Goal: Task Accomplishment & Management: Use online tool/utility

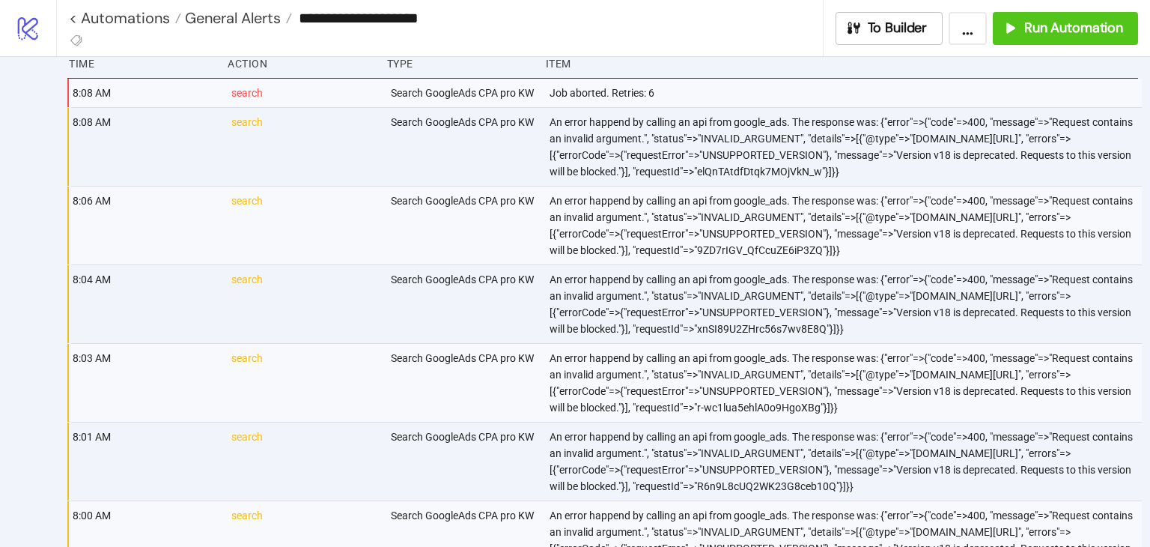
scroll to position [84, 0]
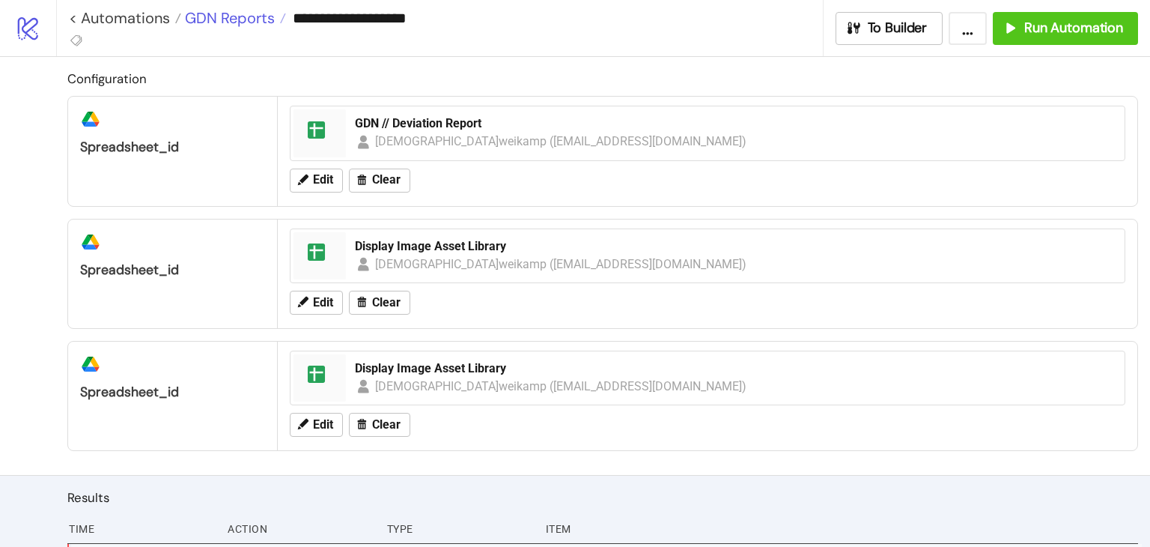
click at [225, 22] on span "GDN Reports" at bounding box center [228, 17] width 94 height 19
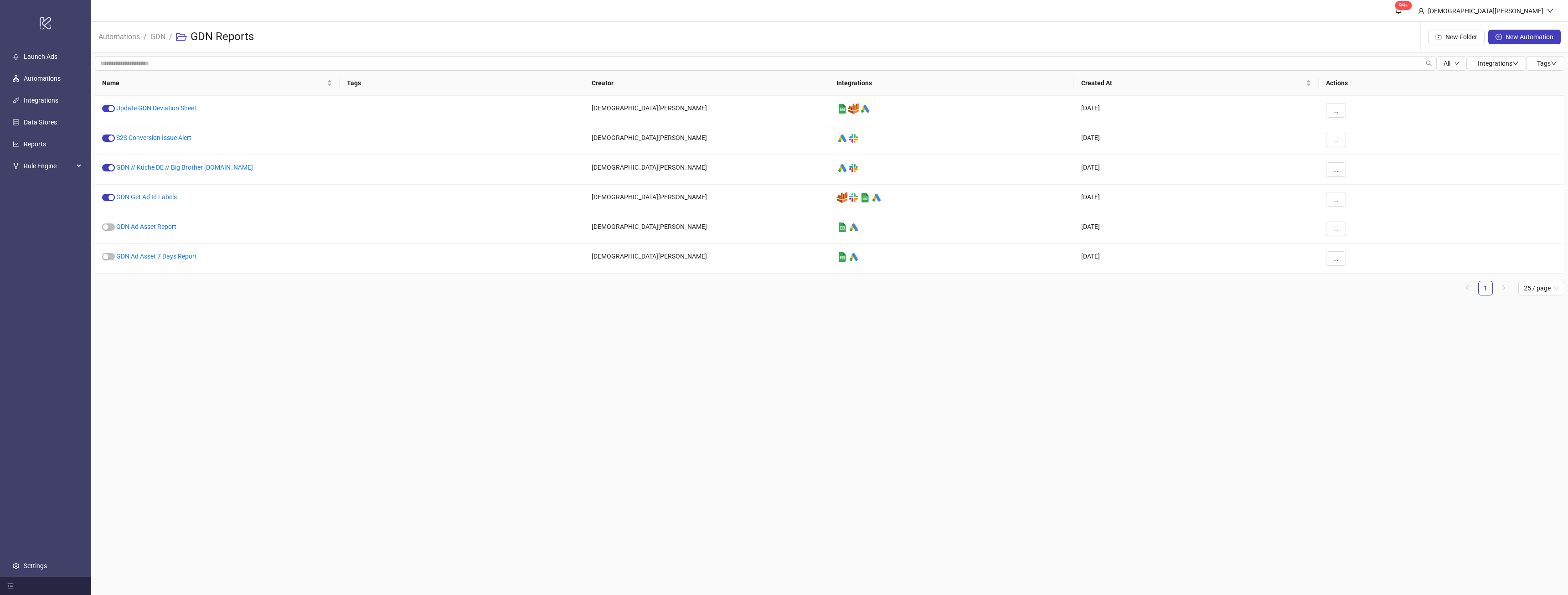
click at [473, 303] on div "All Integrations Tags Name Tags Creator Integrations Created At Actions Update …" at bounding box center [830, 179] width 1477 height 254
click at [159, 226] on link "GDN Ad Asset Report" at bounding box center [146, 227] width 60 height 7
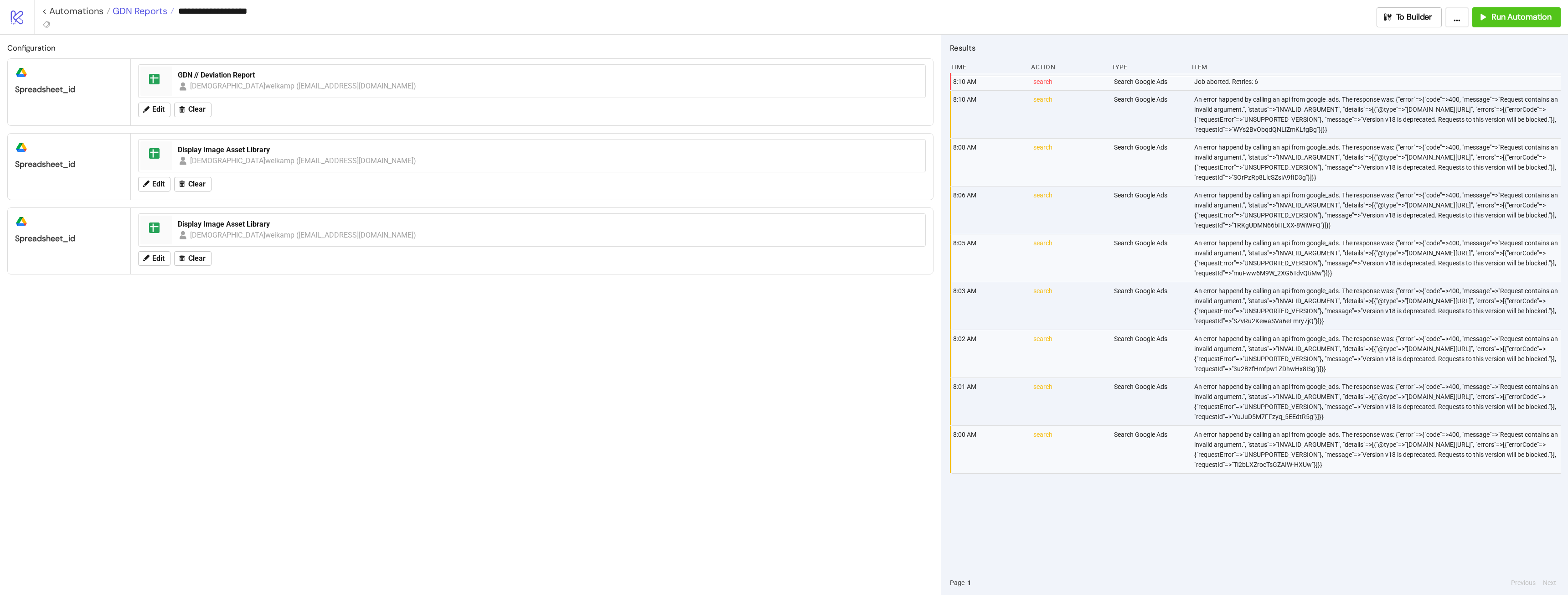
click at [143, 10] on span "GDN Reports" at bounding box center [139, 10] width 57 height 12
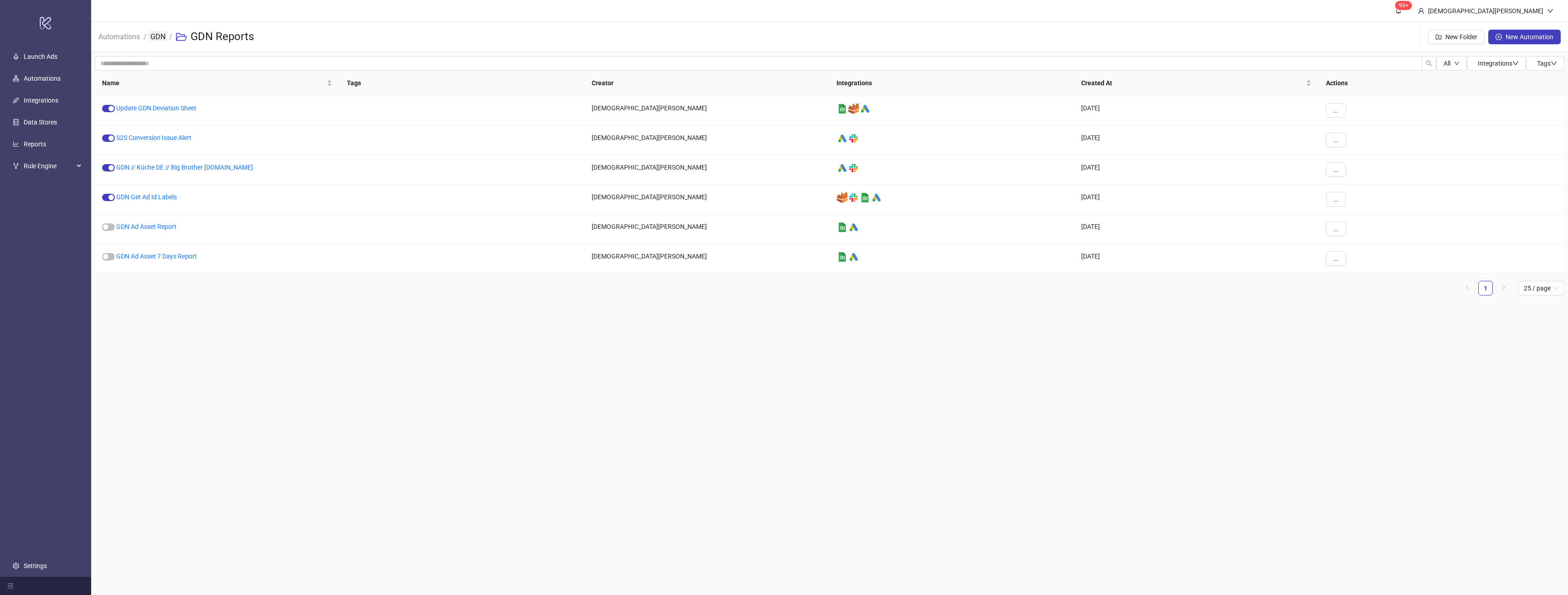
click at [150, 37] on link "GDN" at bounding box center [158, 36] width 19 height 10
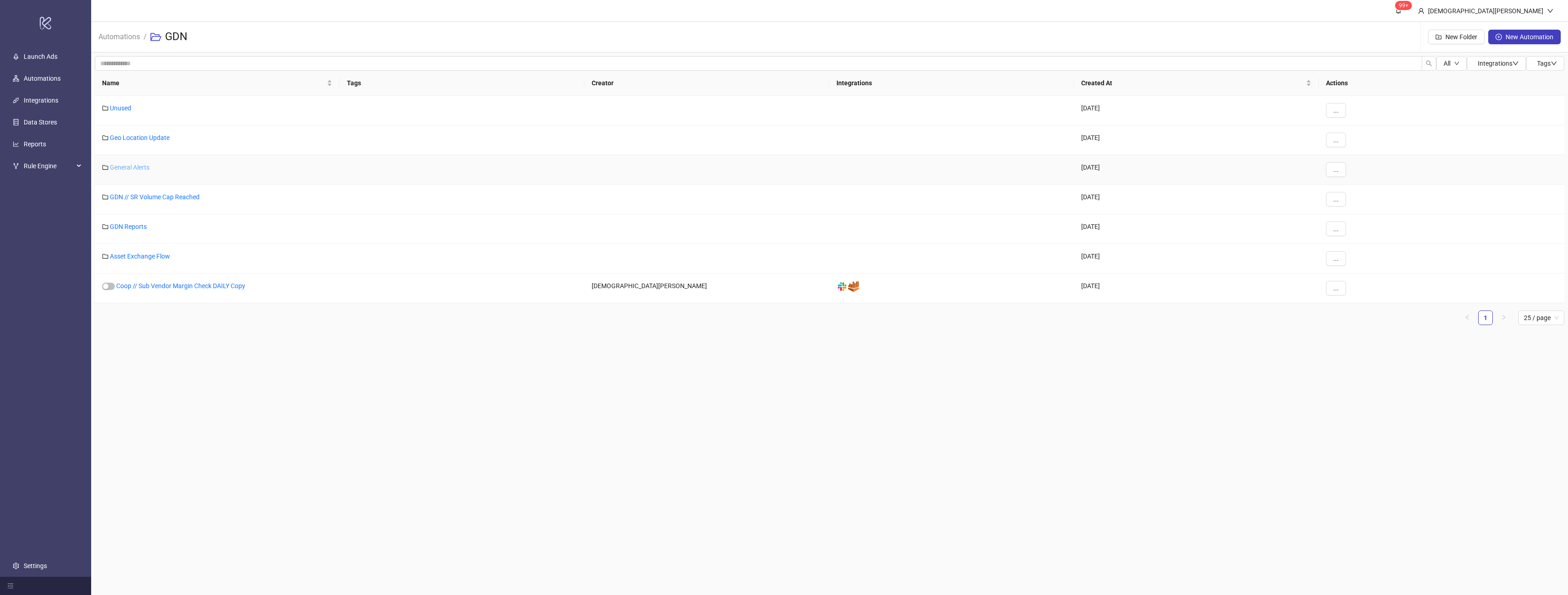
click at [138, 168] on link "General Alerts" at bounding box center [129, 167] width 40 height 7
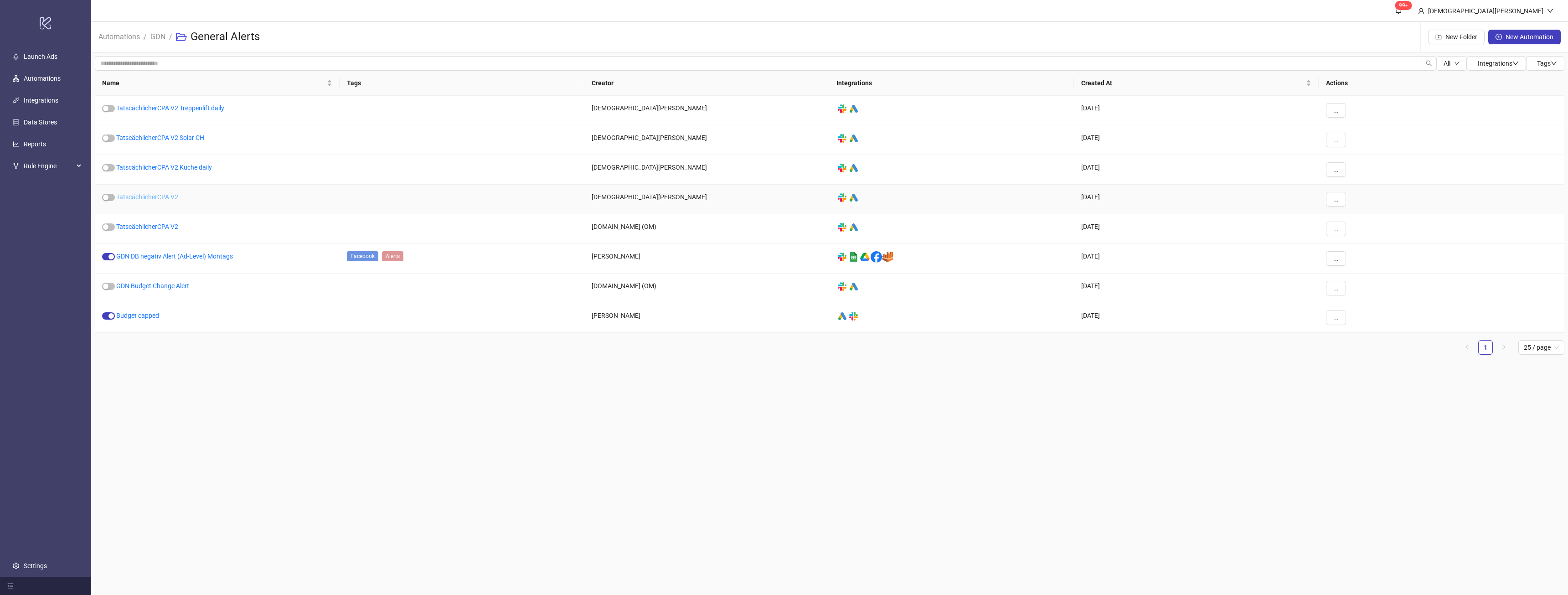
click at [131, 198] on link "TatscächlicherCPA V2" at bounding box center [147, 197] width 62 height 7
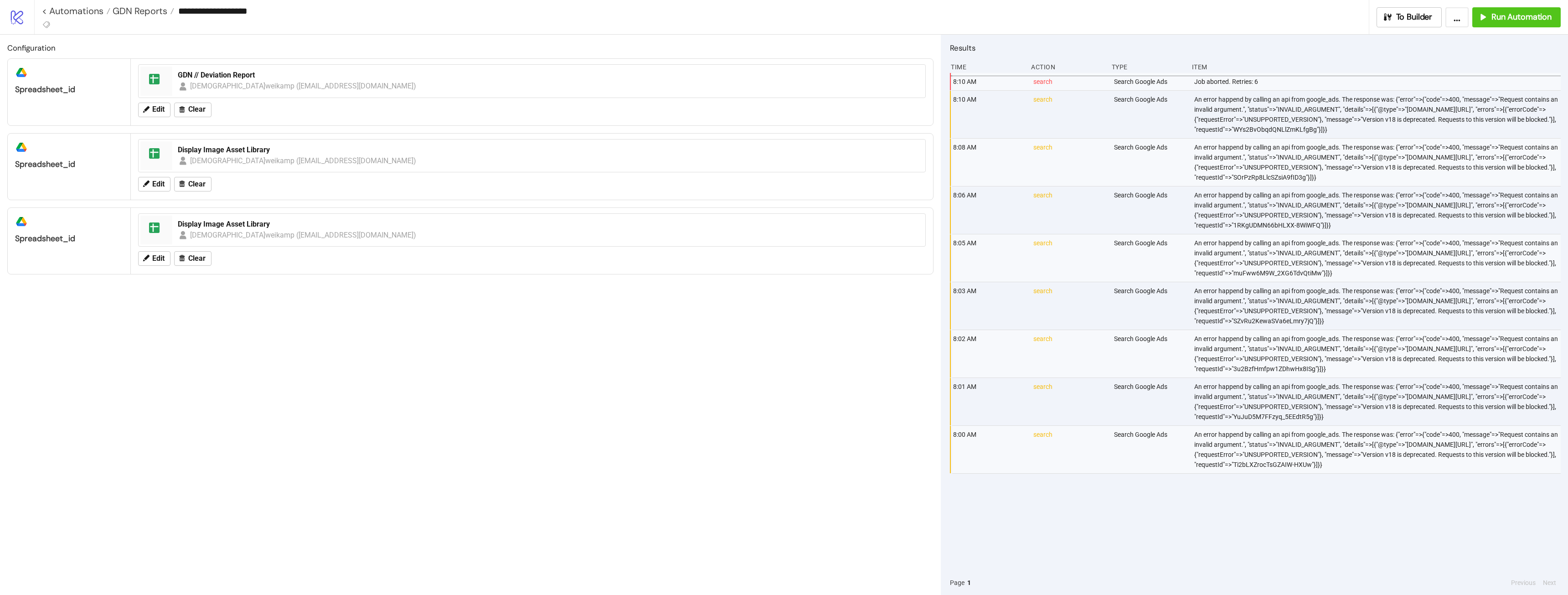
type input "**********"
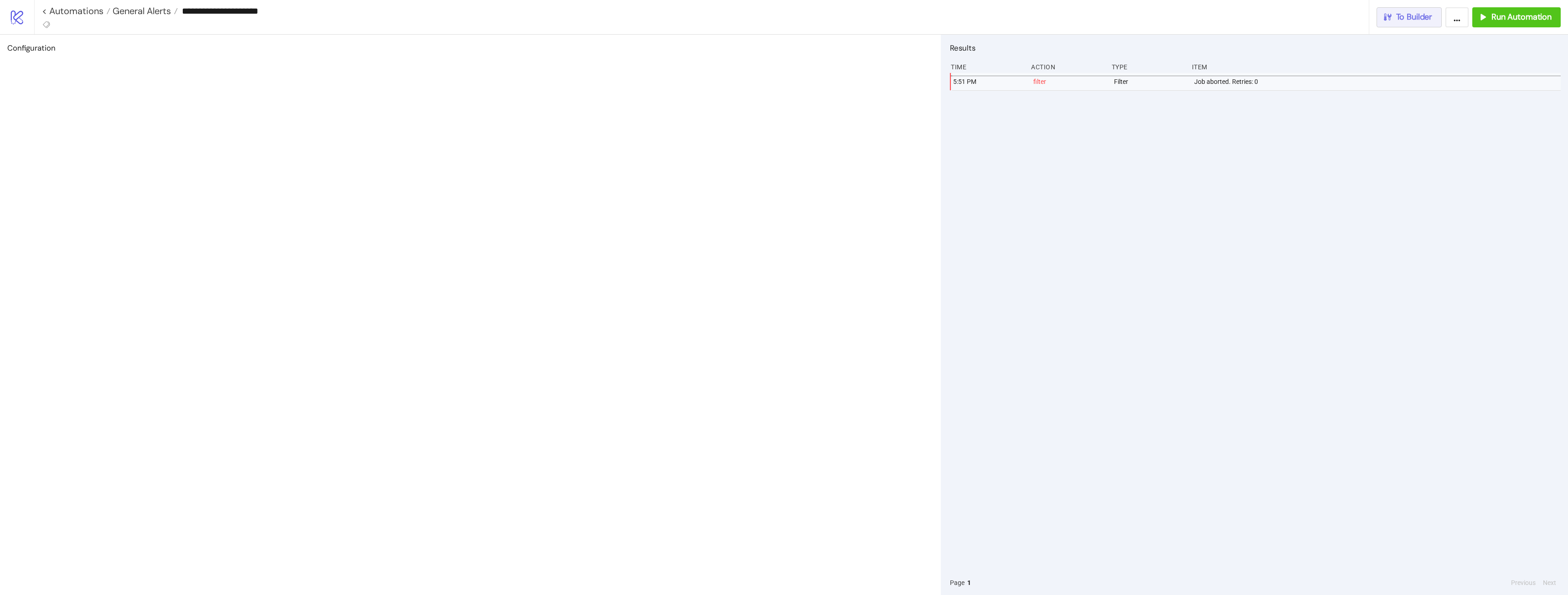
click at [699, 24] on button "To Builder" at bounding box center [1409, 17] width 66 height 20
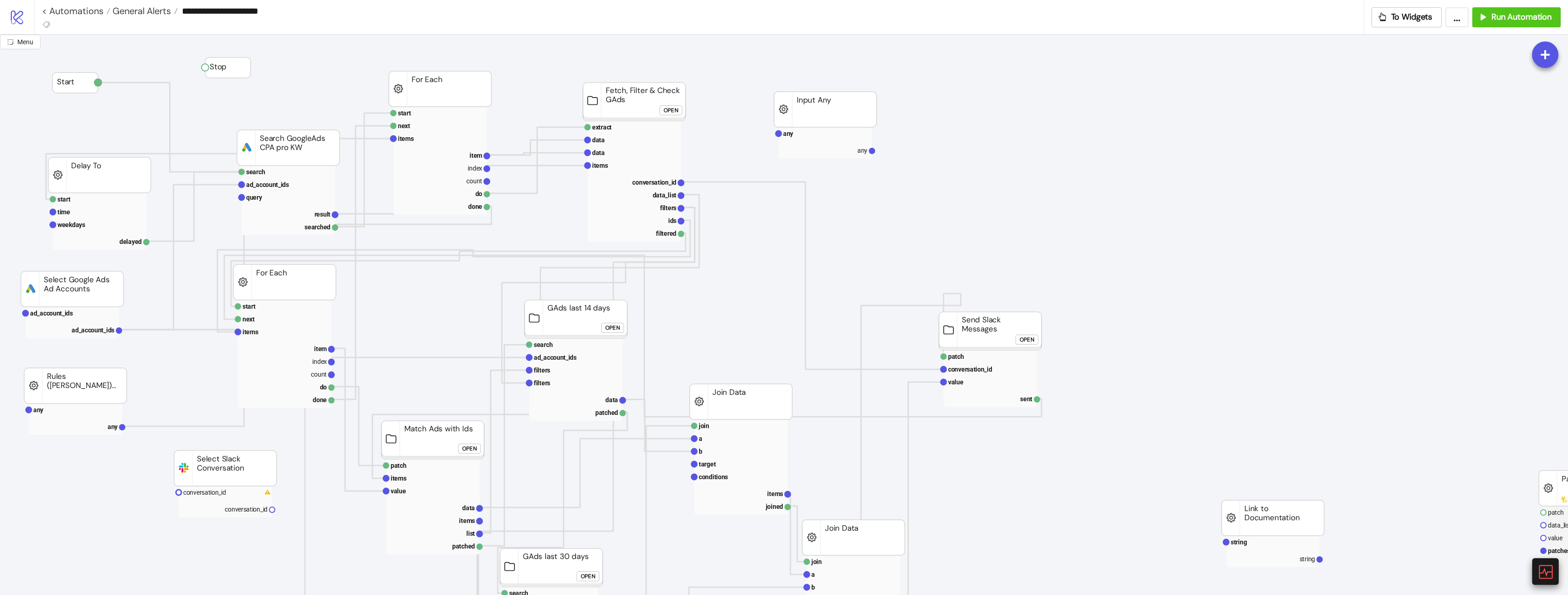
click at [699, 333] on icon at bounding box center [1545, 572] width 13 height 13
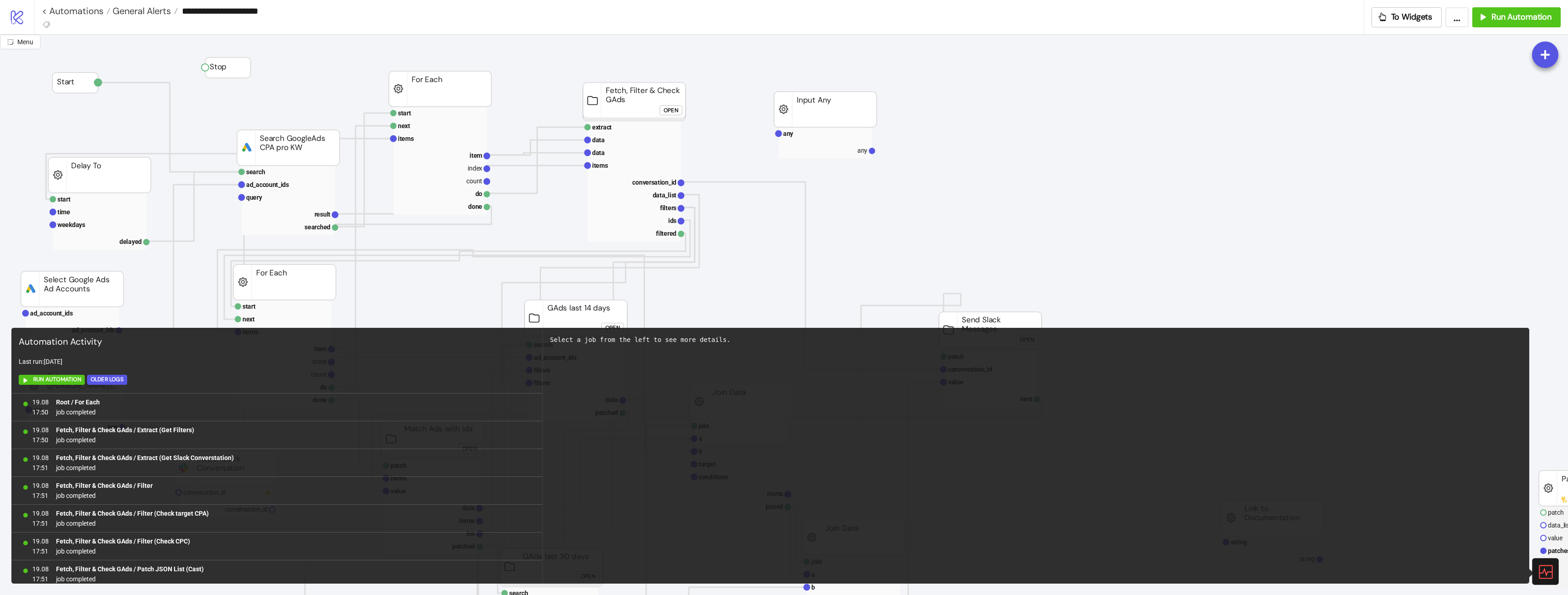
scroll to position [784, 0]
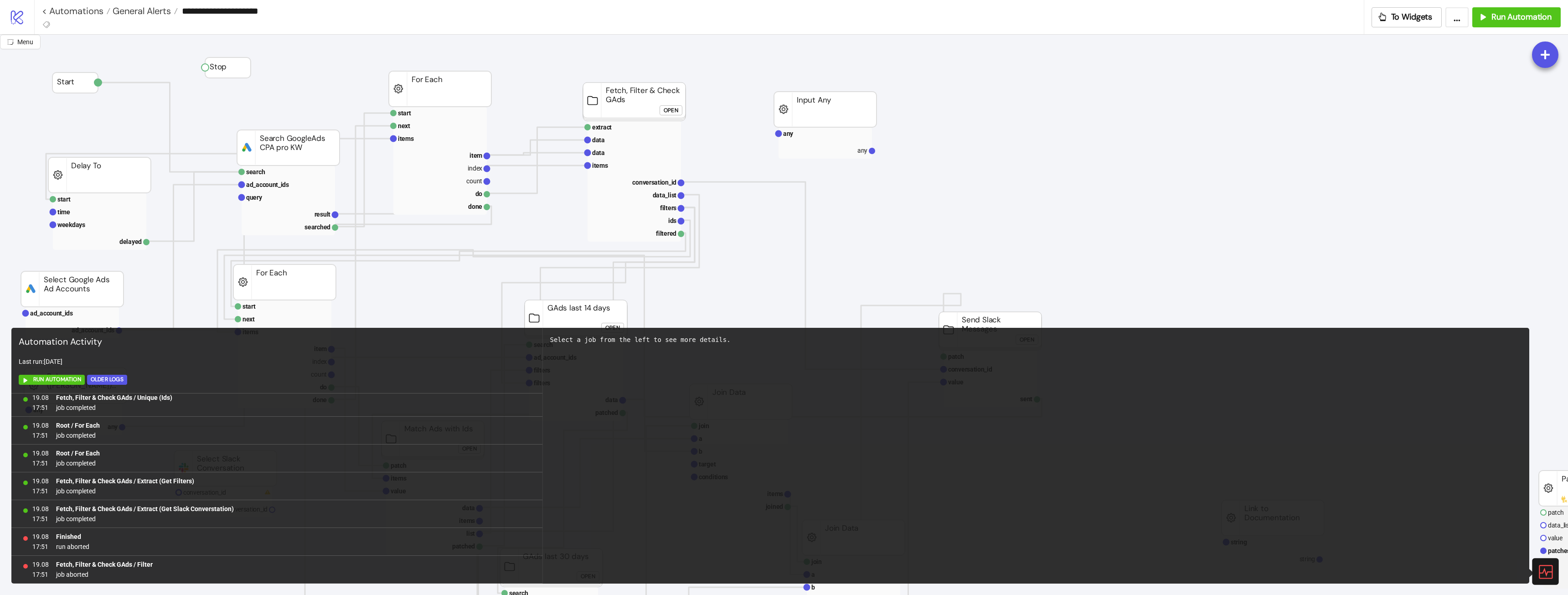
click at [699, 333] on icon at bounding box center [1545, 572] width 13 height 13
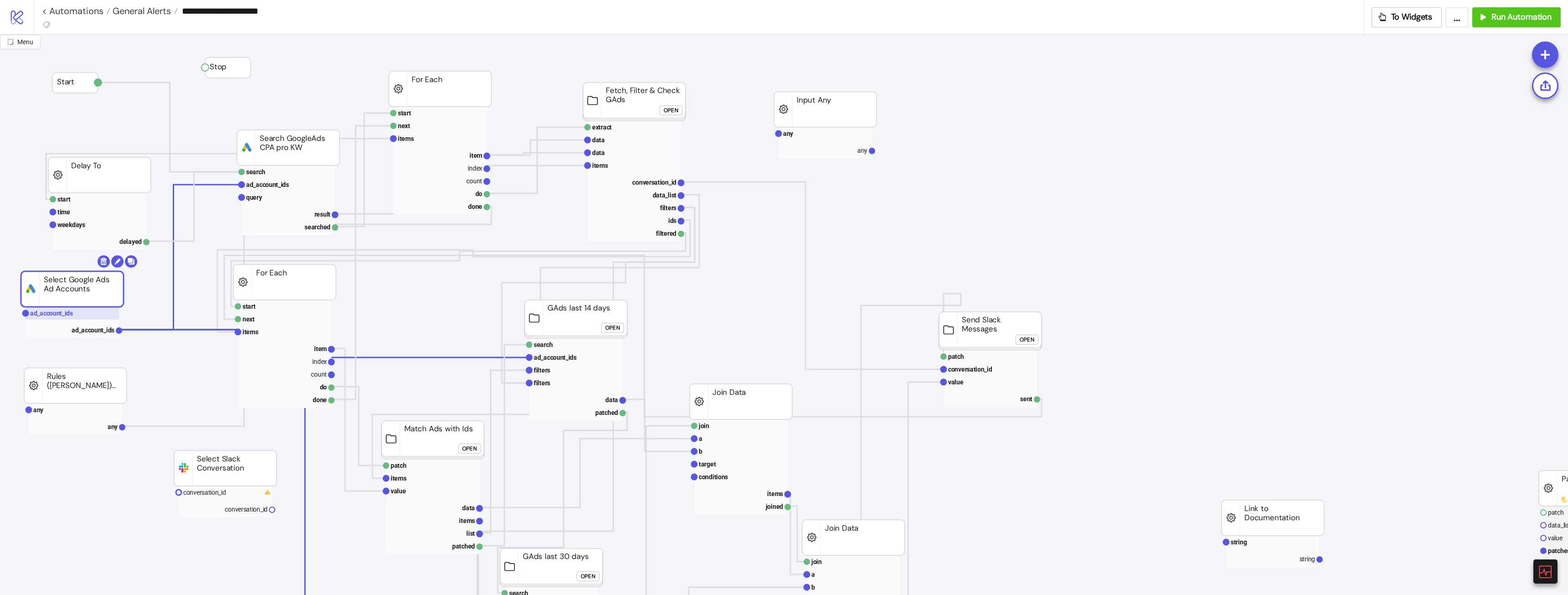
click at [74, 309] on rect at bounding box center [72, 313] width 94 height 13
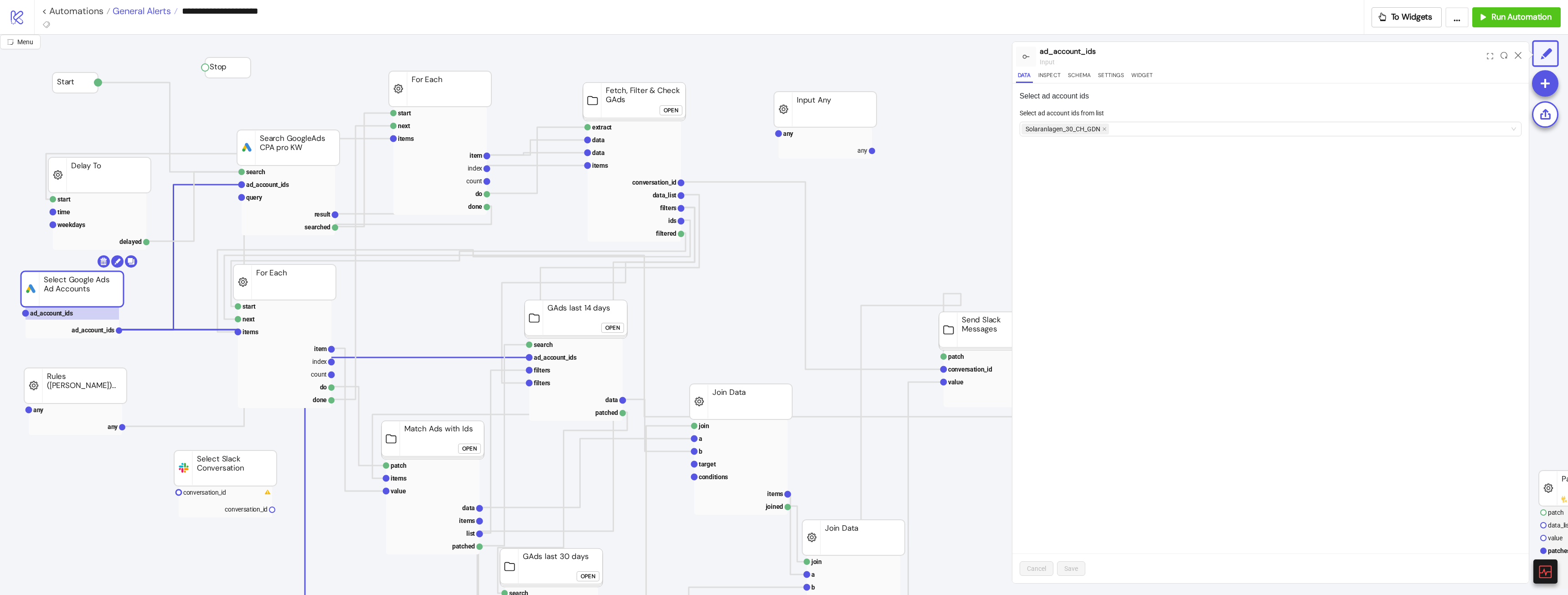
click at [130, 13] on span "General Alerts" at bounding box center [141, 10] width 61 height 12
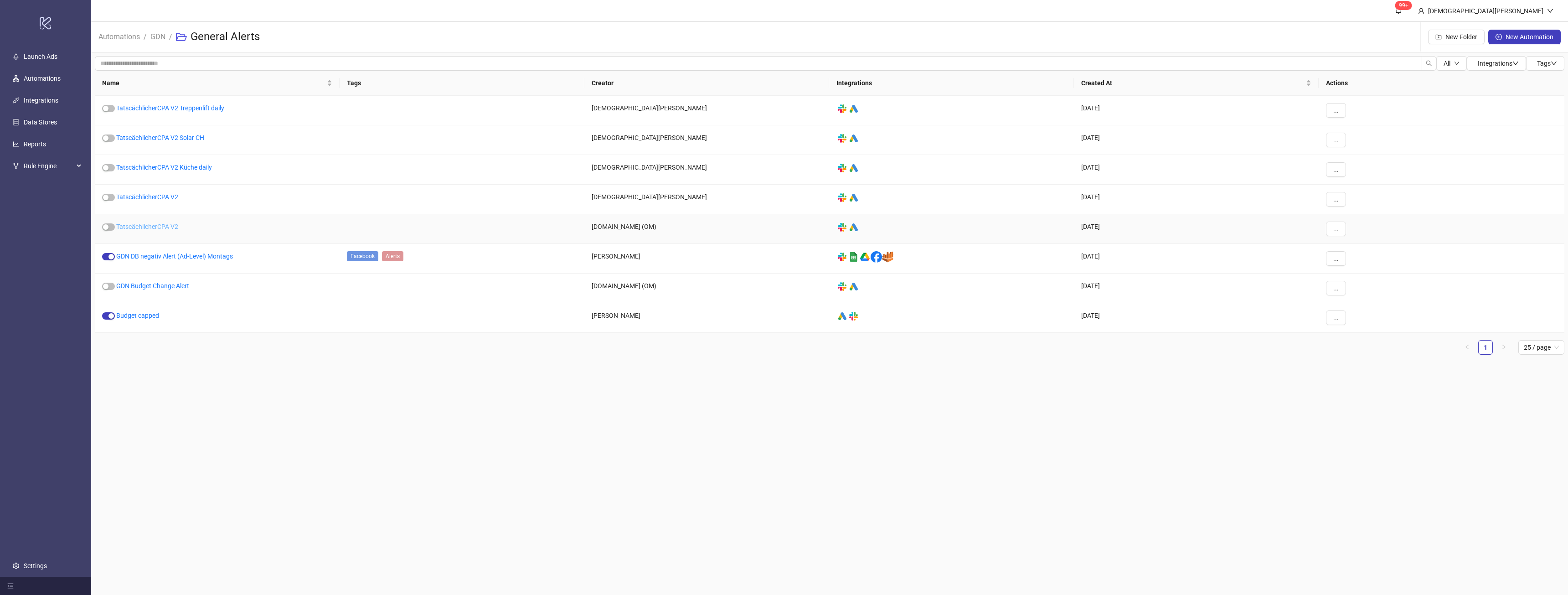
click at [154, 226] on link "TatscächlicherCPA V2" at bounding box center [147, 227] width 62 height 7
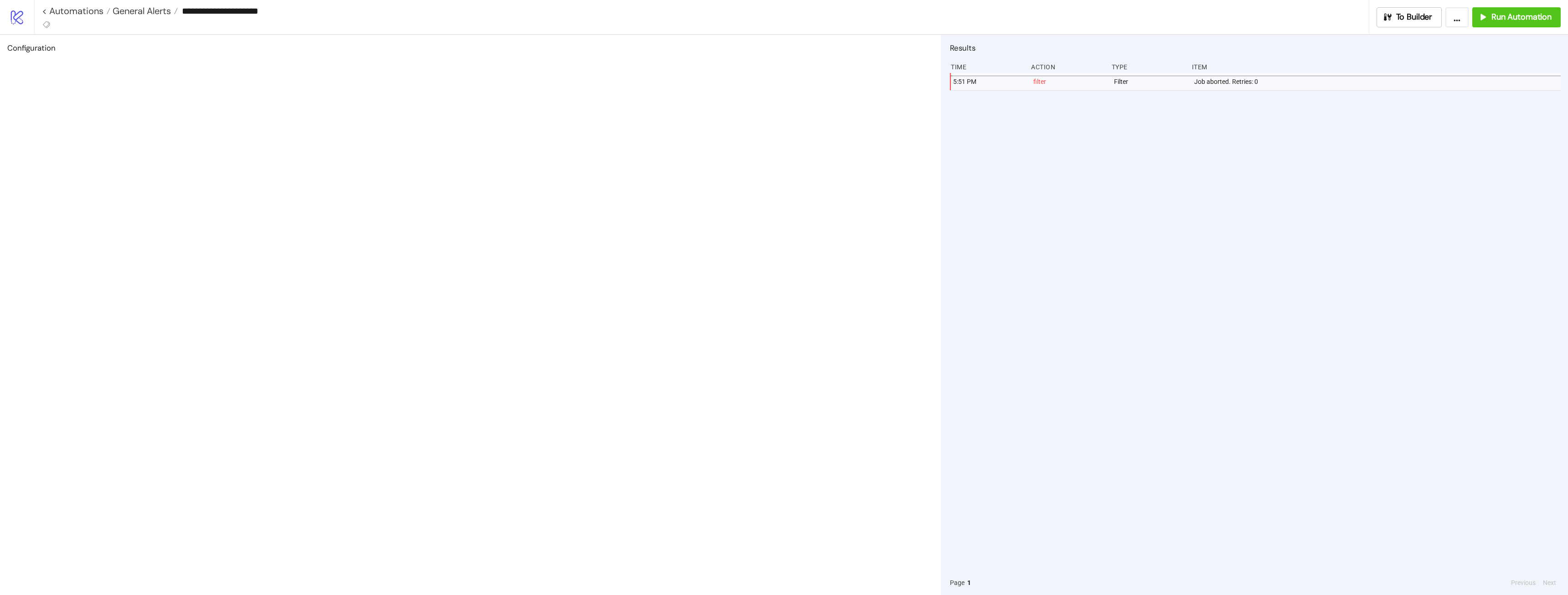
type input "**********"
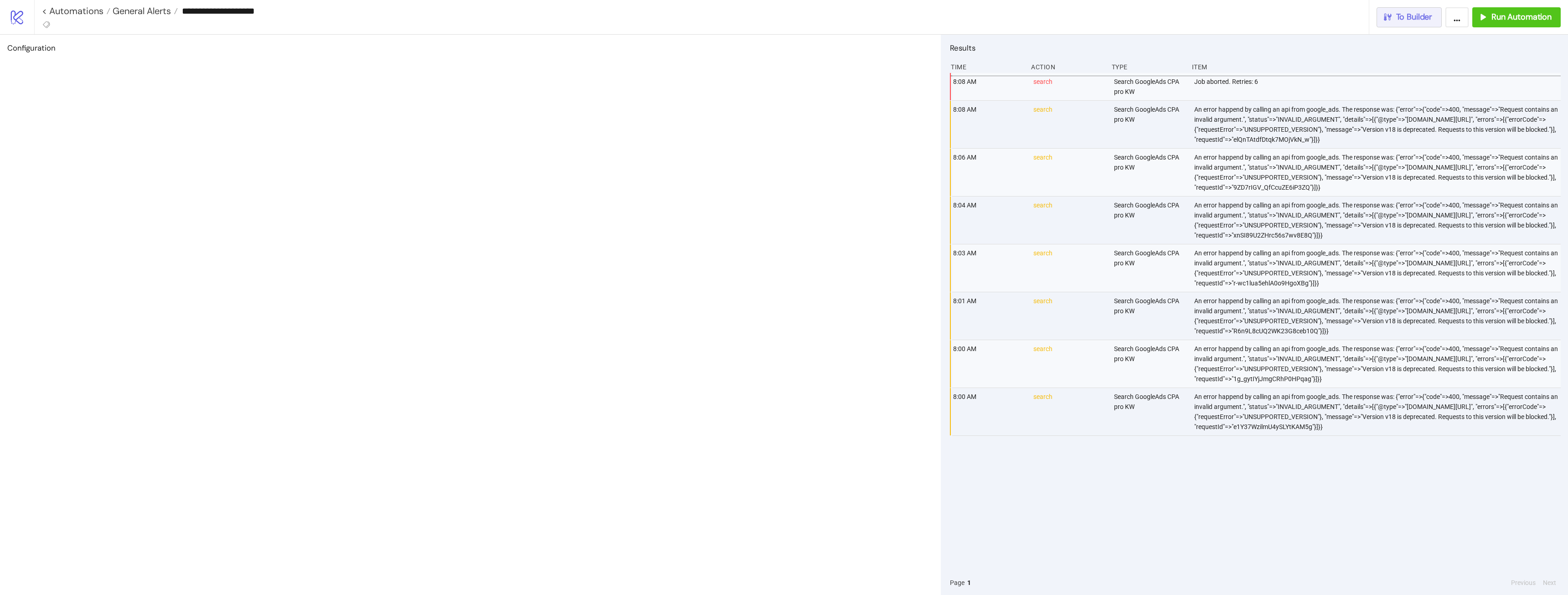
click at [699, 23] on button "To Builder" at bounding box center [1409, 17] width 66 height 20
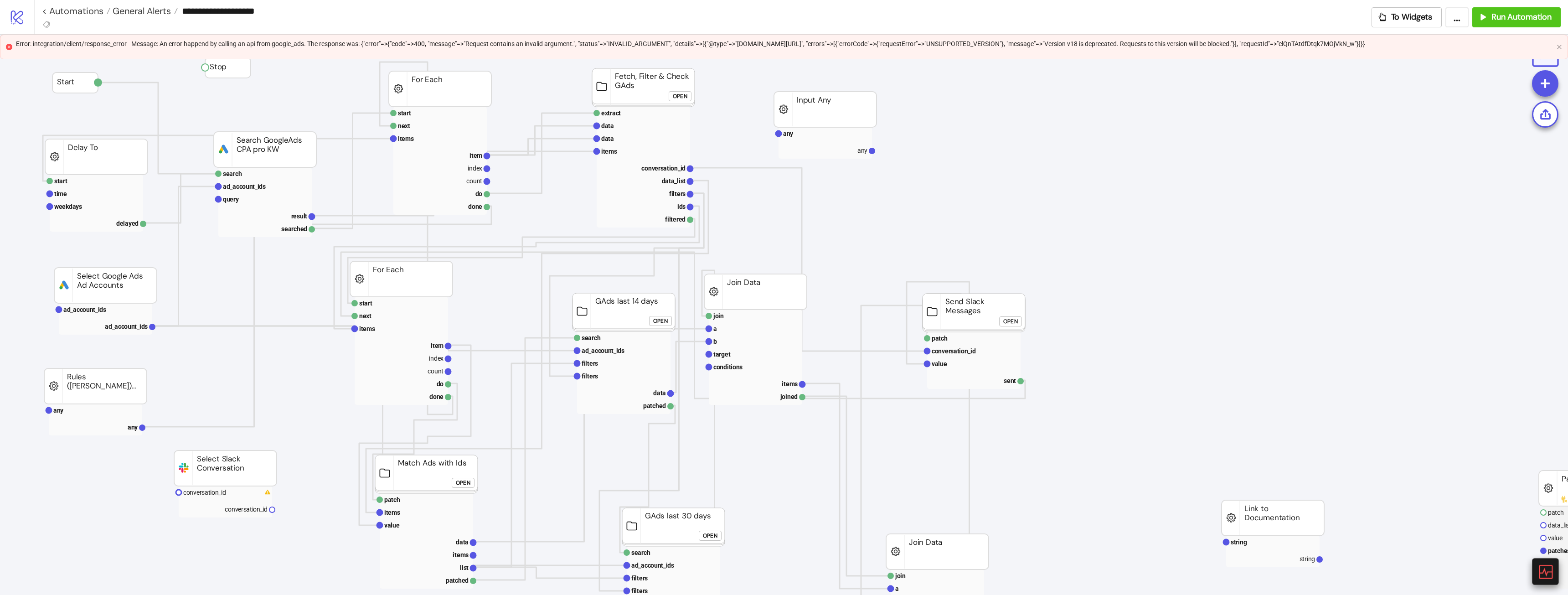
click at [699, 333] on icon at bounding box center [1545, 572] width 16 height 16
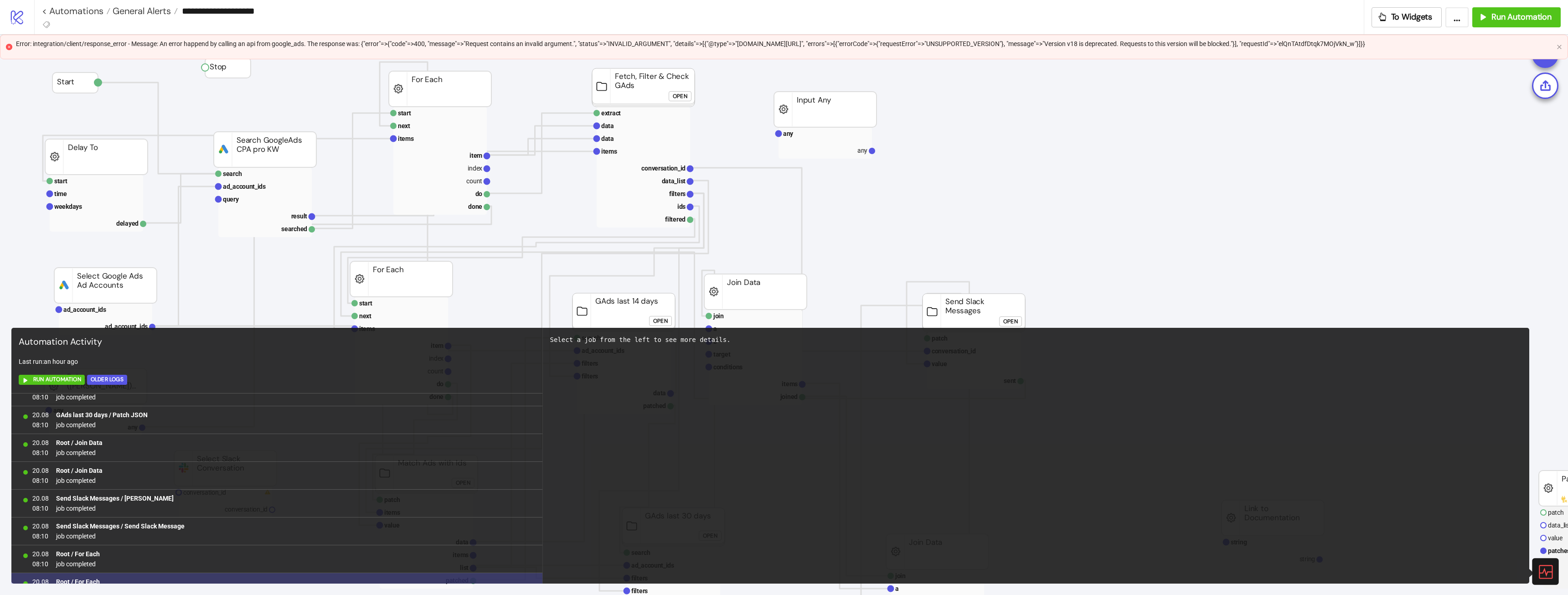
scroll to position [533, 0]
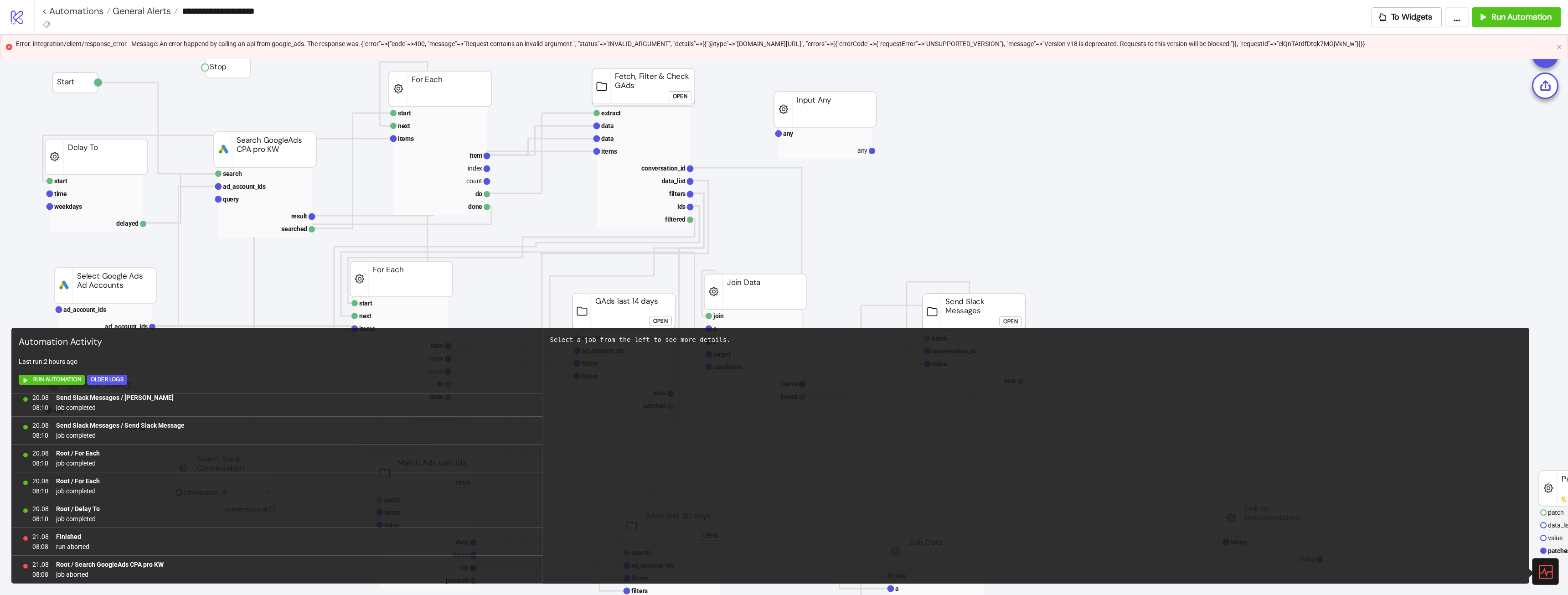
click at [699, 333] on div at bounding box center [1545, 571] width 26 height 26
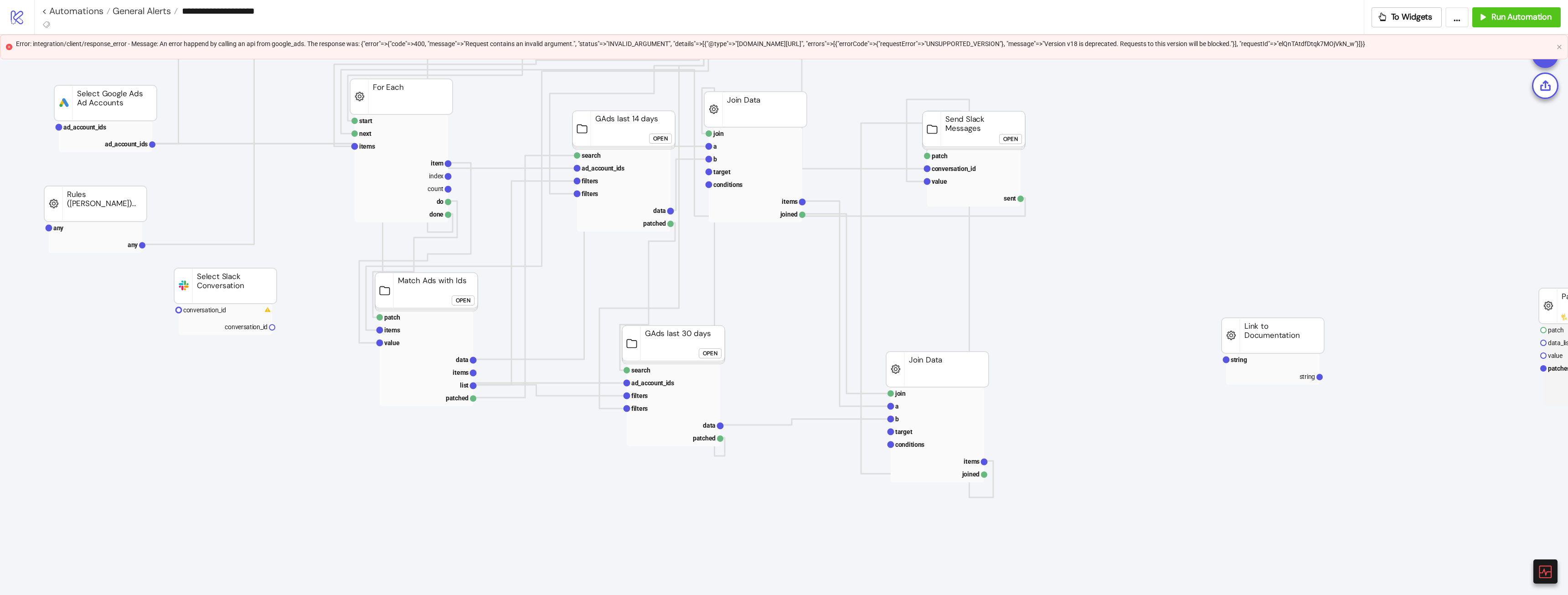
scroll to position [0, 0]
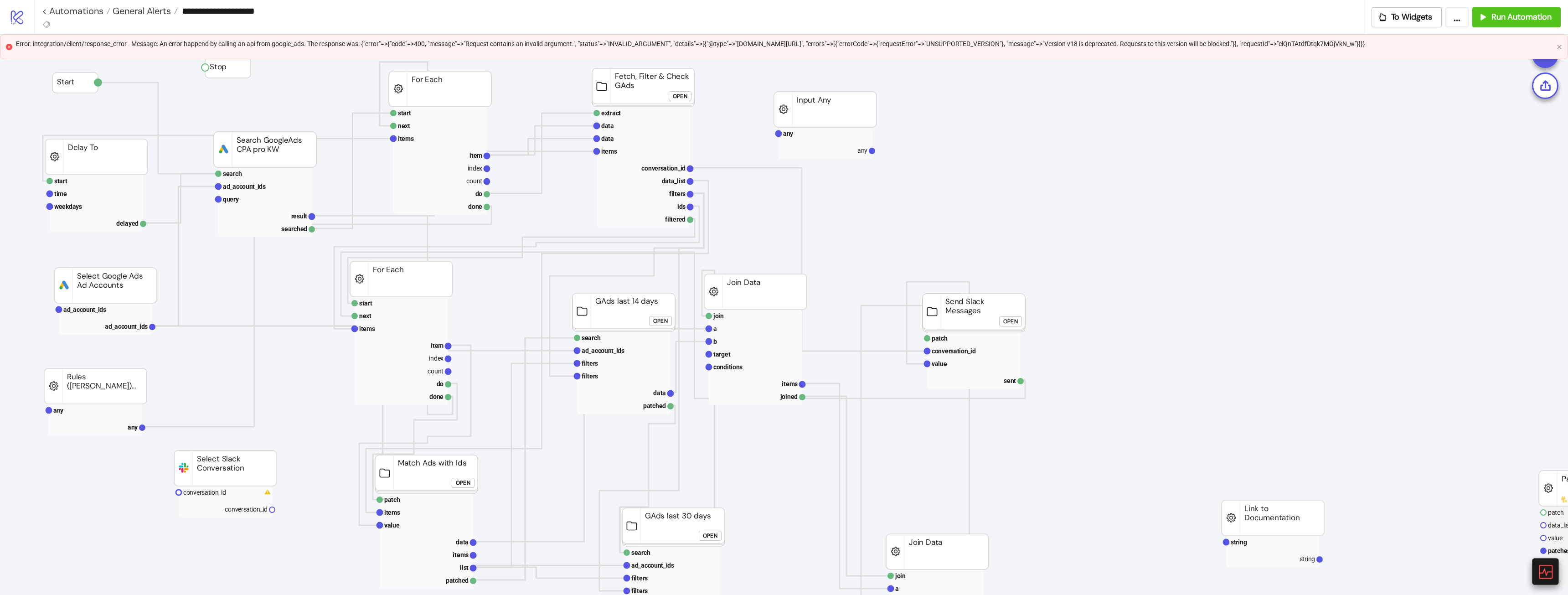
click at [699, 333] on icon at bounding box center [1545, 572] width 16 height 16
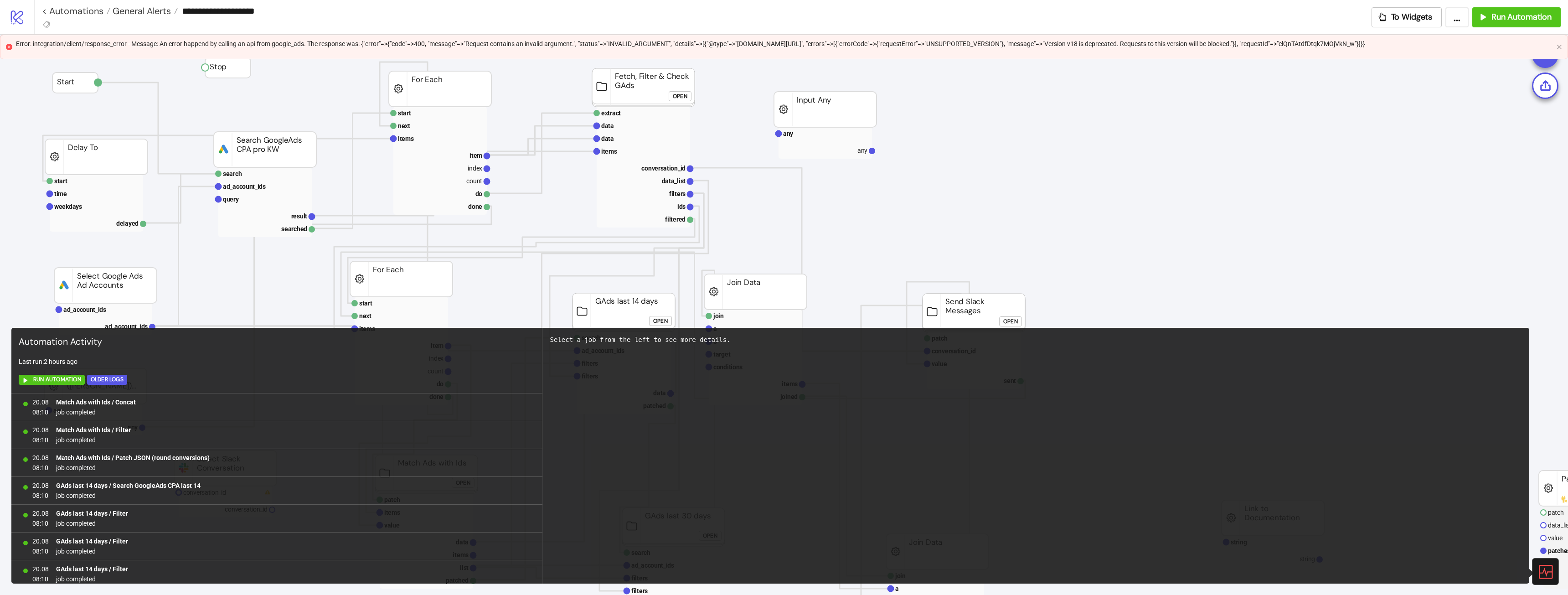
scroll to position [533, 0]
click at [699, 333] on div at bounding box center [1545, 571] width 26 height 26
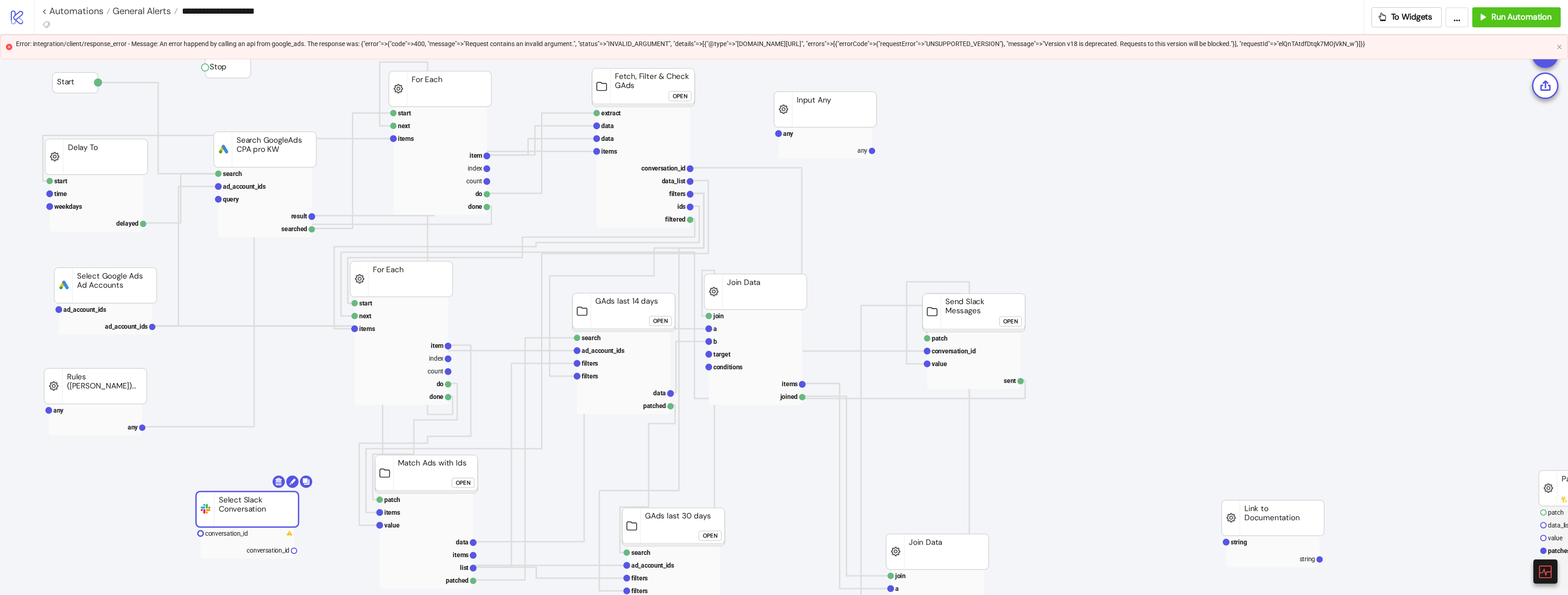
drag, startPoint x: 259, startPoint y: 468, endPoint x: 286, endPoint y: 496, distance: 38.9
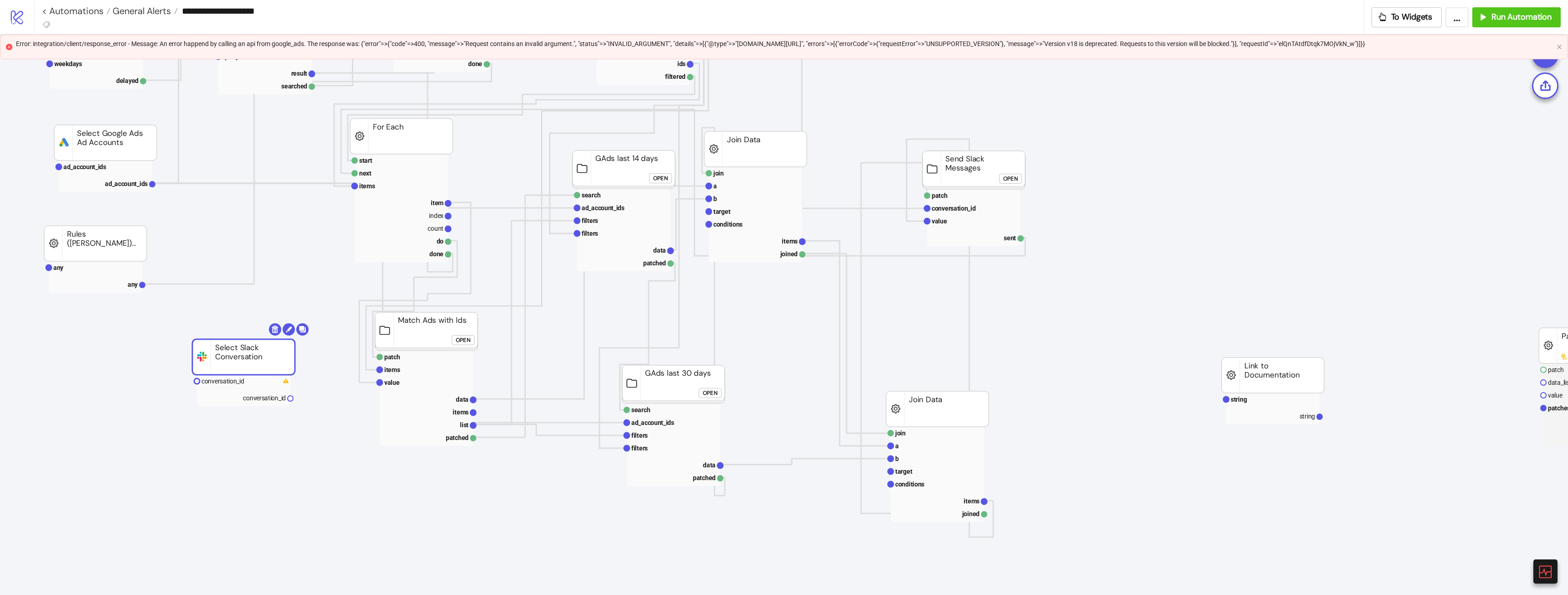
scroll to position [0, 0]
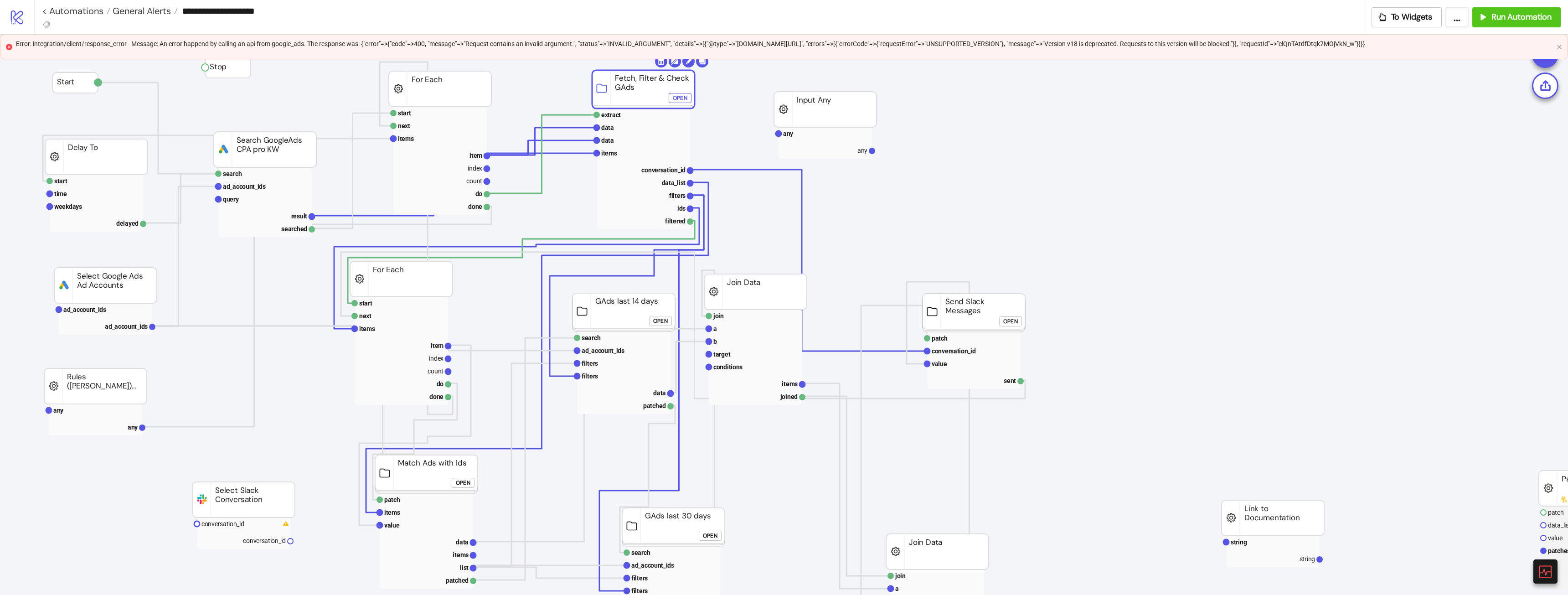
drag, startPoint x: 621, startPoint y: 92, endPoint x: 623, endPoint y: 96, distance: 4.5
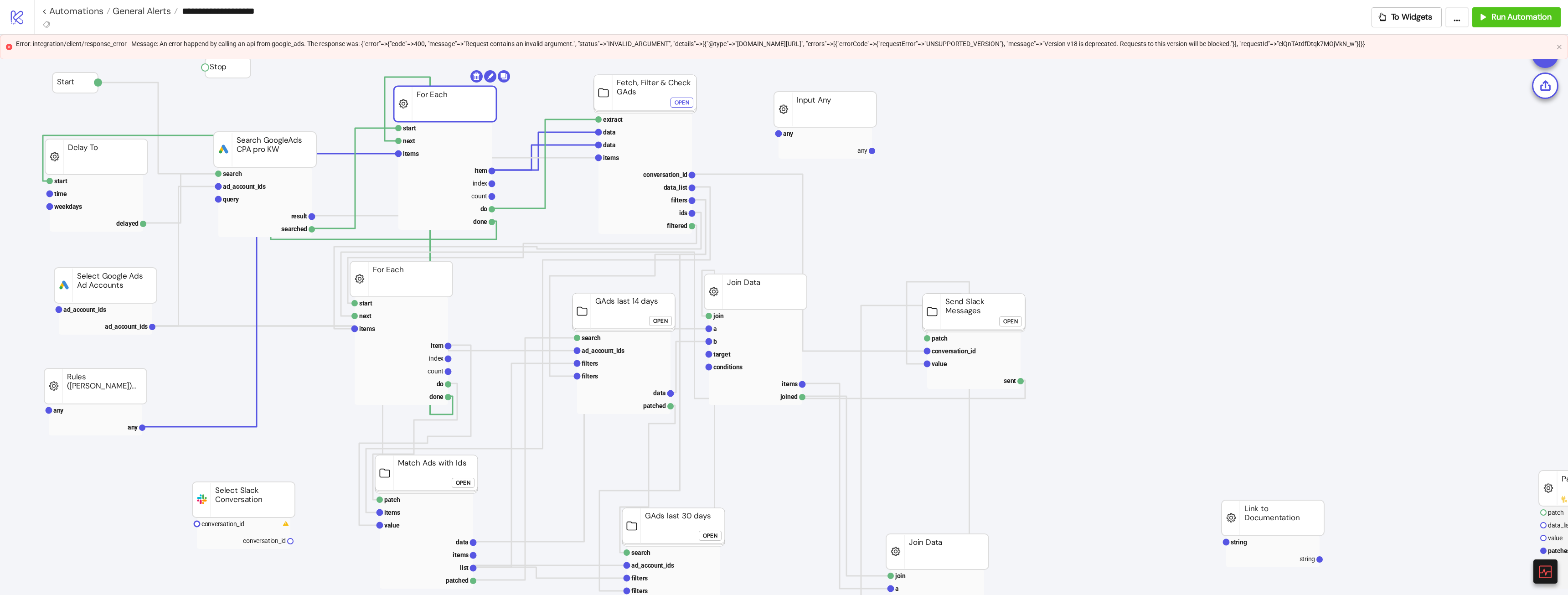
drag, startPoint x: 464, startPoint y: 102, endPoint x: 529, endPoint y: 104, distance: 65.0
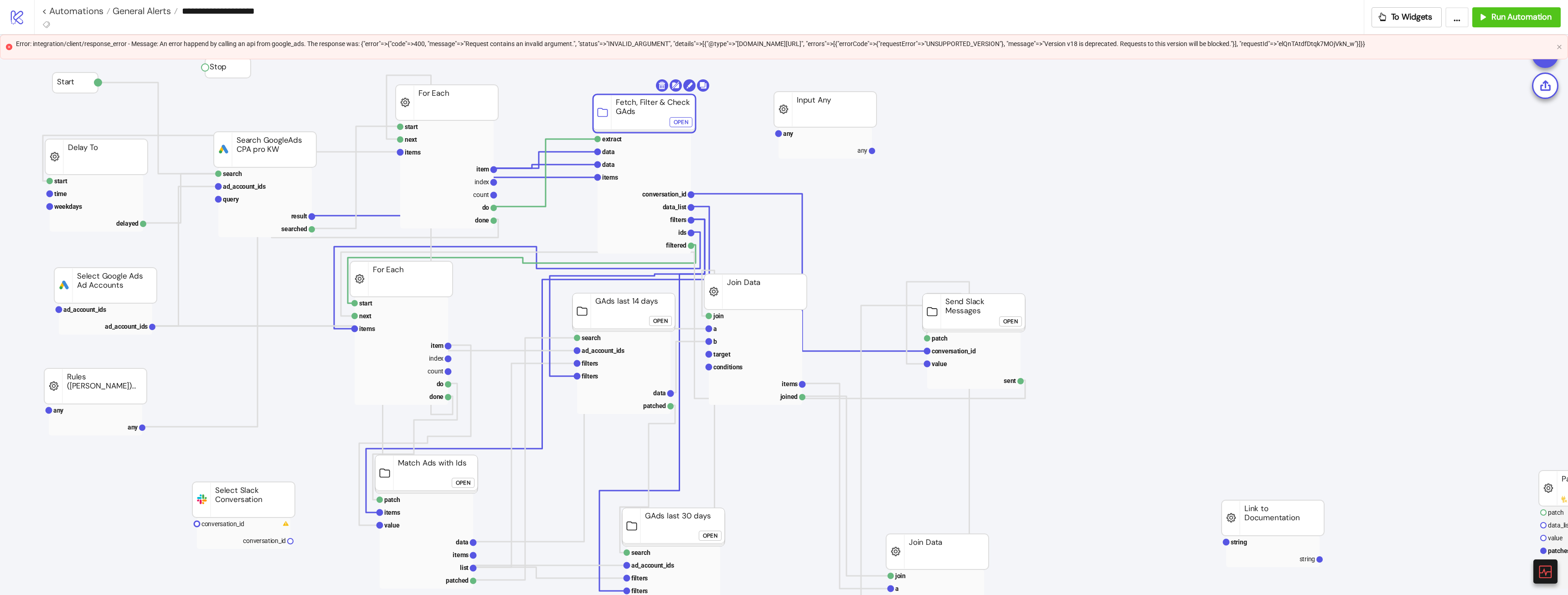
drag, startPoint x: 615, startPoint y: 119, endPoint x: 581, endPoint y: 110, distance: 35.2
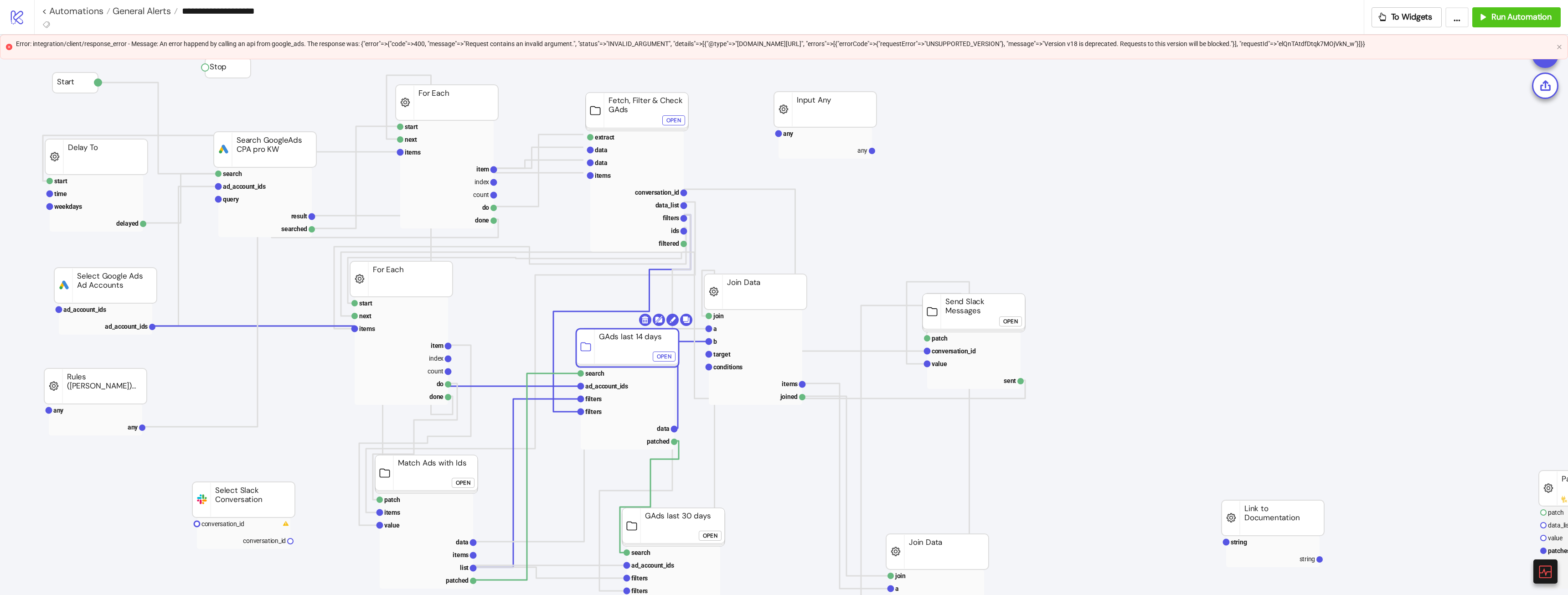
drag, startPoint x: 616, startPoint y: 322, endPoint x: 653, endPoint y: 333, distance: 38.6
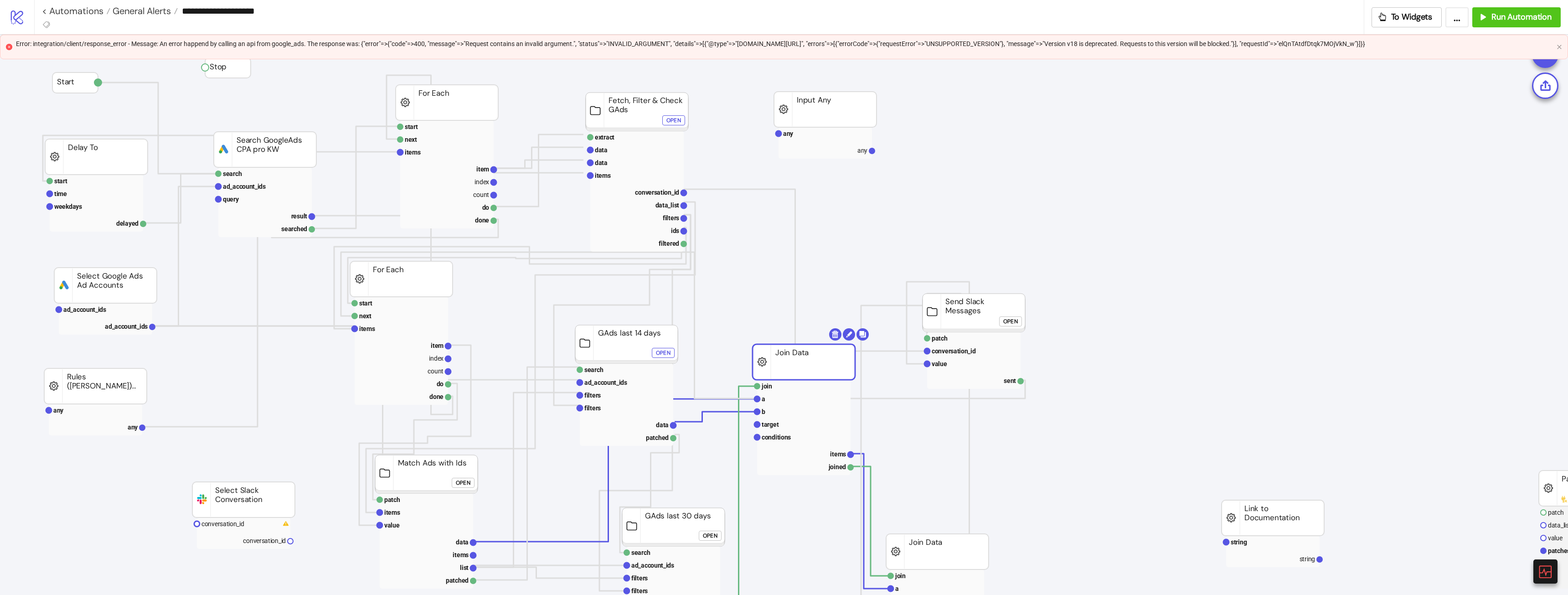
drag, startPoint x: 781, startPoint y: 317, endPoint x: 801, endPoint y: 300, distance: 26.2
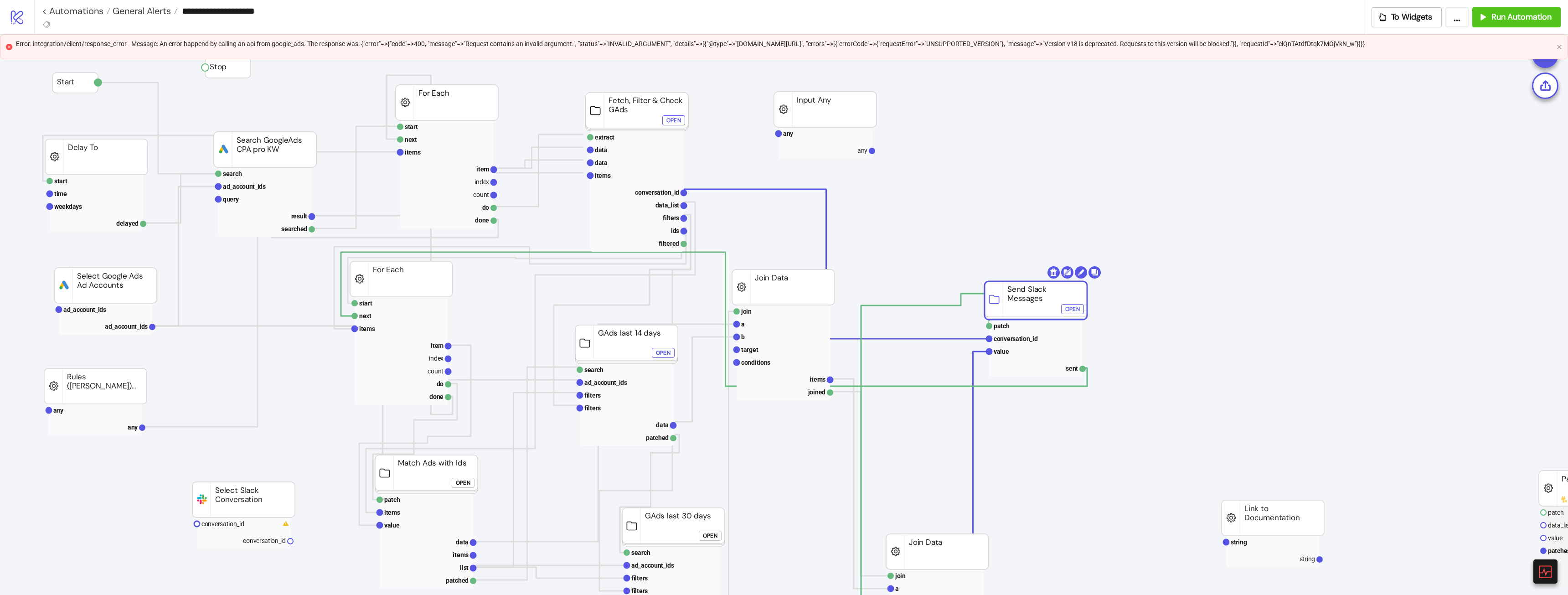
drag, startPoint x: 1025, startPoint y: 315, endPoint x: 1018, endPoint y: 313, distance: 7.3
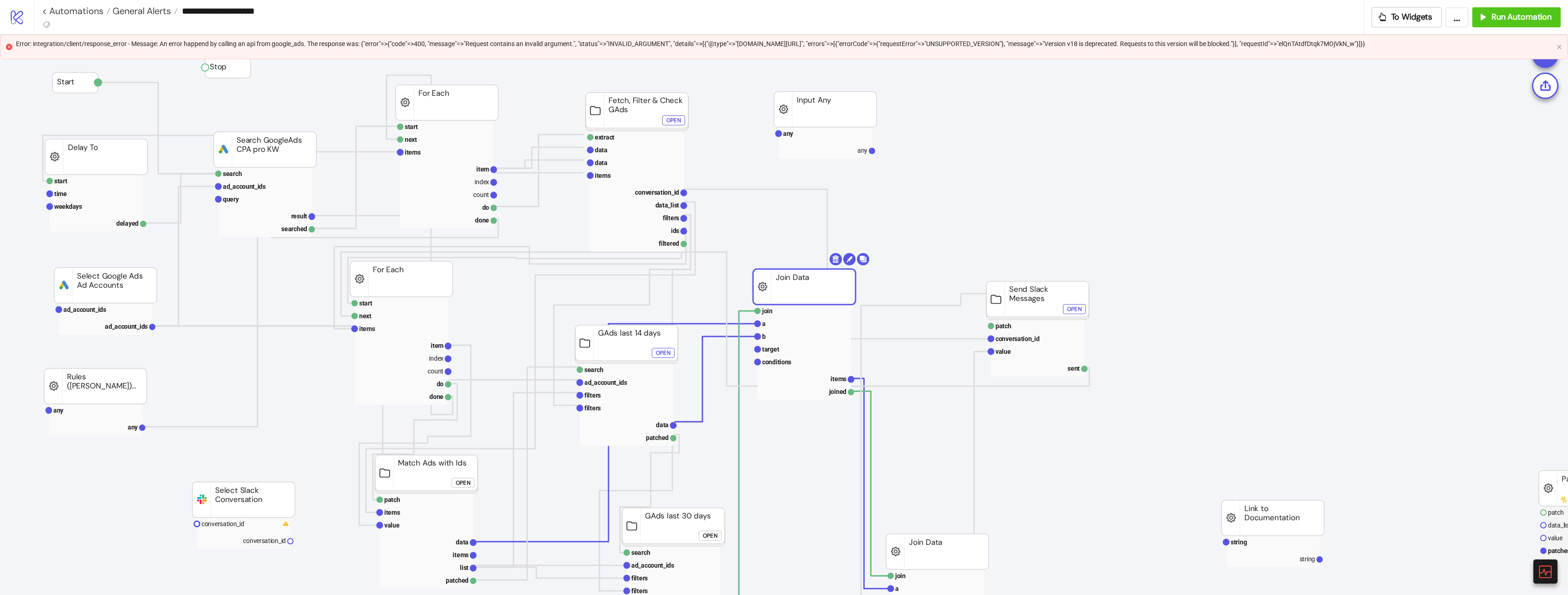
drag, startPoint x: 775, startPoint y: 291, endPoint x: 818, endPoint y: 283, distance: 43.7
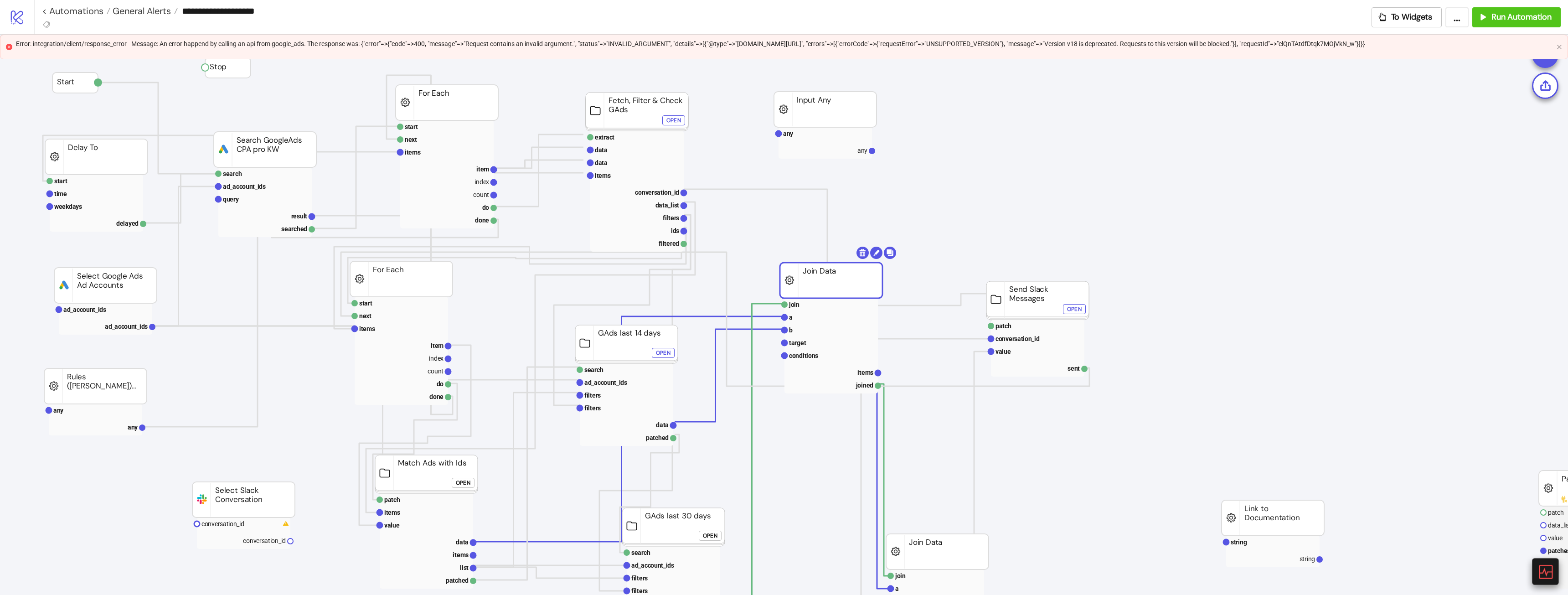
click at [699, 333] on div at bounding box center [1545, 571] width 26 height 26
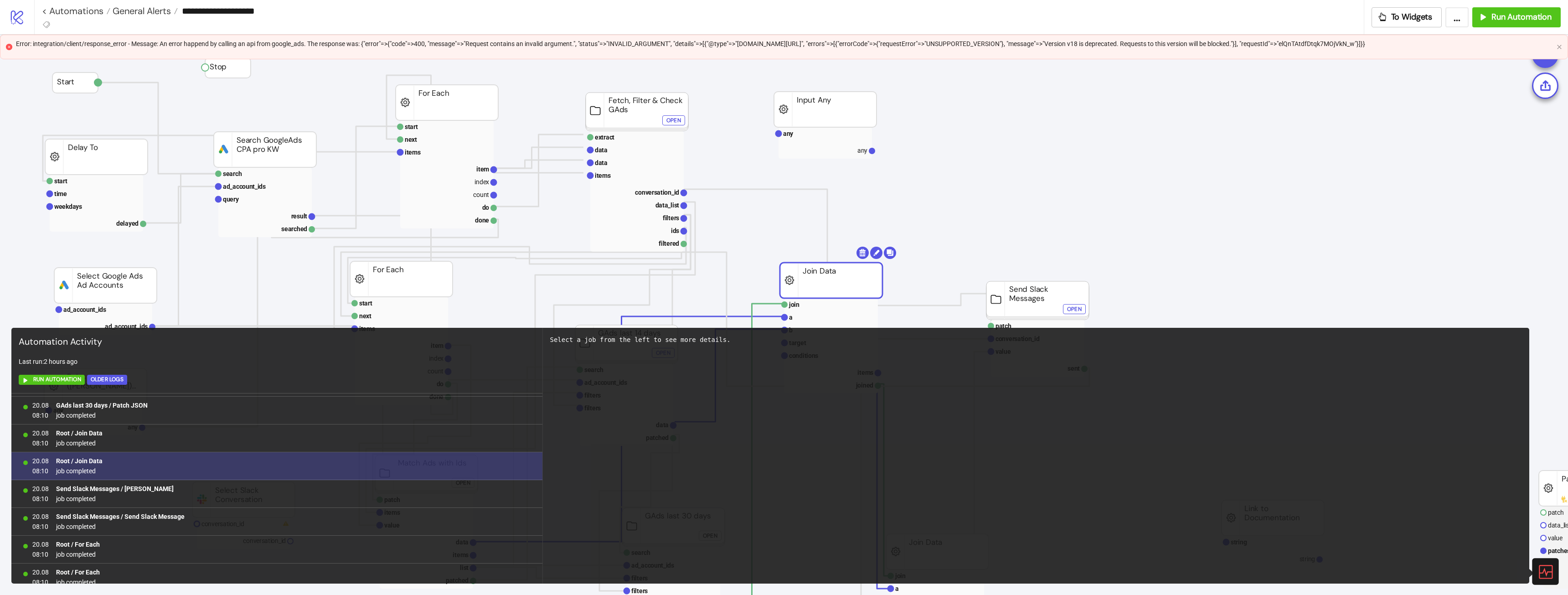
scroll to position [533, 0]
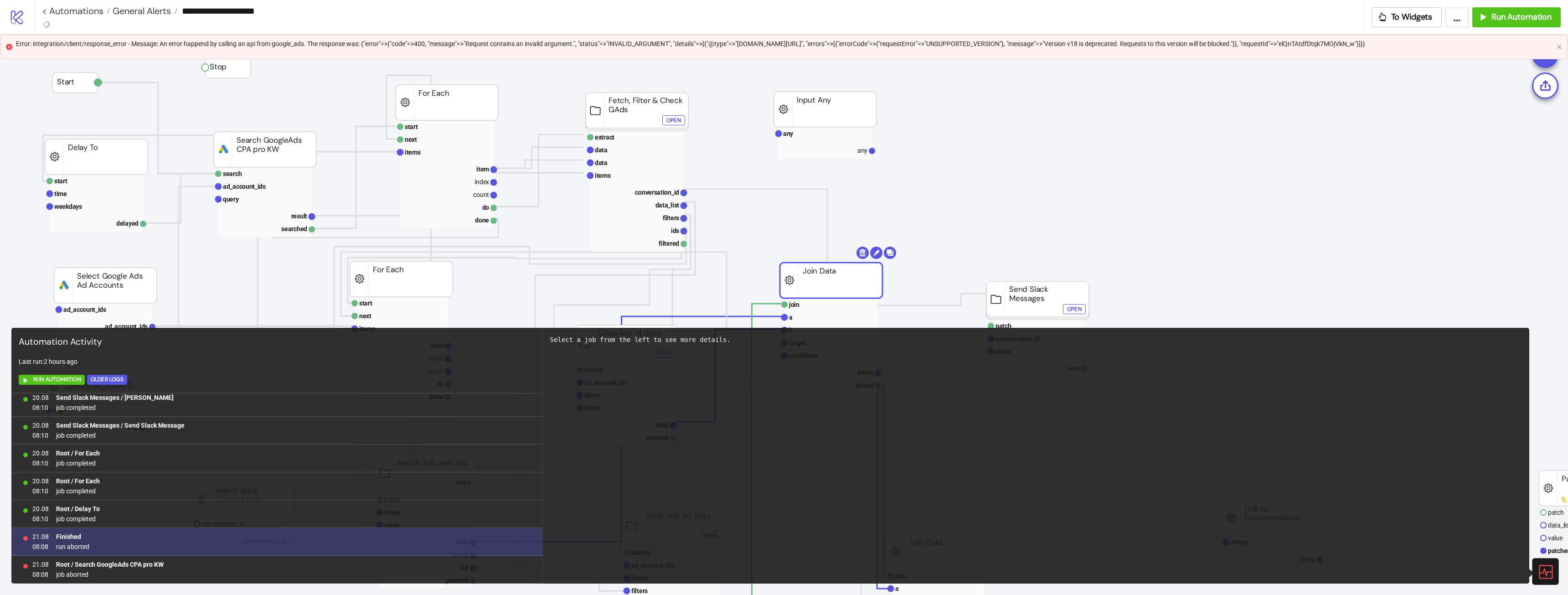
click at [110, 333] on div "21.08 08:08 Finished run aborted" at bounding box center [277, 542] width 531 height 28
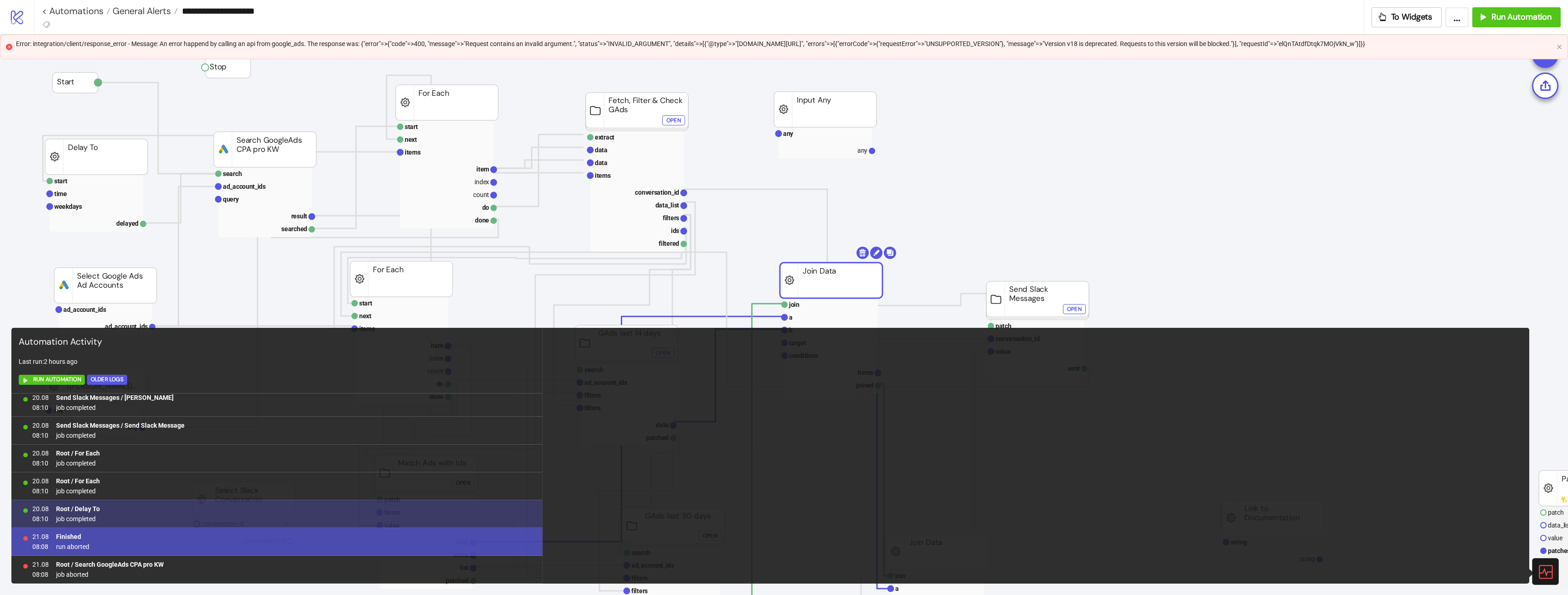
click at [152, 333] on div "20.08 08:10 Root / Delay To job completed" at bounding box center [277, 514] width 531 height 28
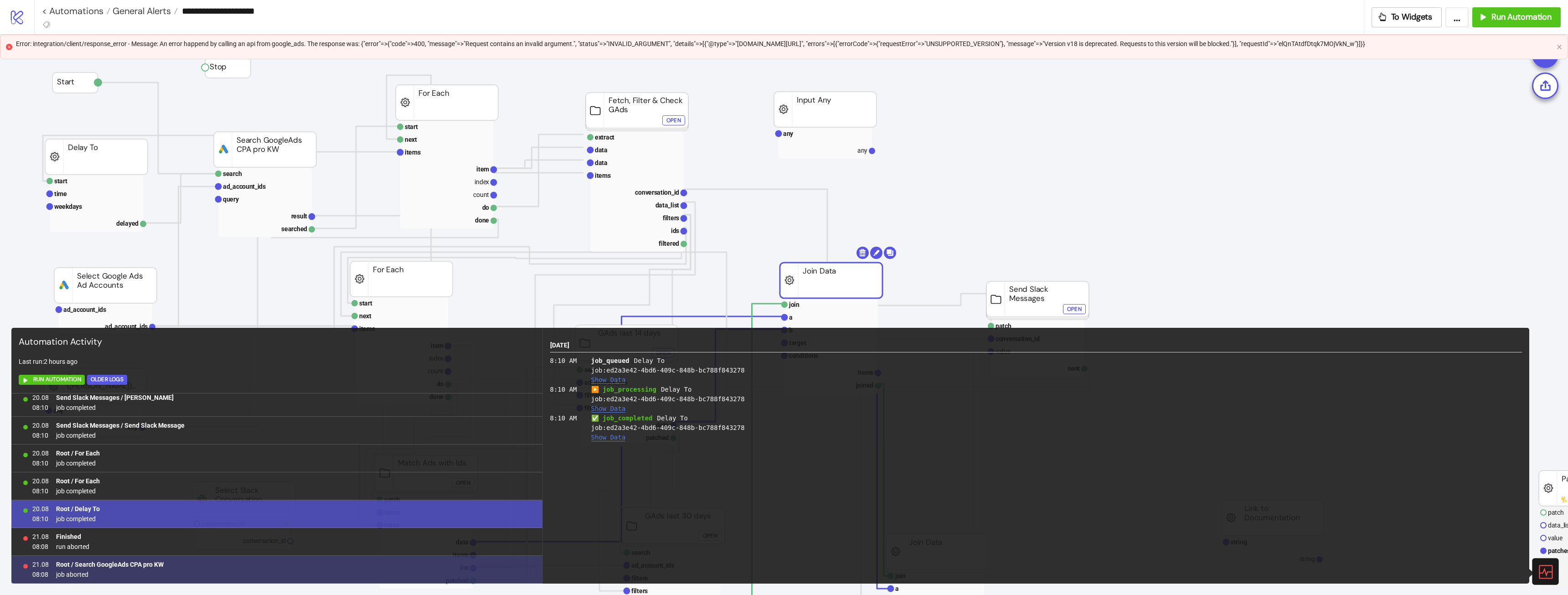
click at [192, 333] on div "21.08 08:08 Root / Search GoogleAds CPA pro KW job aborted" at bounding box center [277, 570] width 531 height 28
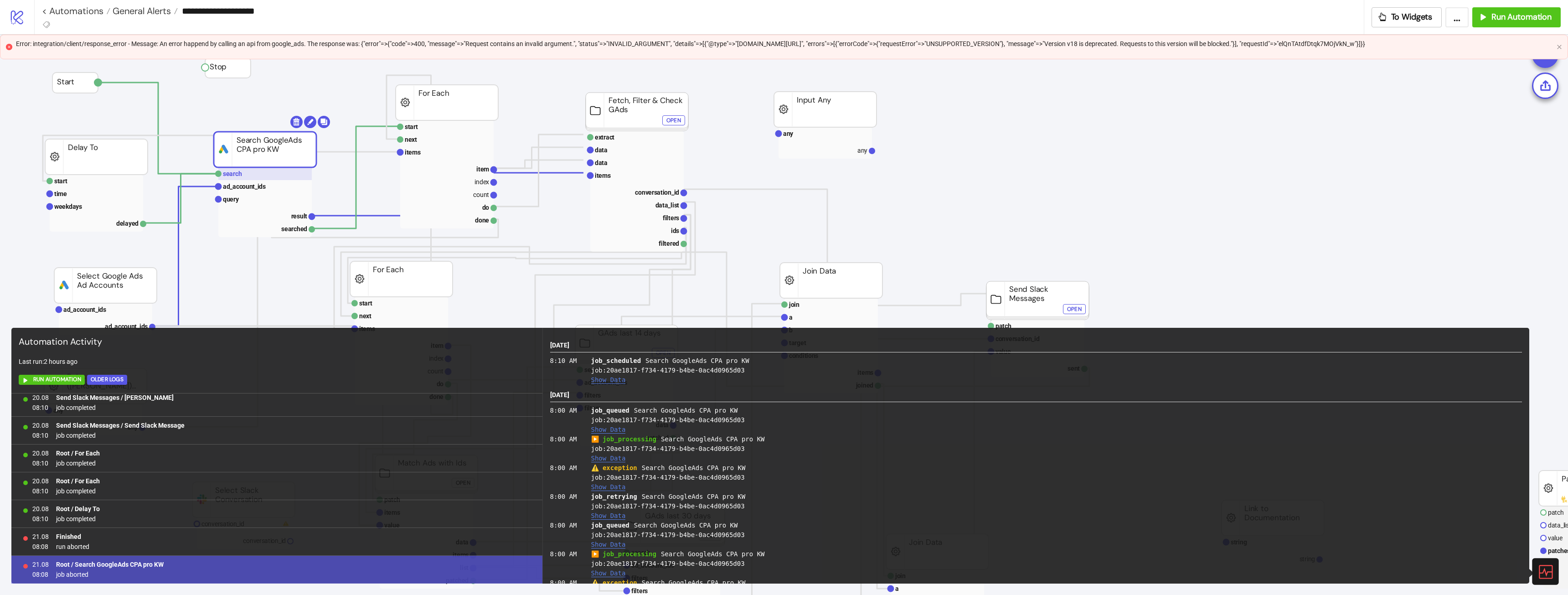
click at [261, 176] on rect at bounding box center [265, 174] width 94 height 13
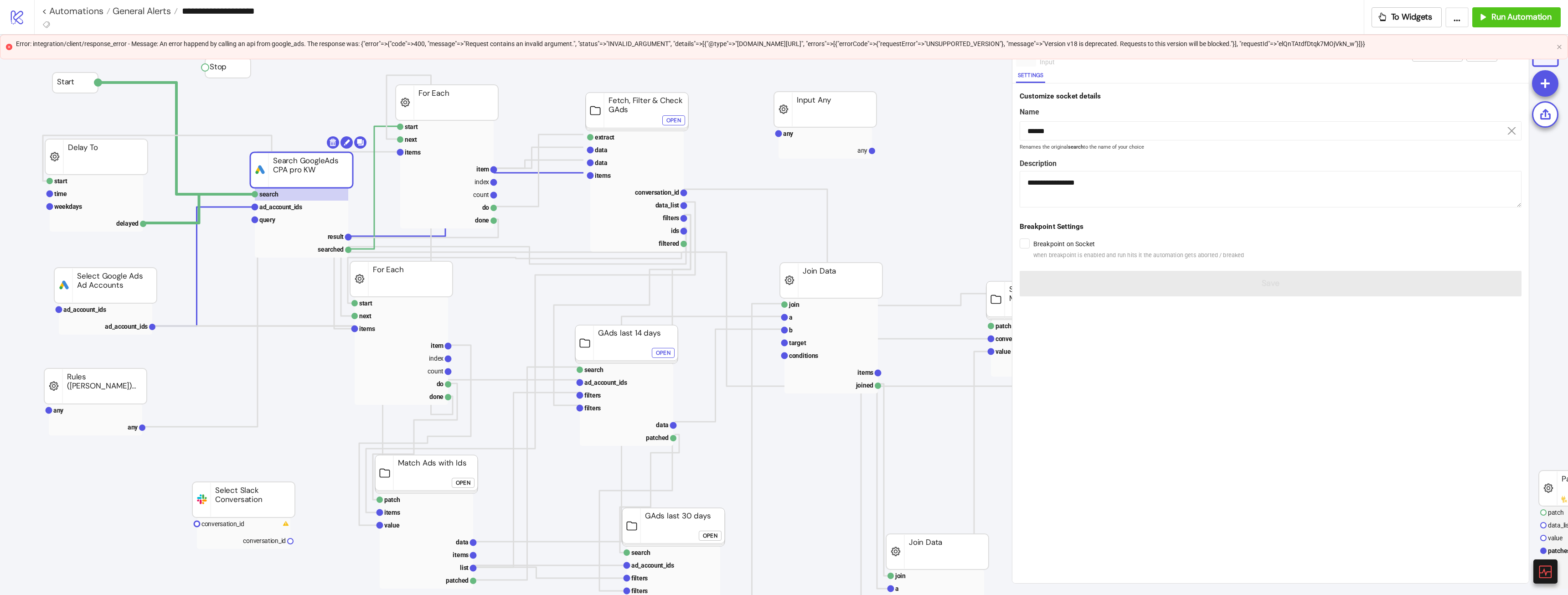
drag, startPoint x: 307, startPoint y: 158, endPoint x: 299, endPoint y: 153, distance: 9.4
click at [298, 153] on rect at bounding box center [301, 170] width 102 height 35
drag, startPoint x: 304, startPoint y: 158, endPoint x: 297, endPoint y: 164, distance: 9.2
click at [297, 164] on rect at bounding box center [277, 167] width 102 height 35
click at [699, 46] on icon "close" at bounding box center [1559, 47] width 5 height 5
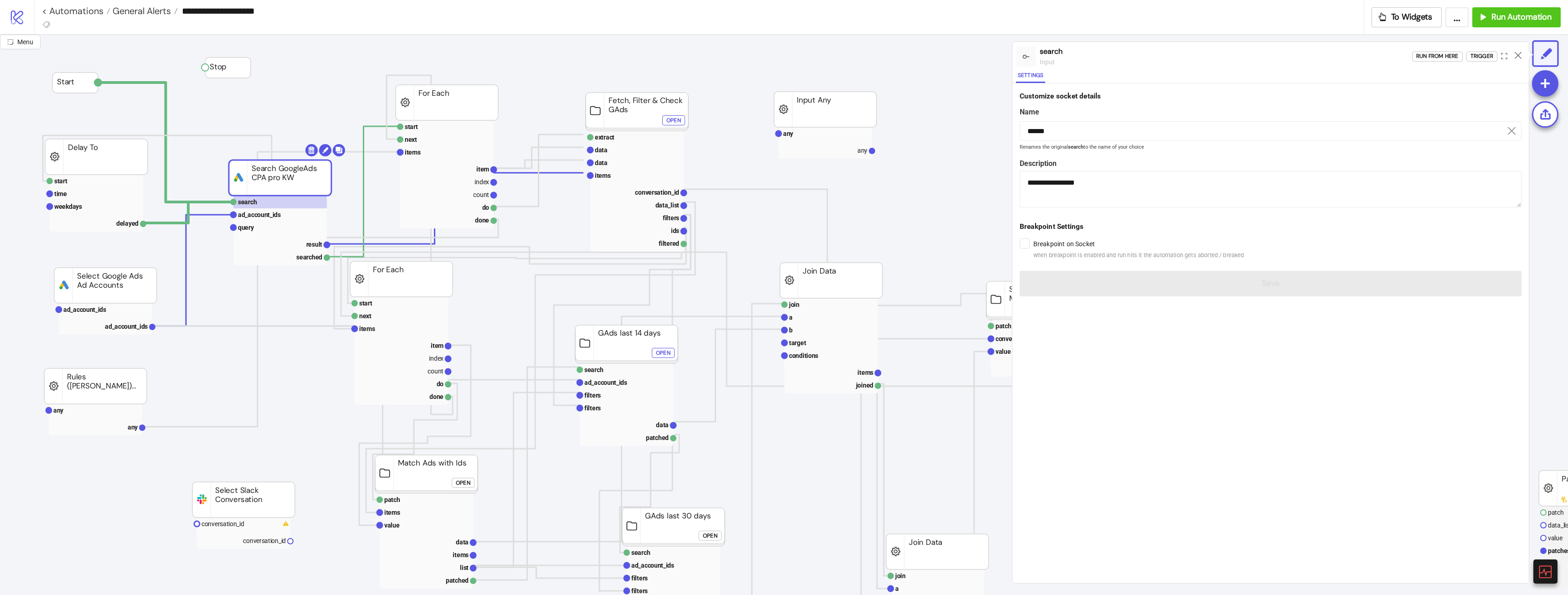
drag, startPoint x: 312, startPoint y: 161, endPoint x: 315, endPoint y: 172, distance: 11.4
click at [315, 172] on rect at bounding box center [280, 178] width 102 height 35
click at [293, 230] on rect at bounding box center [280, 227] width 94 height 13
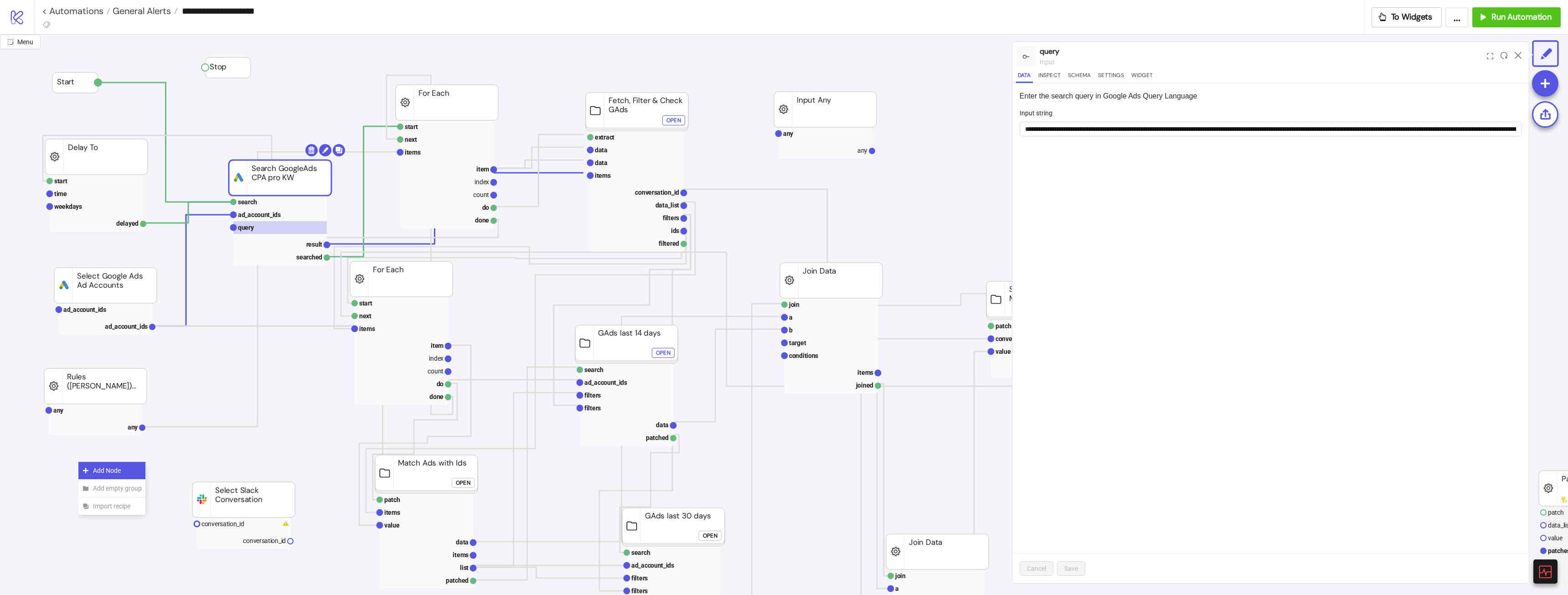
click at [108, 333] on span "Add Node" at bounding box center [117, 471] width 49 height 10
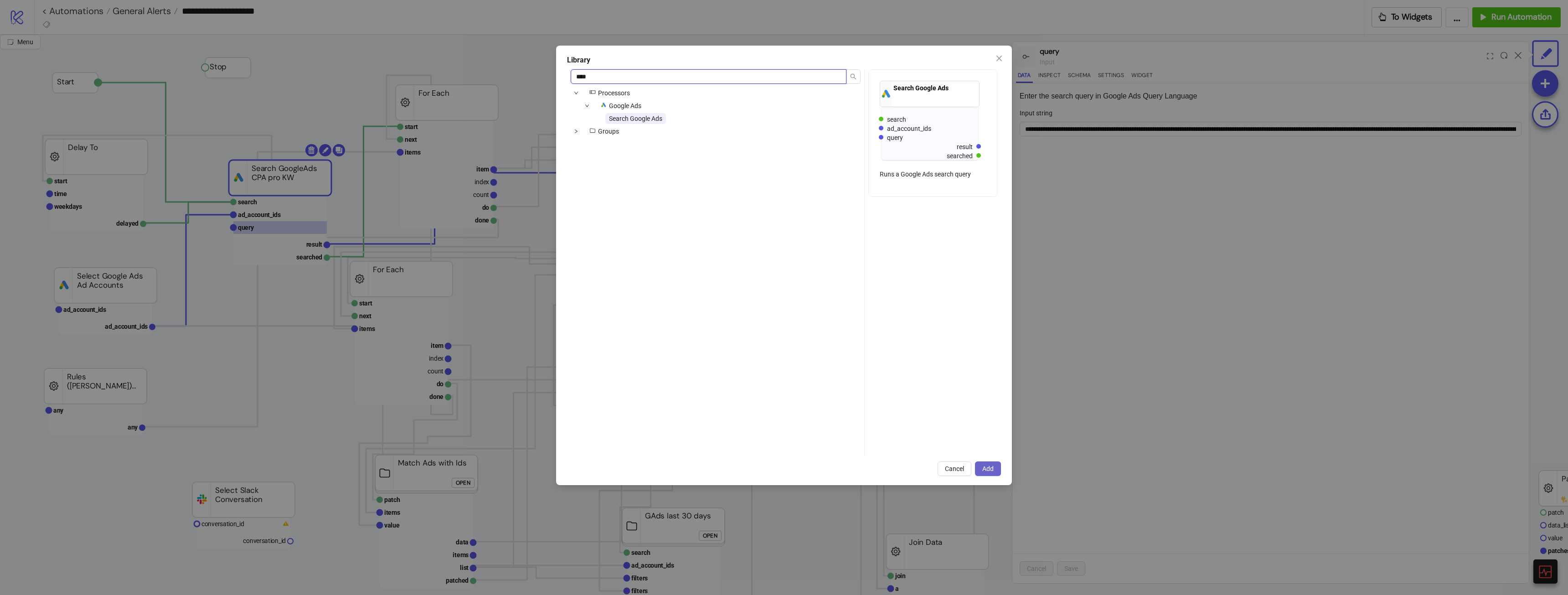
type input "****"
drag, startPoint x: 992, startPoint y: 465, endPoint x: 995, endPoint y: 440, distance: 25.2
click at [699, 333] on button "Add" at bounding box center [988, 469] width 26 height 15
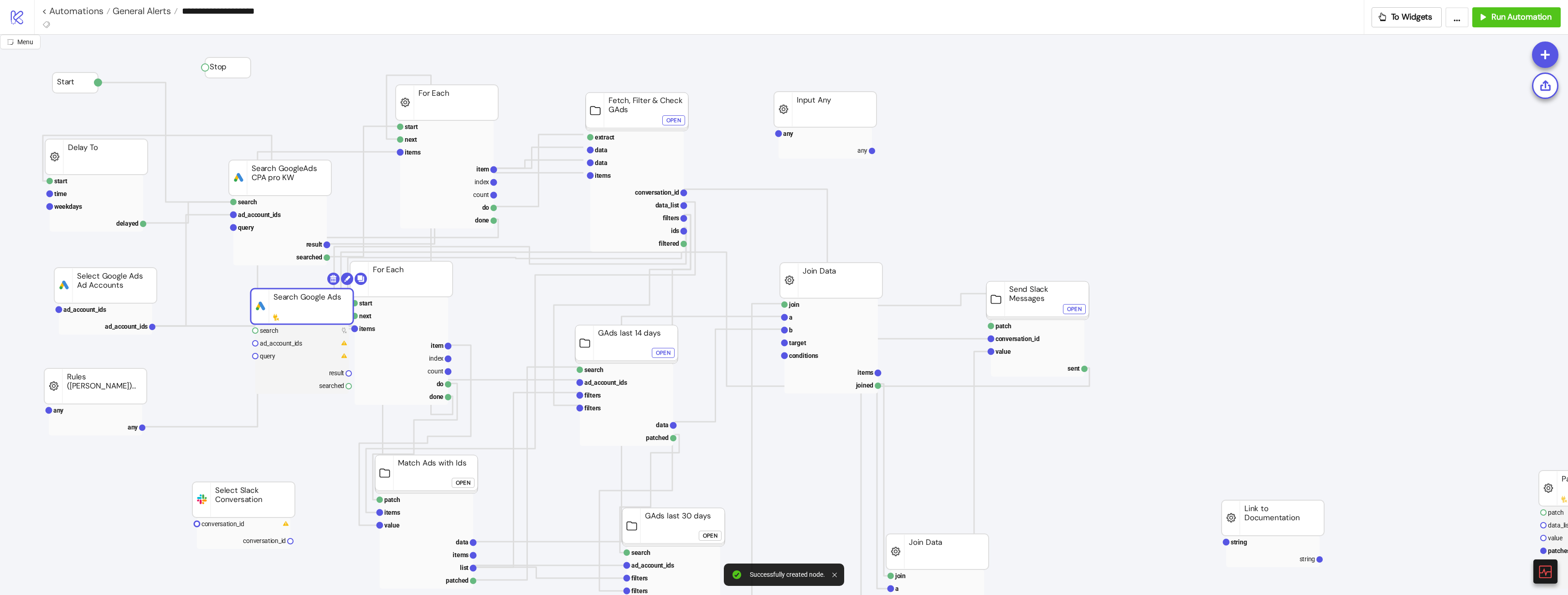
drag, startPoint x: 168, startPoint y: 482, endPoint x: 320, endPoint y: 264, distance: 265.8
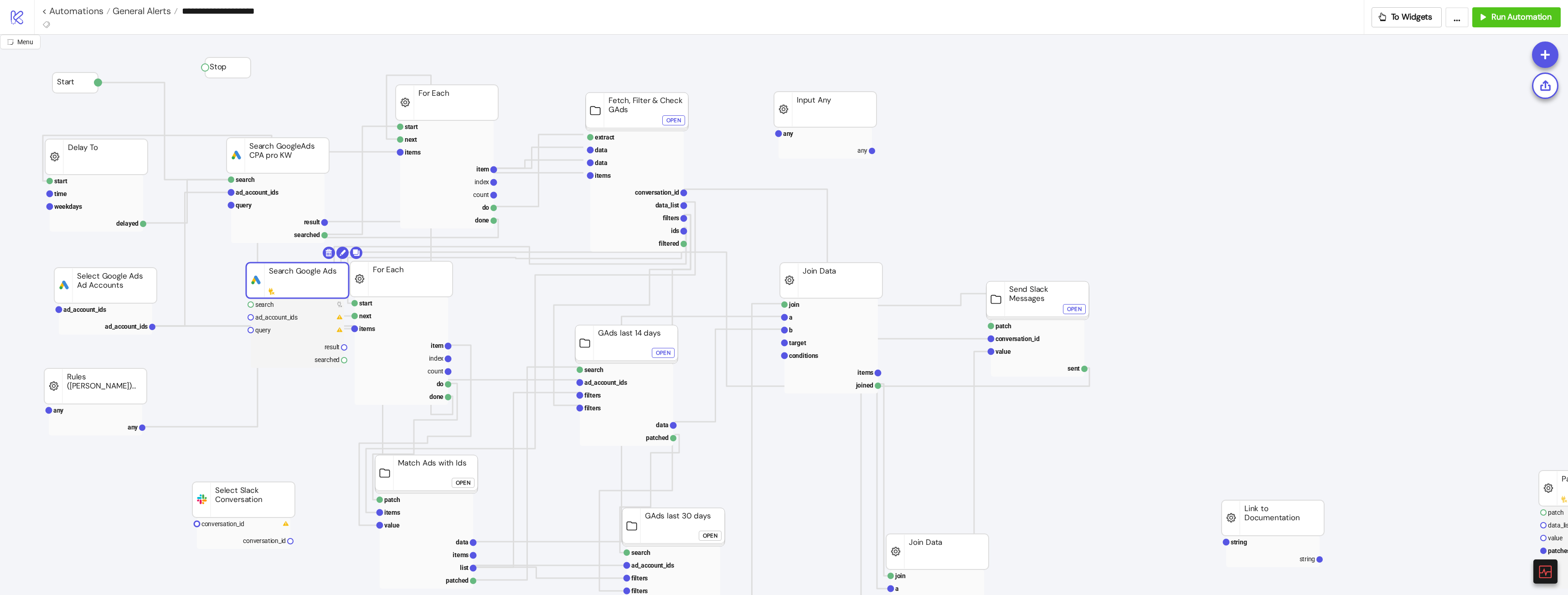
drag, startPoint x: 289, startPoint y: 302, endPoint x: 286, endPoint y: 274, distance: 28.2
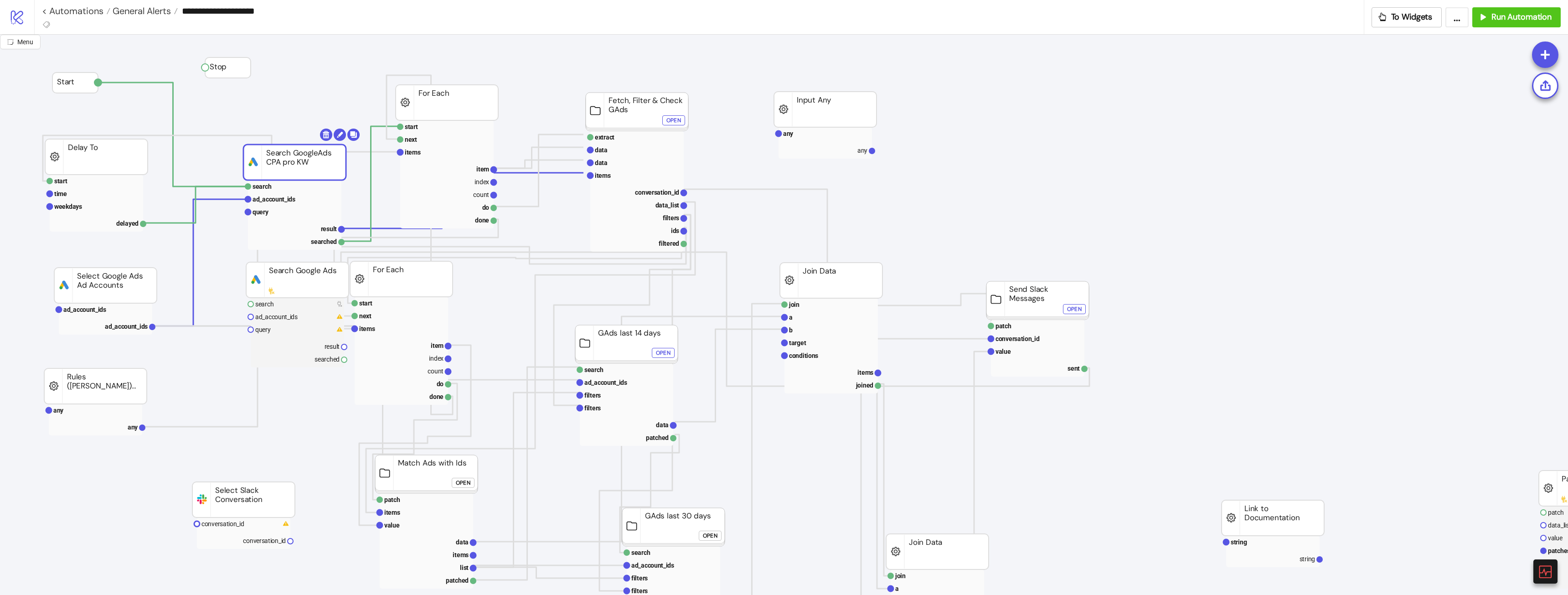
drag, startPoint x: 264, startPoint y: 166, endPoint x: 268, endPoint y: 174, distance: 8.9
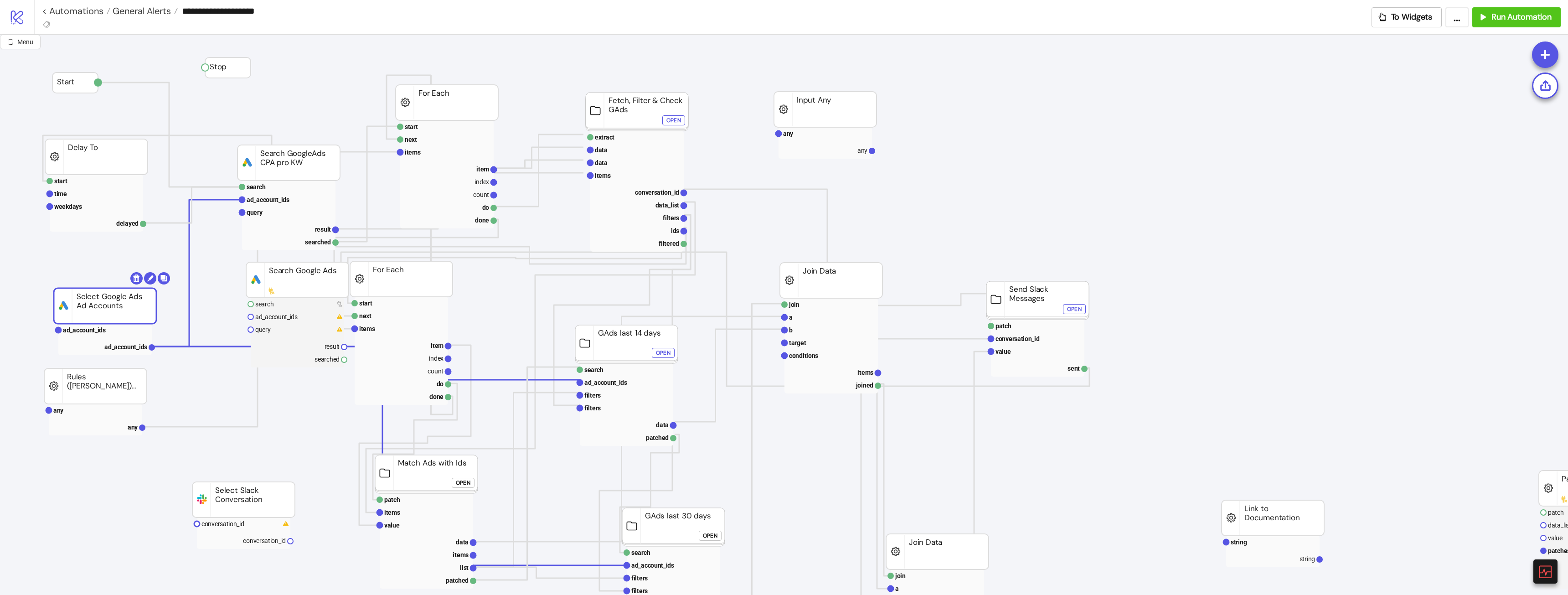
drag, startPoint x: 135, startPoint y: 280, endPoint x: 130, endPoint y: 298, distance: 18.7
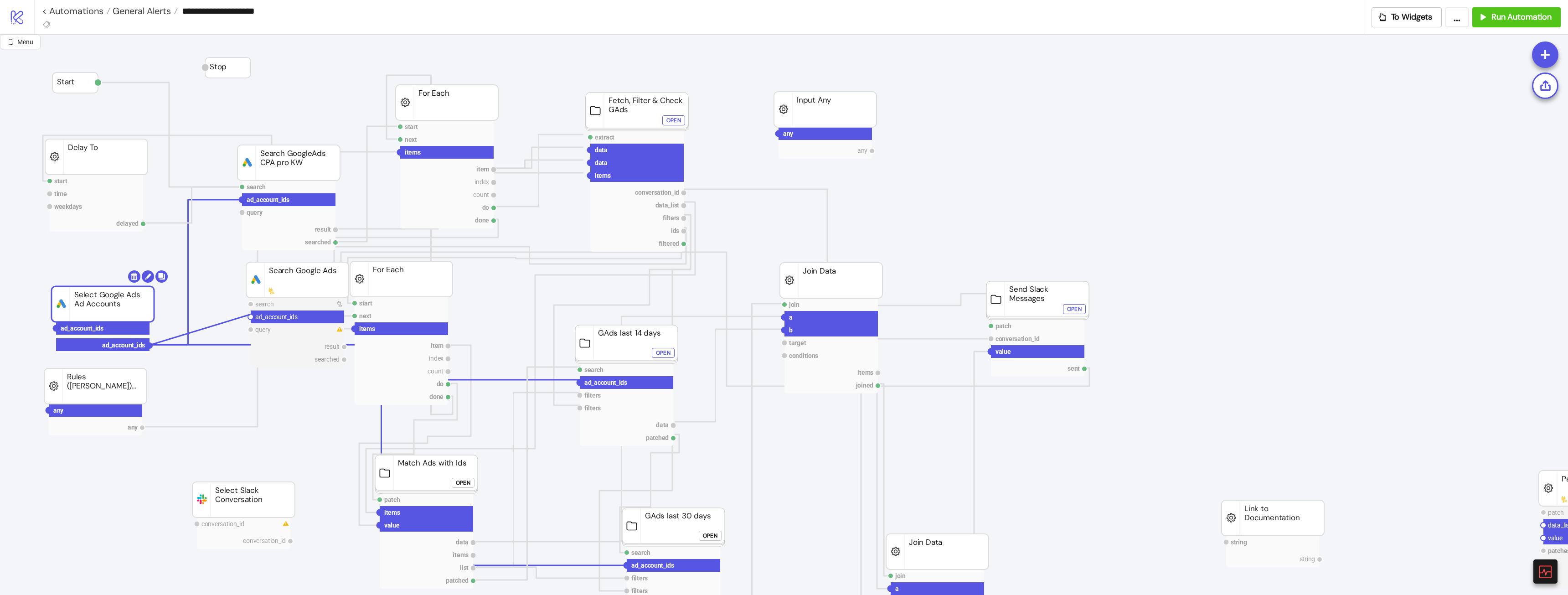
drag, startPoint x: 150, startPoint y: 344, endPoint x: 251, endPoint y: 317, distance: 104.5
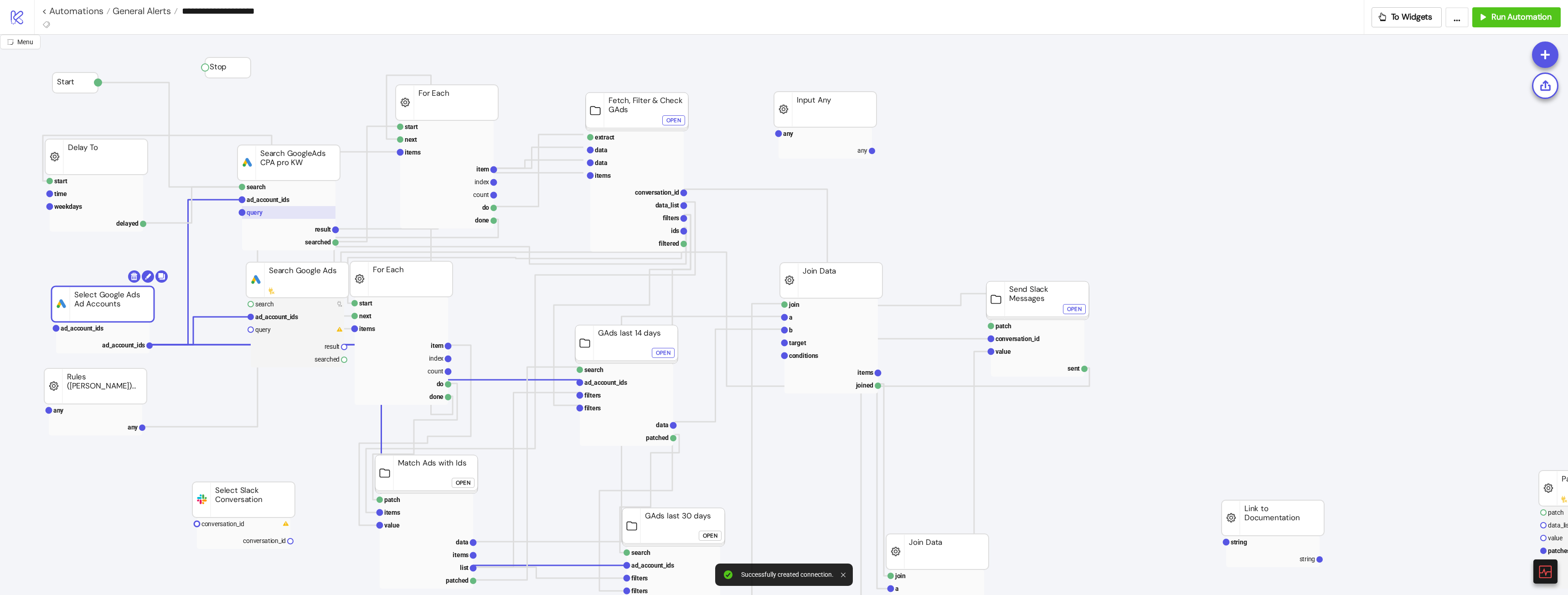
click at [260, 217] on rect at bounding box center [289, 212] width 94 height 13
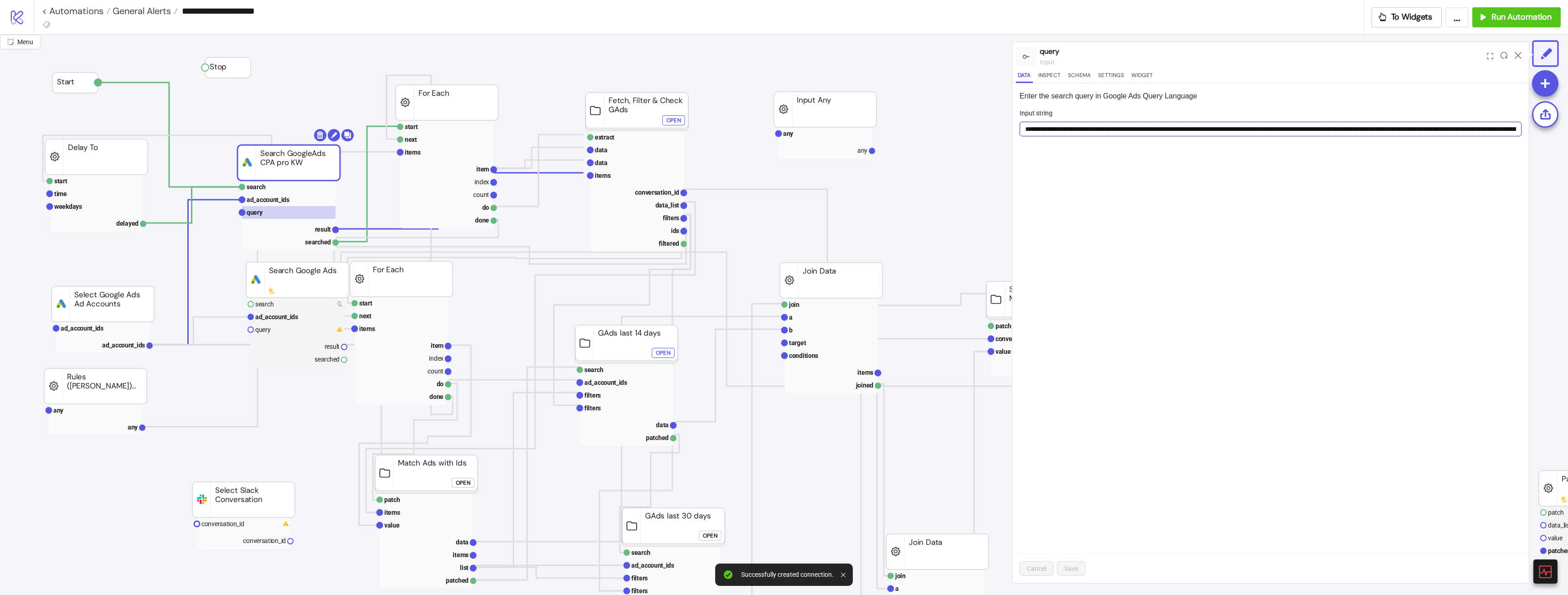
click at [699, 125] on input "**********" at bounding box center [1270, 129] width 502 height 15
drag, startPoint x: 267, startPoint y: 334, endPoint x: 497, endPoint y: 339, distance: 230.1
click at [267, 333] on rect at bounding box center [298, 329] width 94 height 13
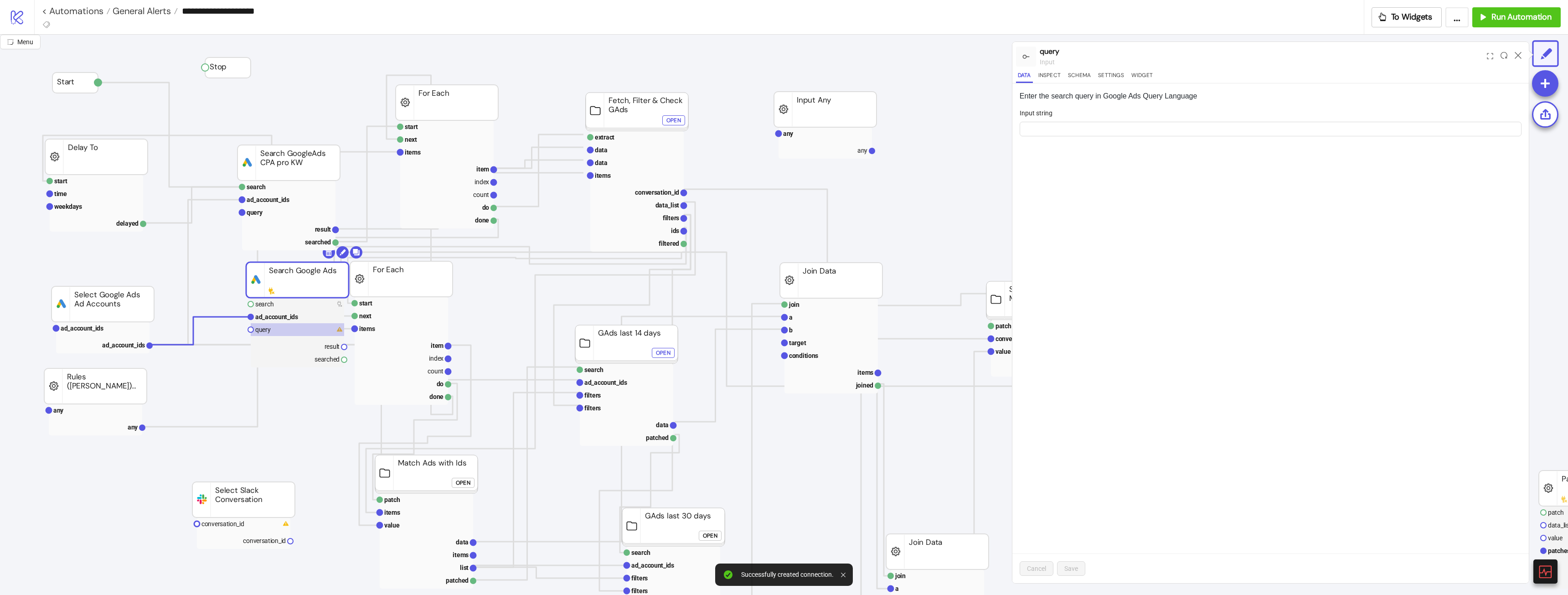
click at [699, 117] on div "Input string" at bounding box center [1270, 114] width 502 height 13
click at [699, 121] on div "Input string" at bounding box center [1270, 114] width 502 height 13
click at [699, 124] on input "Input string" at bounding box center [1270, 129] width 502 height 15
paste input "**********"
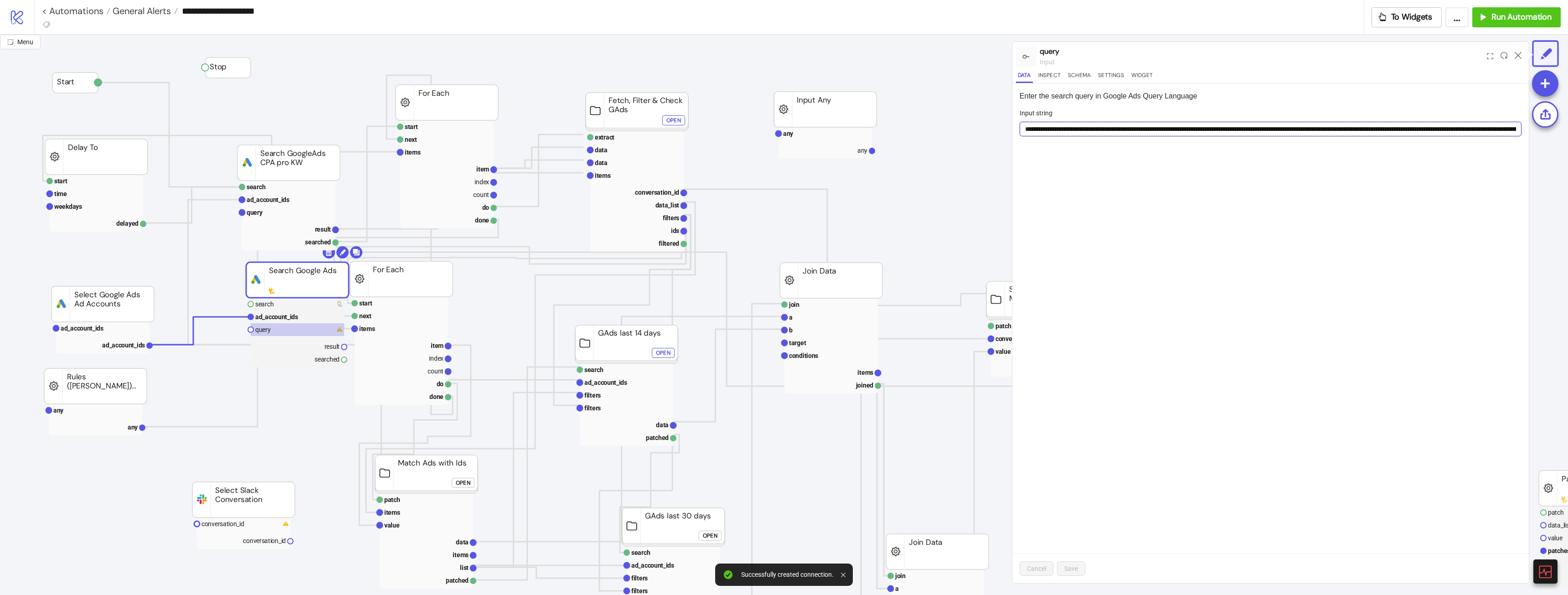
scroll to position [0, 724]
type input "**********"
click at [699, 333] on div "Cancel Save" at bounding box center [1270, 568] width 516 height 30
click at [699, 333] on span "Save" at bounding box center [1071, 569] width 13 height 7
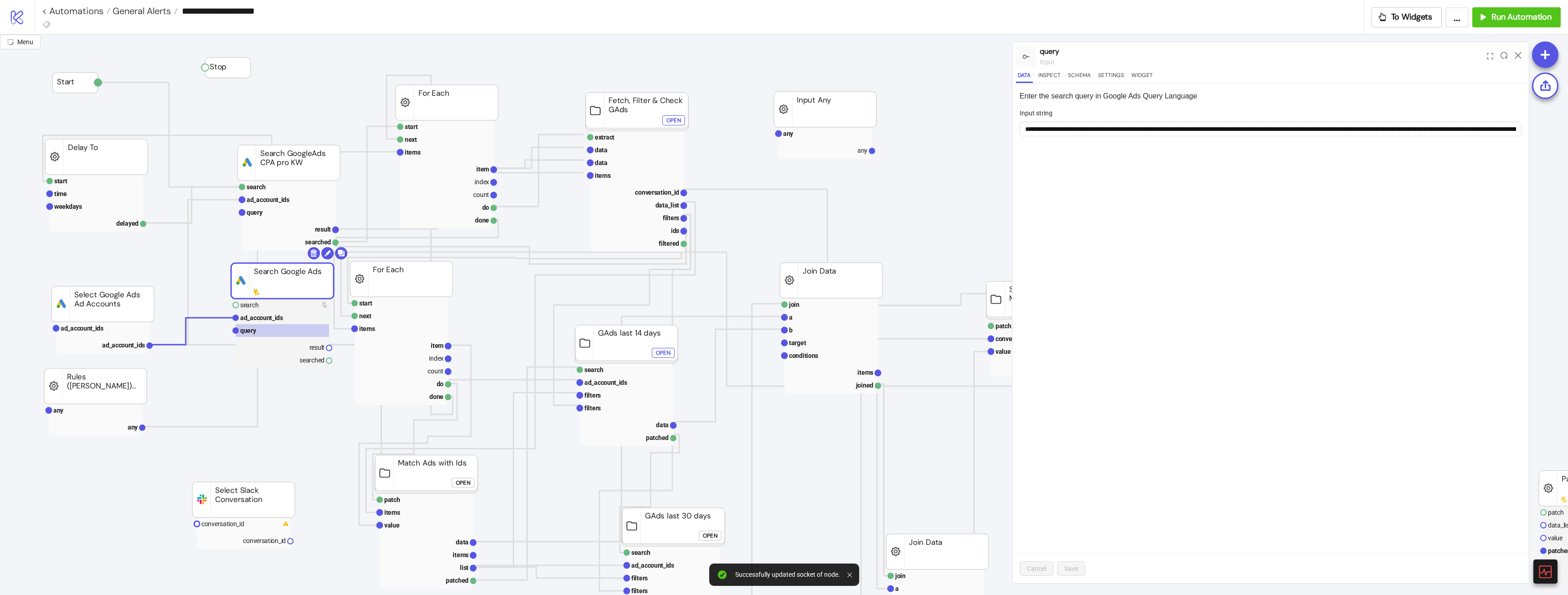
drag, startPoint x: 296, startPoint y: 283, endPoint x: 292, endPoint y: 275, distance: 8.9
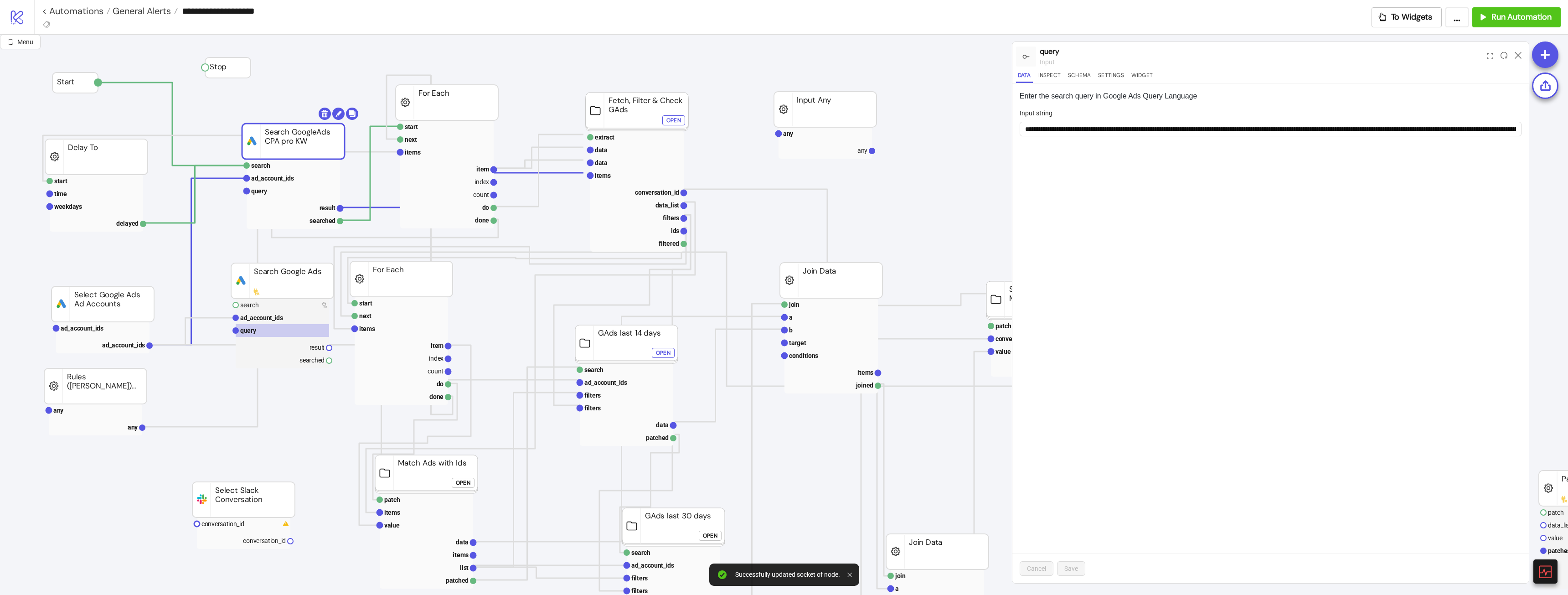
drag, startPoint x: 295, startPoint y: 164, endPoint x: 276, endPoint y: 136, distance: 33.8
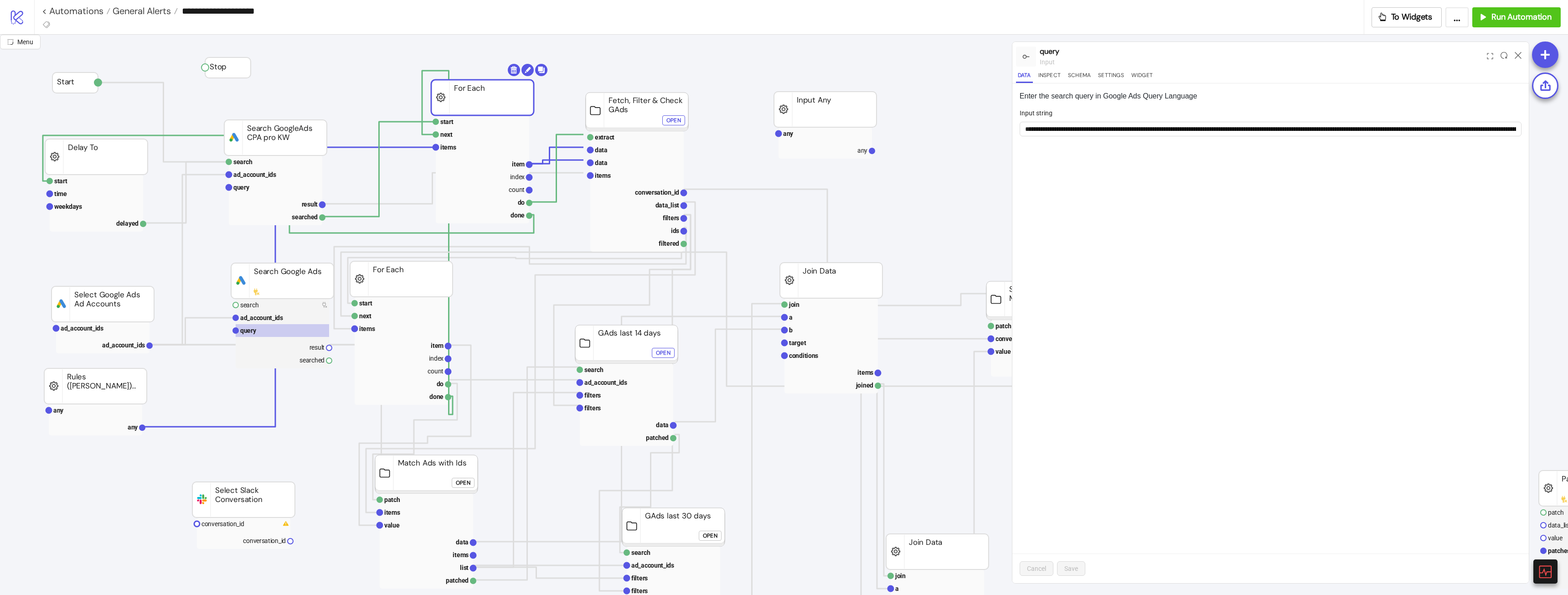
drag, startPoint x: 447, startPoint y: 112, endPoint x: 460, endPoint y: 108, distance: 13.6
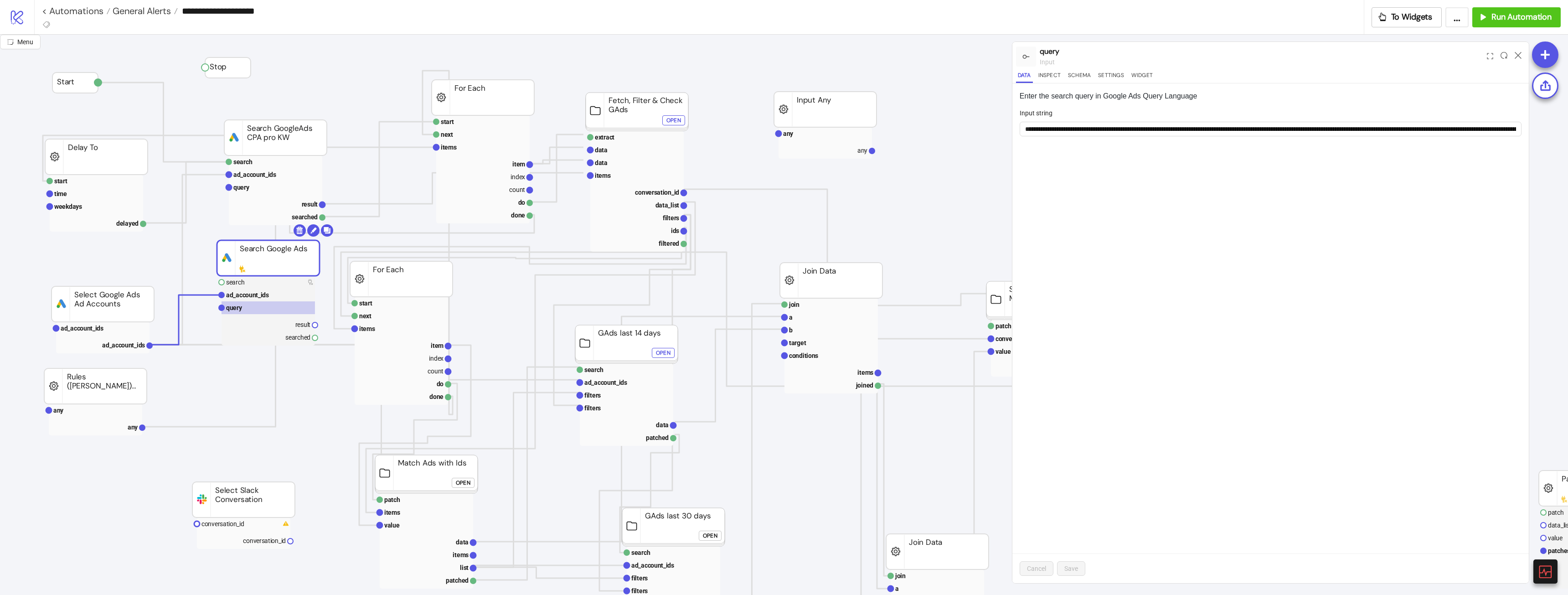
drag, startPoint x: 292, startPoint y: 269, endPoint x: 290, endPoint y: 265, distance: 4.5
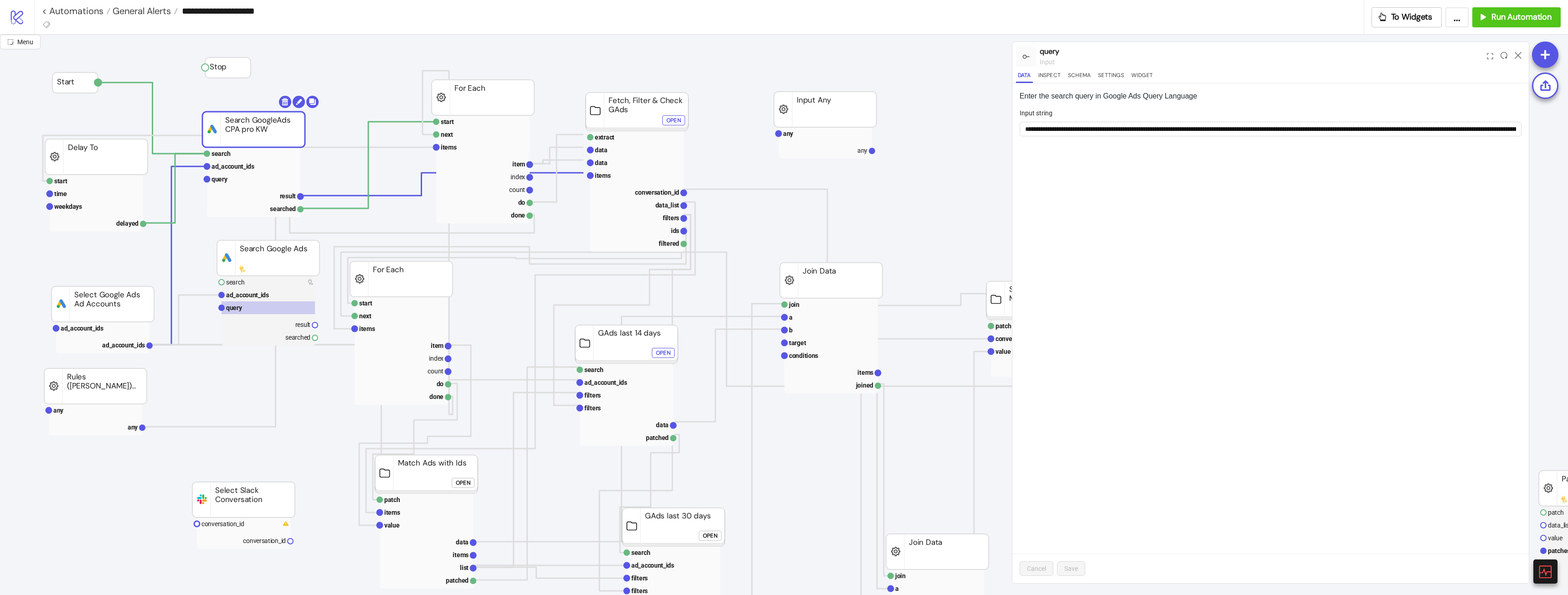
drag, startPoint x: 279, startPoint y: 135, endPoint x: 248, endPoint y: 131, distance: 31.3
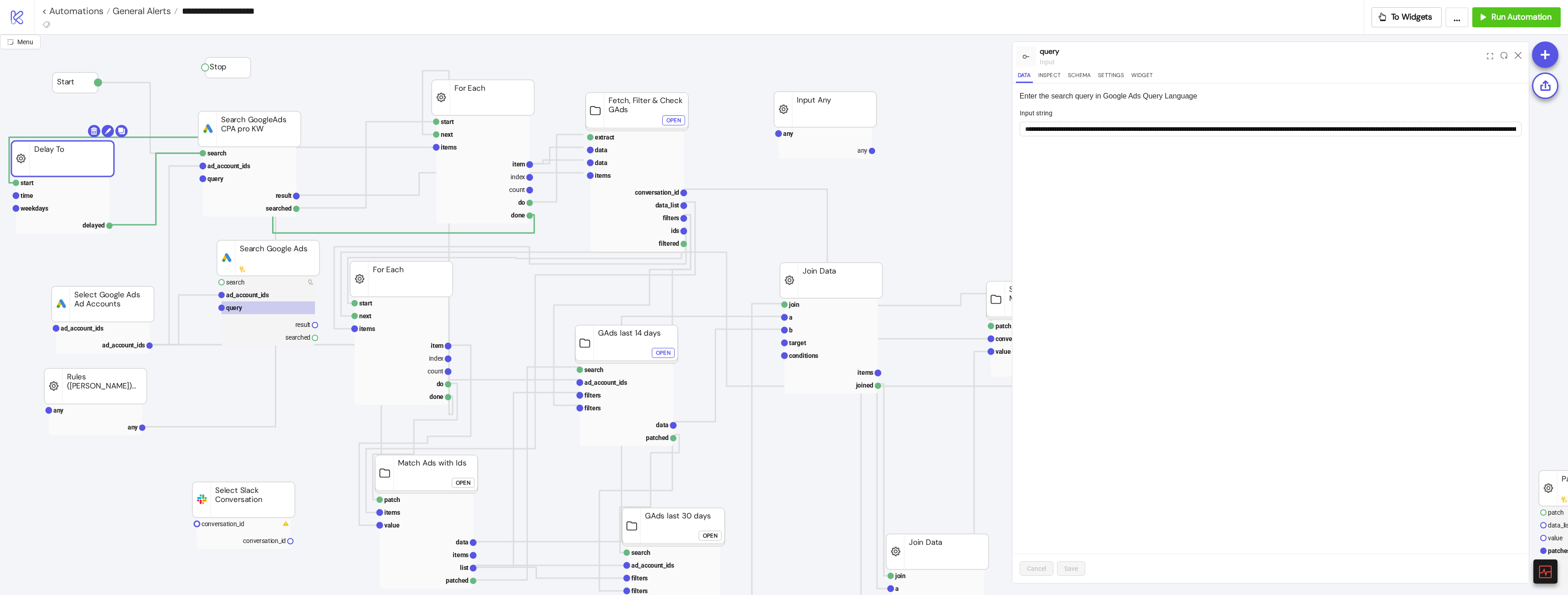
drag, startPoint x: 68, startPoint y: 155, endPoint x: 245, endPoint y: 117, distance: 181.0
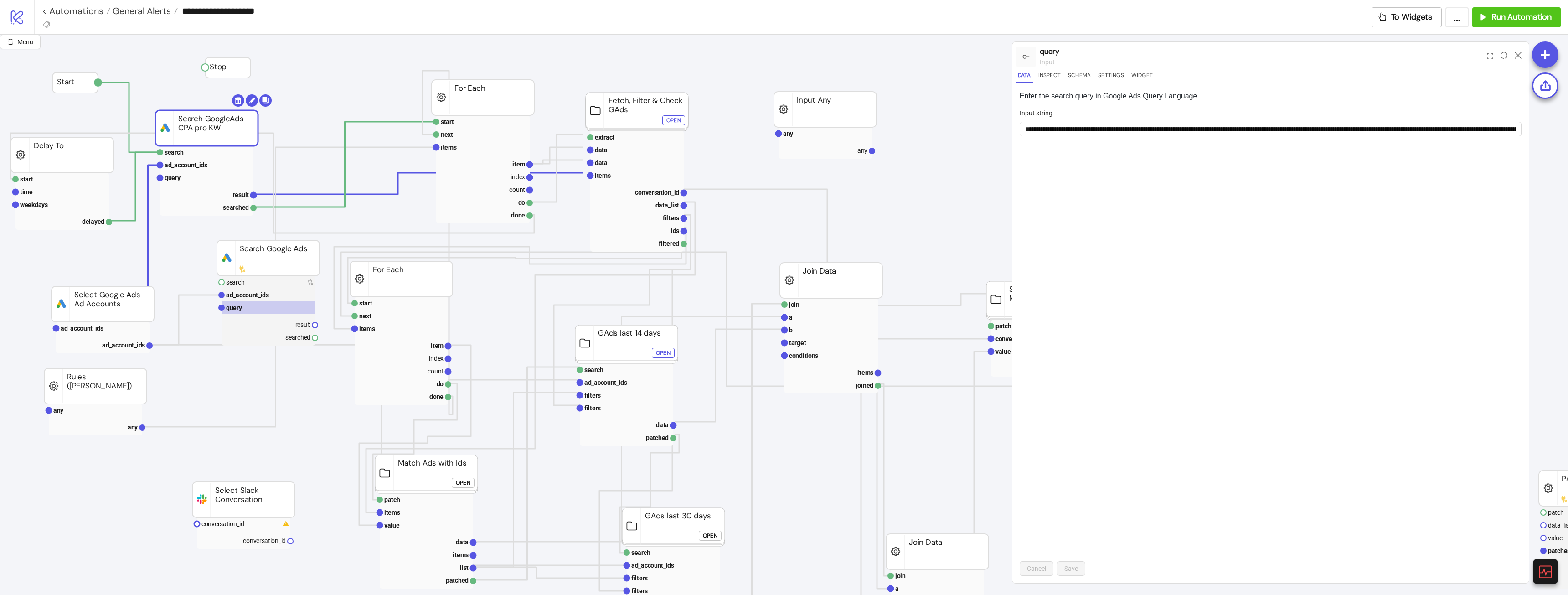
drag, startPoint x: 299, startPoint y: 128, endPoint x: 258, endPoint y: 127, distance: 41.0
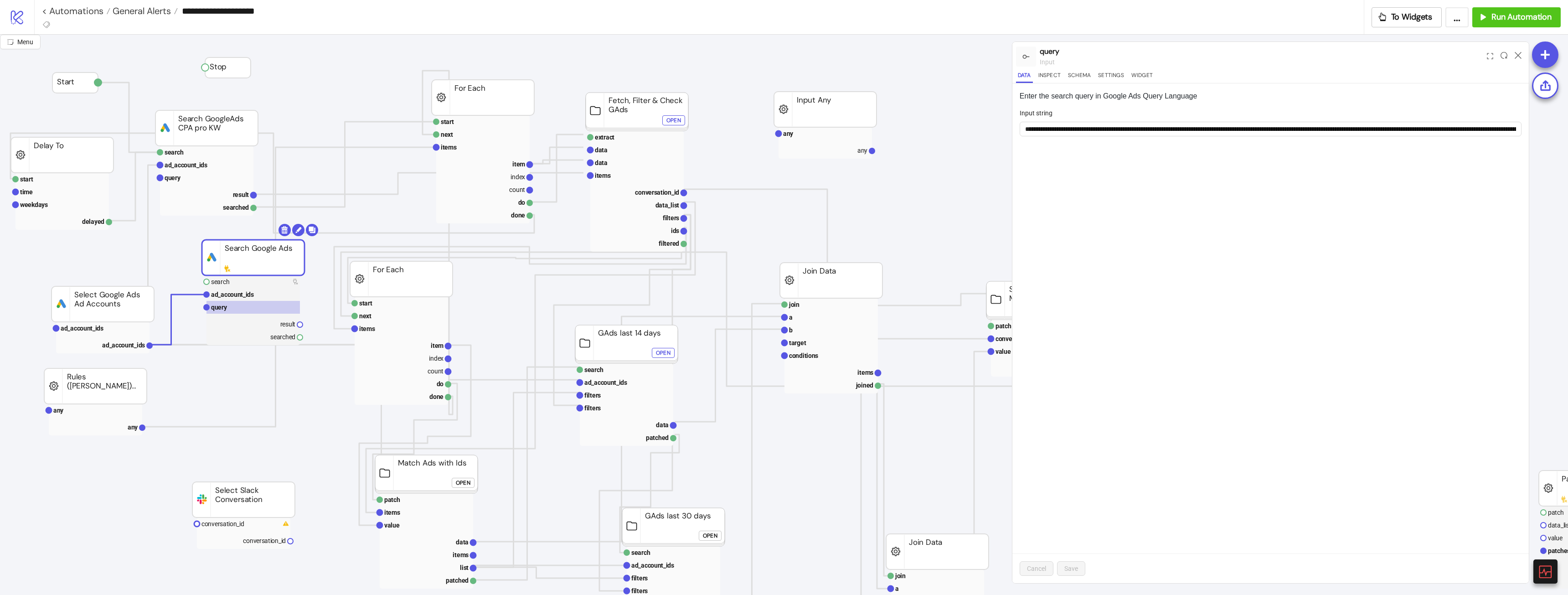
drag, startPoint x: 299, startPoint y: 258, endPoint x: 284, endPoint y: 258, distance: 15.0
click at [240, 253] on rect at bounding box center [243, 259] width 102 height 35
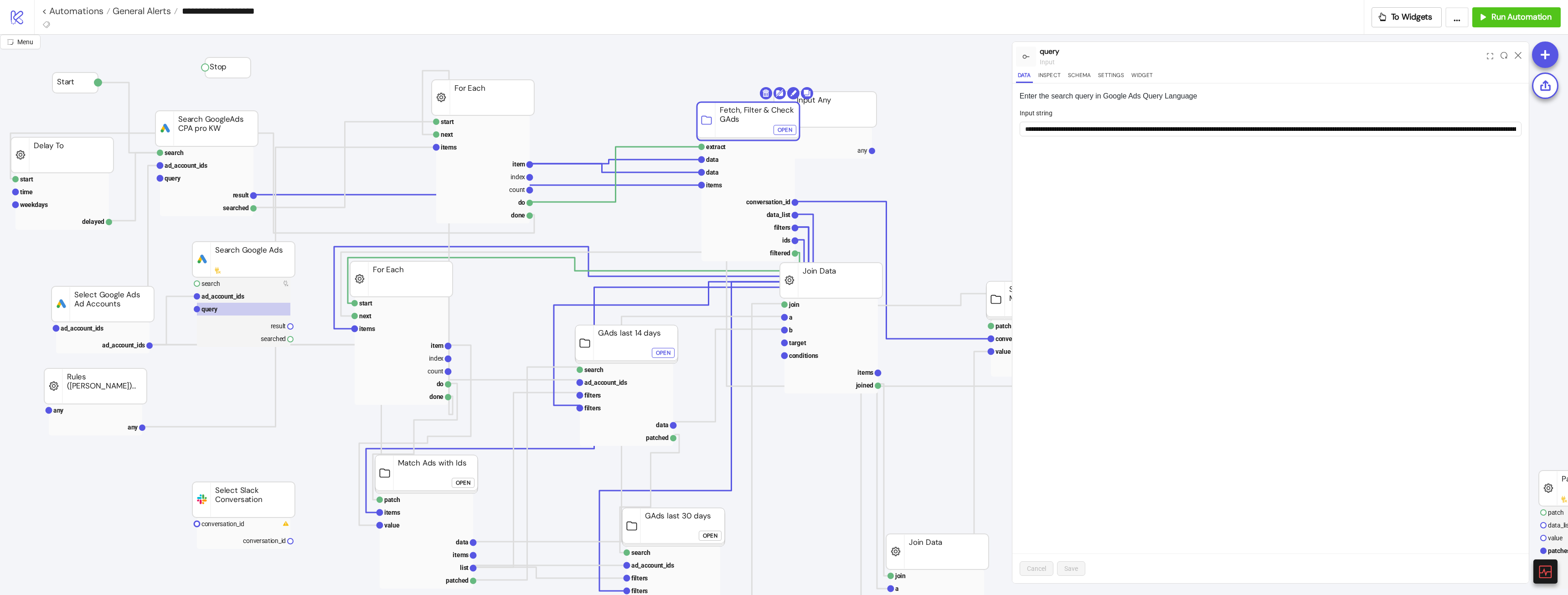
drag, startPoint x: 654, startPoint y: 113, endPoint x: 502, endPoint y: 82, distance: 155.1
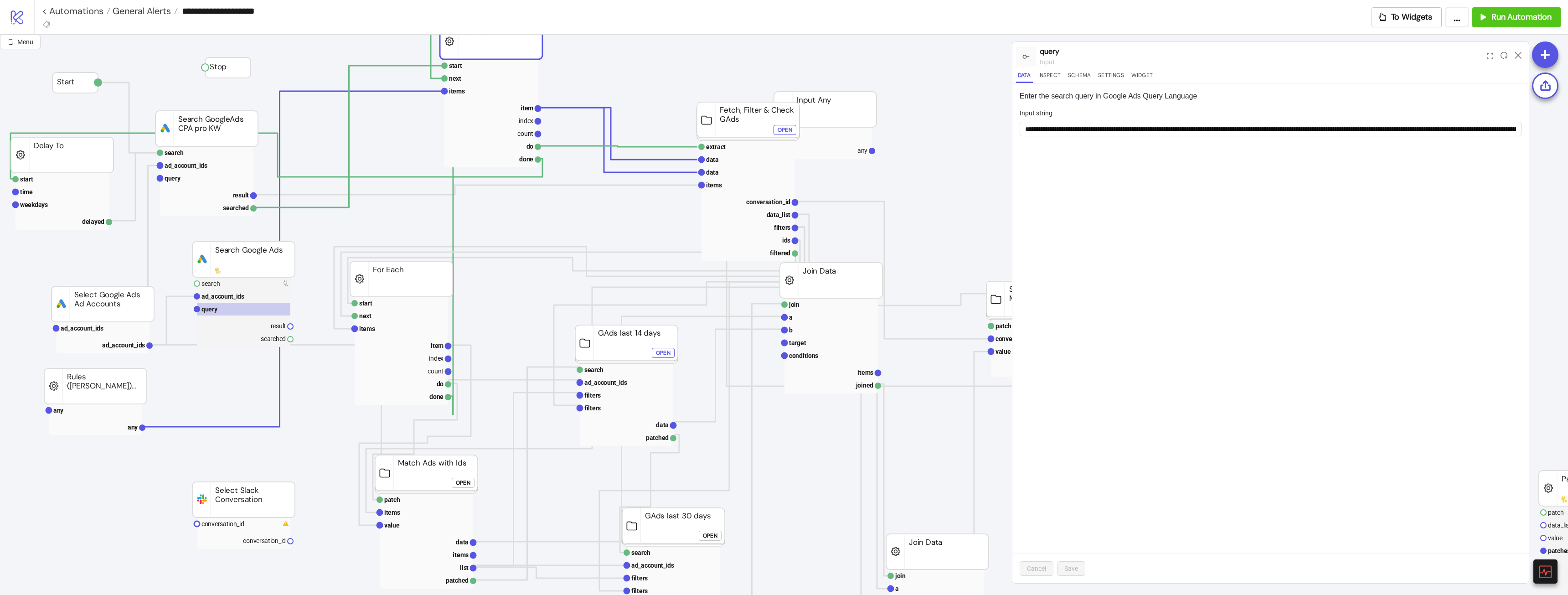
drag, startPoint x: 522, startPoint y: 86, endPoint x: 353, endPoint y: 86, distance: 169.0
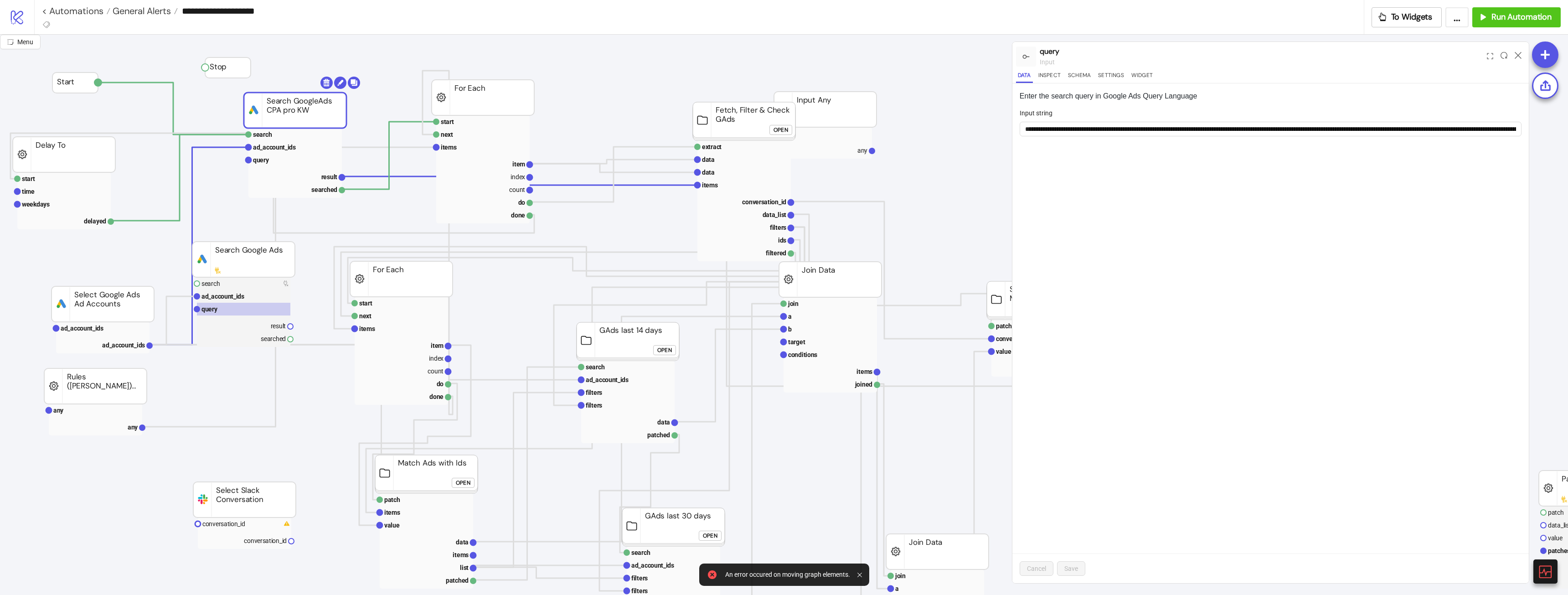
drag, startPoint x: 229, startPoint y: 121, endPoint x: 317, endPoint y: 102, distance: 90.0
click at [653, 185] on polyline at bounding box center [520, 181] width 355 height 9
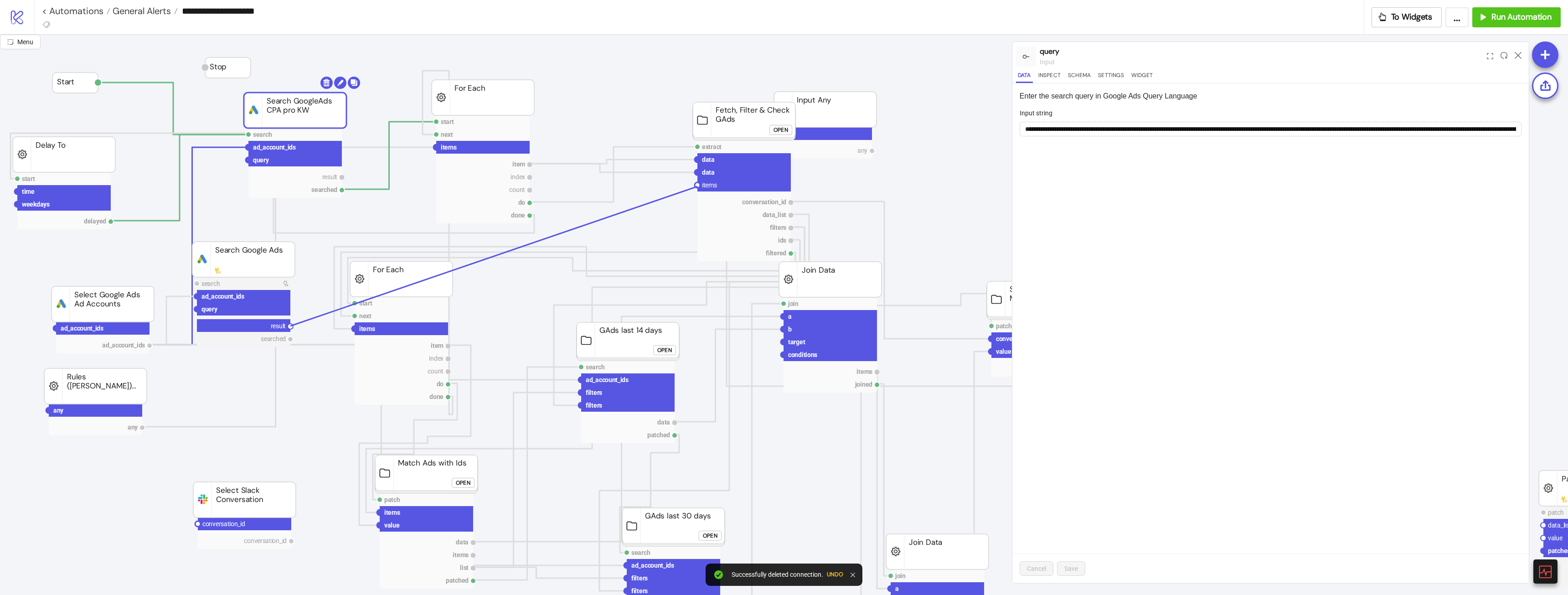
drag, startPoint x: 290, startPoint y: 326, endPoint x: 698, endPoint y: 186, distance: 431.4
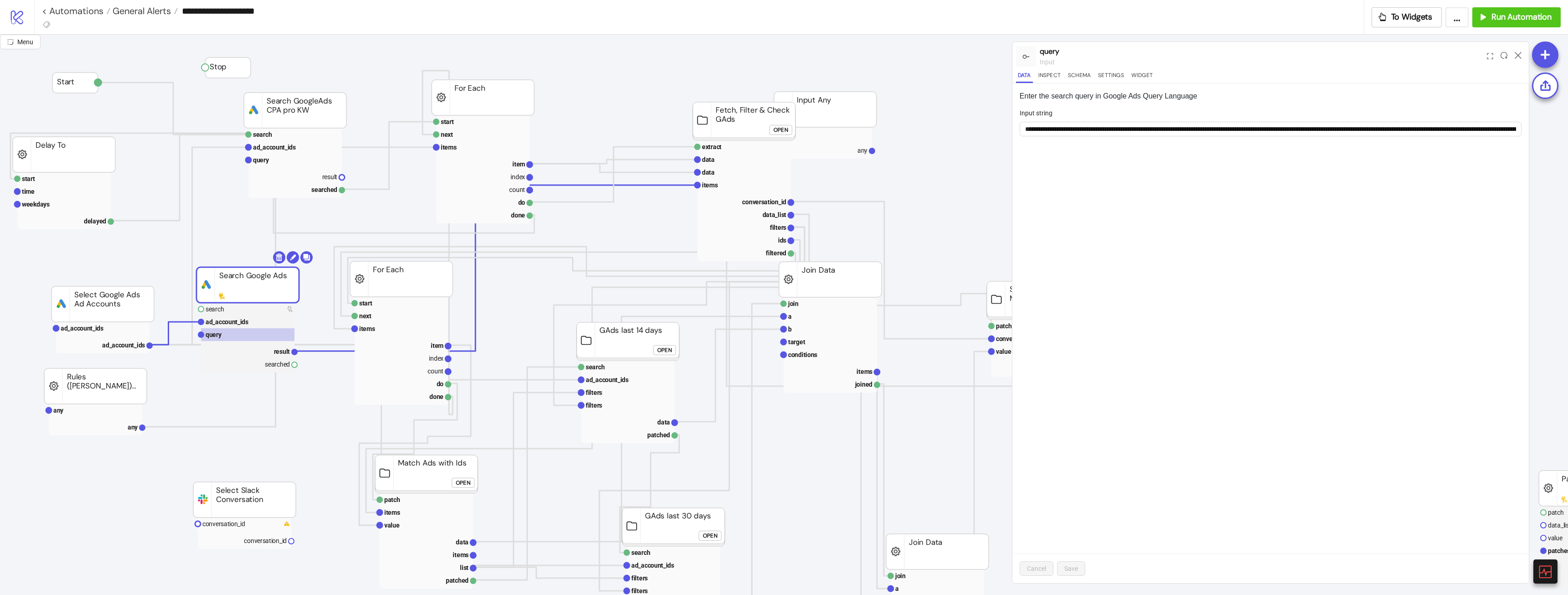
drag, startPoint x: 286, startPoint y: 262, endPoint x: 290, endPoint y: 288, distance: 26.3
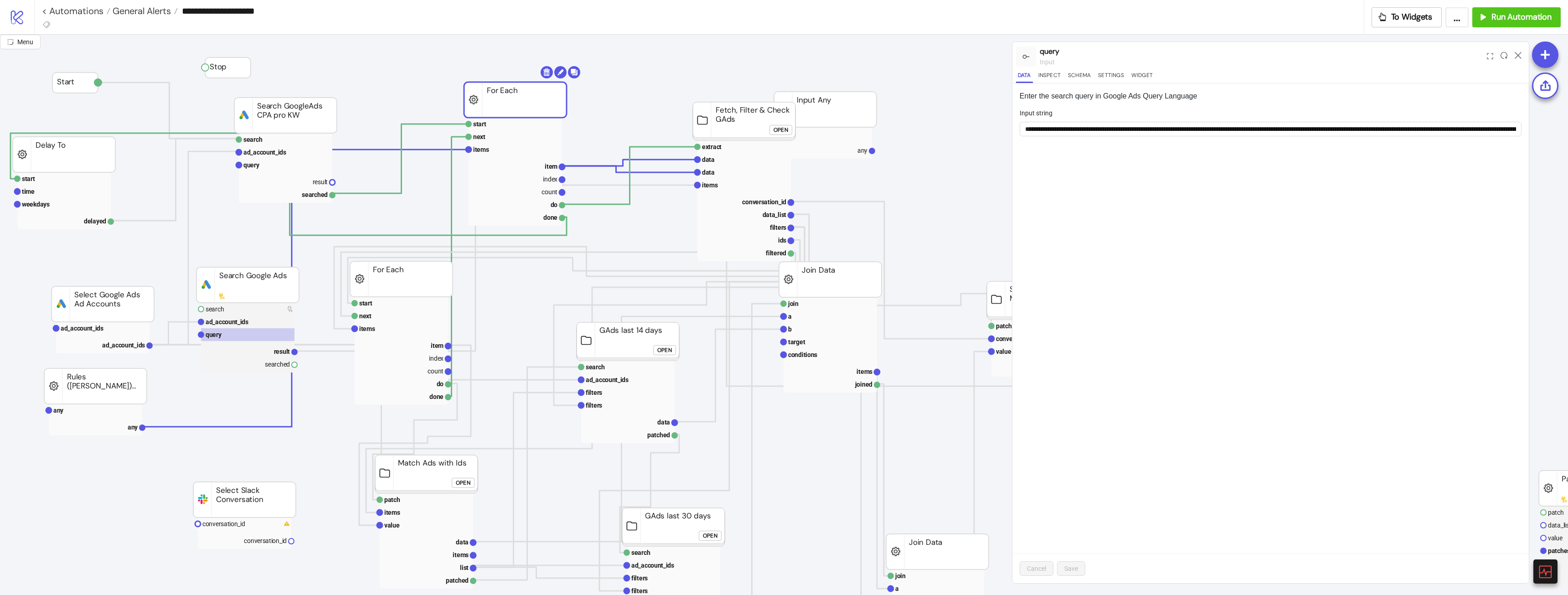
drag, startPoint x: 478, startPoint y: 97, endPoint x: 500, endPoint y: 97, distance: 22.0
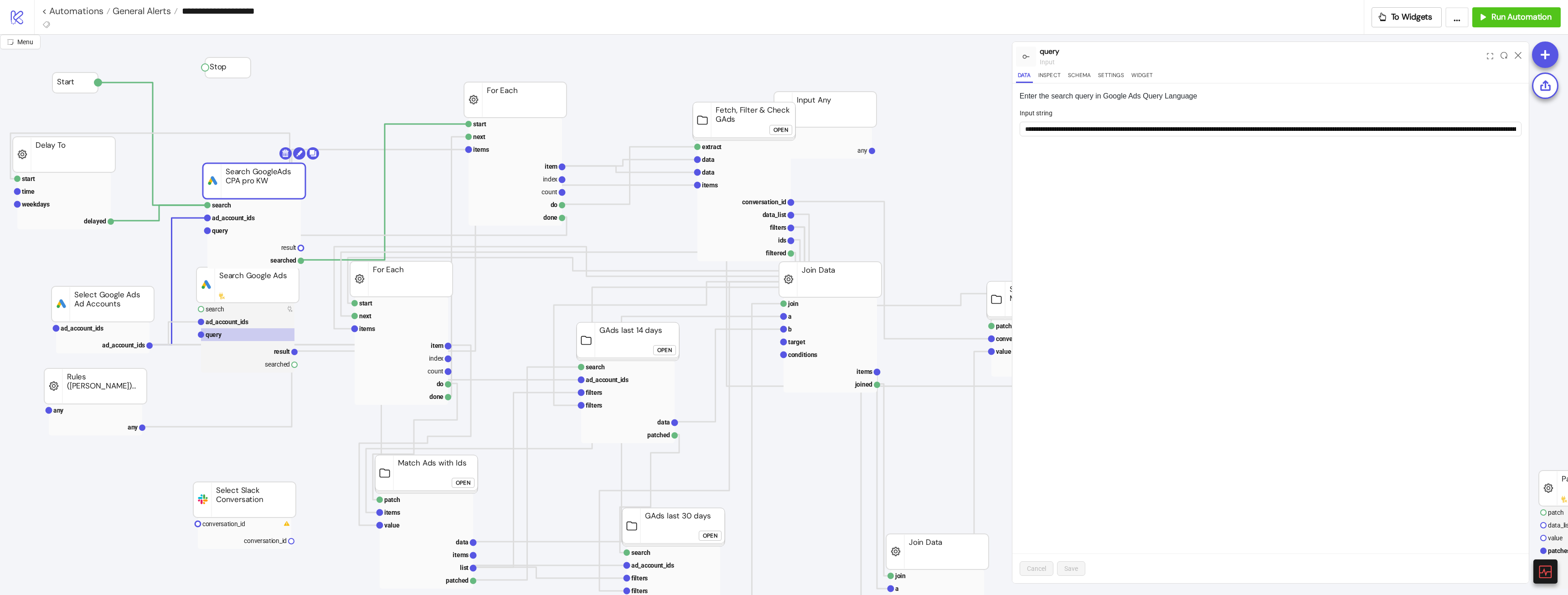
drag, startPoint x: 299, startPoint y: 113, endPoint x: 267, endPoint y: 179, distance: 73.3
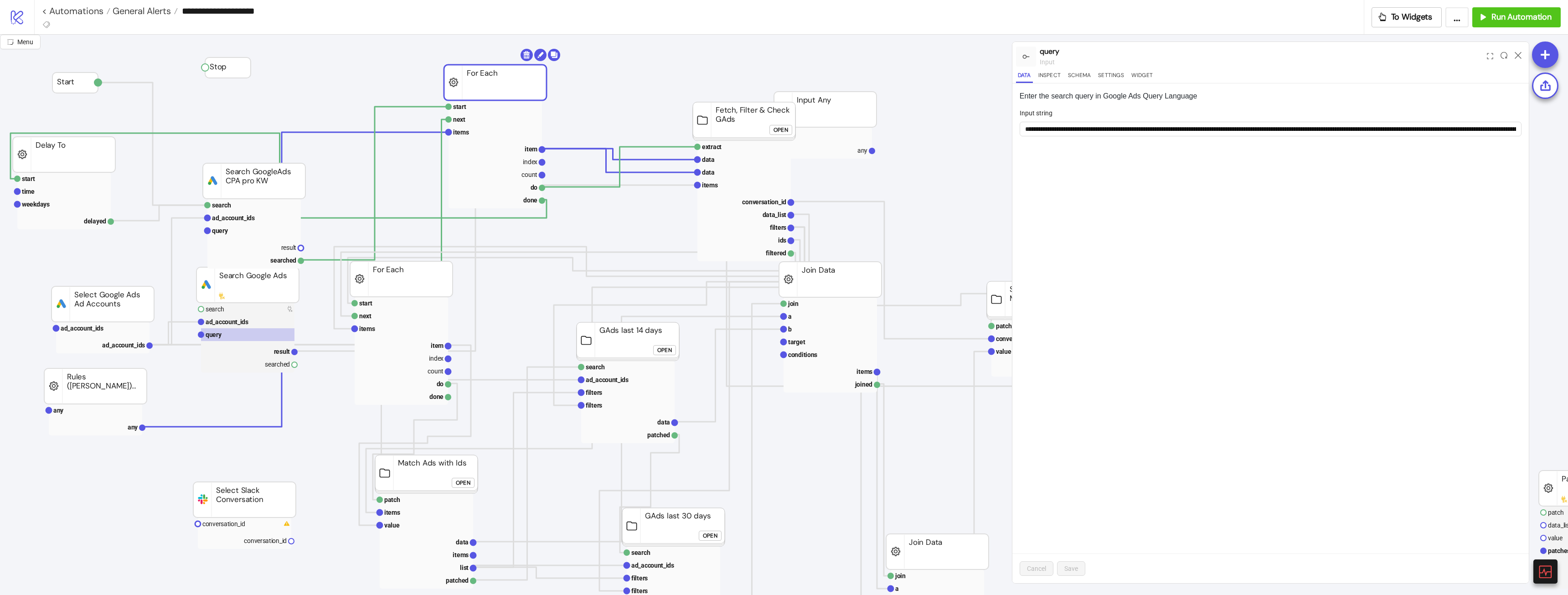
drag, startPoint x: 496, startPoint y: 99, endPoint x: 477, endPoint y: 81, distance: 26.2
click at [466, 131] on text "items" at bounding box center [461, 132] width 16 height 7
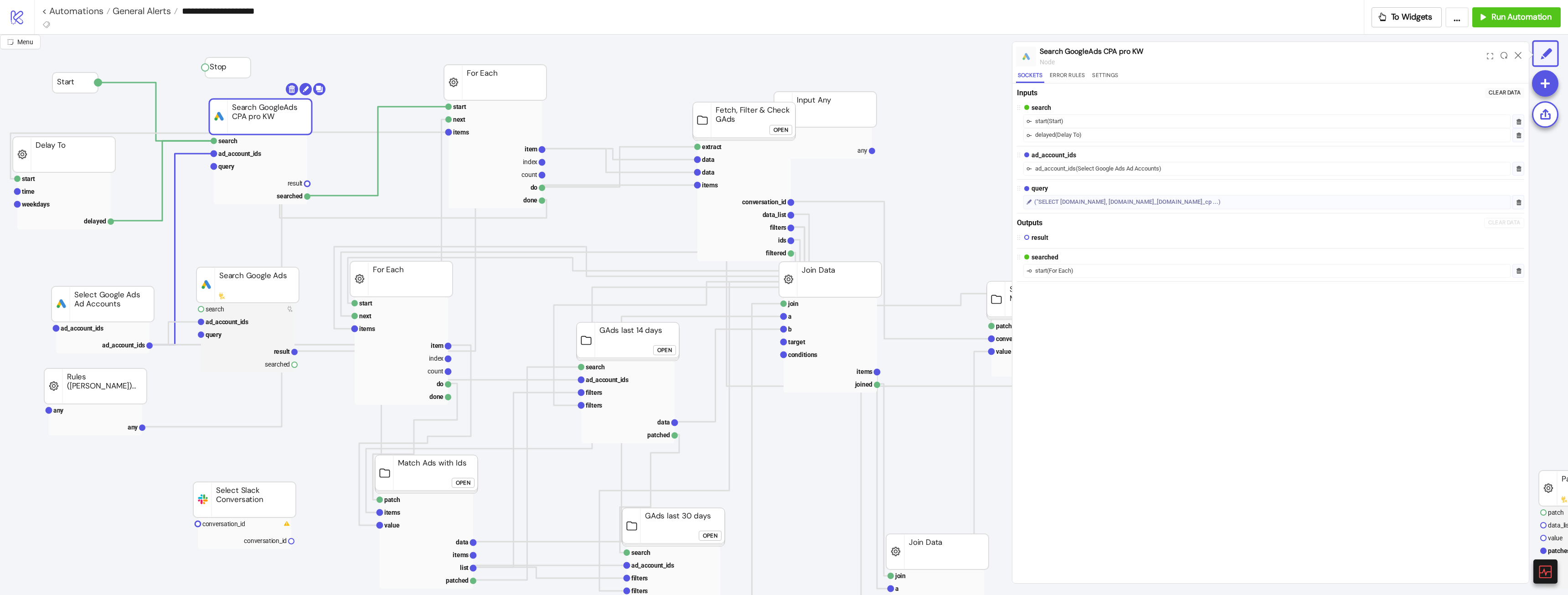
drag, startPoint x: 284, startPoint y: 174, endPoint x: 288, endPoint y: 110, distance: 64.1
click at [430, 107] on polyline at bounding box center [378, 151] width 141 height 90
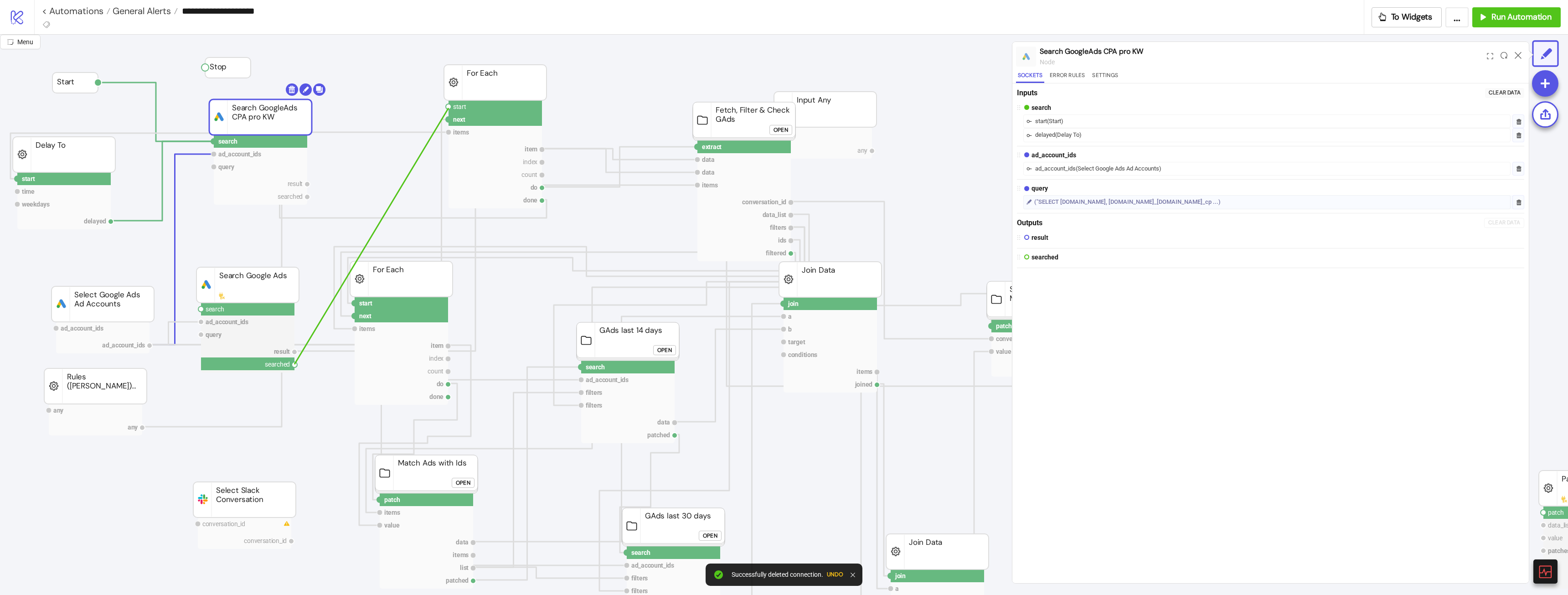
drag, startPoint x: 295, startPoint y: 367, endPoint x: 449, endPoint y: 107, distance: 302.2
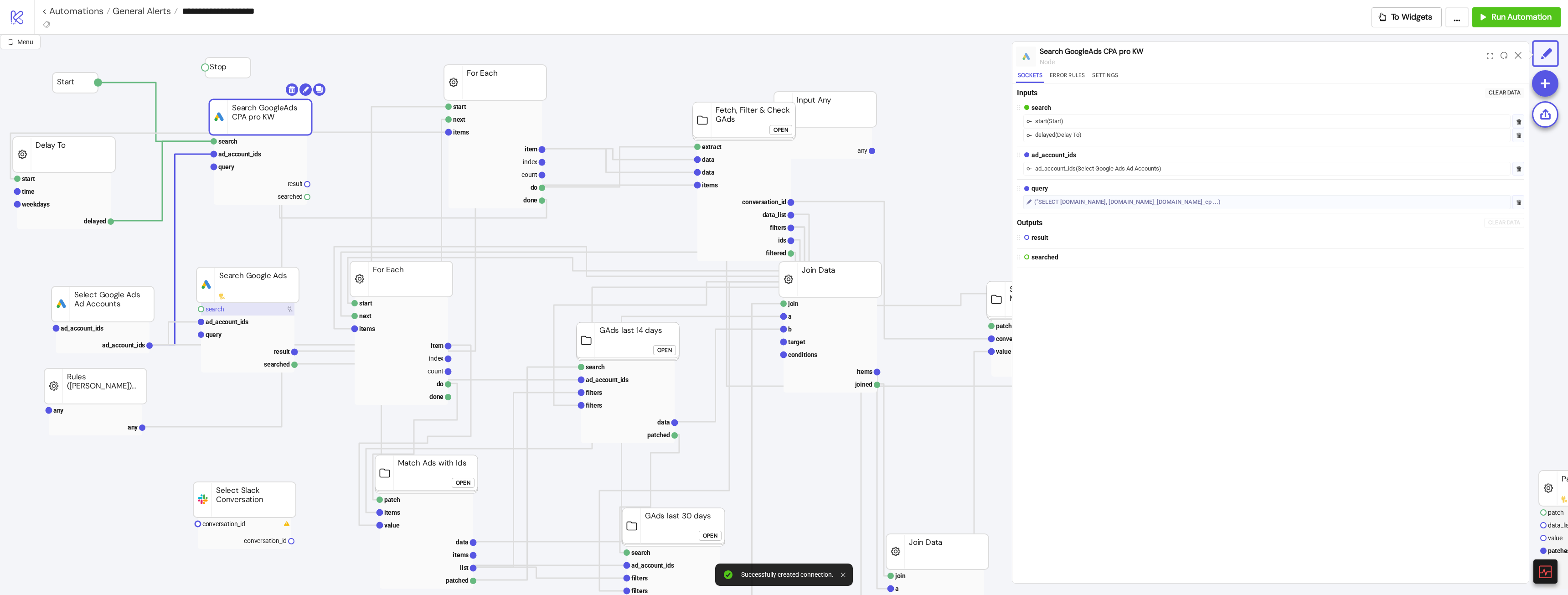
drag, startPoint x: 229, startPoint y: 309, endPoint x: 257, endPoint y: 308, distance: 28.0
click at [229, 309] on rect at bounding box center [248, 309] width 94 height 13
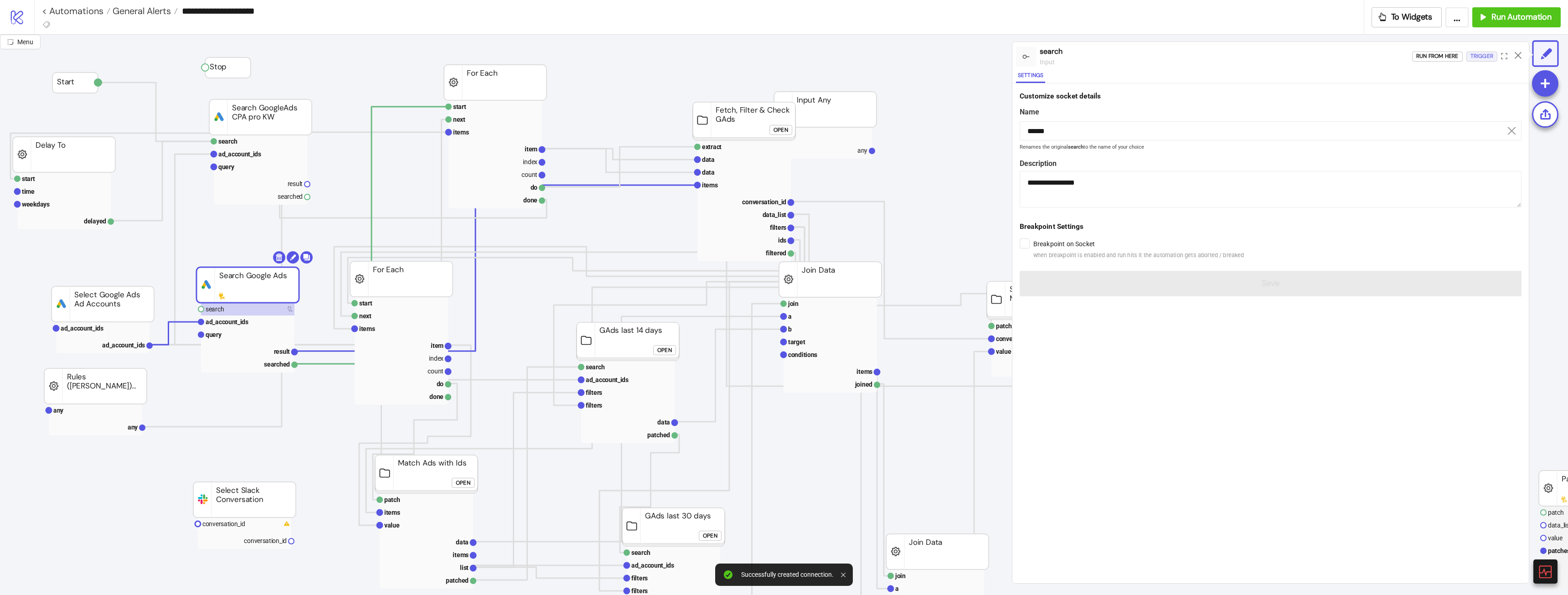
click at [699, 57] on div "Trigger" at bounding box center [1482, 56] width 23 height 10
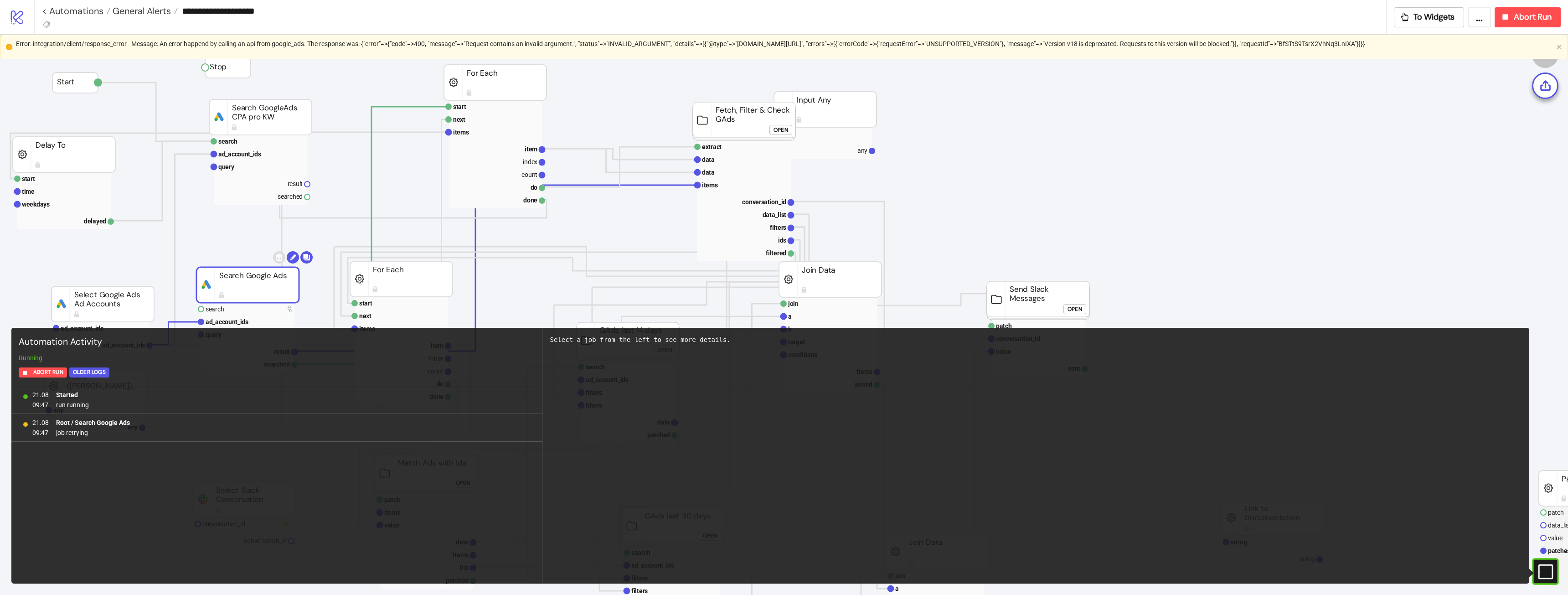
click at [699, 46] on \"requestId\"=>\"BfSTtS9TsrX2VhNq3LnIXA\"}]}}"] "Error: integration/client/response_error - Message: An error happend by calling…" at bounding box center [784, 44] width 1537 height 10
click at [699, 44] on \"requestId\"=>\"BfSTtS9TsrX2VhNq3LnIXA\"}]}}"] "Error: integration/client/response_error - Message: An error happend by calling…" at bounding box center [784, 44] width 1537 height 10
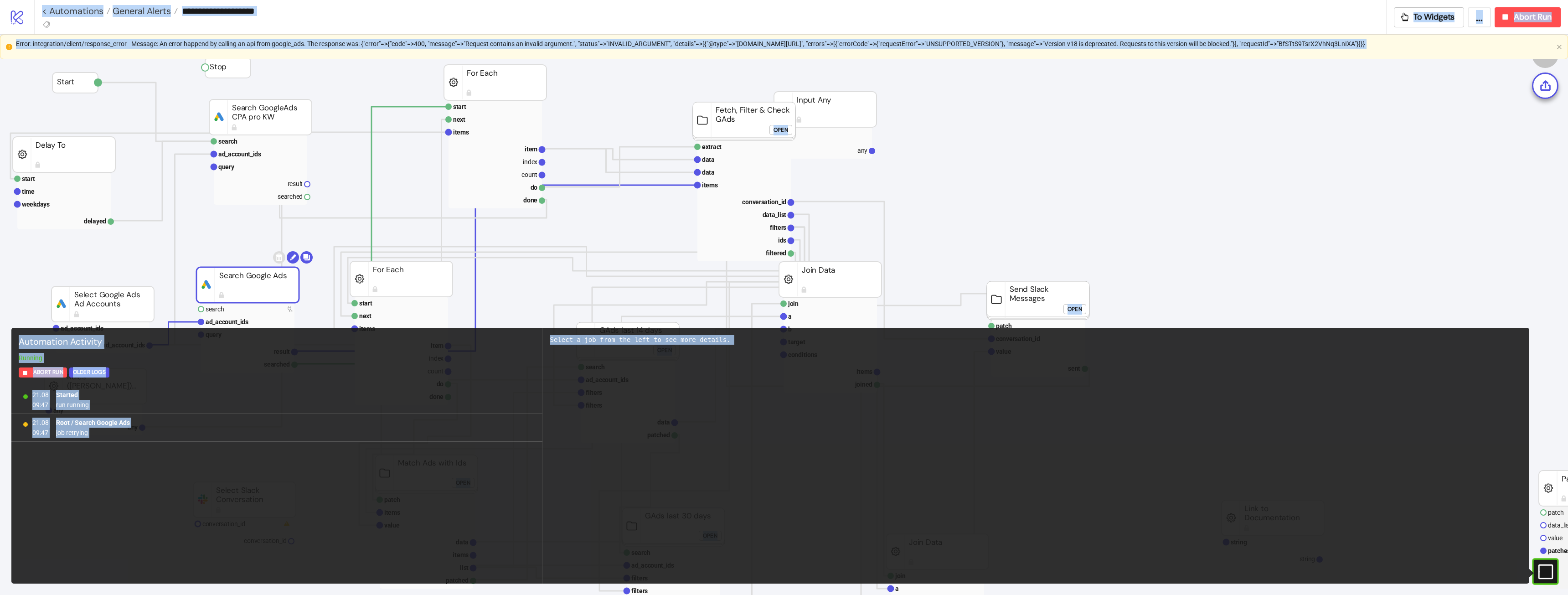
copy \"requestId\"=>\"BfSTtS9TsrX2VhNq3LnIXA\"}]}}"] "google"
drag, startPoint x: 820, startPoint y: 33, endPoint x: 962, endPoint y: 45, distance: 142.5
click at [699, 33] on div "**********" at bounding box center [710, 17] width 1353 height 34
click at [699, 50] on div "Error: integration/client/response_error - Message: An error happend by calling…" at bounding box center [784, 47] width 1537 height 16
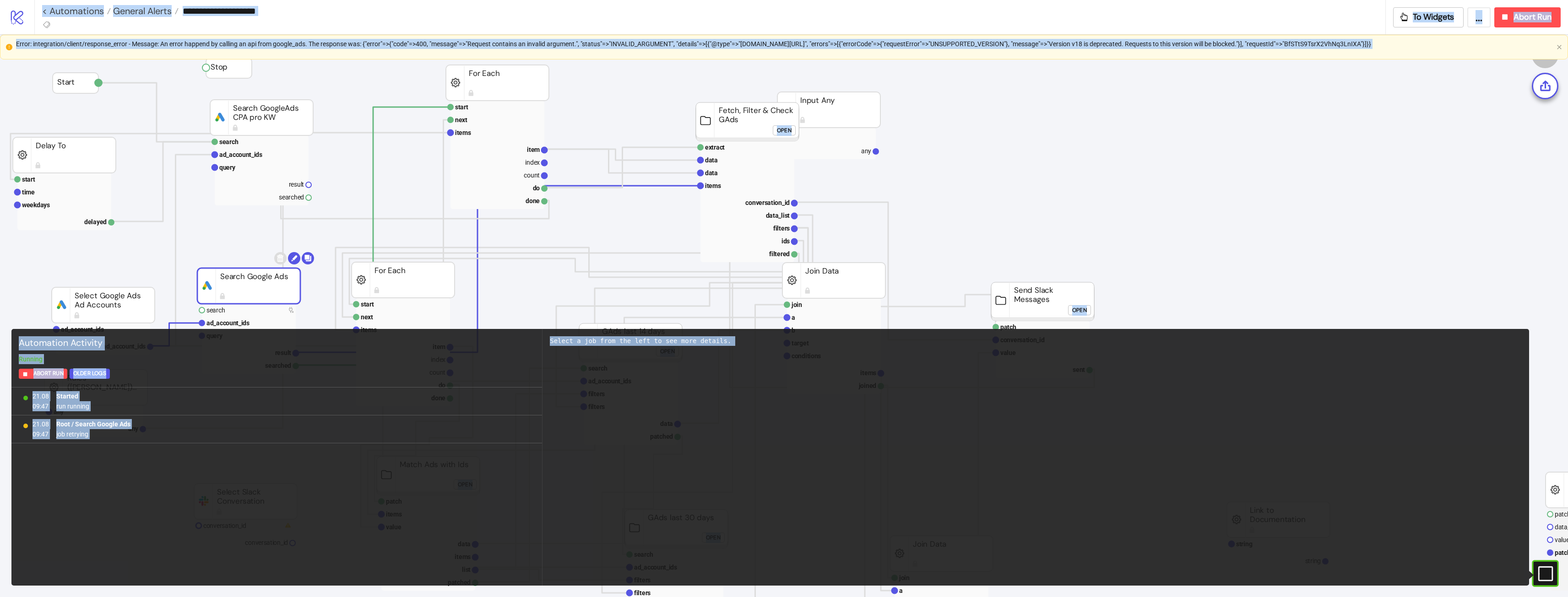
click at [702, 43] on \"requestId\"=>\"BfSTtS9TsrX2VhNq3LnIXA\"}]}}"] "Error: integration/client/response_error - Message: An error happend by calling…" at bounding box center [784, 44] width 1537 height 10
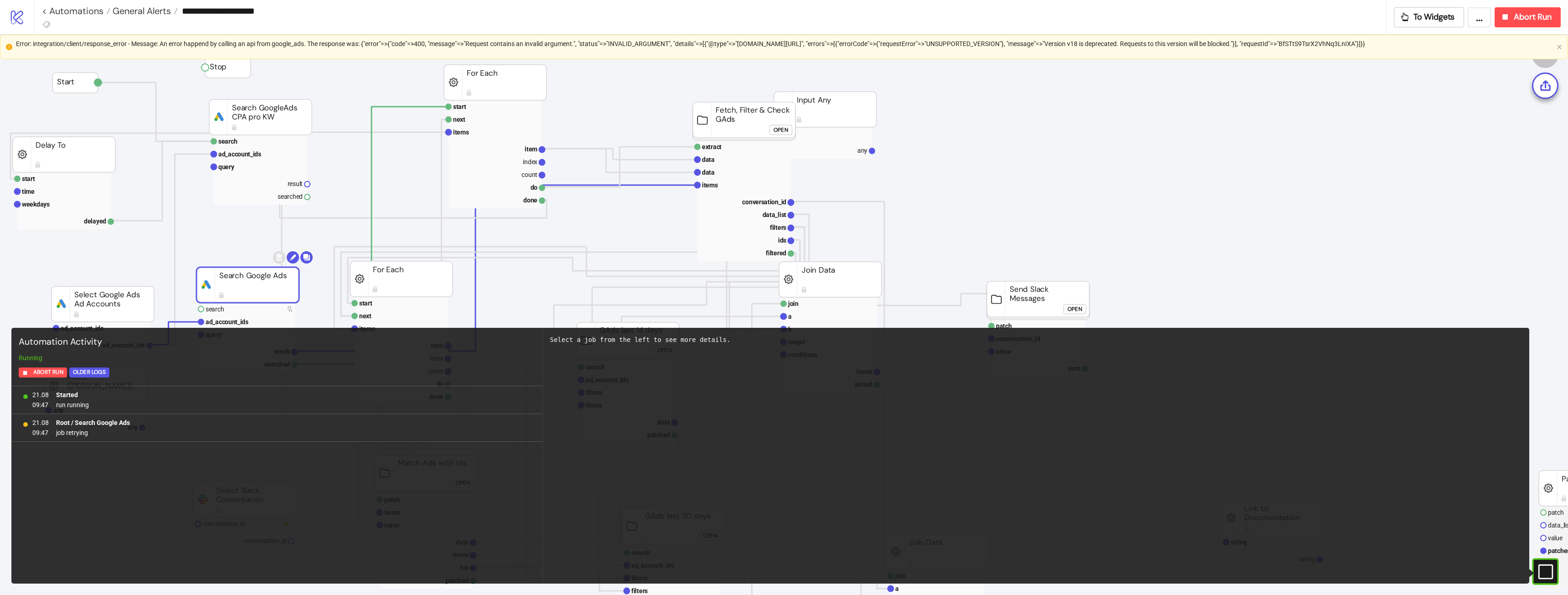
click at [699, 44] on \"requestId\"=>\"BfSTtS9TsrX2VhNq3LnIXA\"}]}}"] "Error: integration/client/response_error - Message: An error happend by calling…" at bounding box center [784, 44] width 1537 height 10
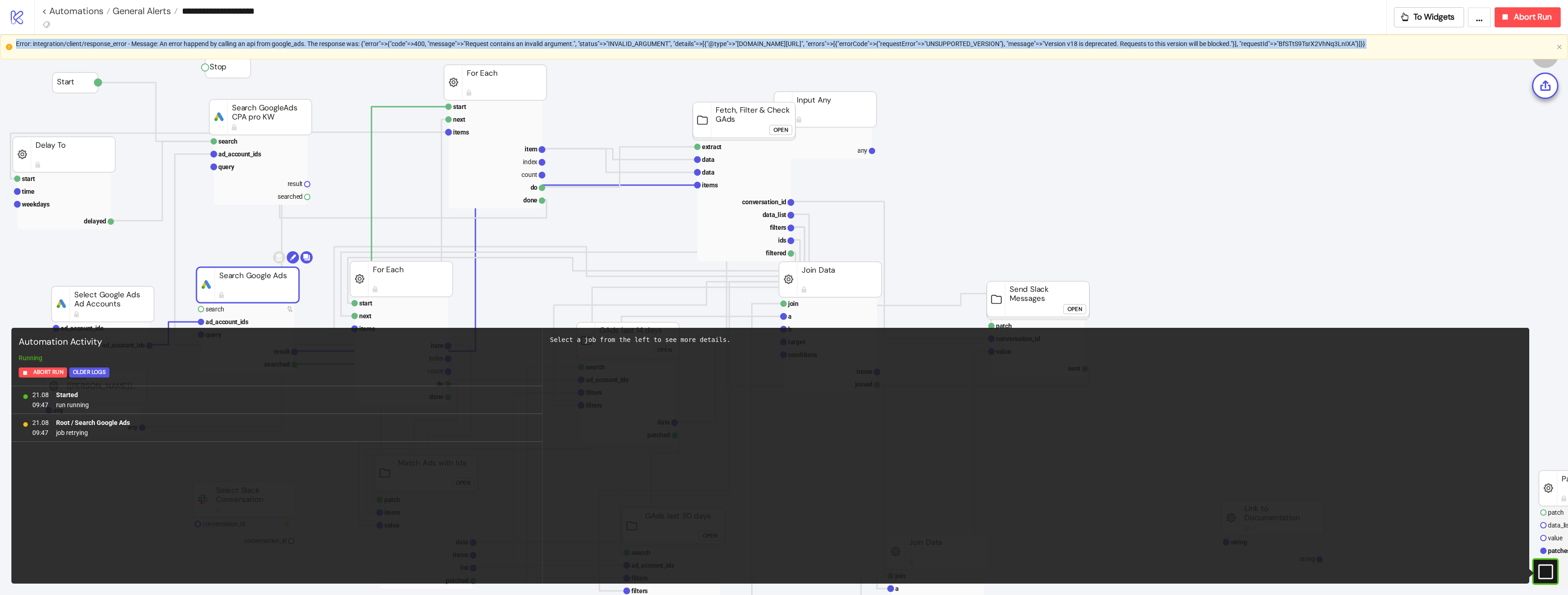
drag, startPoint x: 15, startPoint y: 44, endPoint x: 1567, endPoint y: 49, distance: 1552.0
click at [699, 52] on div "Error: integration/client/response_error - Message: An error happend by calling…" at bounding box center [784, 47] width 1568 height 24
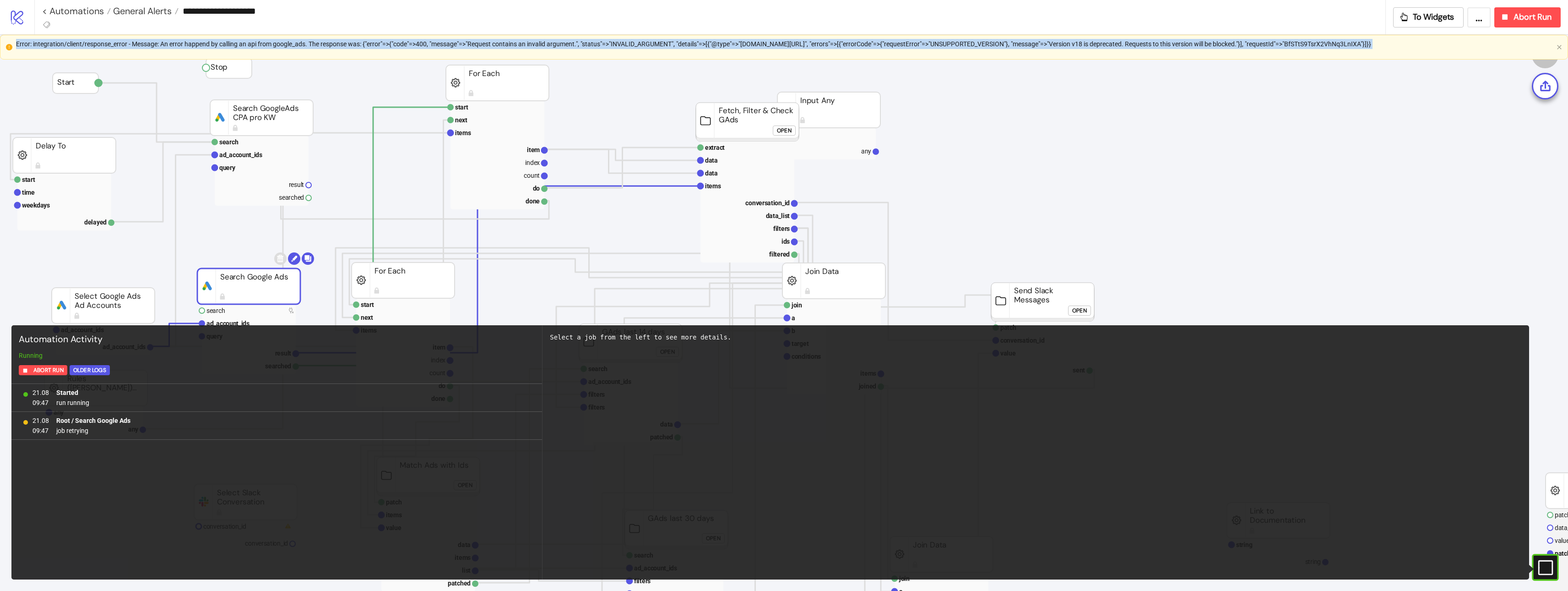
copy div "Error: integration/client/response_error - Message: An error happend by calling…"
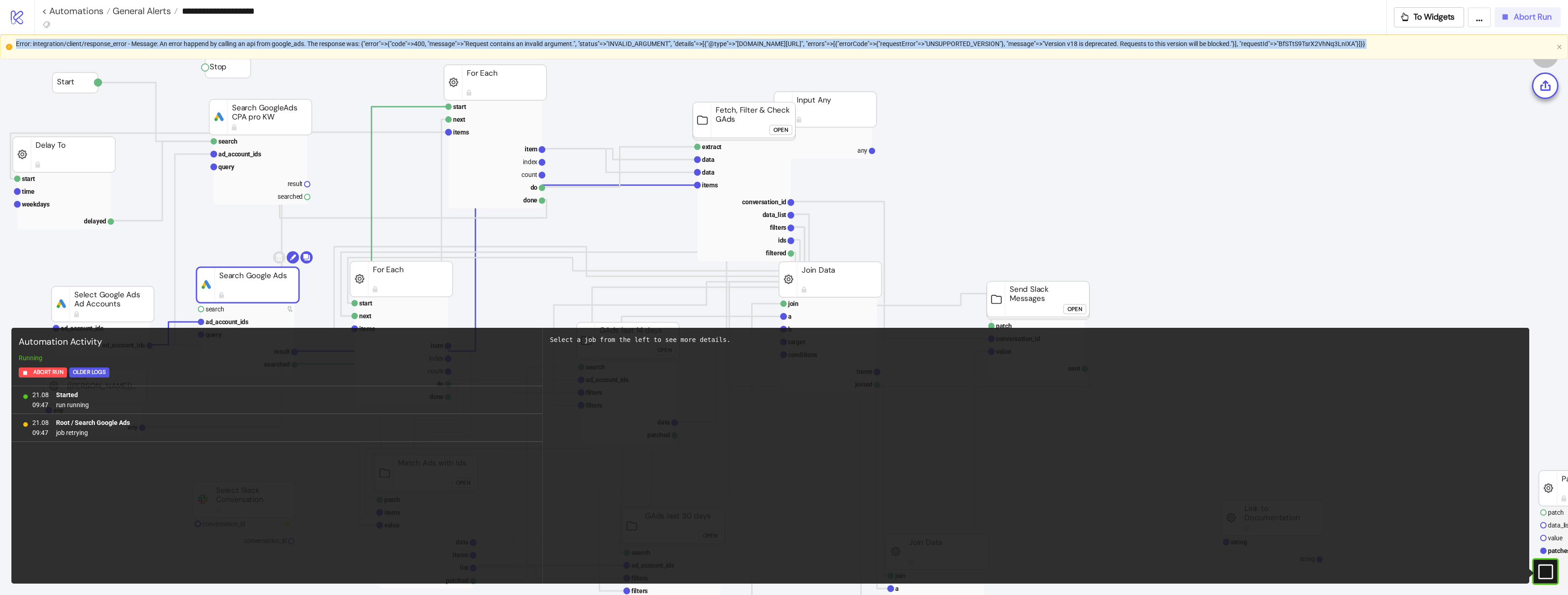
click at [699, 19] on span "Abort Run" at bounding box center [1533, 16] width 38 height 10
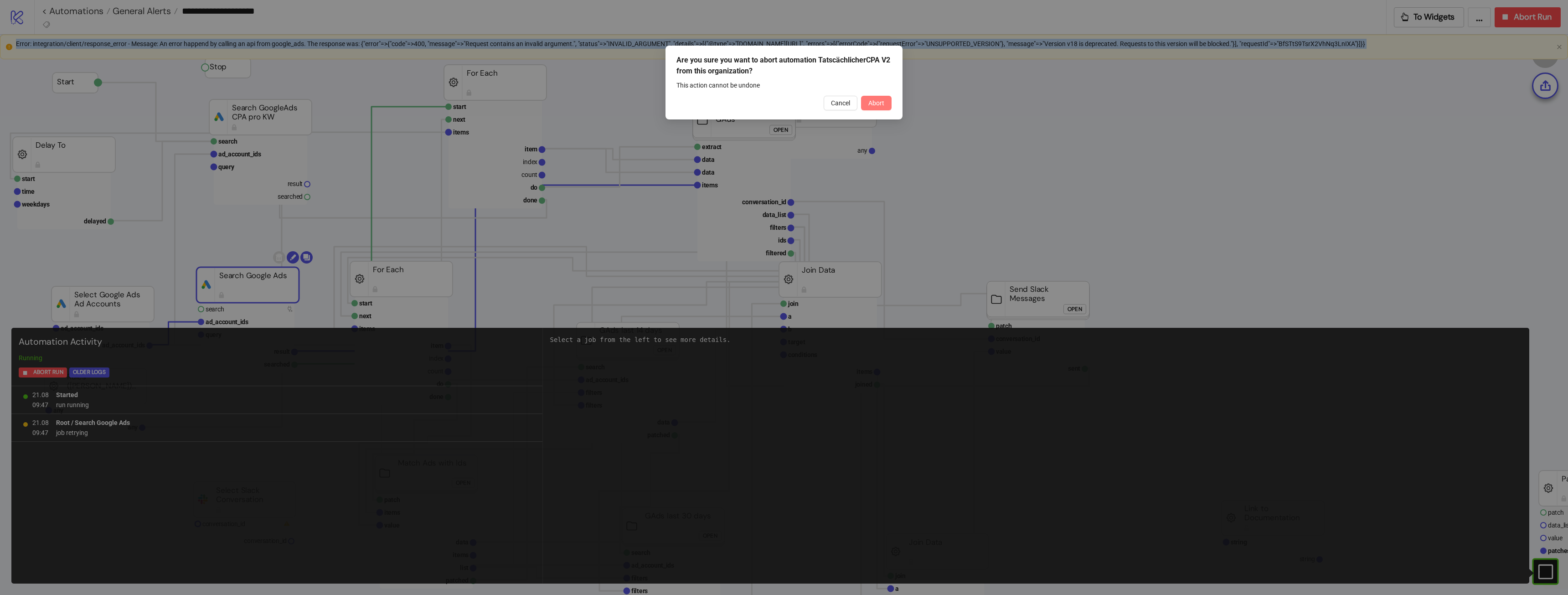
click at [699, 97] on button "Abort" at bounding box center [877, 103] width 30 height 15
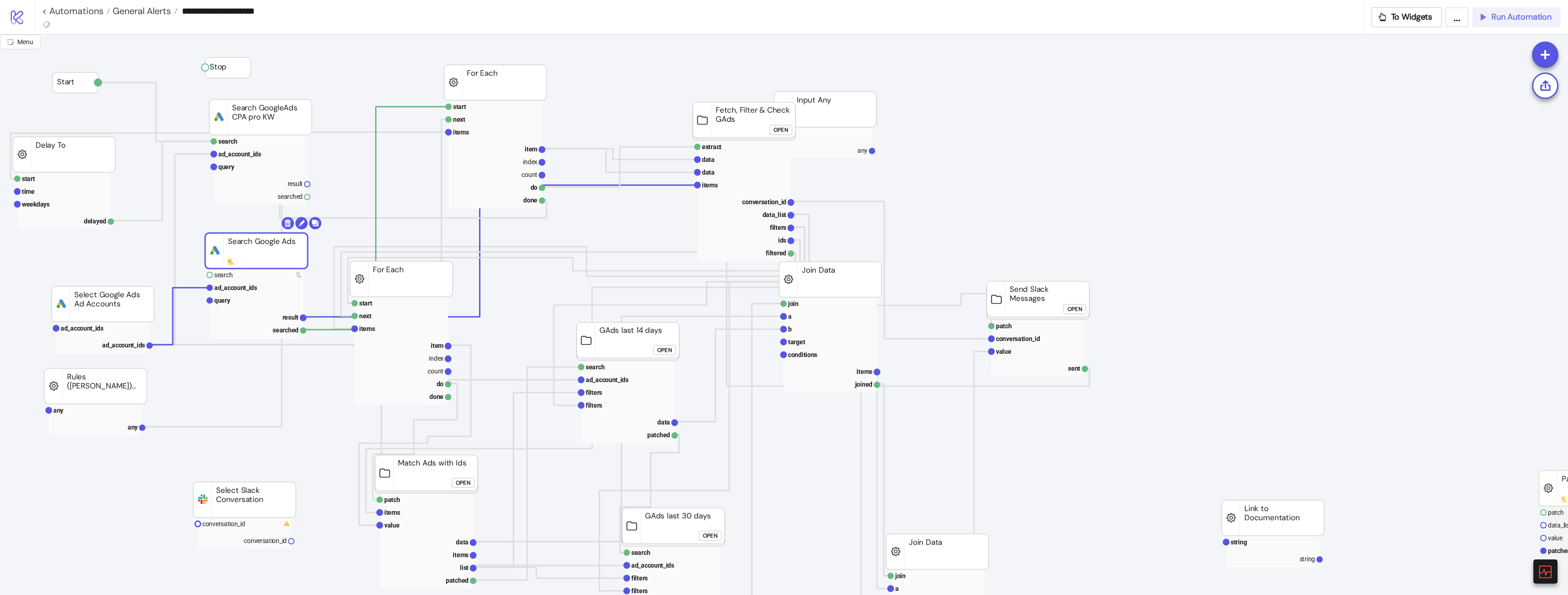
drag, startPoint x: 259, startPoint y: 290, endPoint x: 268, endPoint y: 255, distance: 36.1
drag, startPoint x: 130, startPoint y: 295, endPoint x: 136, endPoint y: 290, distance: 7.8
drag, startPoint x: 266, startPoint y: 255, endPoint x: 239, endPoint y: 253, distance: 27.1
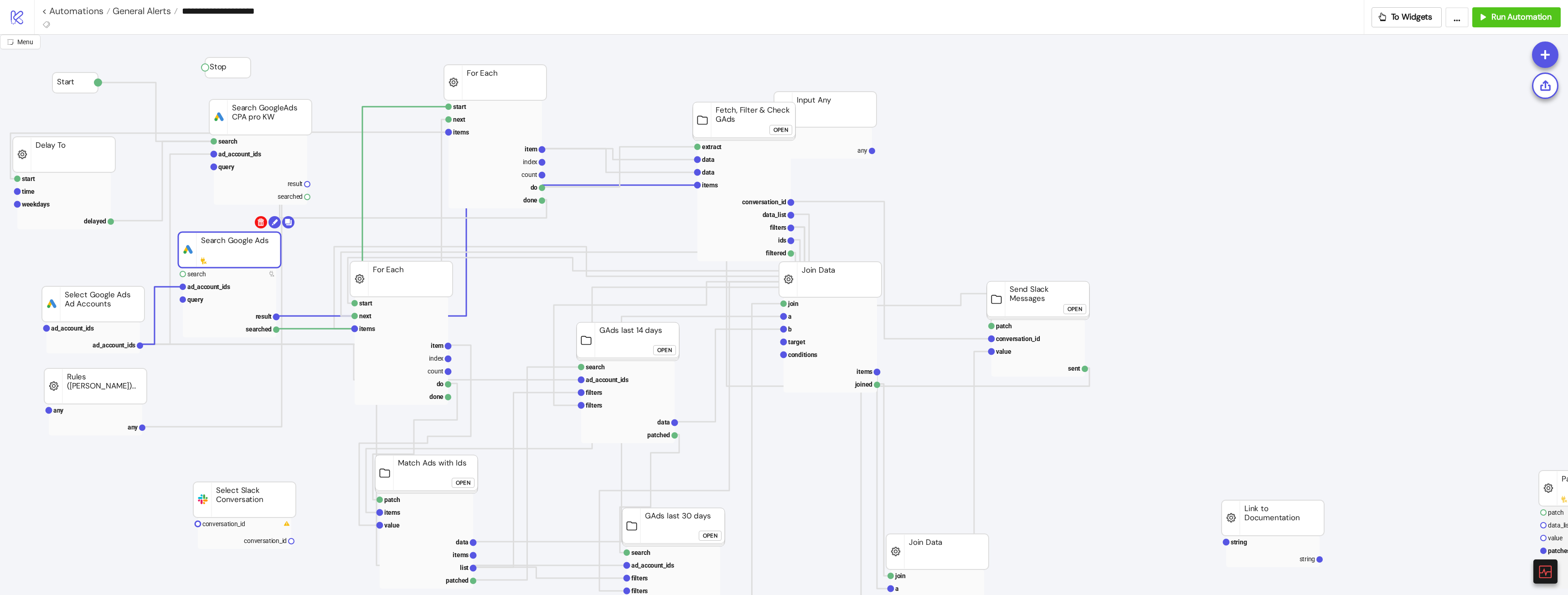
click at [259, 222] on body "**********" at bounding box center [784, 297] width 1568 height 595
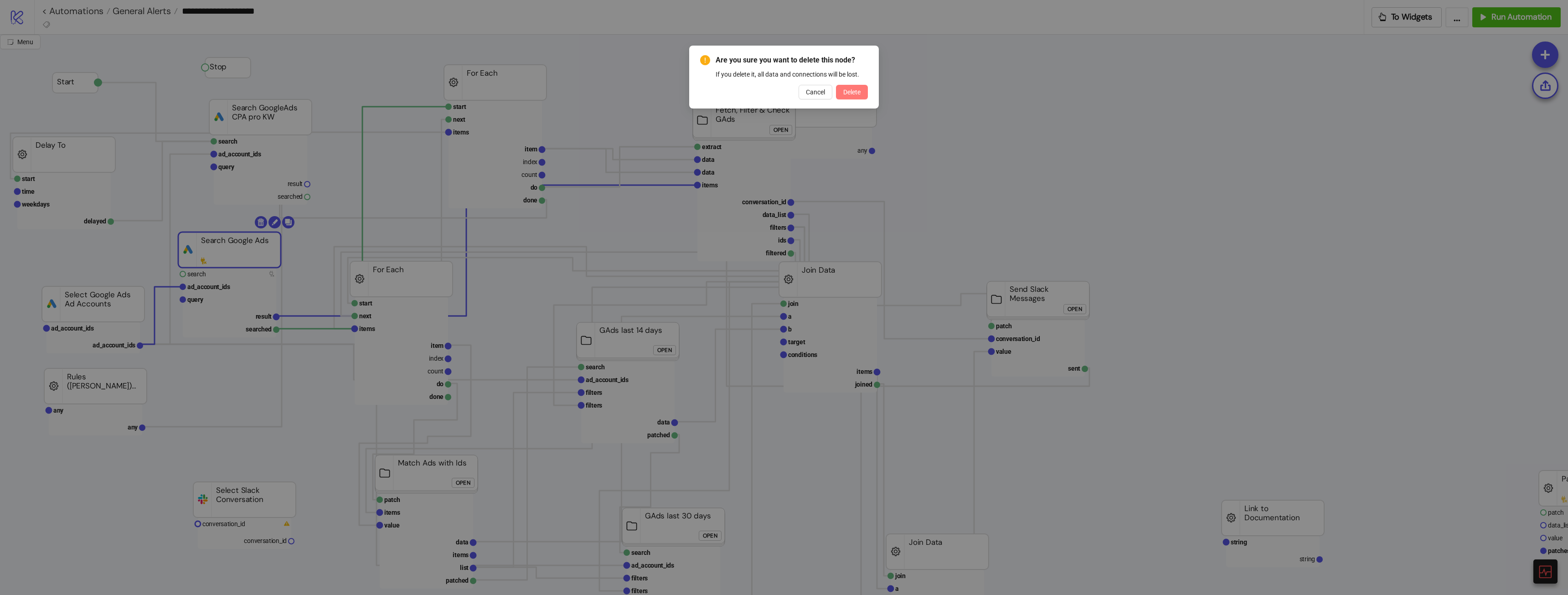
click at [699, 95] on span "Delete" at bounding box center [852, 92] width 17 height 7
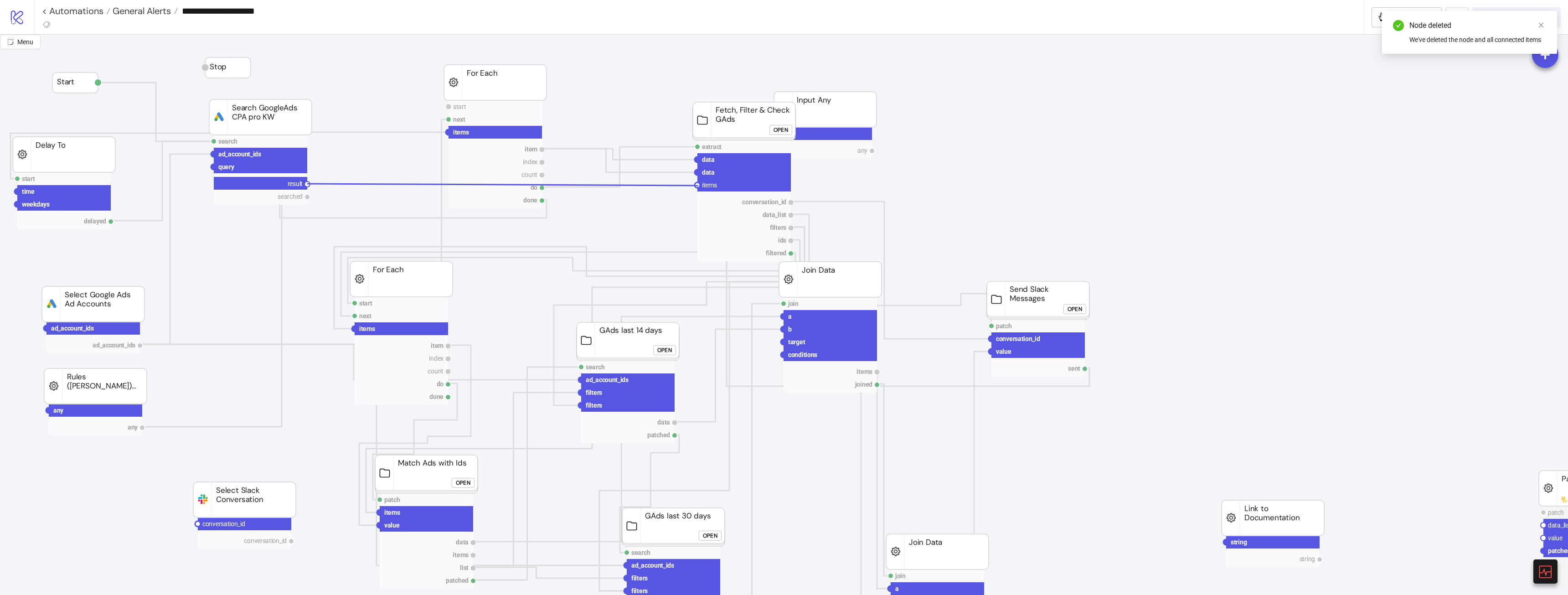
drag, startPoint x: 309, startPoint y: 183, endPoint x: 696, endPoint y: 186, distance: 387.0
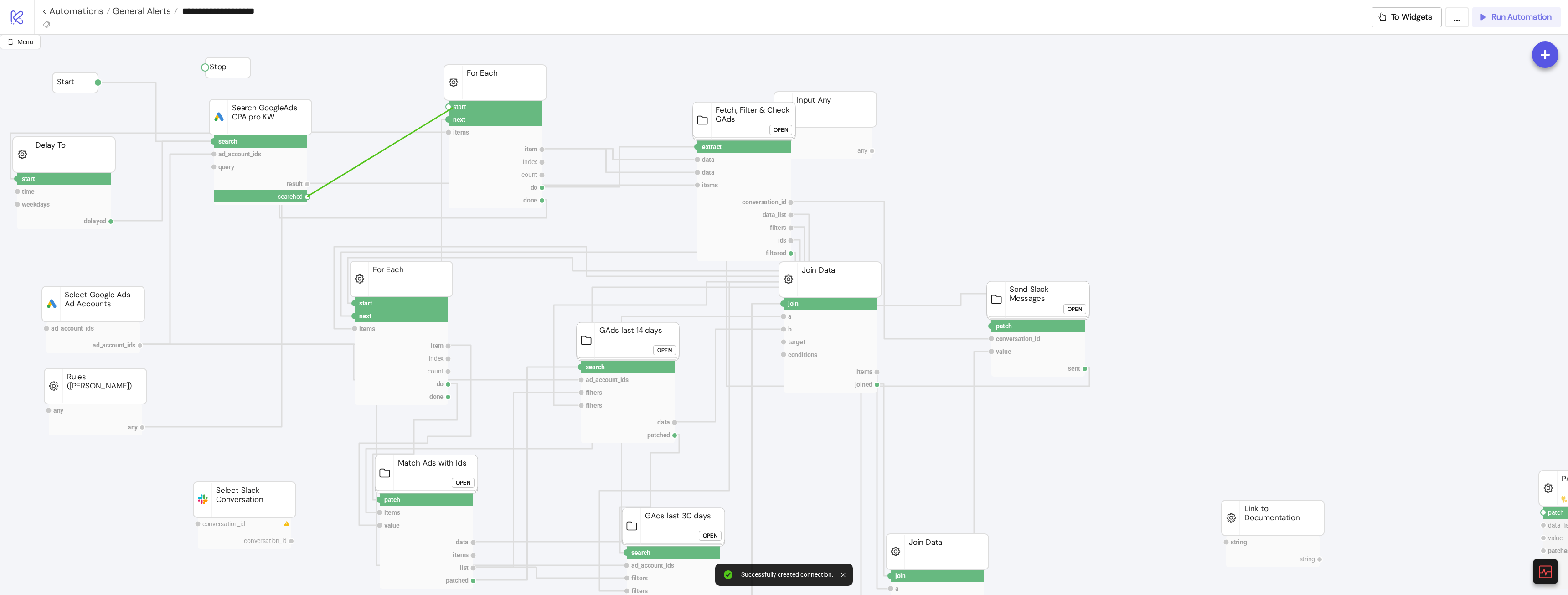
drag, startPoint x: 307, startPoint y: 197, endPoint x: 451, endPoint y: 108, distance: 169.3
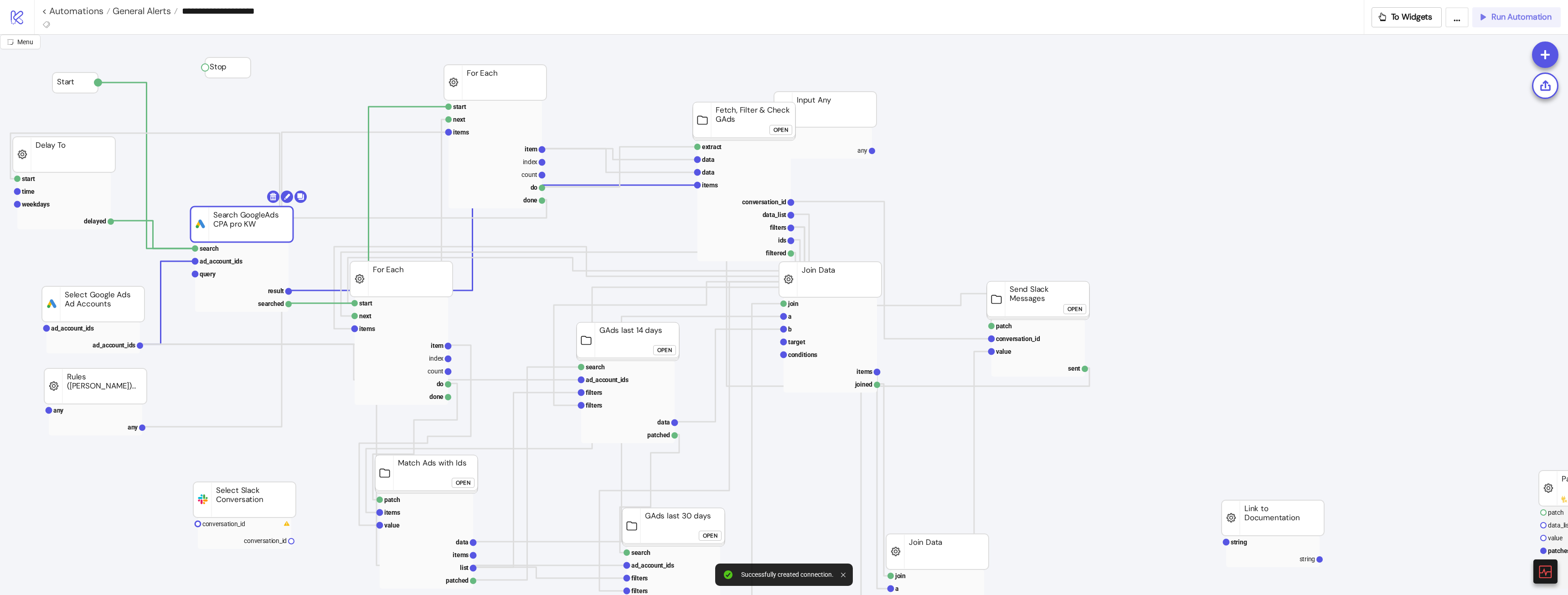
drag, startPoint x: 253, startPoint y: 132, endPoint x: 237, endPoint y: 228, distance: 97.3
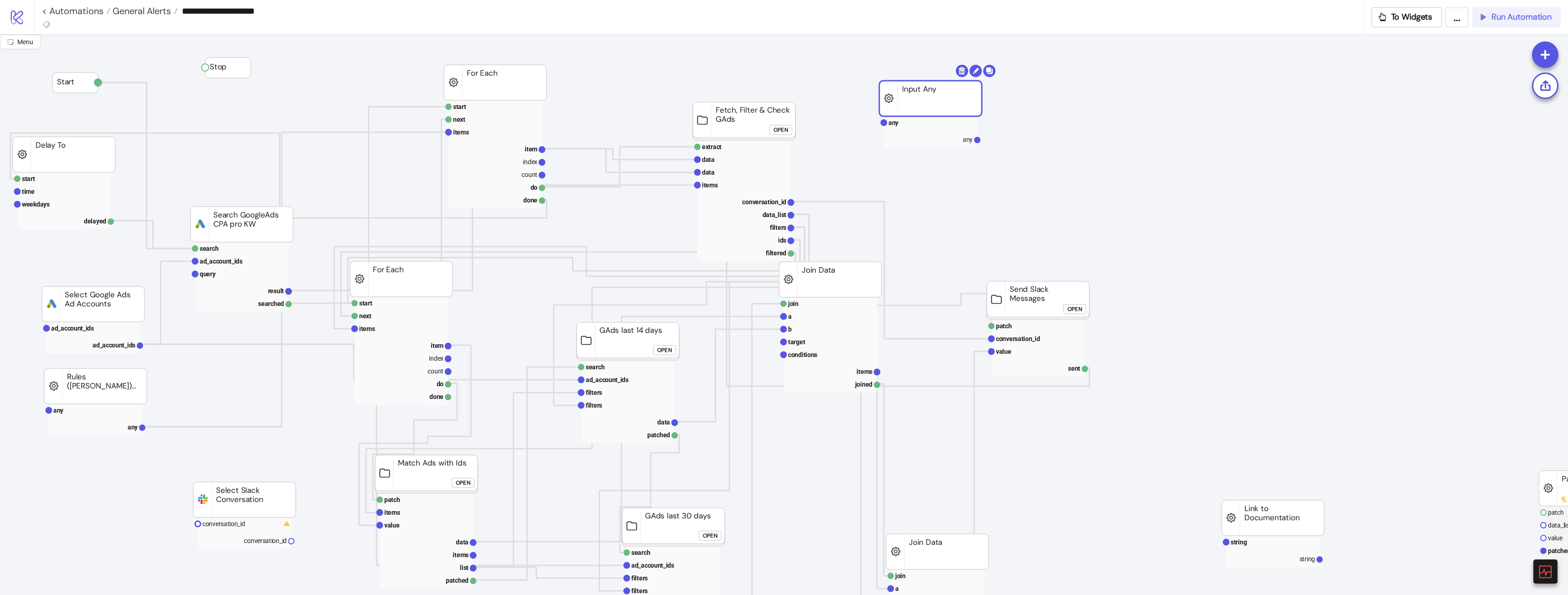
drag, startPoint x: 838, startPoint y: 100, endPoint x: 925, endPoint y: 91, distance: 87.5
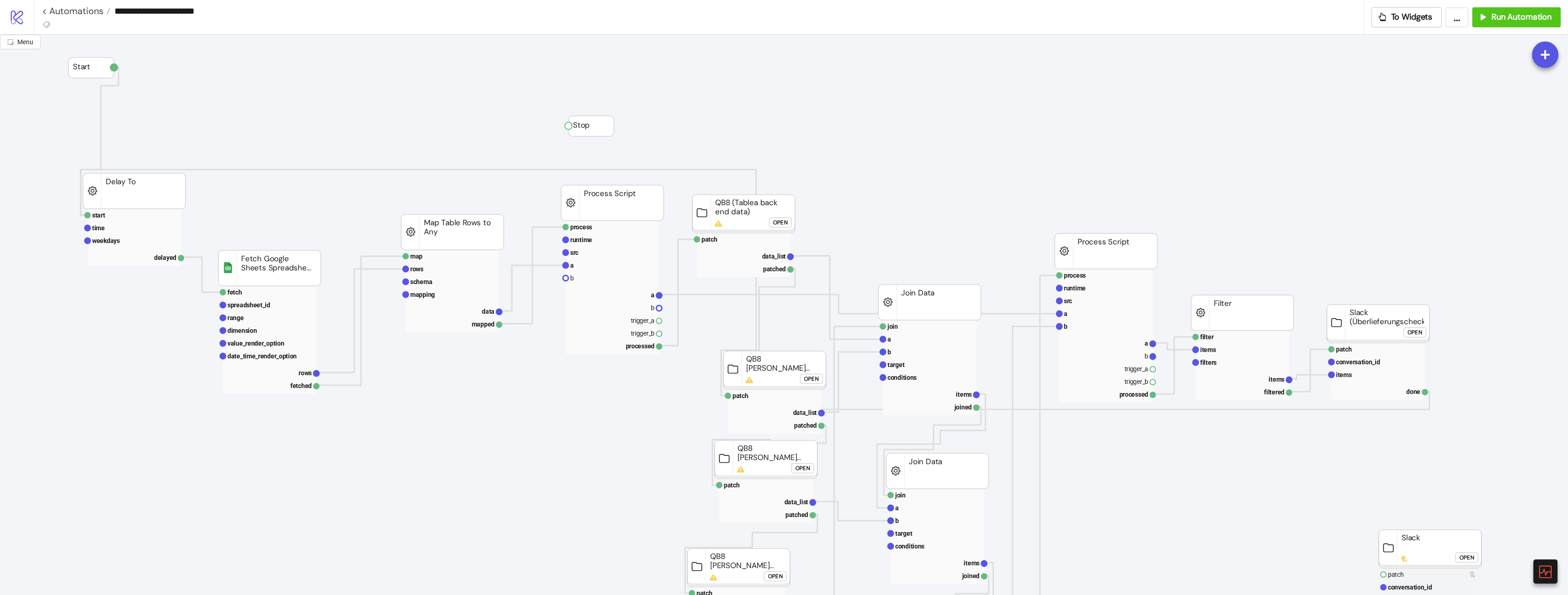
scroll to position [91, 453]
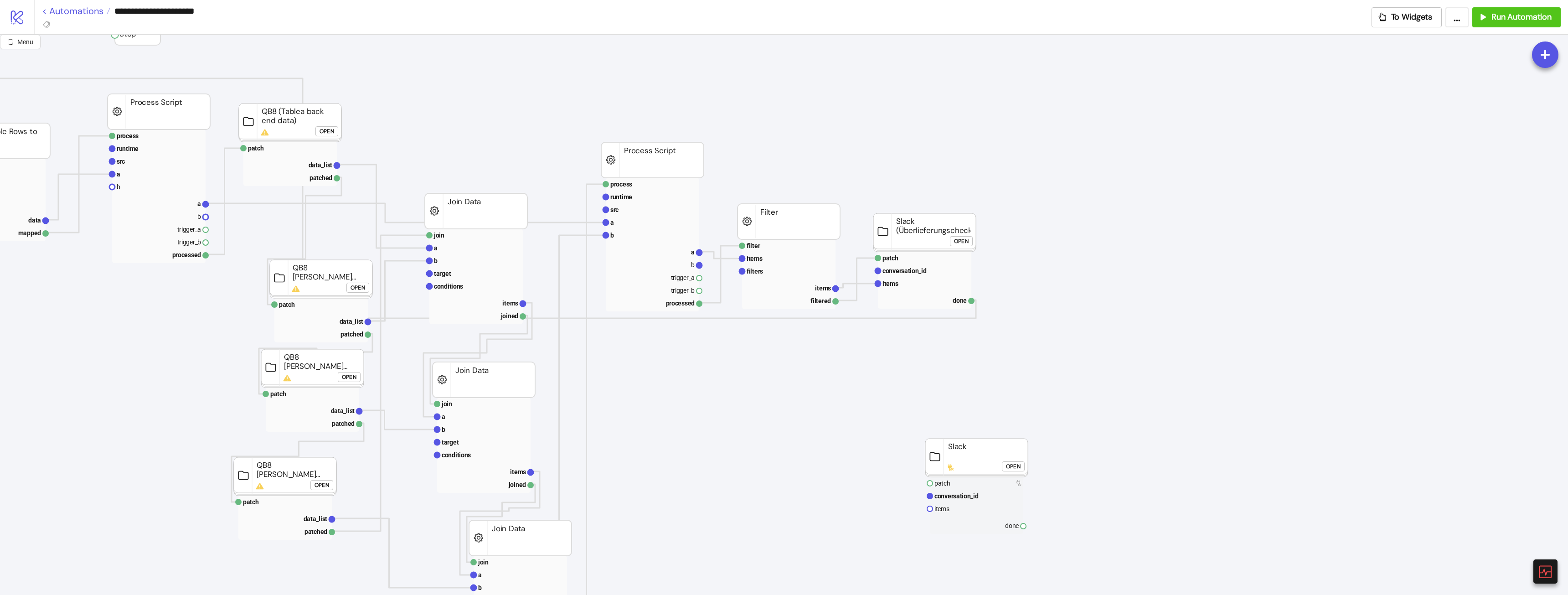
click at [75, 13] on link "< Automations" at bounding box center [76, 10] width 68 height 9
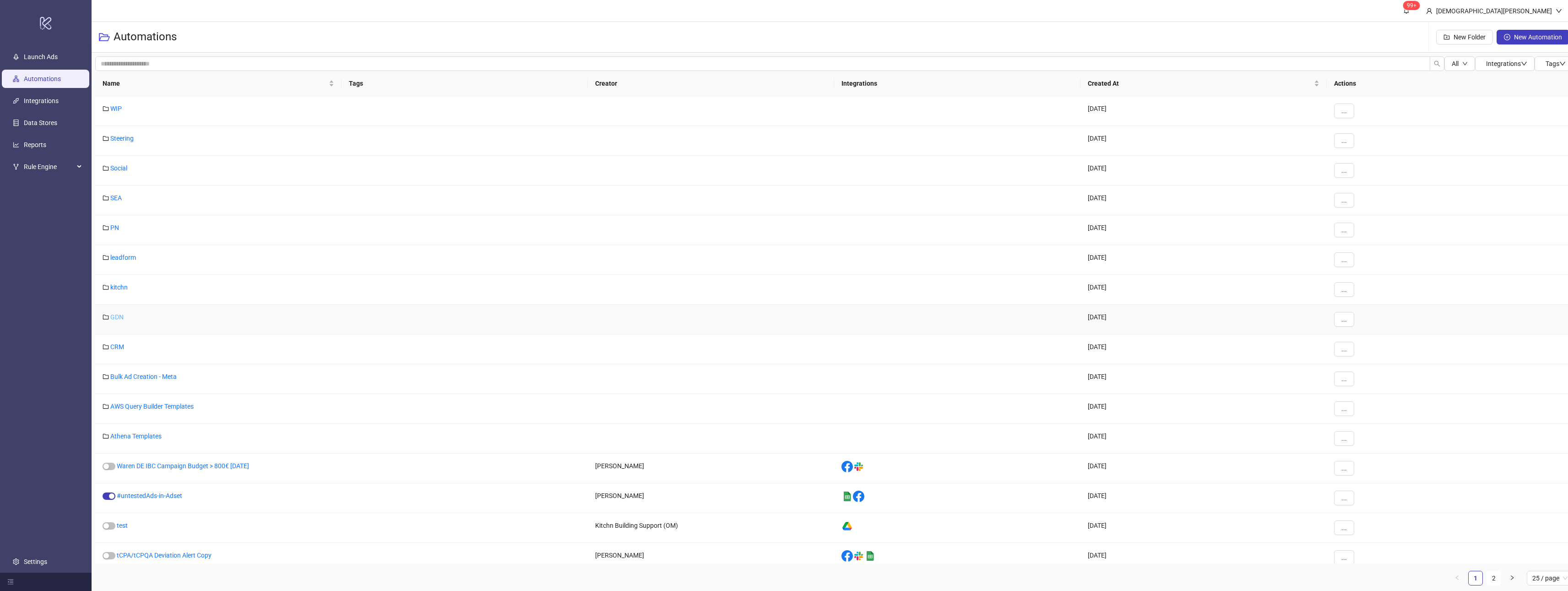
click at [112, 321] on div "GDN" at bounding box center [218, 319] width 246 height 30
click at [116, 320] on link "GDN" at bounding box center [117, 317] width 13 height 7
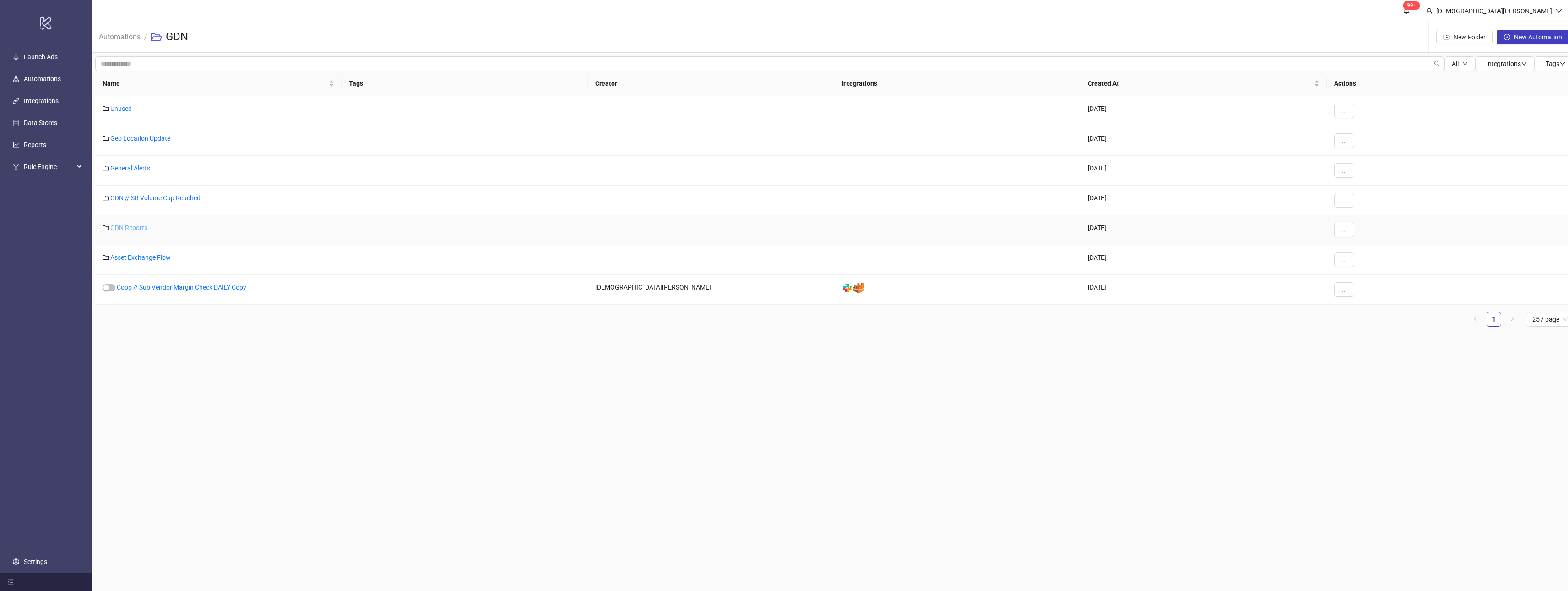
click at [136, 229] on link "GDN Reports" at bounding box center [128, 228] width 37 height 7
click at [225, 59] on div "Click to sort ascending" at bounding box center [218, 65] width 72 height 15
click at [116, 30] on li "Automations" at bounding box center [120, 37] width 42 height 29
click at [123, 37] on link "Automations" at bounding box center [120, 36] width 45 height 10
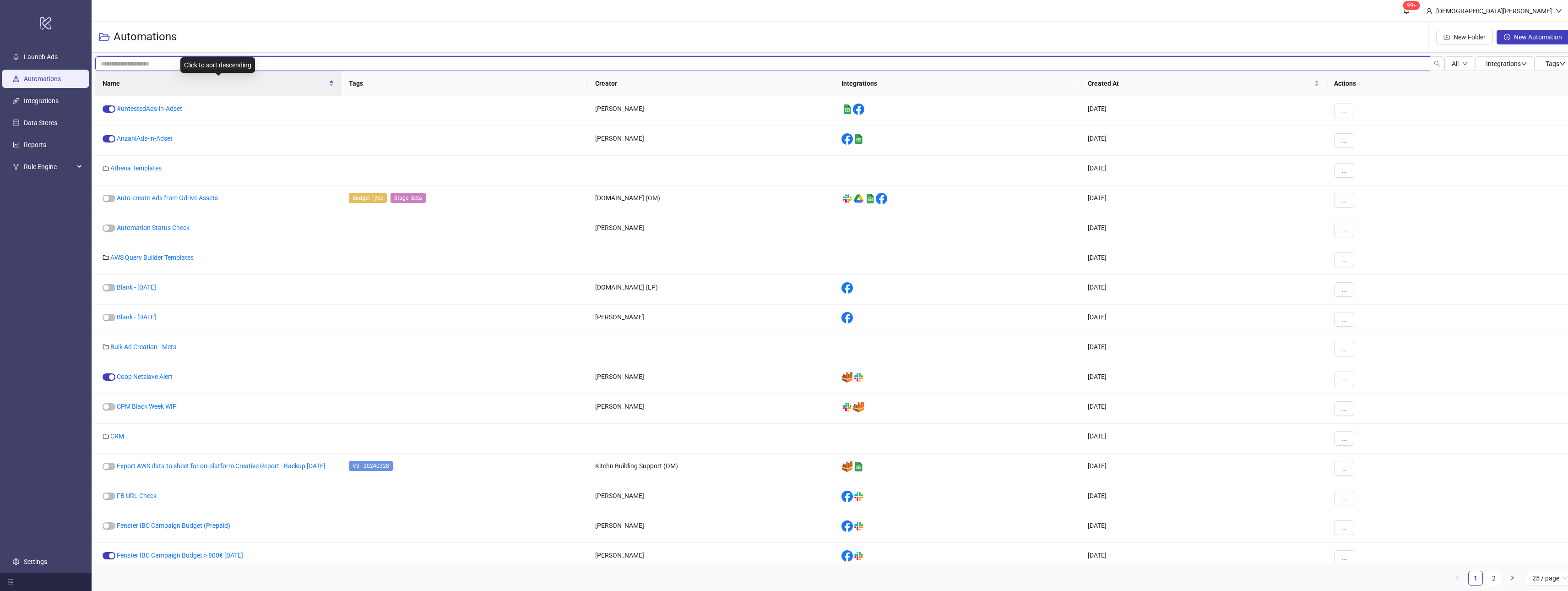
click at [270, 70] on input "search" at bounding box center [763, 64] width 1335 height 15
type input "***"
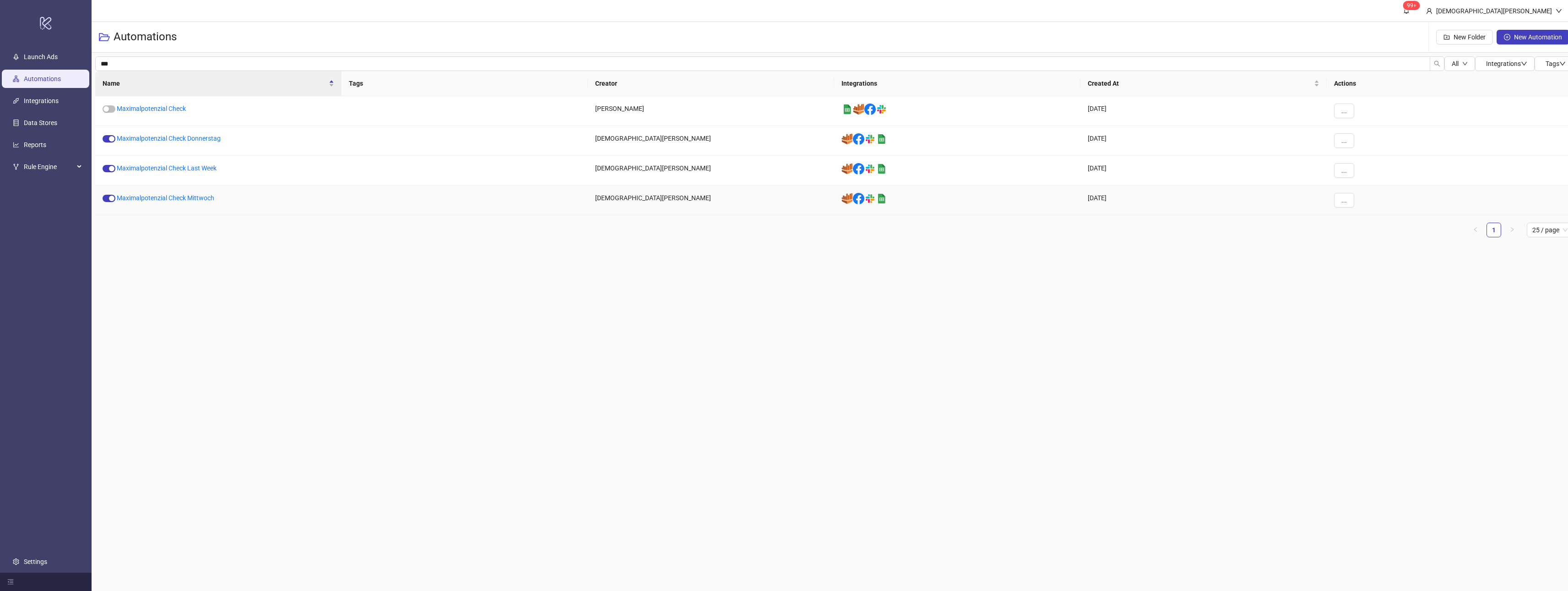
click at [212, 201] on div "Maximalpotenzial Check Mittwoch" at bounding box center [218, 200] width 246 height 30
click at [210, 138] on link "Maximalpotenzial Check Donnerstag" at bounding box center [169, 138] width 104 height 7
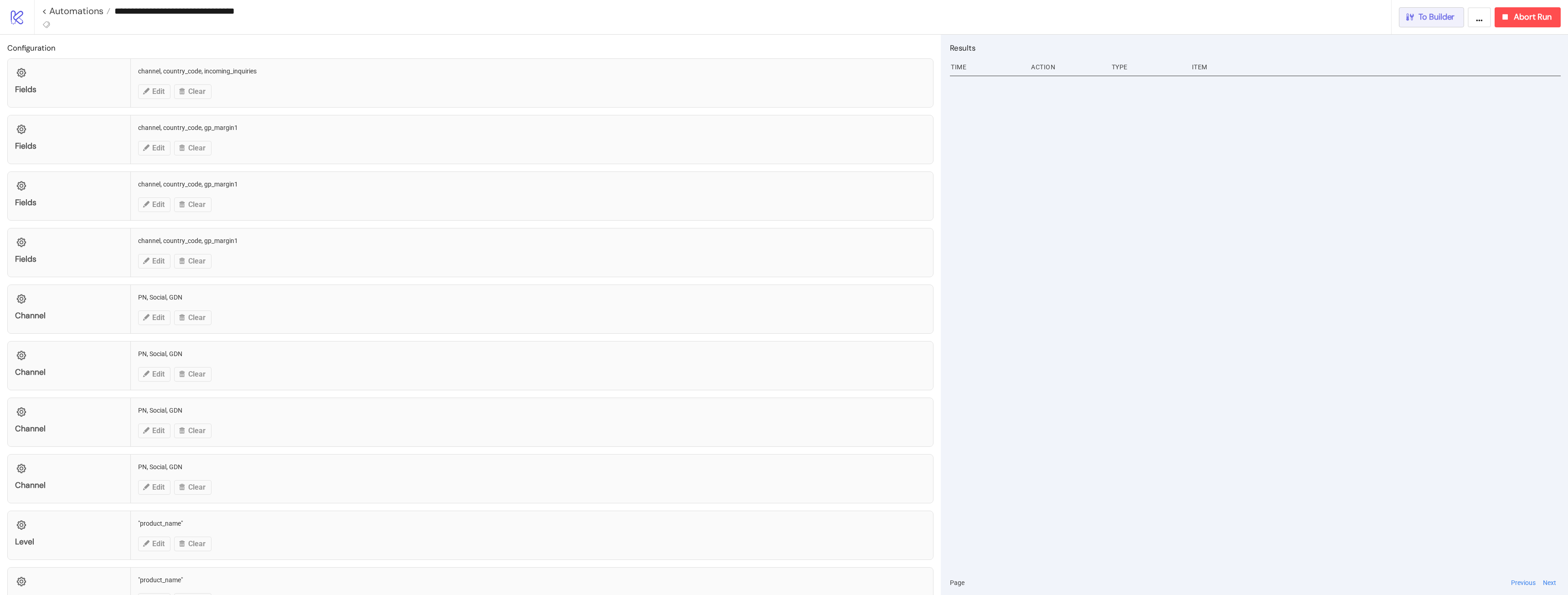
click at [1432, 25] on button "To Builder" at bounding box center [1432, 17] width 66 height 20
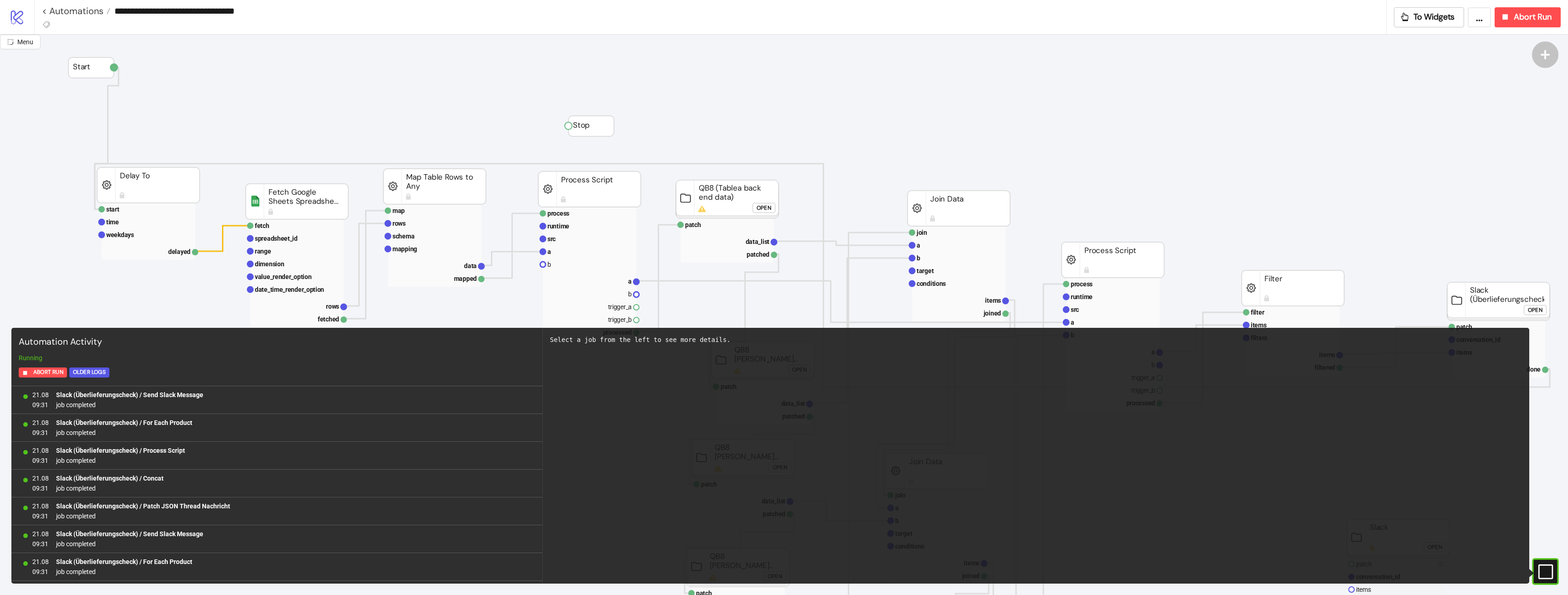
scroll to position [748, 0]
click at [1544, 18] on span "Abort Run" at bounding box center [1533, 16] width 38 height 10
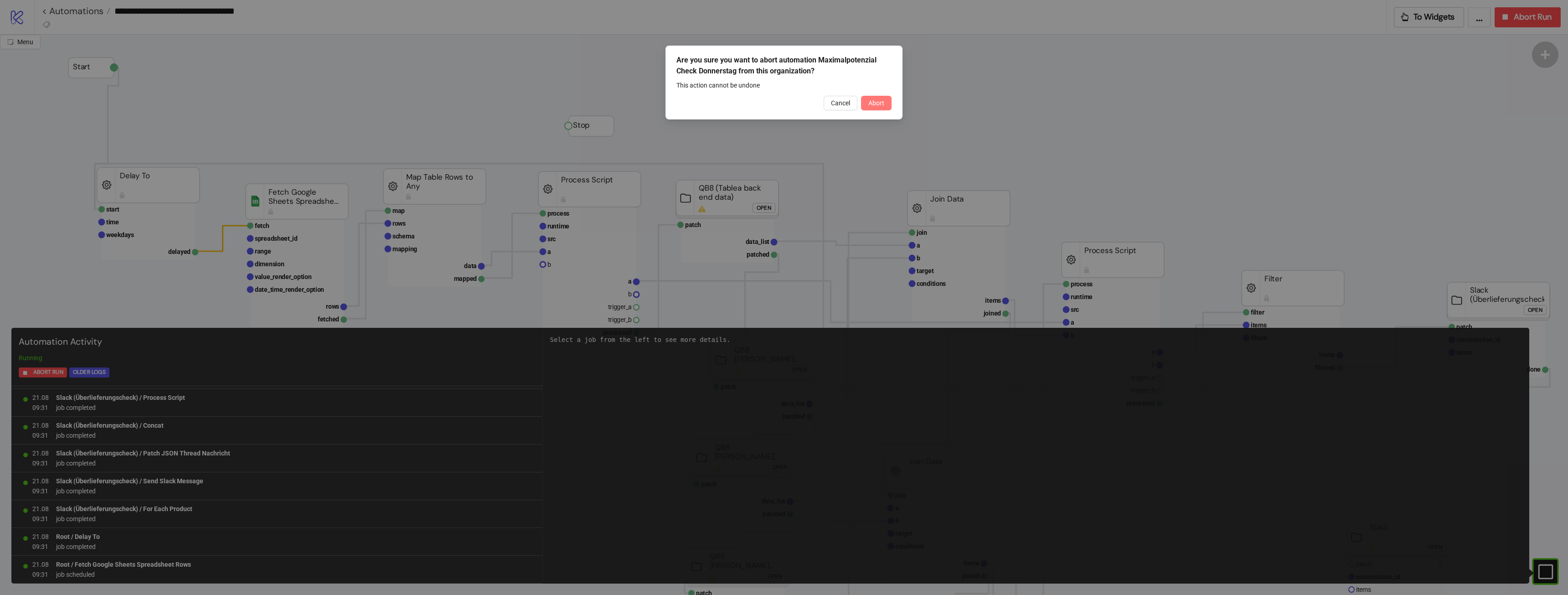
click at [881, 100] on span "Abort" at bounding box center [877, 103] width 16 height 7
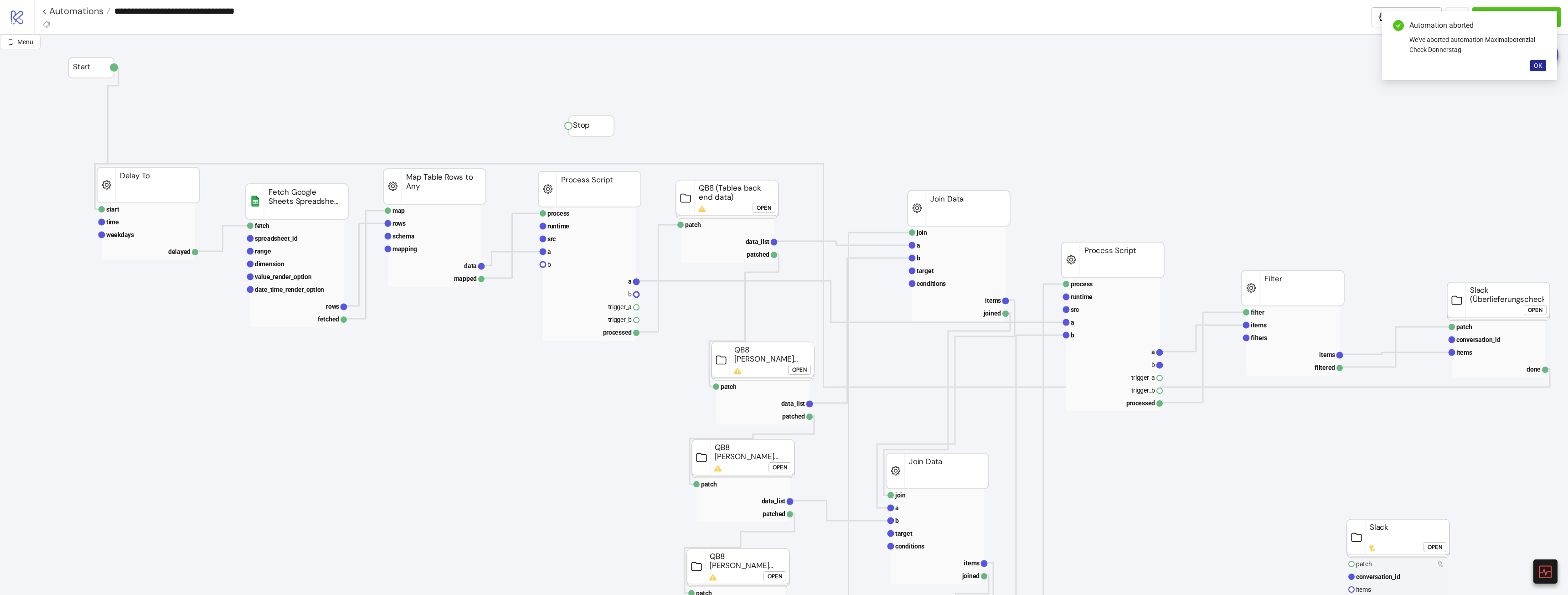
drag, startPoint x: 1545, startPoint y: 55, endPoint x: 1541, endPoint y: 63, distance: 8.9
click at [1542, 58] on div "Automation aborted We've aborted automation Maximalpotenzial Check Donnerstag OK" at bounding box center [1469, 46] width 175 height 69
click at [1541, 66] on span "OK" at bounding box center [1538, 66] width 9 height 7
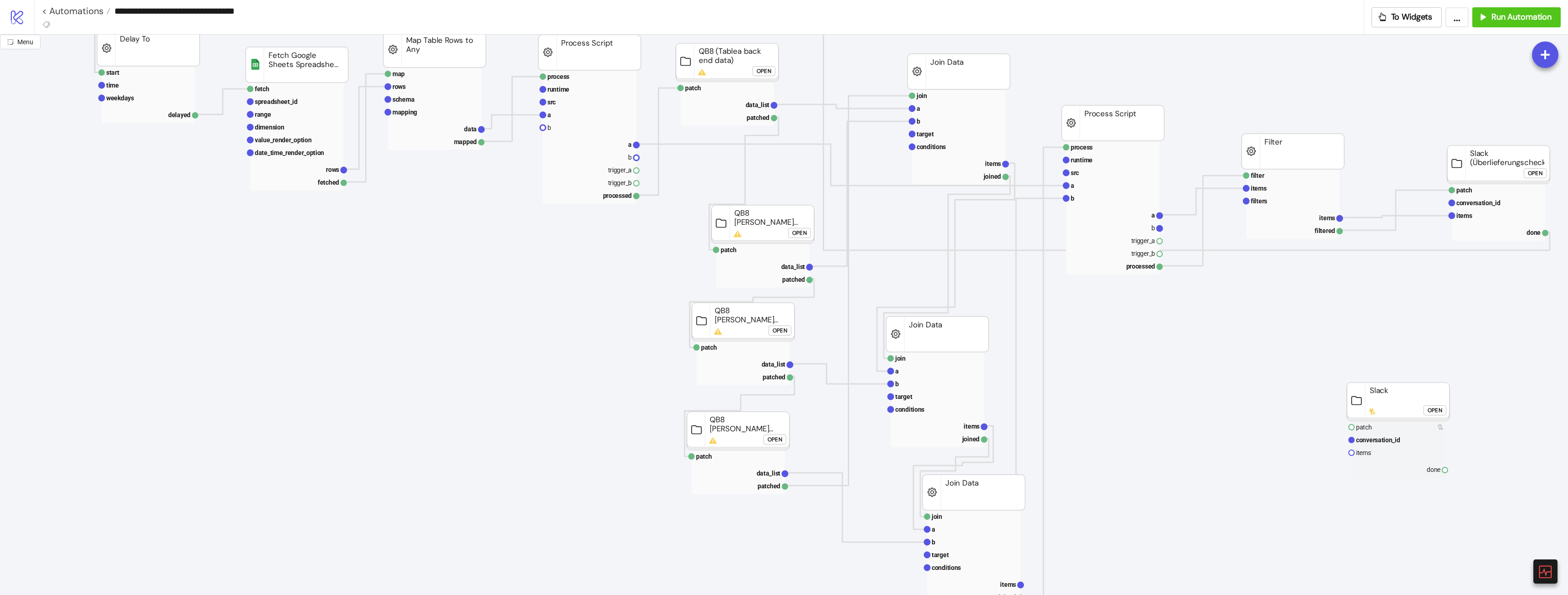
scroll to position [137, 118]
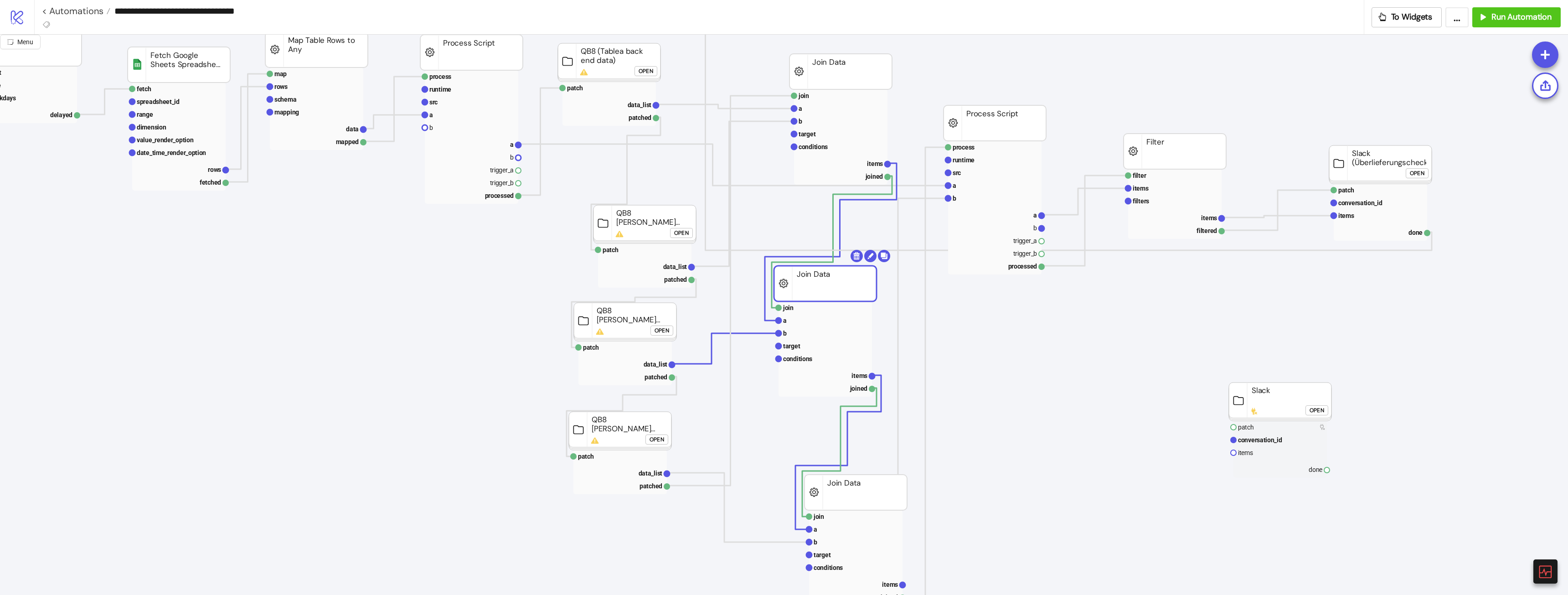
drag, startPoint x: 841, startPoint y: 329, endPoint x: 847, endPoint y: 278, distance: 51.4
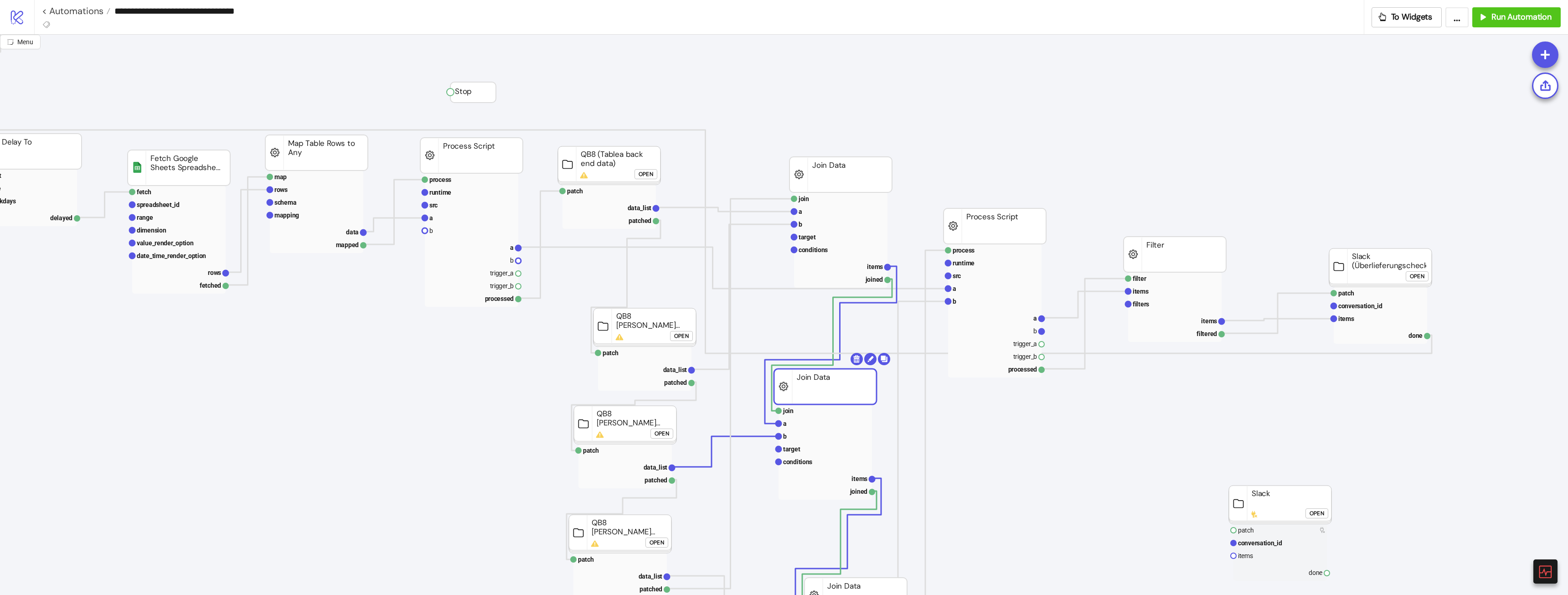
scroll to position [0, 118]
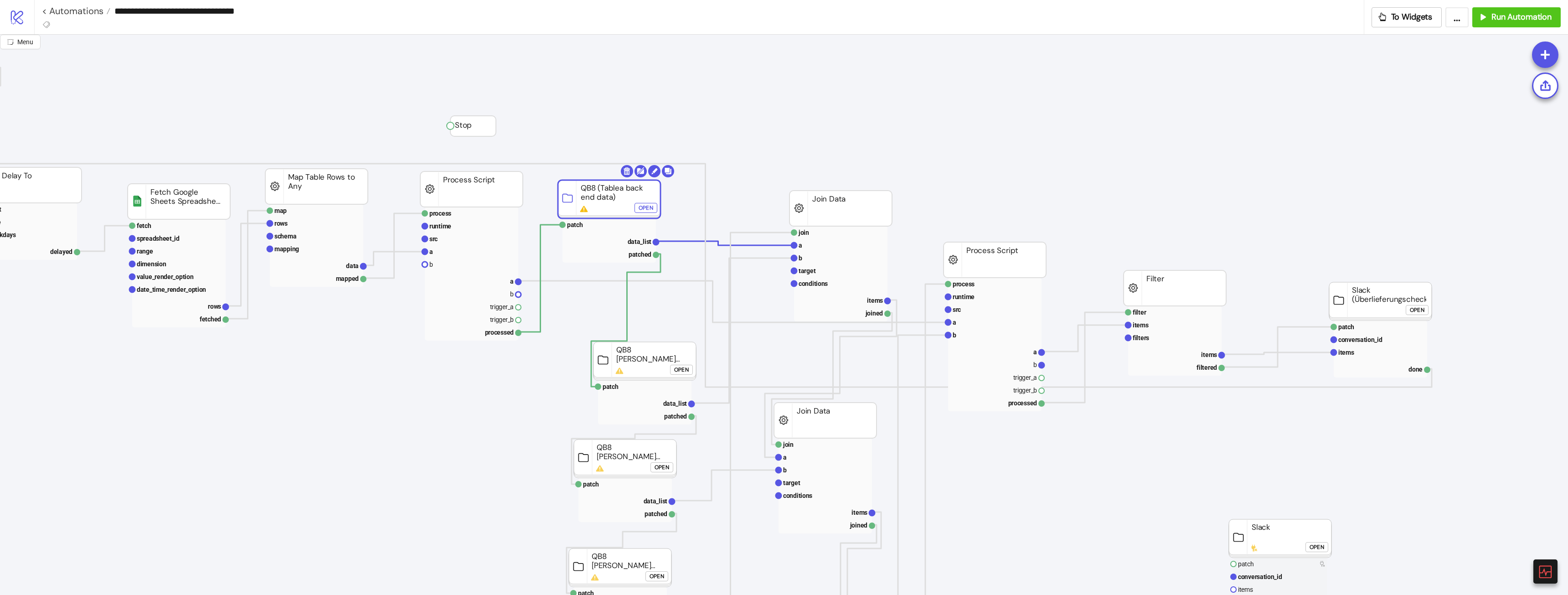
drag, startPoint x: 634, startPoint y: 205, endPoint x: 638, endPoint y: 206, distance: 4.1
click at [649, 209] on div "Open" at bounding box center [651, 209] width 15 height 10
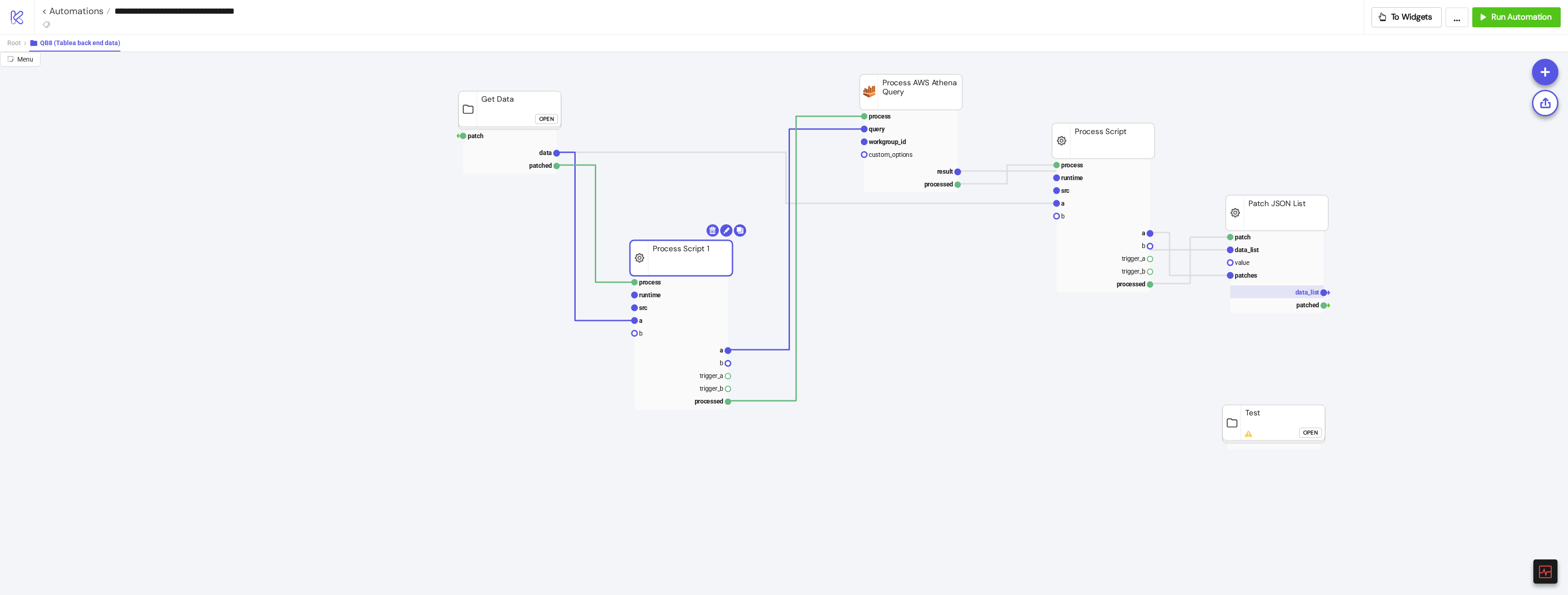
click at [1311, 290] on text "data_list" at bounding box center [1307, 292] width 24 height 7
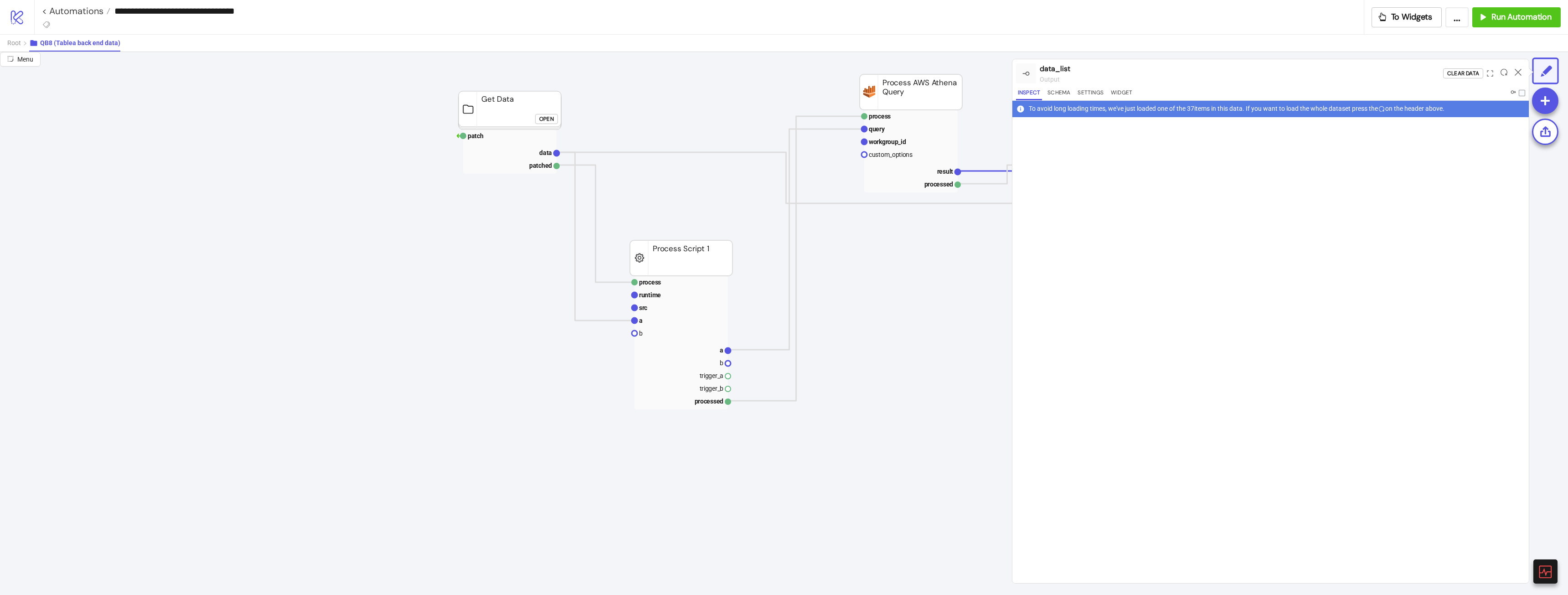
drag, startPoint x: 1505, startPoint y: 70, endPoint x: 1479, endPoint y: 81, distance: 28.2
click at [1504, 70] on icon at bounding box center [1503, 72] width 7 height 7
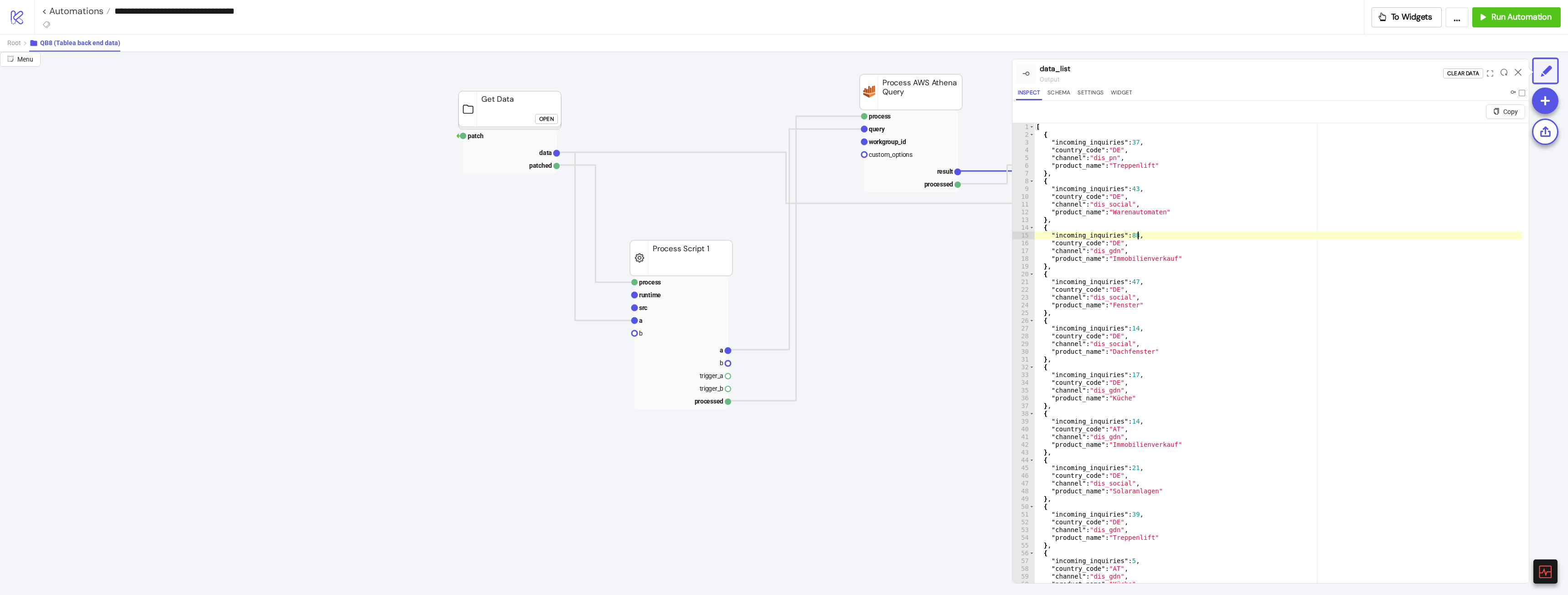
click at [1204, 237] on div "[ { "incoming_inquiries" : 37 , "country_code" : "DE" , "channel" : "dis_pn" , …" at bounding box center [1278, 371] width 488 height 498
click at [1158, 501] on div "[ { "incoming_inquiries" : 37 , "country_code" : "DE" , "channel" : "dis_pn" , …" at bounding box center [1278, 371] width 488 height 498
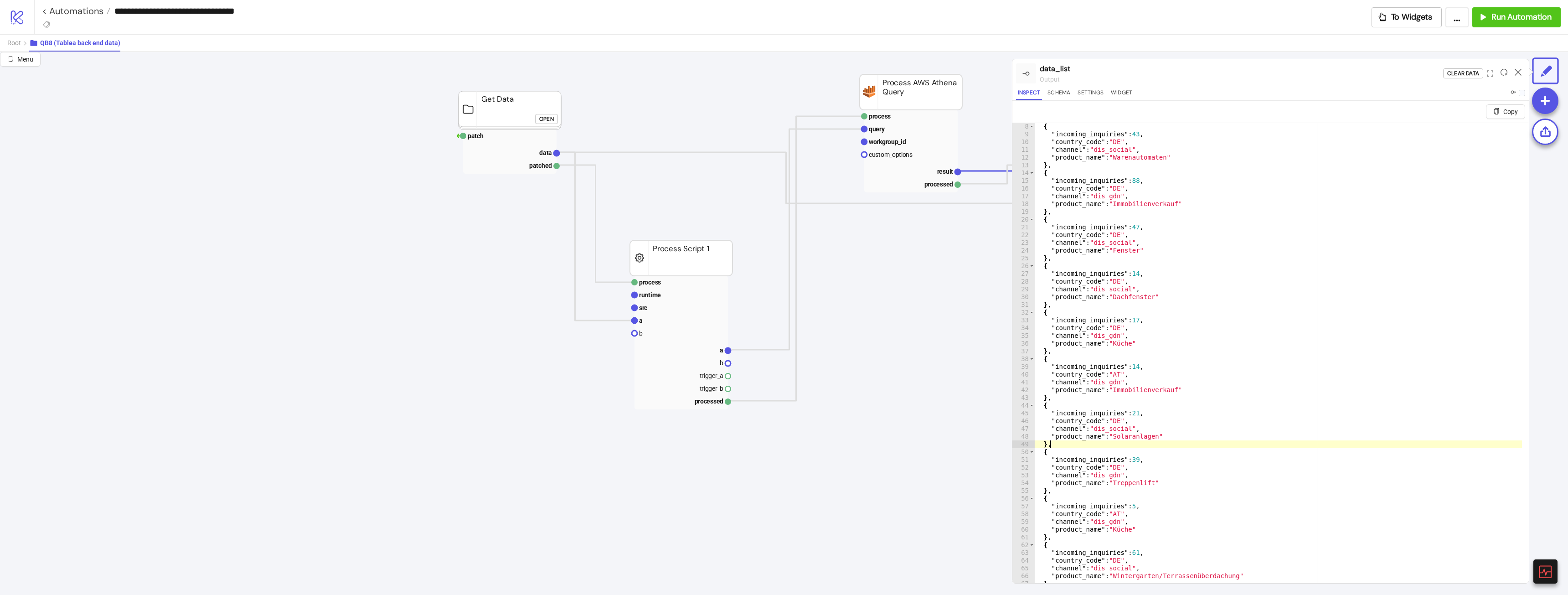
scroll to position [55, 0]
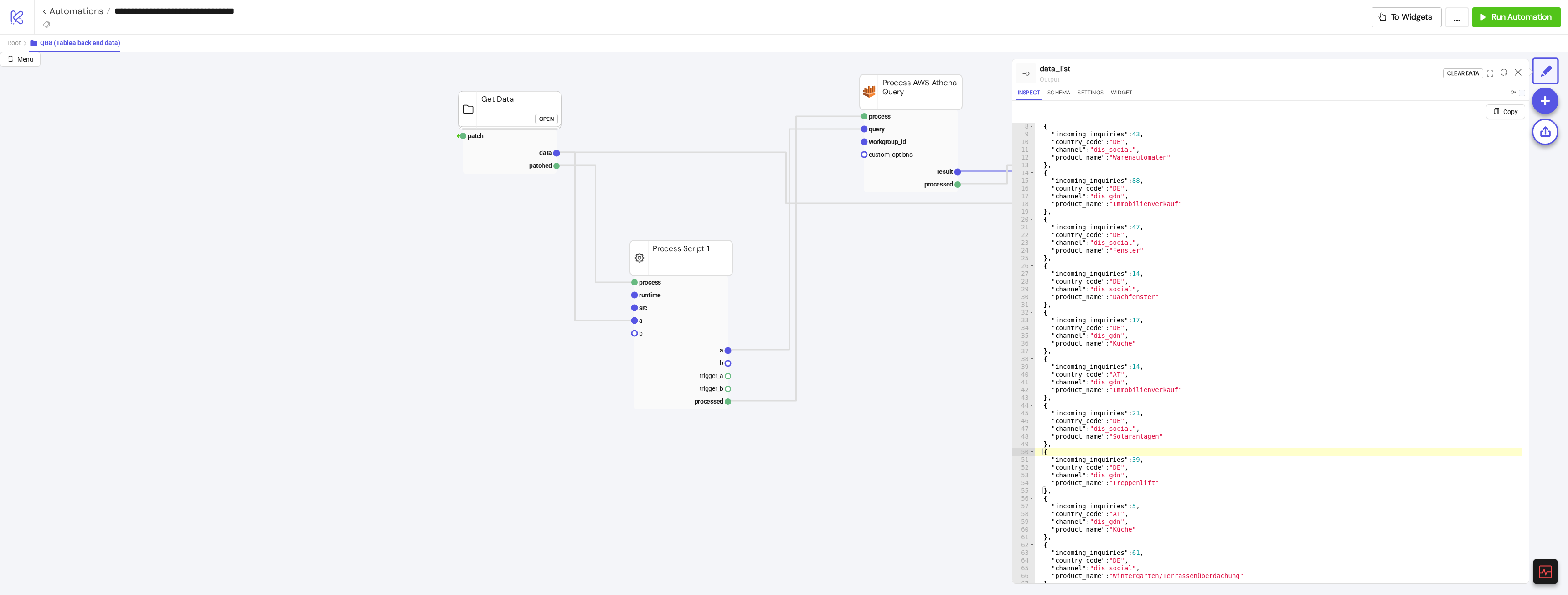
click at [1129, 454] on div "{ "incoming_inquiries" : 43 , "country_code" : "DE" , "channel" : "dis_social" …" at bounding box center [1278, 371] width 488 height 498
click at [1132, 463] on div "{ "incoming_inquiries" : 43 , "country_code" : "DE" , "channel" : "dis_social" …" at bounding box center [1278, 371] width 488 height 498
click at [1129, 462] on div "{ "incoming_inquiries" : 43 , "country_code" : "DE" , "channel" : "dis_social" …" at bounding box center [1278, 371] width 488 height 498
click at [1157, 464] on div "{ "incoming_inquiries" : 43 , "country_code" : "DE" , "channel" : "dis_social" …" at bounding box center [1278, 371] width 488 height 498
type textarea "**********"
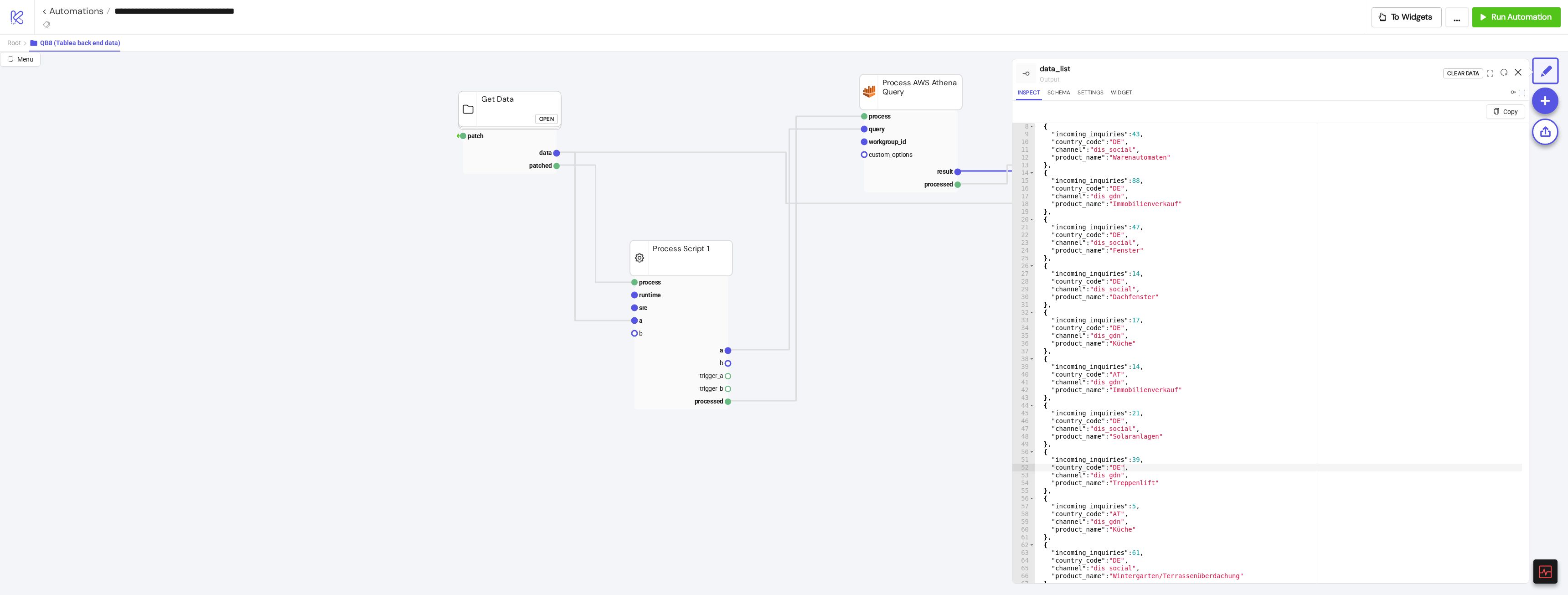
drag, startPoint x: 1518, startPoint y: 77, endPoint x: 1519, endPoint y: 72, distance: 5.1
click at [1518, 72] on div at bounding box center [1517, 73] width 14 height 24
click at [1520, 70] on icon at bounding box center [1517, 72] width 7 height 7
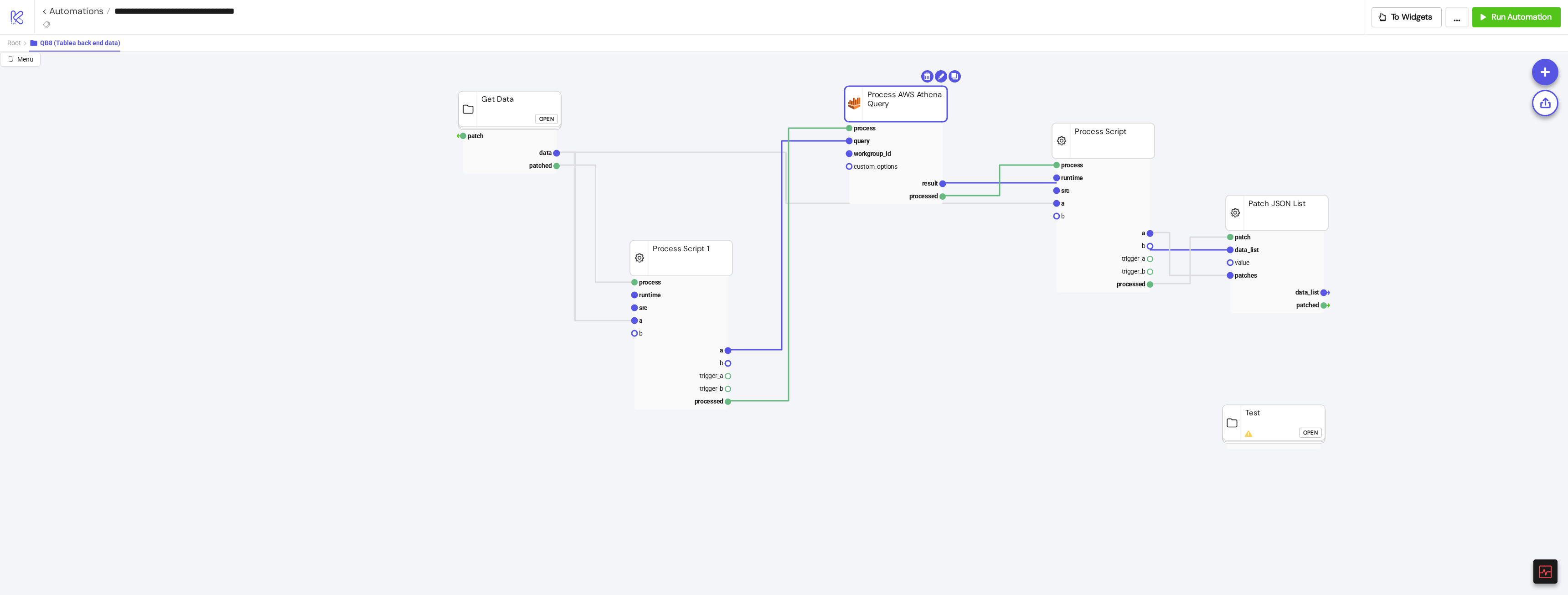
drag, startPoint x: 909, startPoint y: 79, endPoint x: 948, endPoint y: 94, distance: 41.8
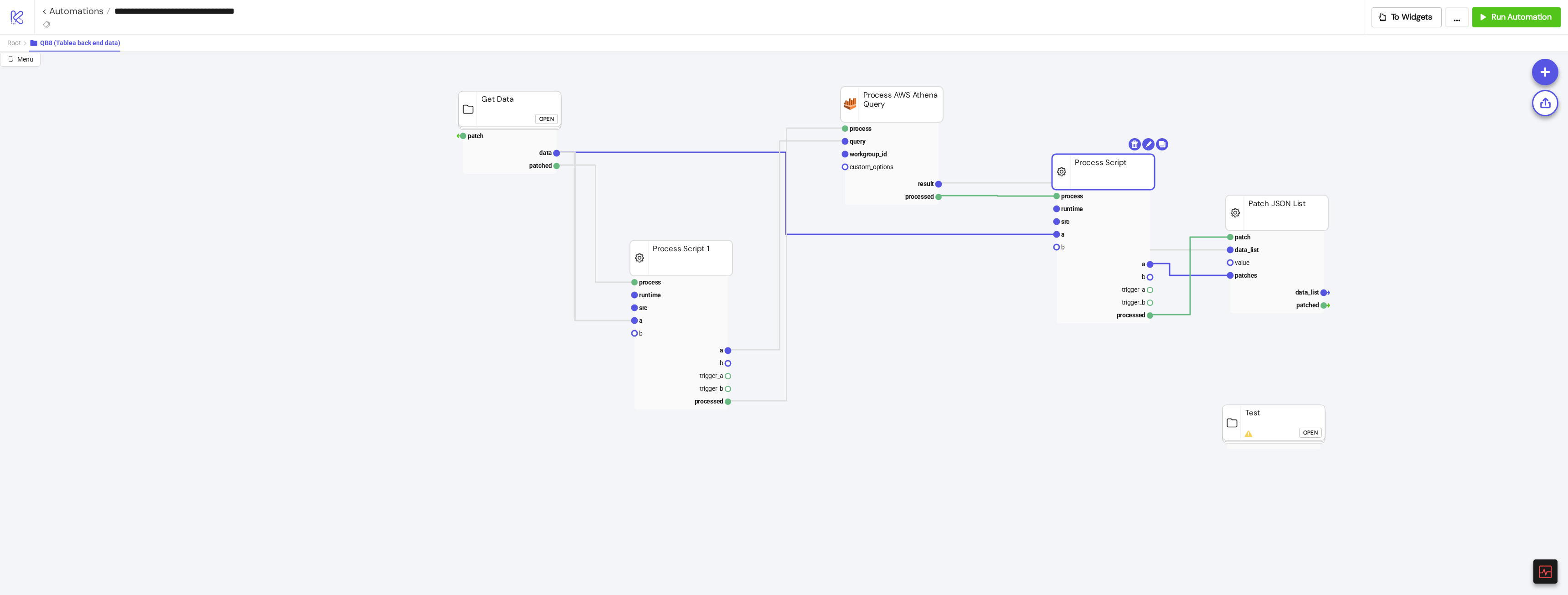
drag, startPoint x: 1113, startPoint y: 135, endPoint x: 1270, endPoint y: 217, distance: 177.1
drag, startPoint x: 1331, startPoint y: 233, endPoint x: 1298, endPoint y: 206, distance: 42.6
drag, startPoint x: 1298, startPoint y: 206, endPoint x: 1353, endPoint y: 206, distance: 55.0
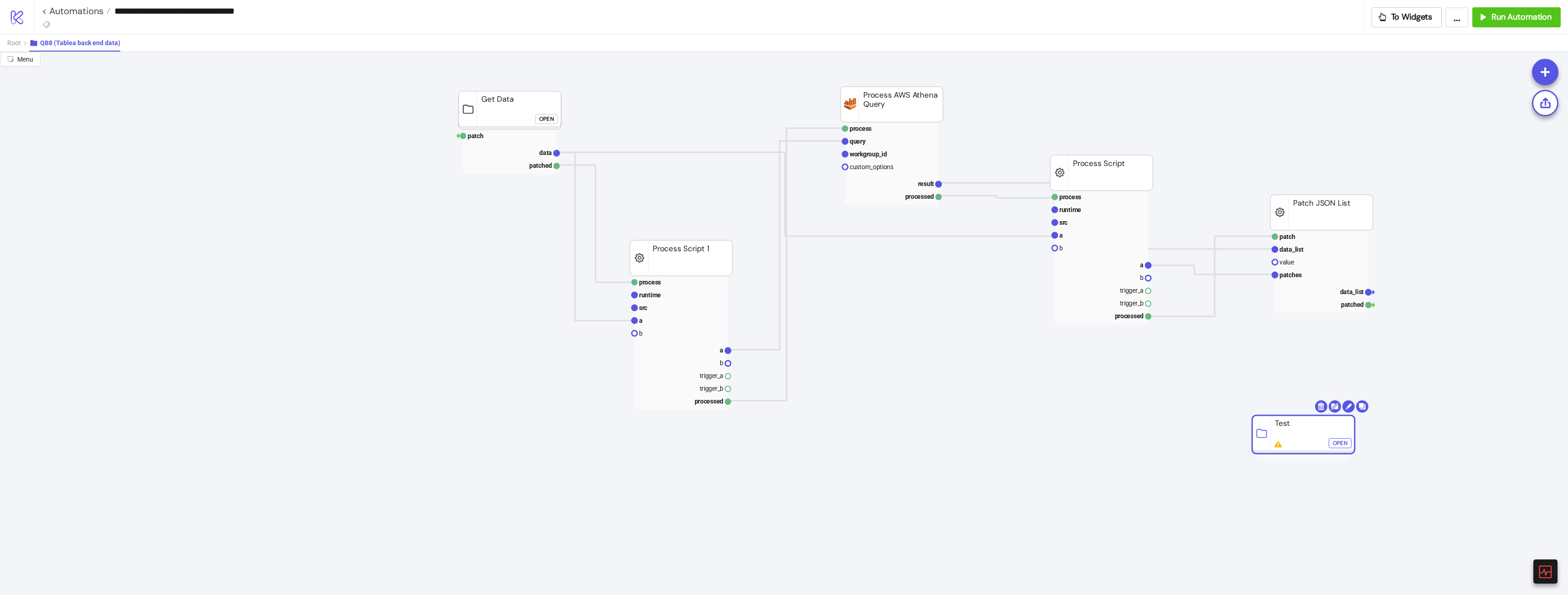
drag, startPoint x: 1295, startPoint y: 413, endPoint x: 1459, endPoint y: 427, distance: 164.6
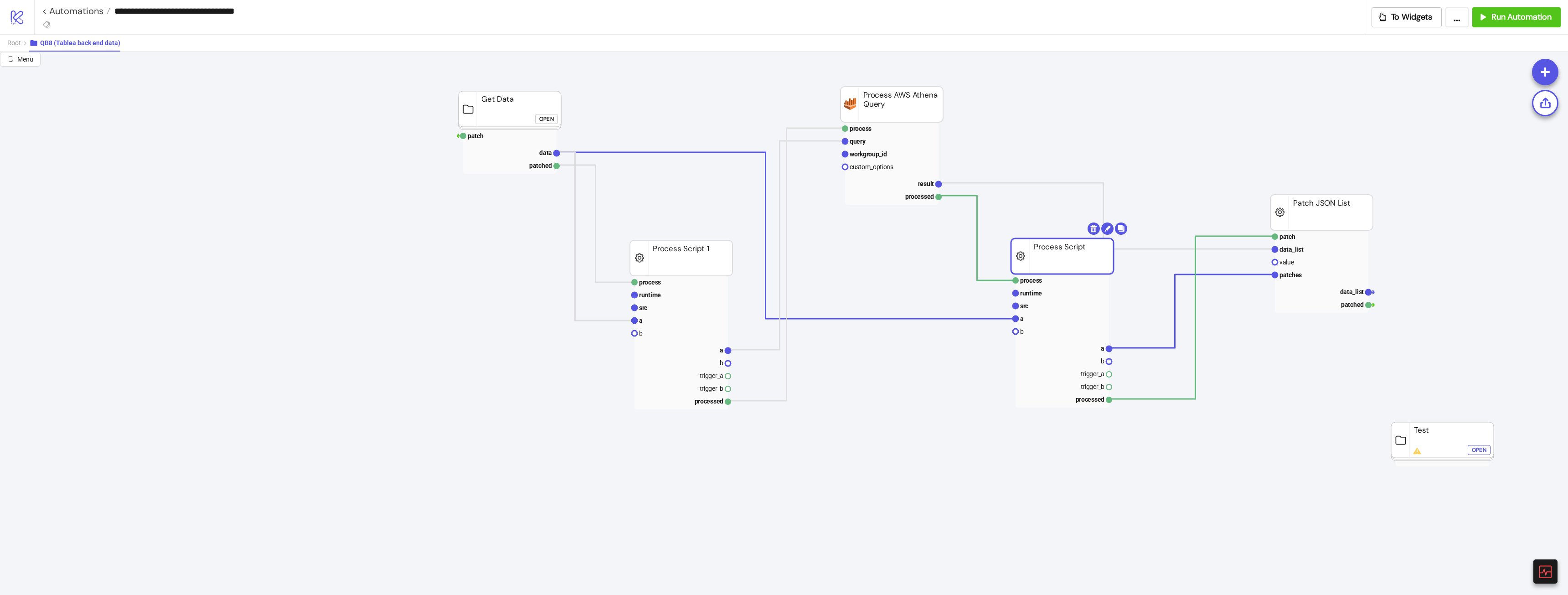
drag, startPoint x: 1086, startPoint y: 175, endPoint x: 876, endPoint y: 63, distance: 238.0
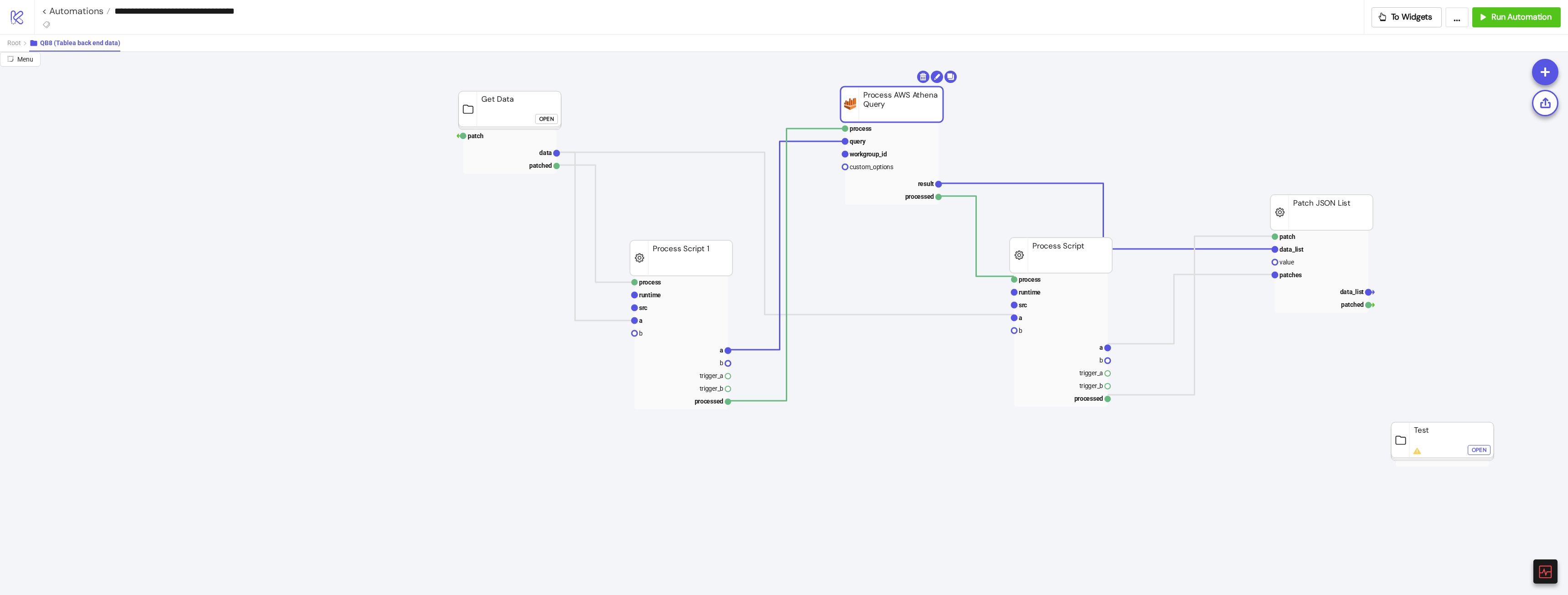
drag, startPoint x: 886, startPoint y: 113, endPoint x: 847, endPoint y: 122, distance: 40.0
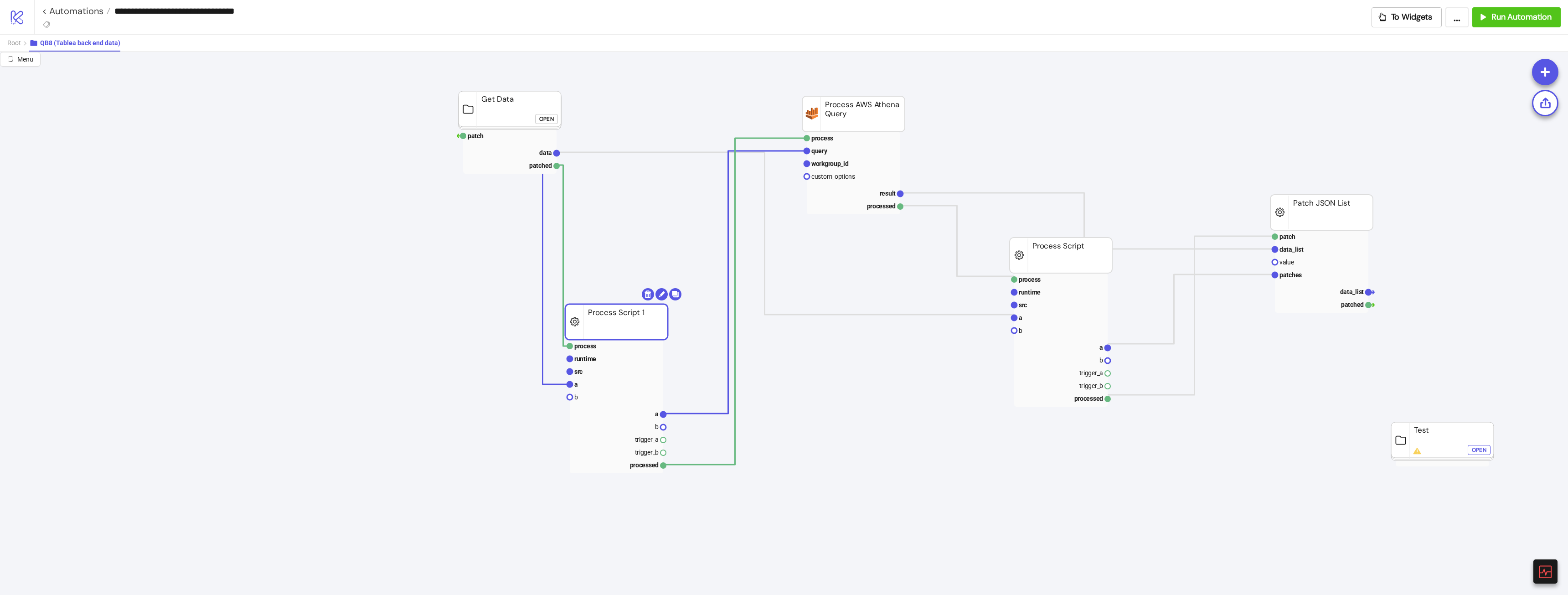
drag, startPoint x: 640, startPoint y: 313, endPoint x: 852, endPoint y: 98, distance: 301.9
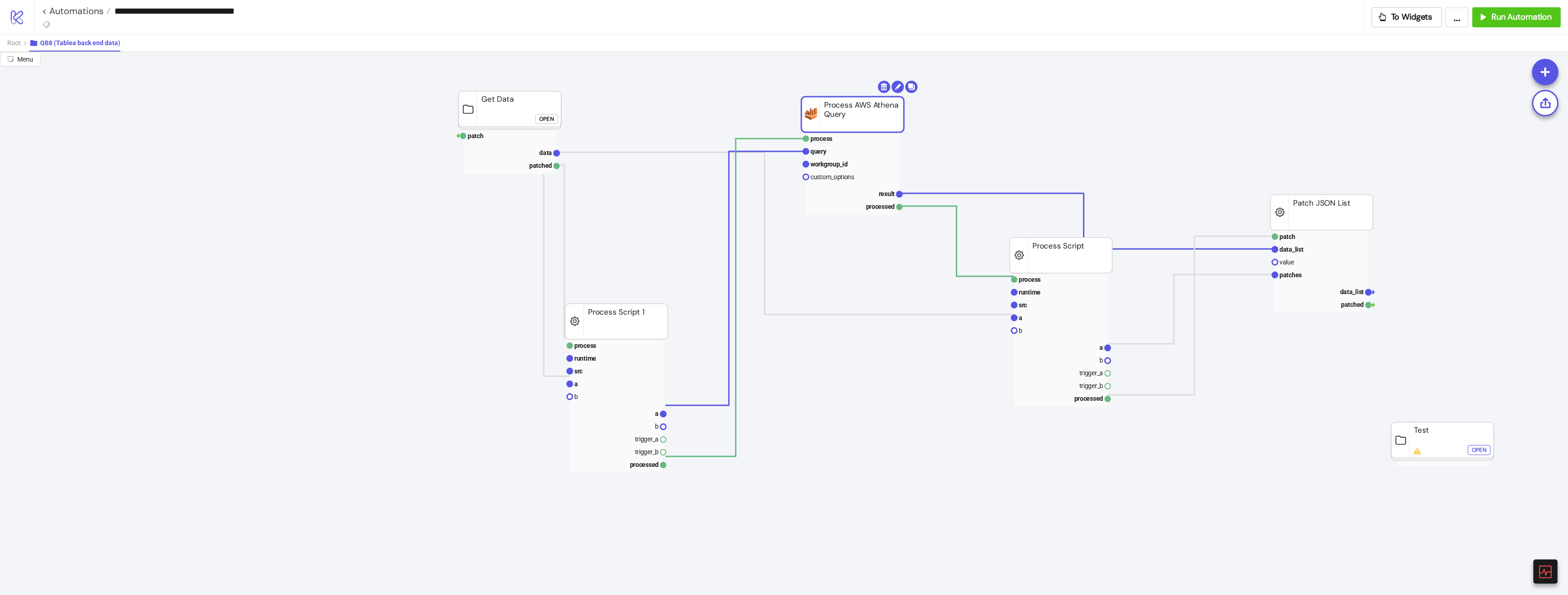
drag, startPoint x: 827, startPoint y: 119, endPoint x: 763, endPoint y: 138, distance: 66.8
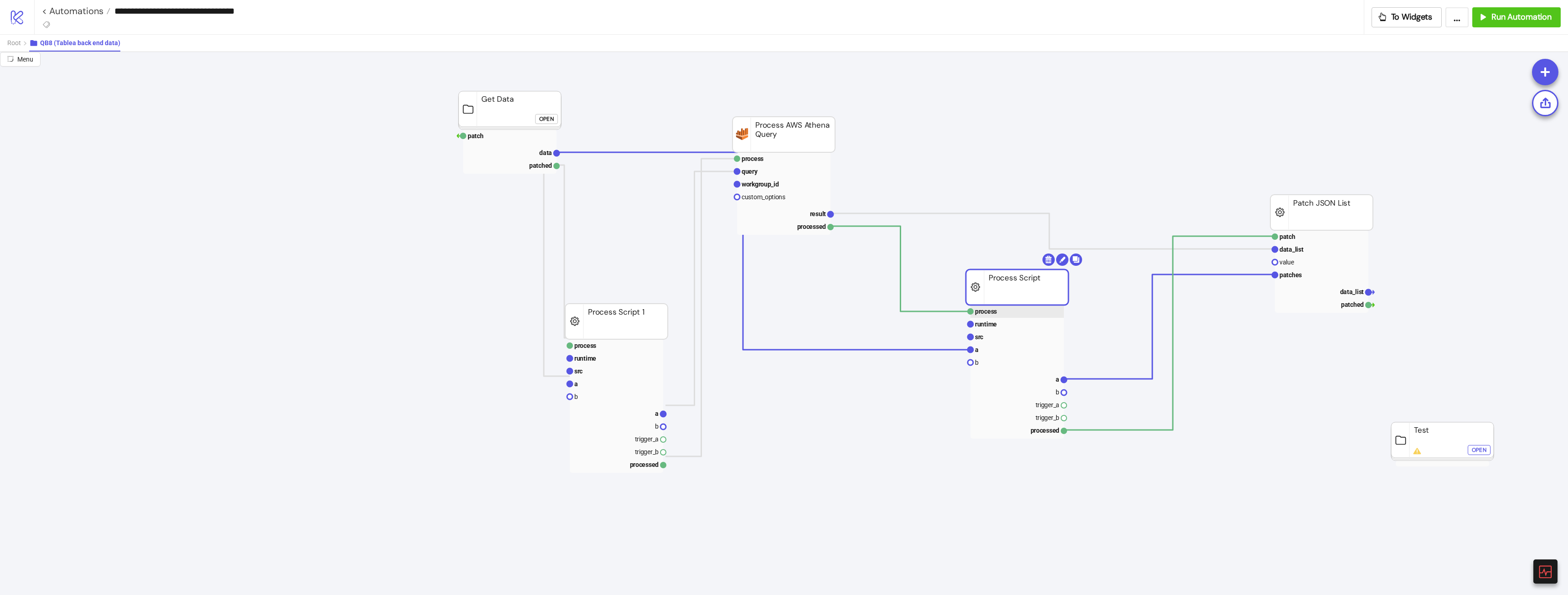
drag, startPoint x: 1035, startPoint y: 272, endPoint x: 1353, endPoint y: 213, distance: 323.4
drag, startPoint x: 1351, startPoint y: 211, endPoint x: 1334, endPoint y: 133, distance: 79.8
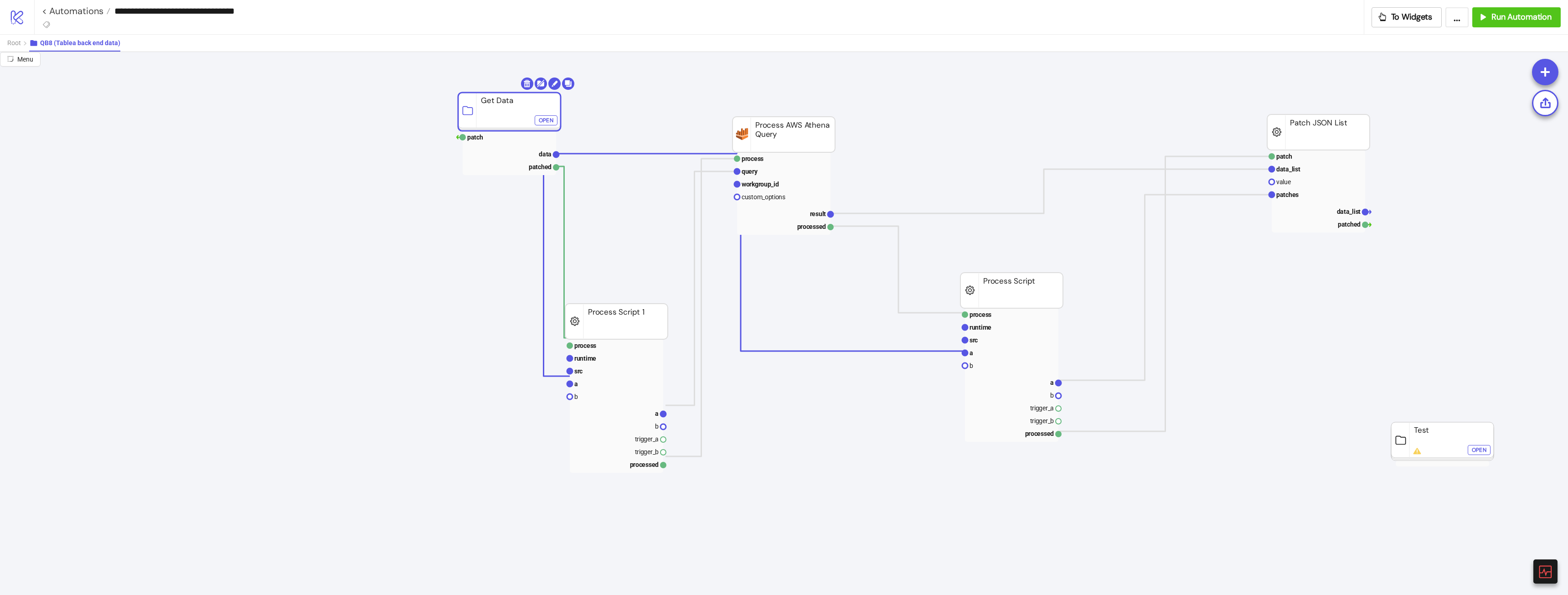
drag, startPoint x: 510, startPoint y: 107, endPoint x: 458, endPoint y: 110, distance: 52.1
click at [461, 110] on rect at bounding box center [509, 111] width 102 height 38
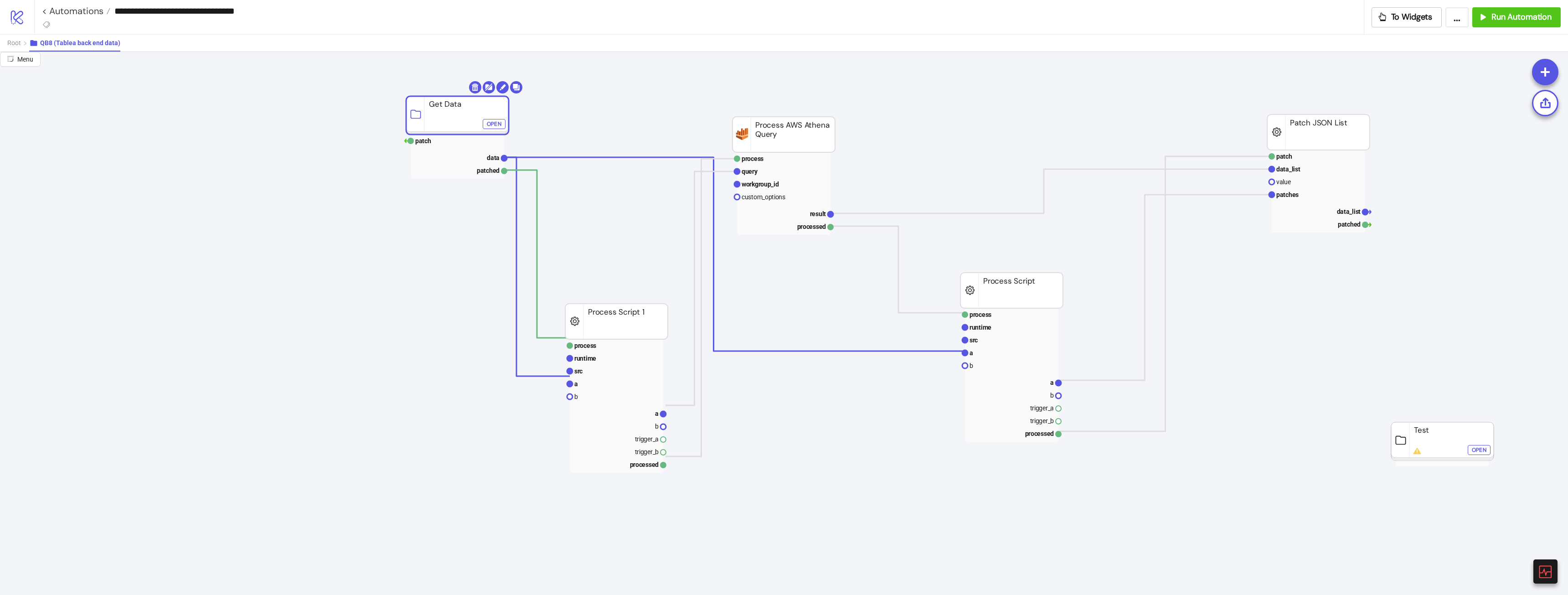
drag, startPoint x: 1332, startPoint y: 126, endPoint x: 1293, endPoint y: 129, distance: 39.1
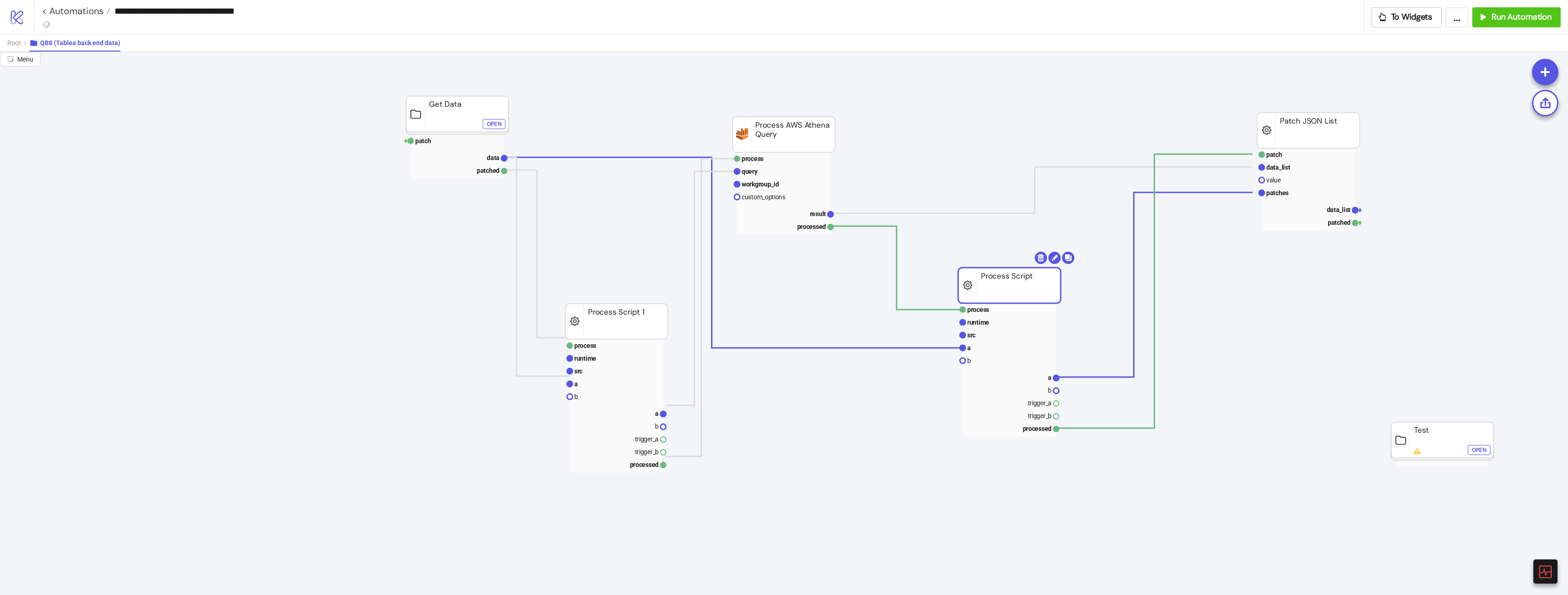
drag, startPoint x: 1042, startPoint y: 277, endPoint x: 1032, endPoint y: 230, distance: 48.1
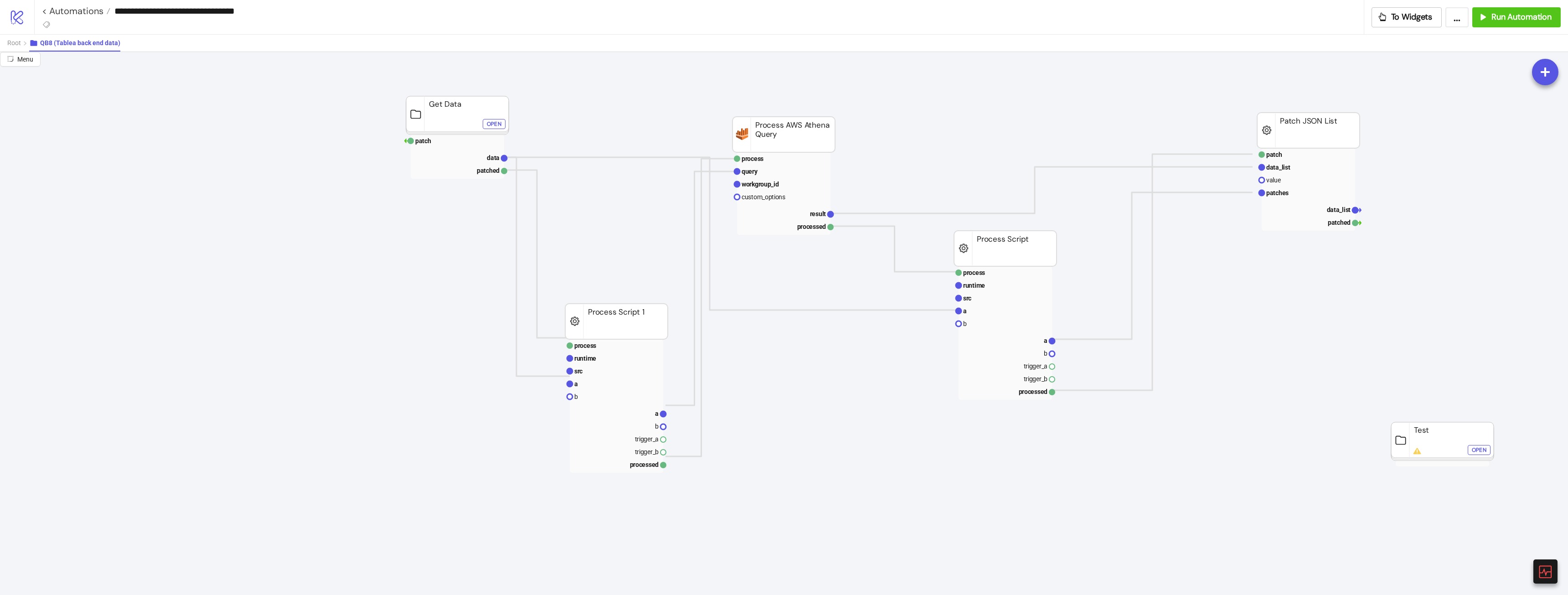
drag, startPoint x: 617, startPoint y: 315, endPoint x: 578, endPoint y: 313, distance: 39.1
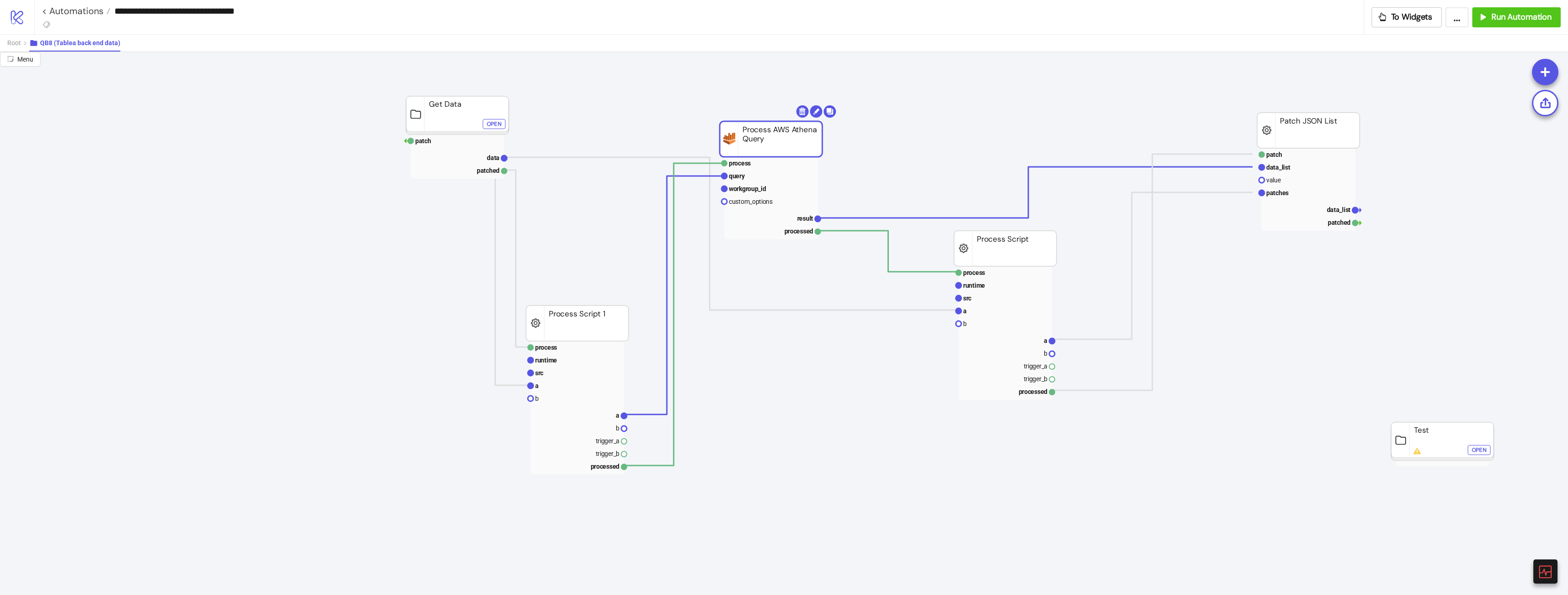
drag, startPoint x: 810, startPoint y: 143, endPoint x: 799, endPoint y: 155, distance: 16.3
click at [807, 217] on text "result" at bounding box center [803, 219] width 16 height 7
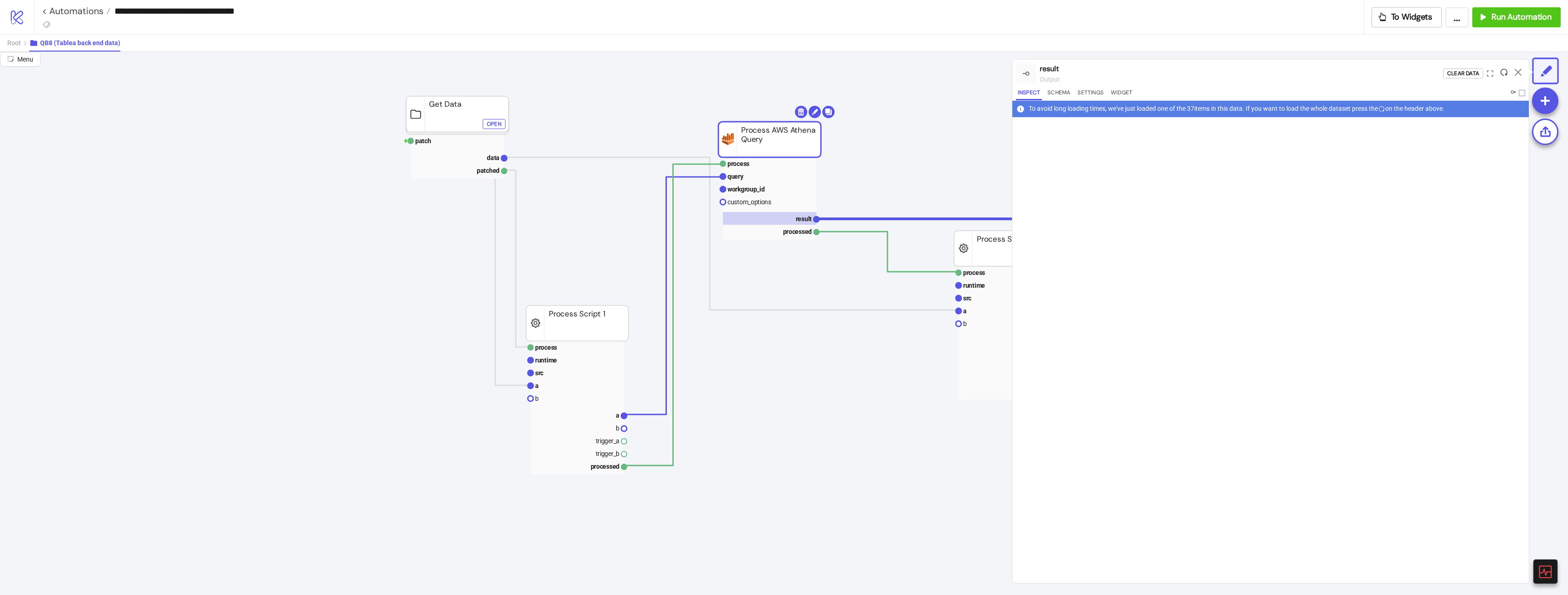
click at [1505, 72] on icon at bounding box center [1503, 72] width 7 height 7
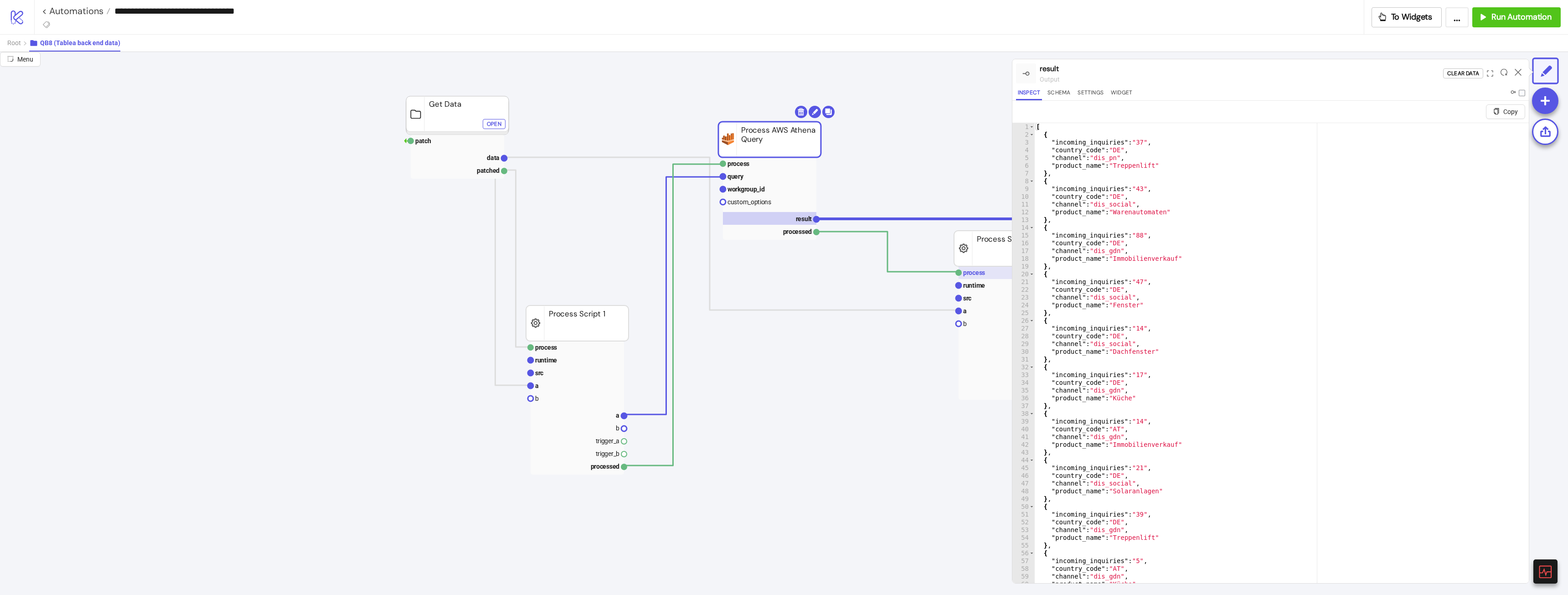
click at [967, 272] on text "process" at bounding box center [974, 273] width 22 height 7
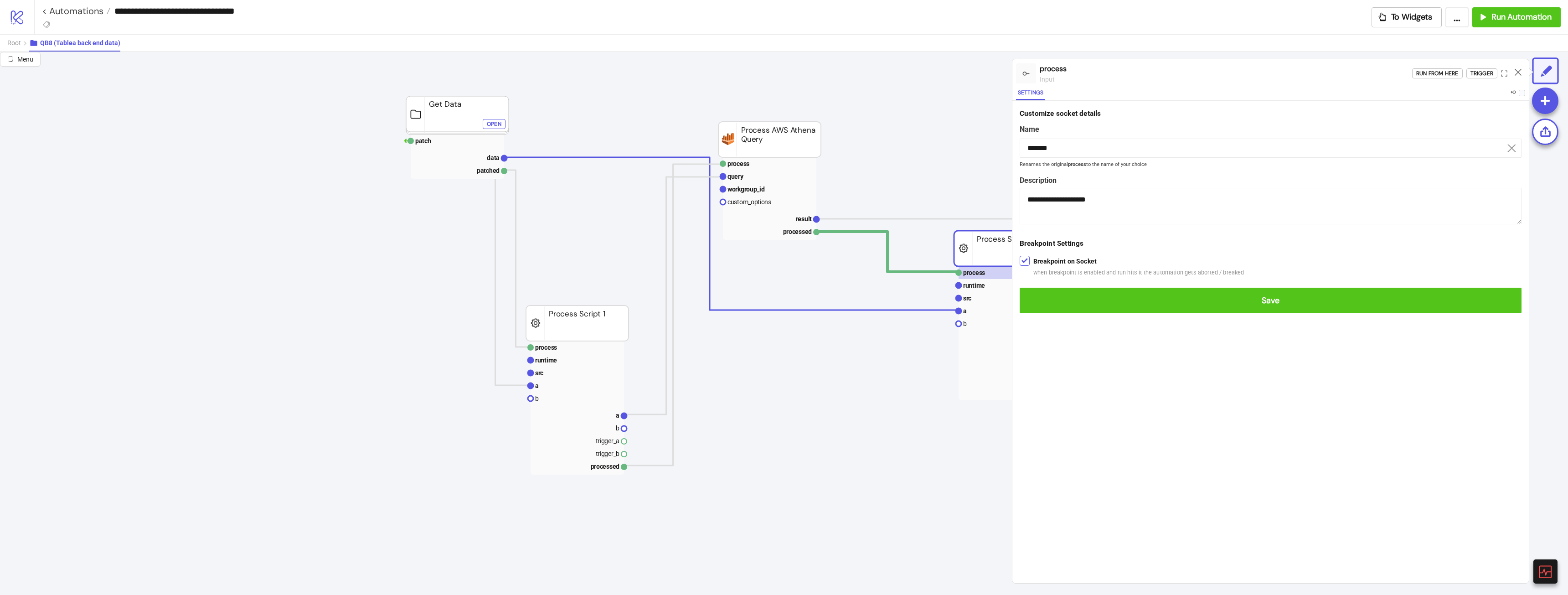
click at [1097, 325] on div "**********" at bounding box center [1270, 342] width 516 height 482
click at [1102, 314] on form "**********" at bounding box center [1270, 211] width 516 height 220
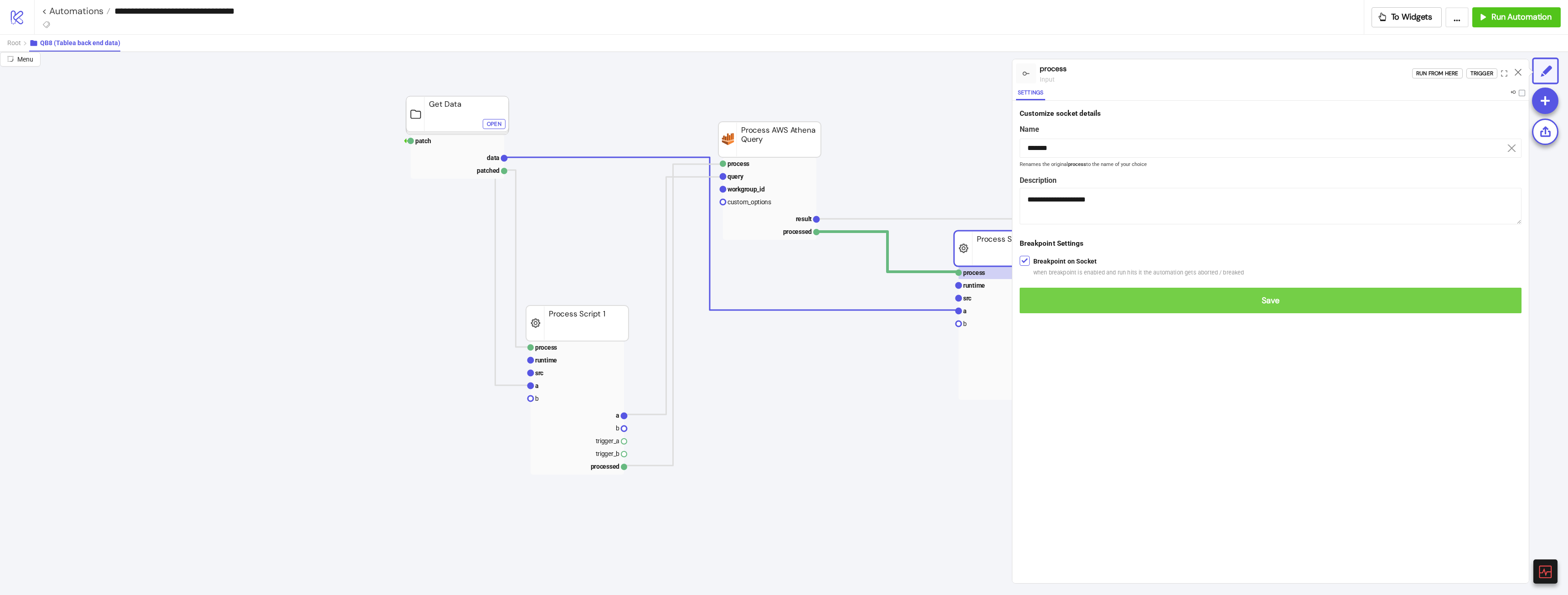
click at [1239, 306] on button "Save" at bounding box center [1270, 301] width 502 height 26
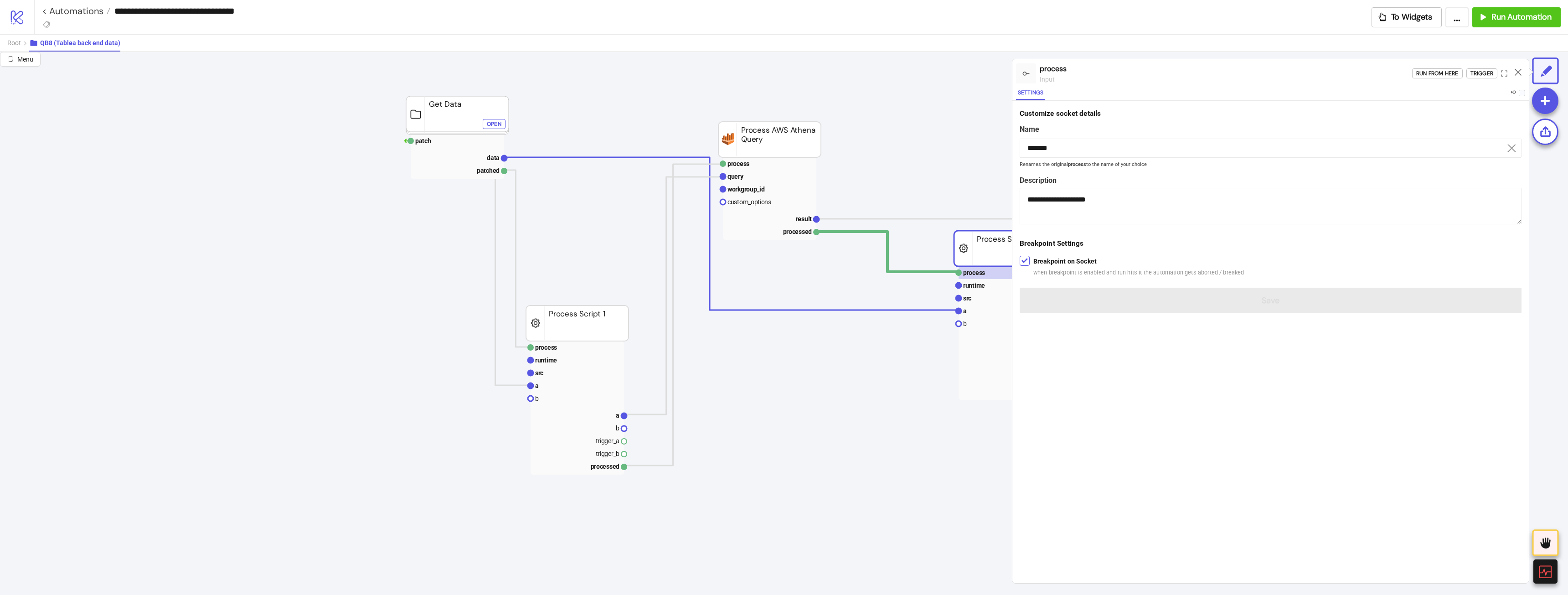
drag, startPoint x: 1517, startPoint y: 69, endPoint x: 1510, endPoint y: 72, distance: 7.6
click at [1516, 69] on icon at bounding box center [1517, 72] width 7 height 7
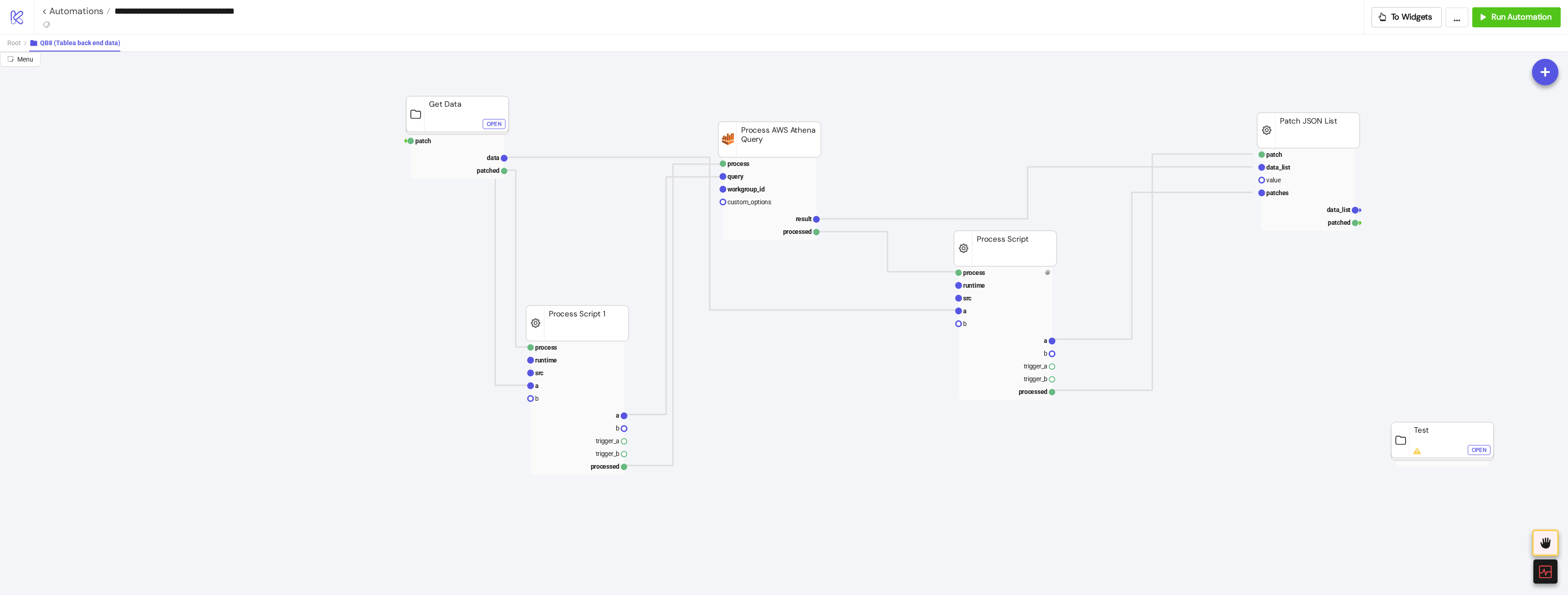
click at [756, 141] on rect at bounding box center [769, 139] width 102 height 35
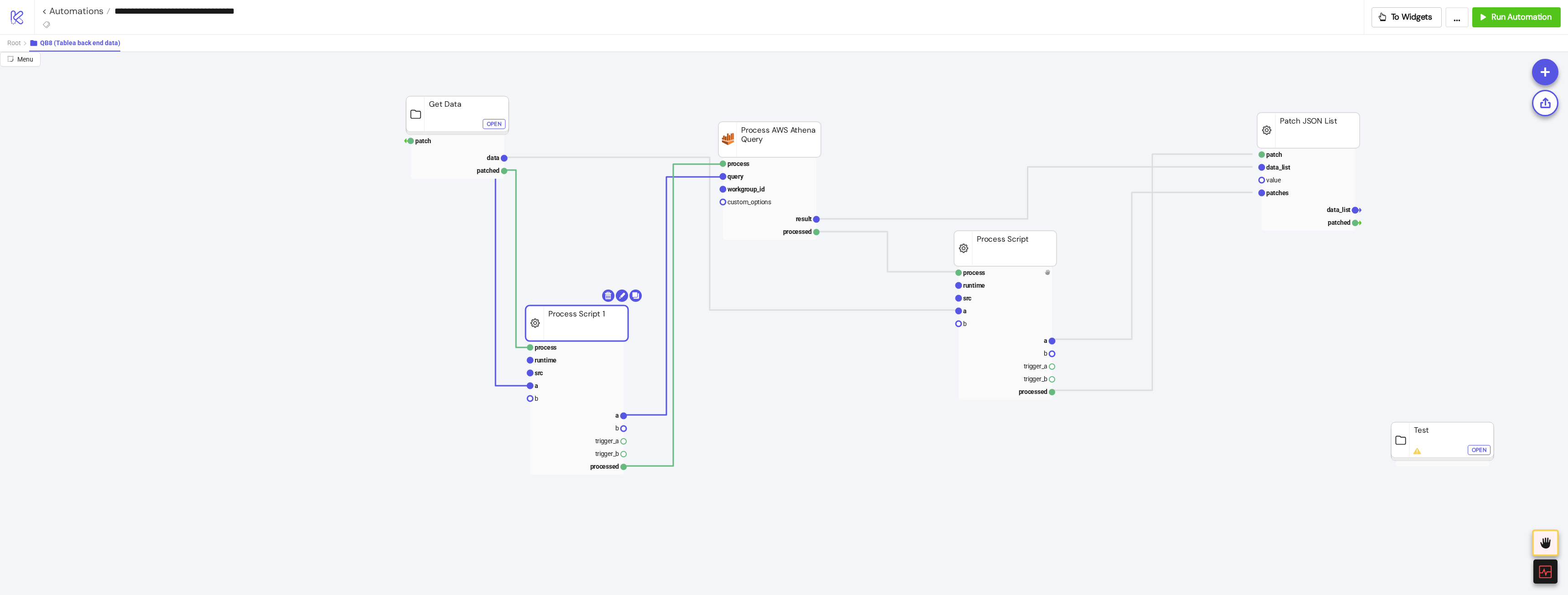
drag, startPoint x: 592, startPoint y: 333, endPoint x: 567, endPoint y: 285, distance: 54.1
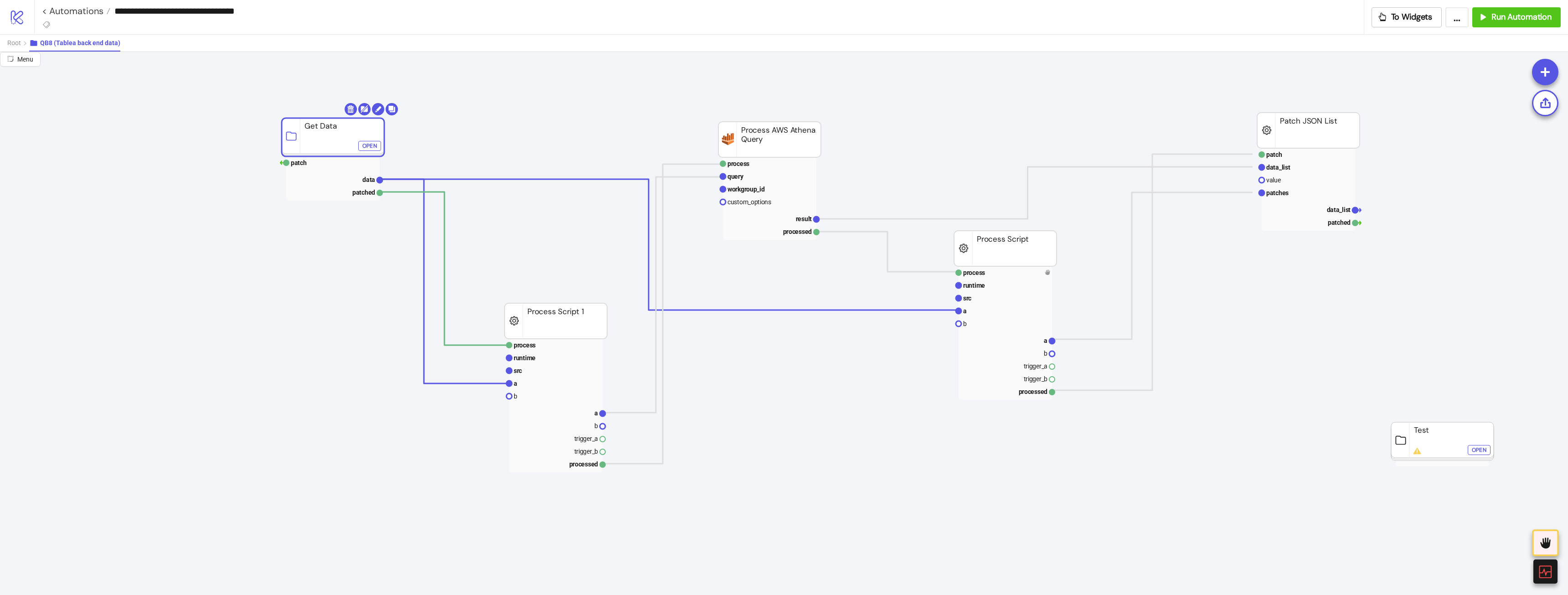
drag, startPoint x: 453, startPoint y: 111, endPoint x: 329, endPoint y: 133, distance: 125.9
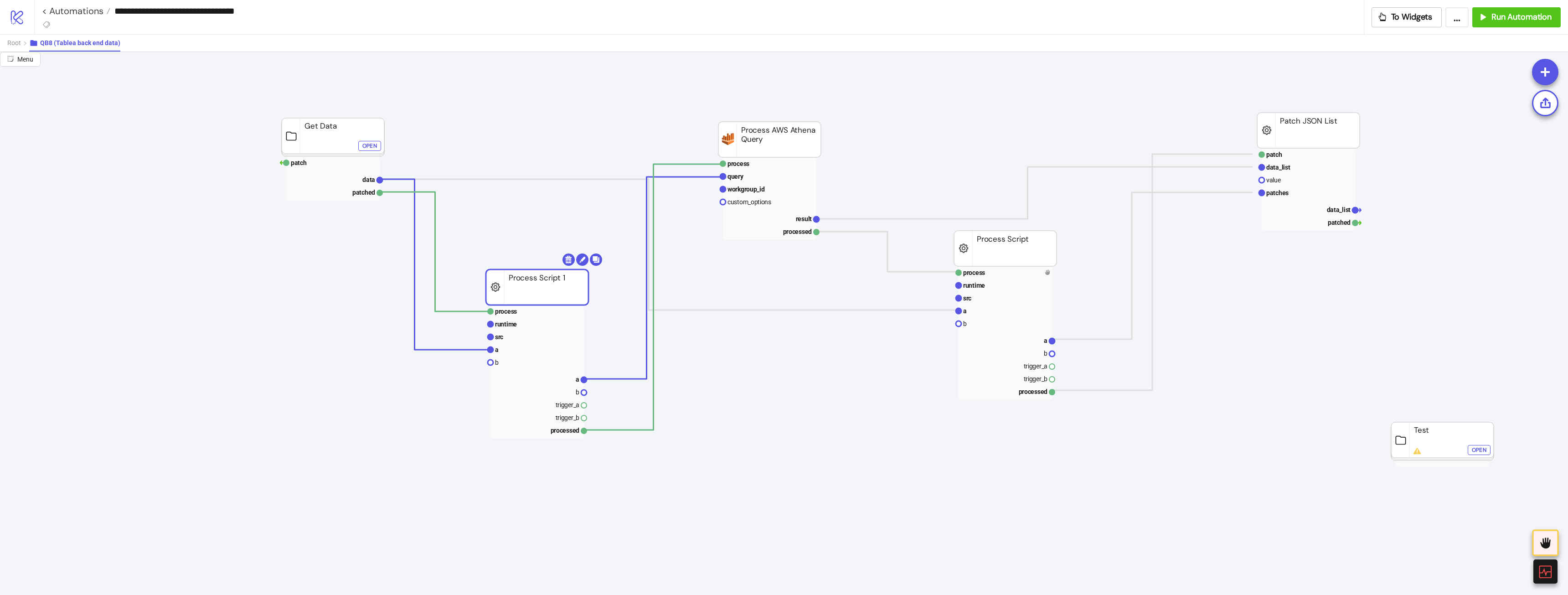
drag, startPoint x: 544, startPoint y: 281, endPoint x: 531, endPoint y: 249, distance: 34.5
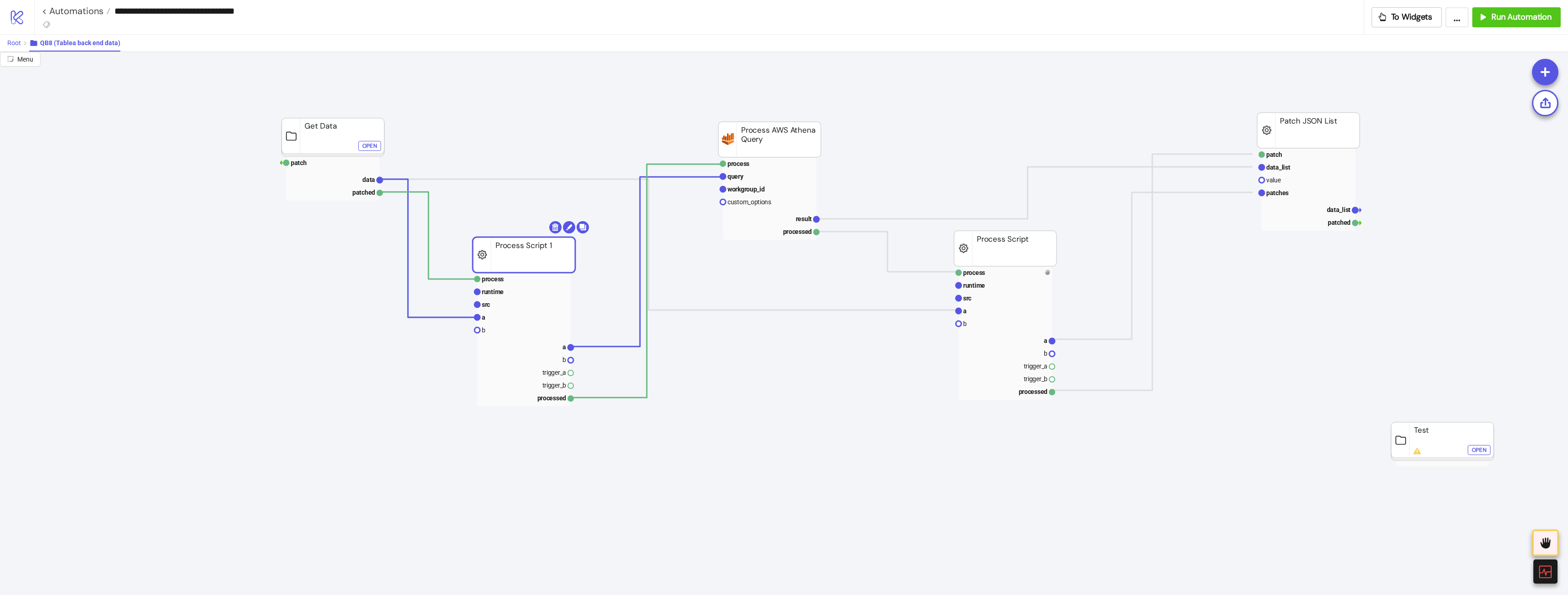
click at [15, 48] on button "Root" at bounding box center [18, 43] width 22 height 17
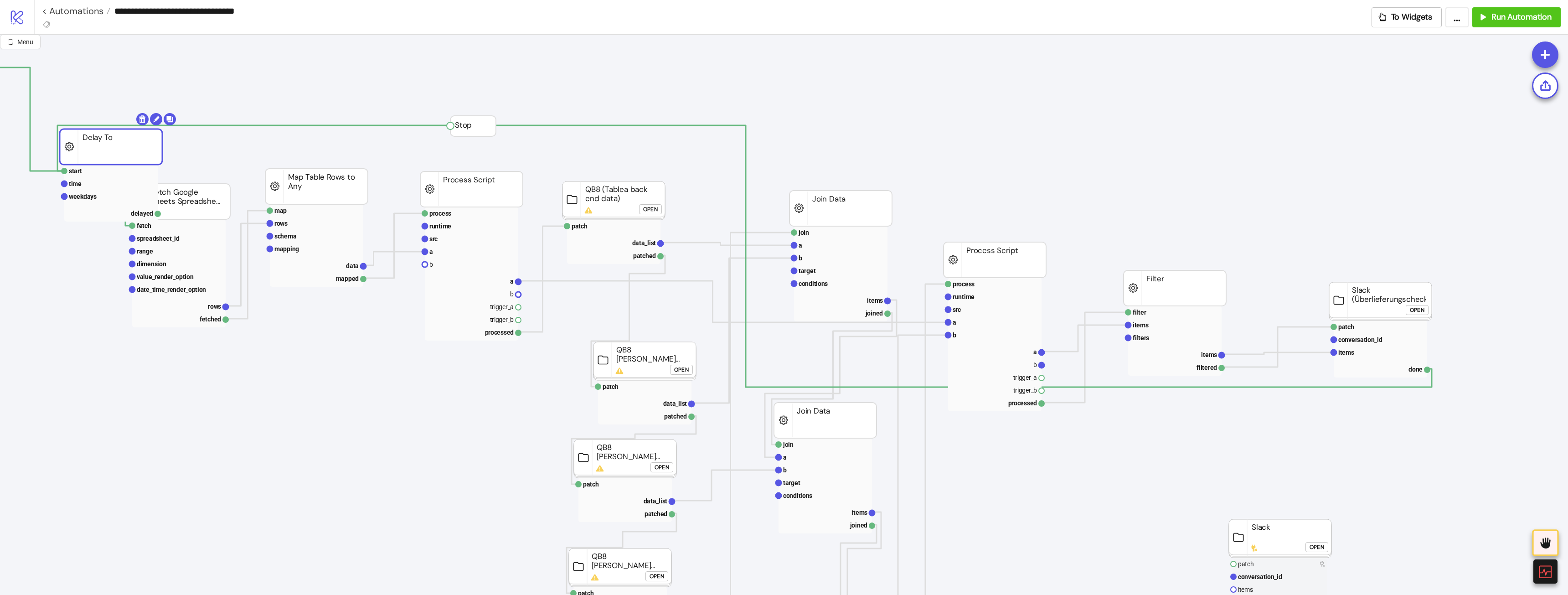
drag, startPoint x: 58, startPoint y: 190, endPoint x: 164, endPoint y: 181, distance: 106.4
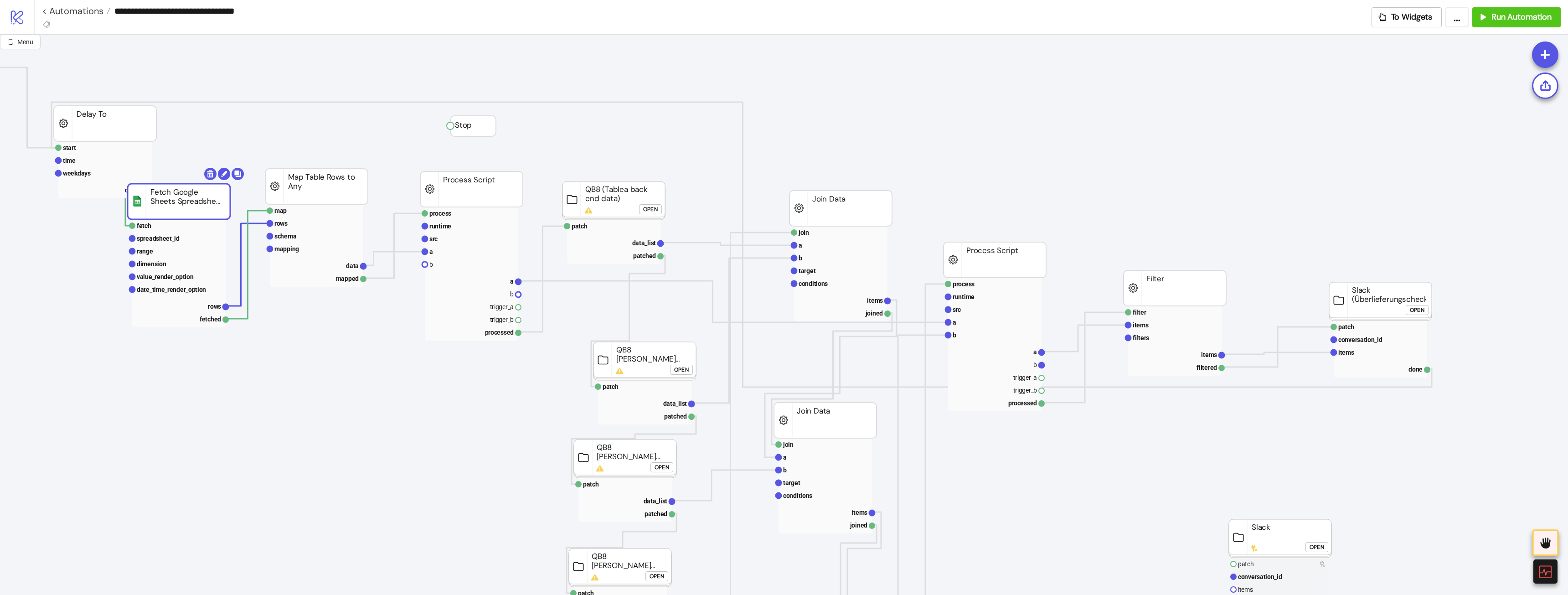
drag, startPoint x: 195, startPoint y: 211, endPoint x: 250, endPoint y: 277, distance: 85.9
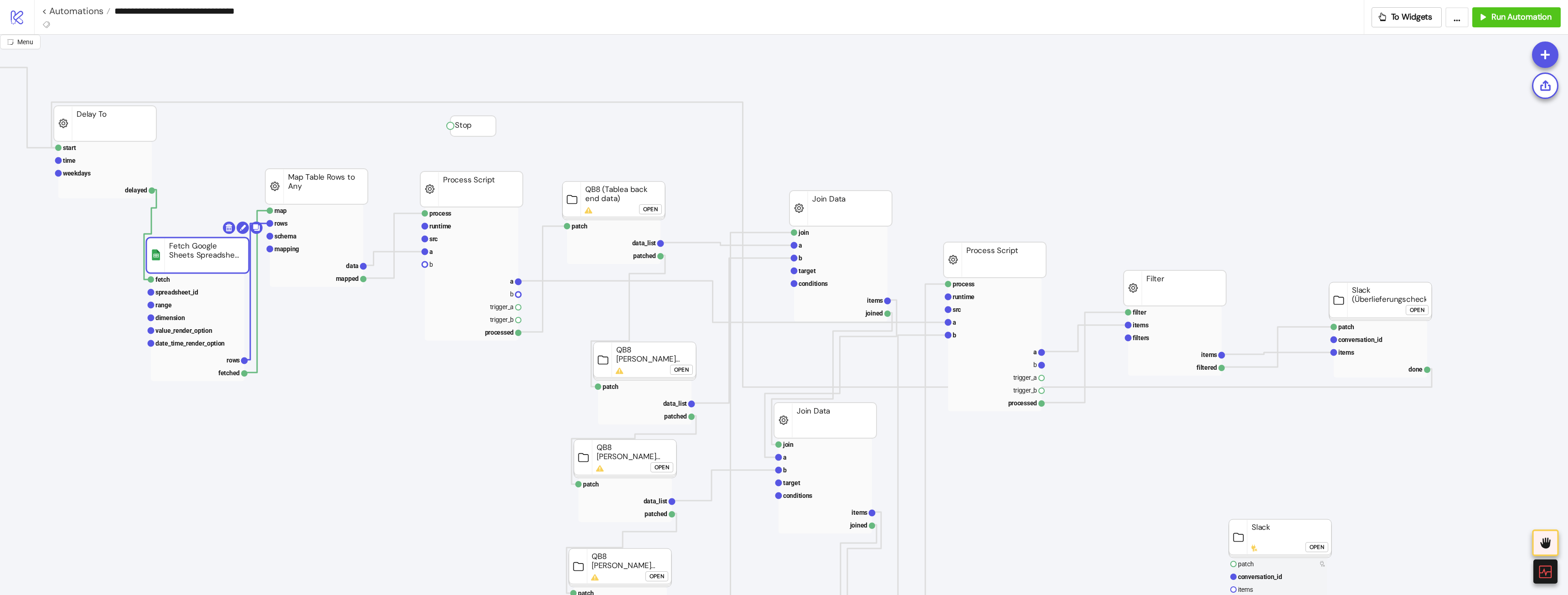
drag, startPoint x: 197, startPoint y: 256, endPoint x: 122, endPoint y: 113, distance: 161.5
click at [174, 273] on rect at bounding box center [197, 255] width 102 height 35
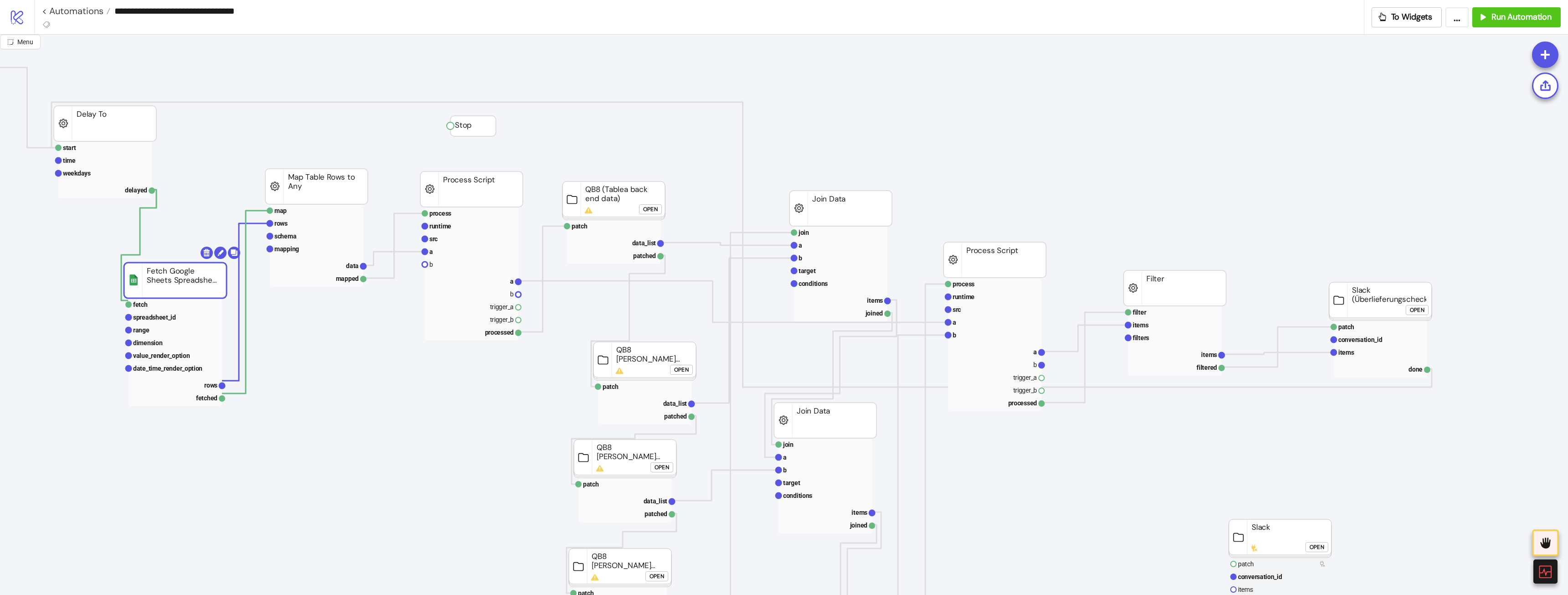
drag, startPoint x: 114, startPoint y: 122, endPoint x: 157, endPoint y: 172, distance: 65.9
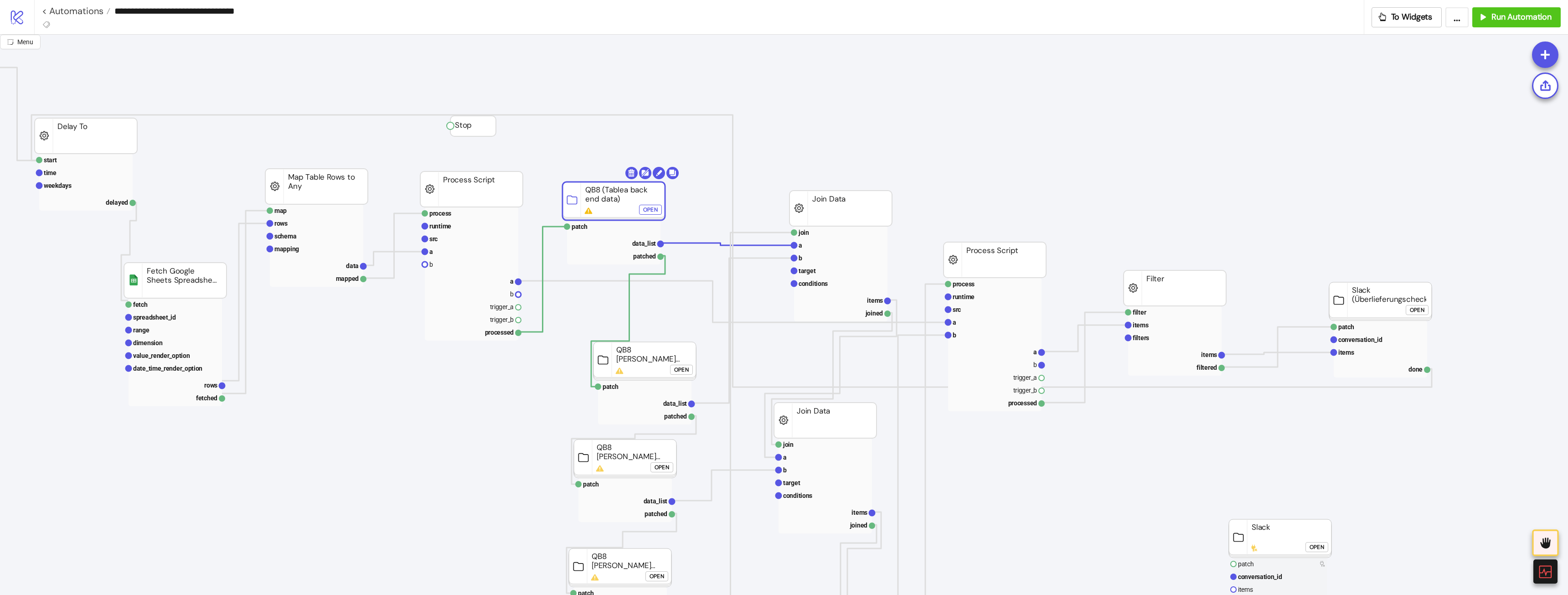
click at [650, 206] on div "Open" at bounding box center [651, 209] width 15 height 10
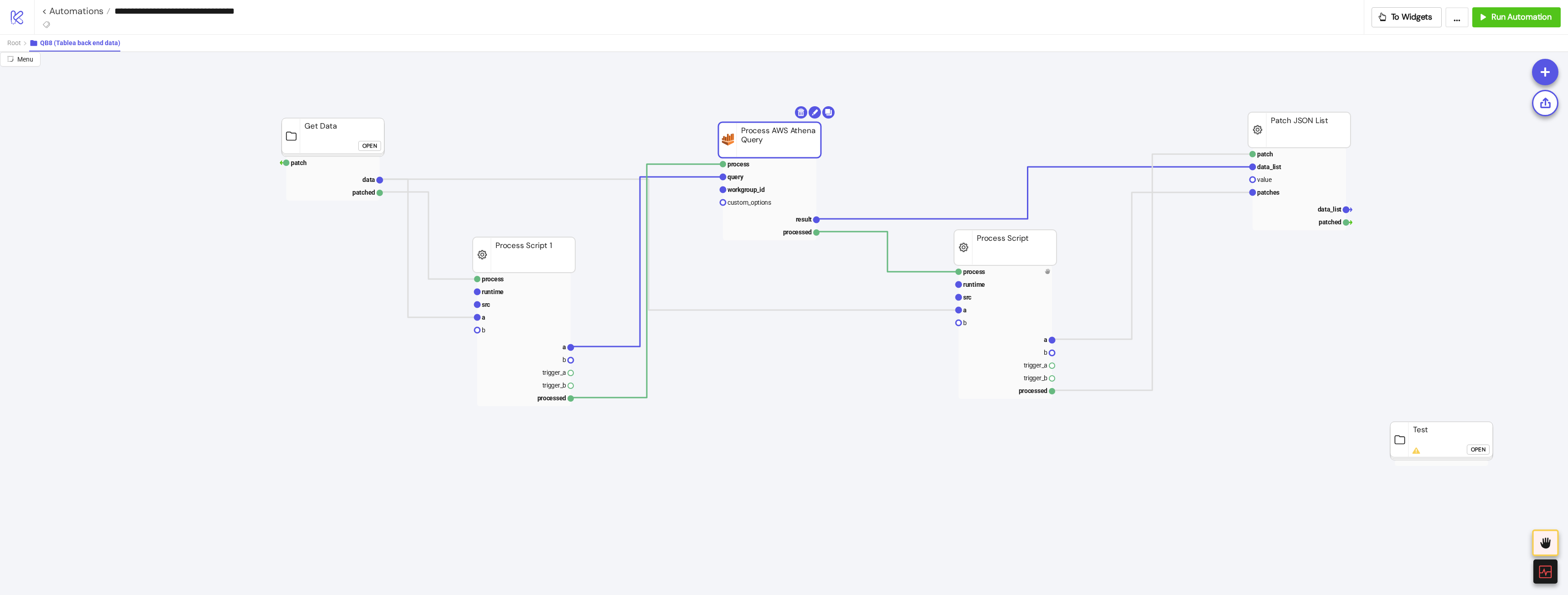
drag, startPoint x: 741, startPoint y: 153, endPoint x: 698, endPoint y: 167, distance: 45.2
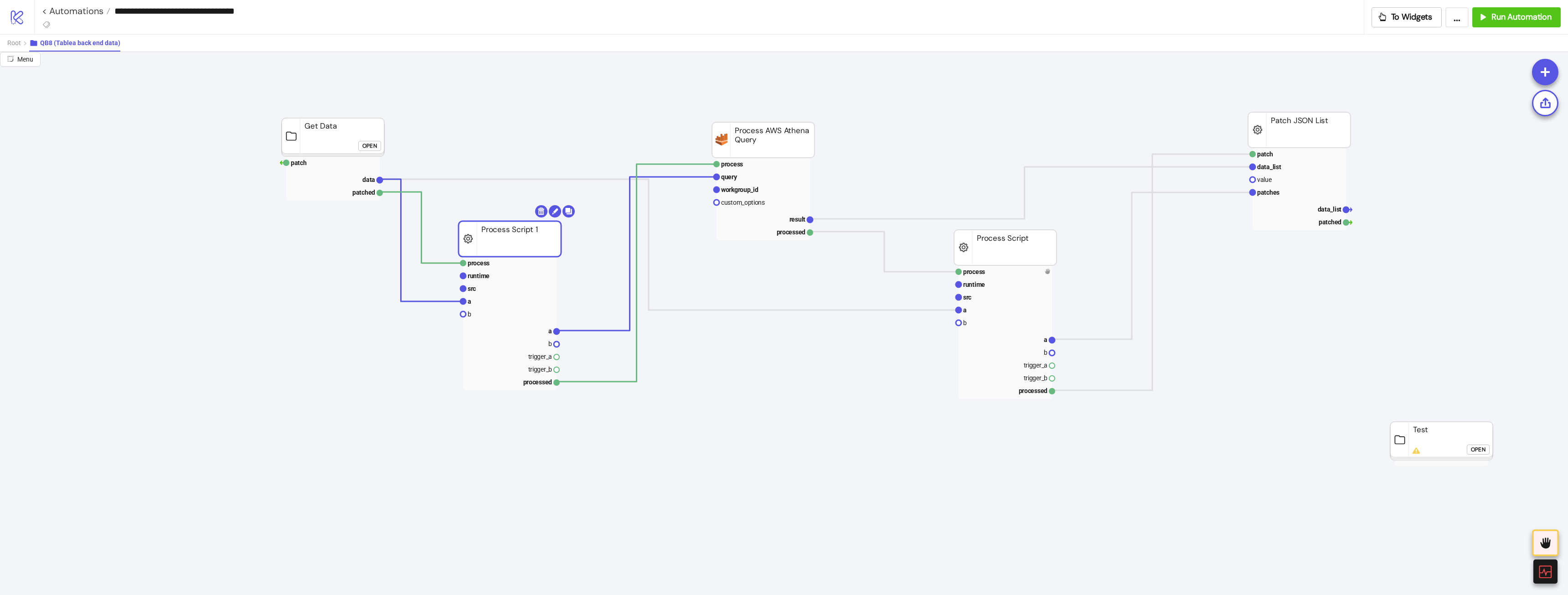
drag, startPoint x: 549, startPoint y: 270, endPoint x: 360, endPoint y: 133, distance: 233.4
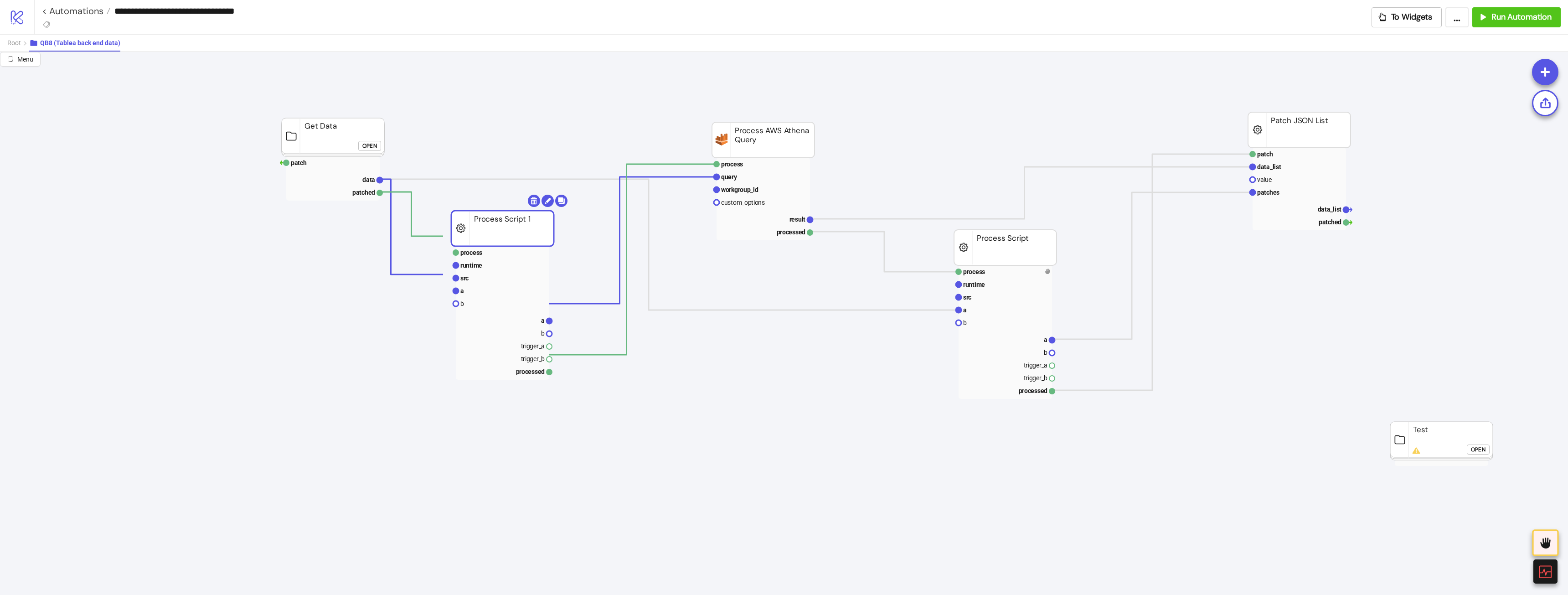
drag, startPoint x: 294, startPoint y: 109, endPoint x: 286, endPoint y: 101, distance: 11.3
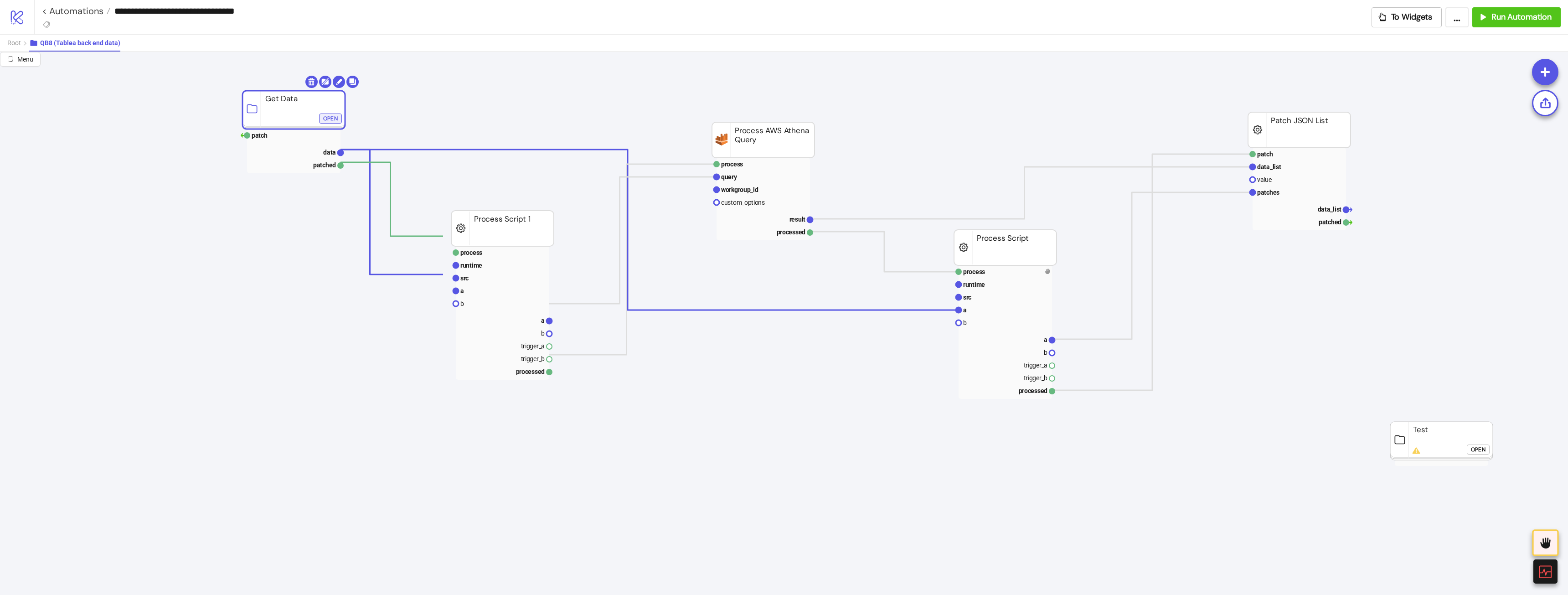
click at [333, 119] on div "Open" at bounding box center [331, 118] width 15 height 10
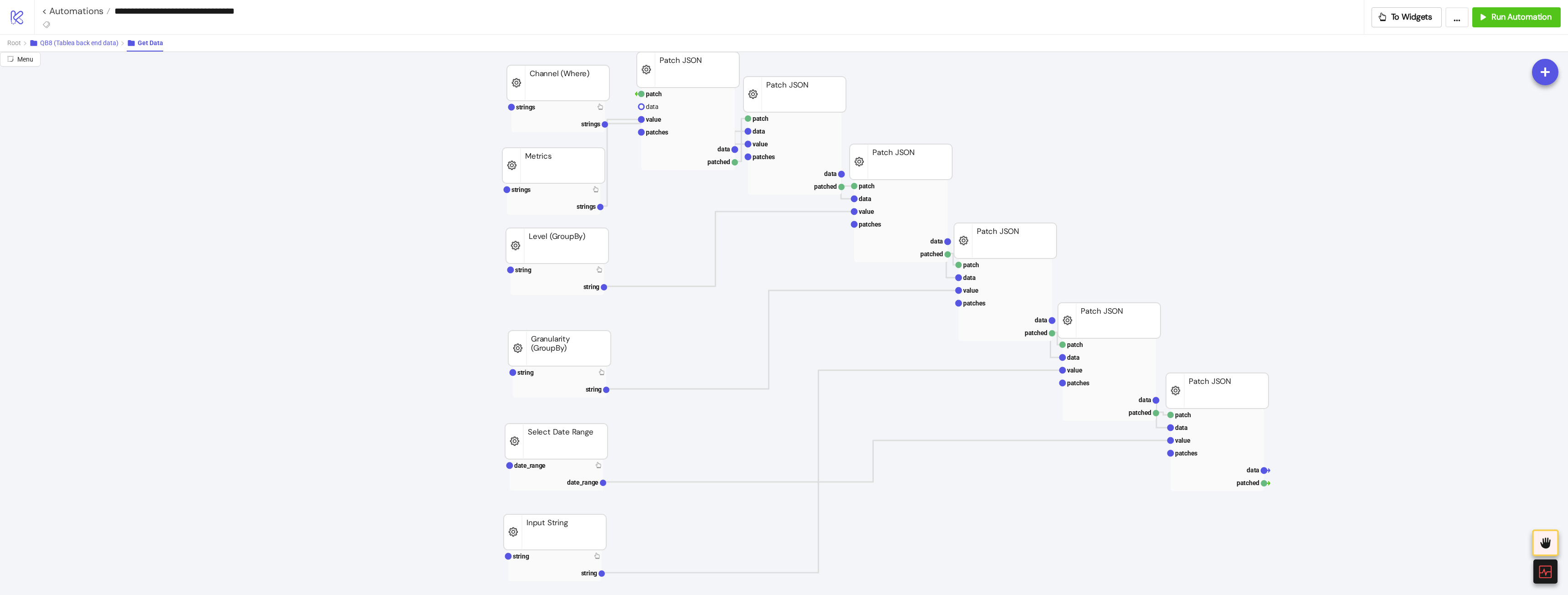
click at [65, 39] on span "QB8 (Tablea back end data)" at bounding box center [79, 43] width 79 height 7
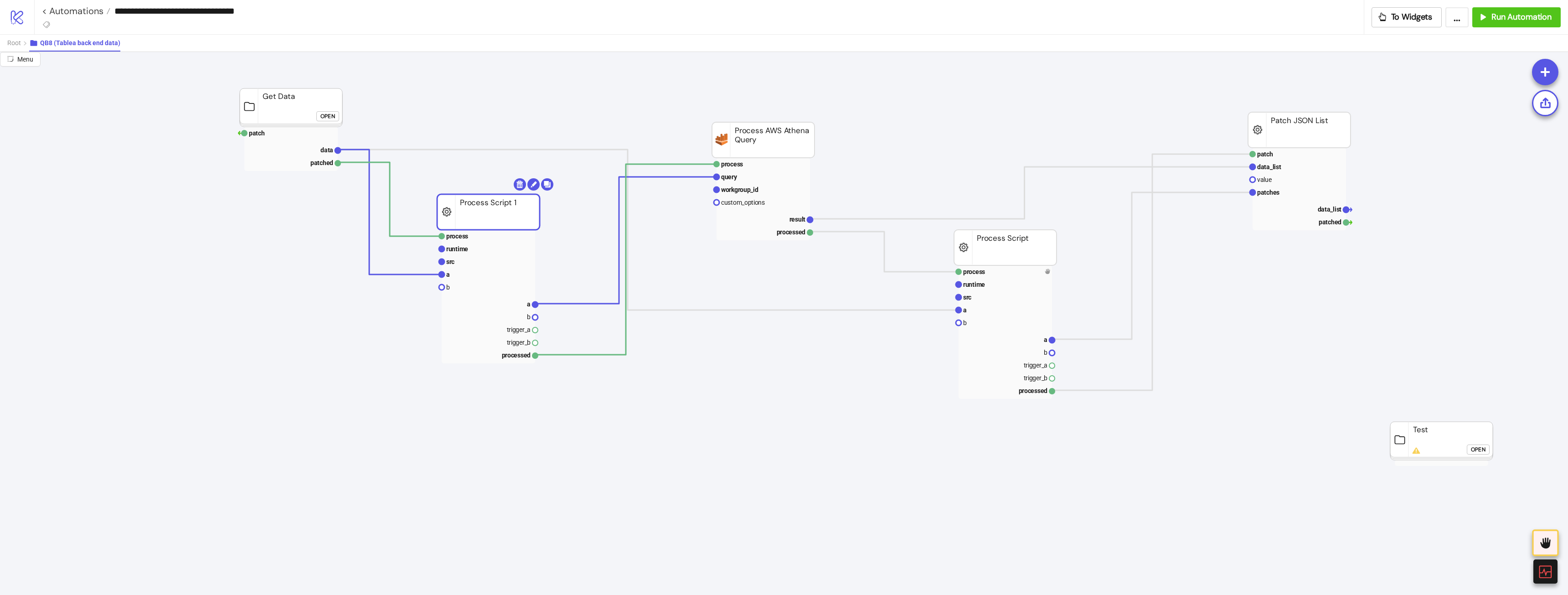
drag, startPoint x: 496, startPoint y: 201, endPoint x: 569, endPoint y: 188, distance: 74.1
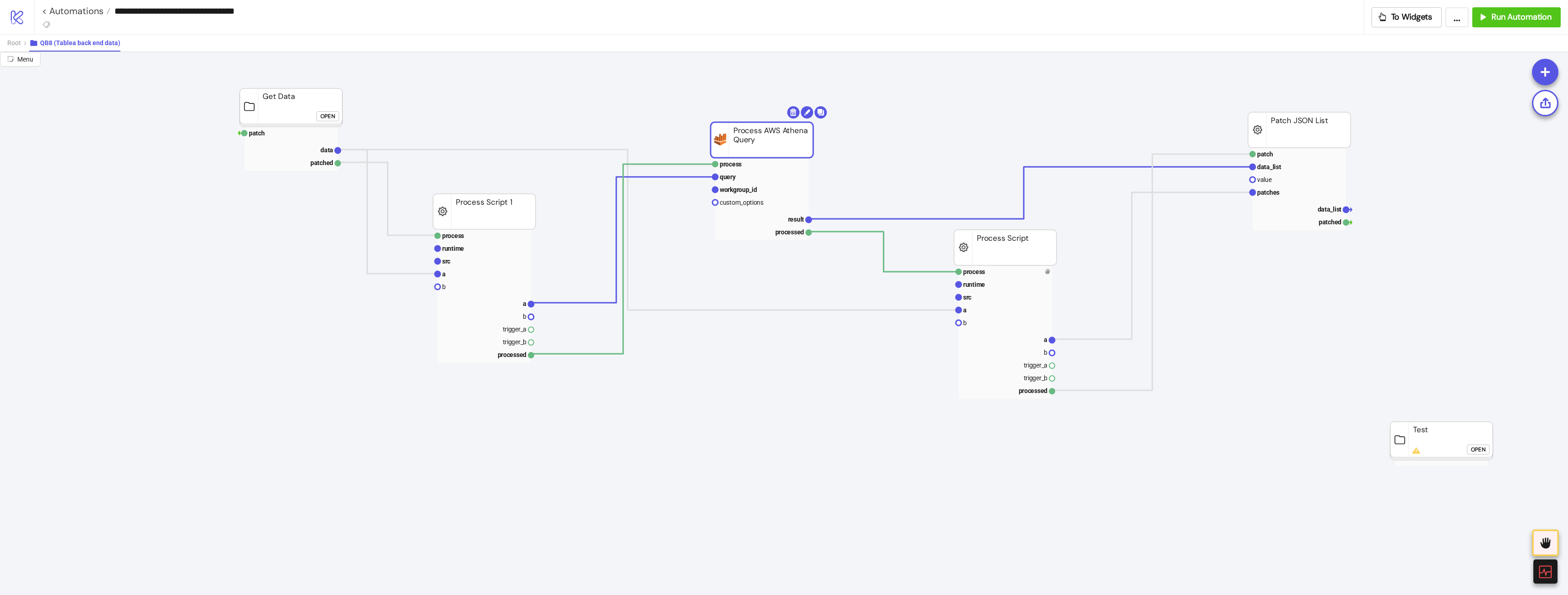
drag, startPoint x: 788, startPoint y: 149, endPoint x: 754, endPoint y: 172, distance: 41.0
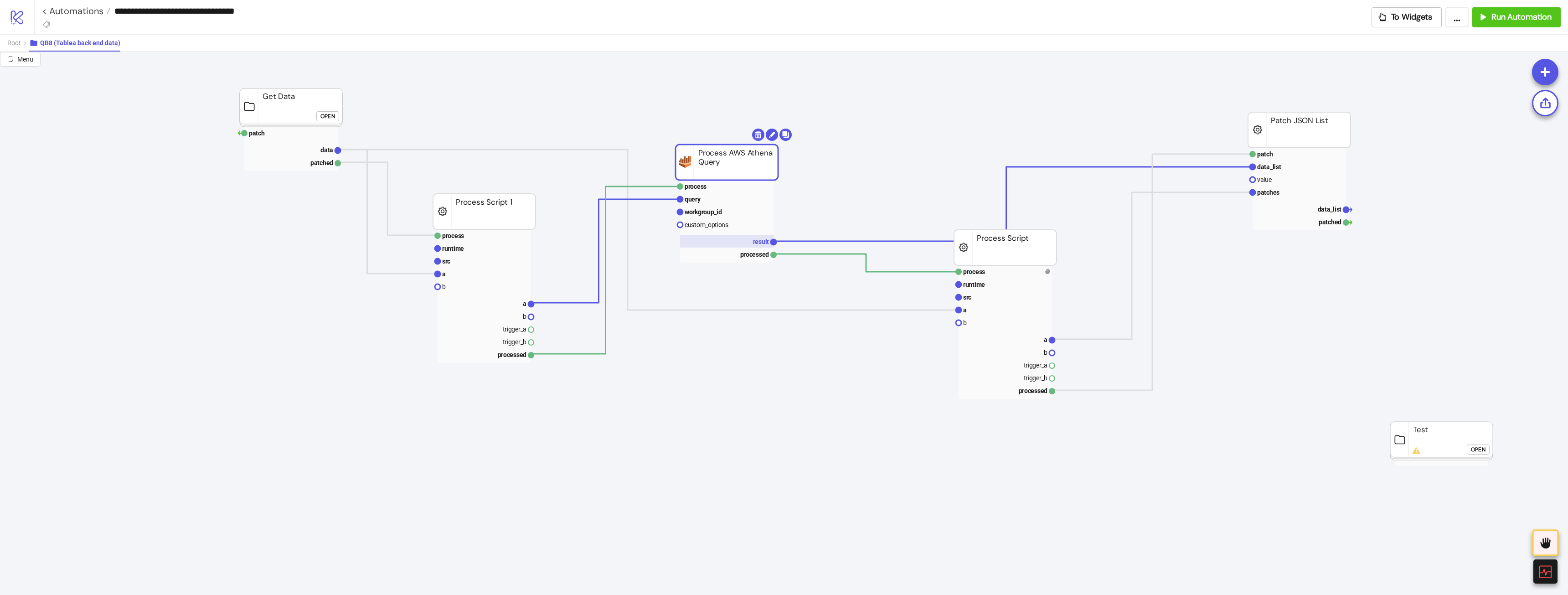
click at [754, 239] on text "result" at bounding box center [761, 242] width 16 height 7
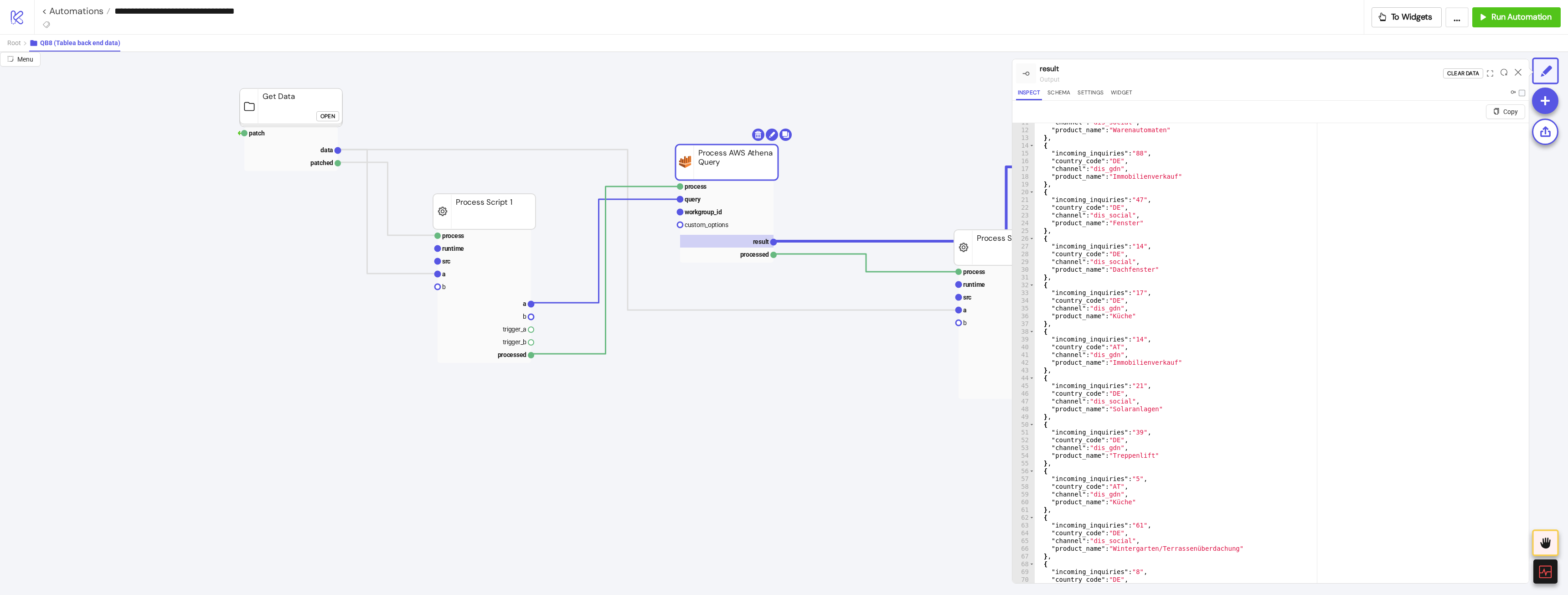
scroll to position [164, 0]
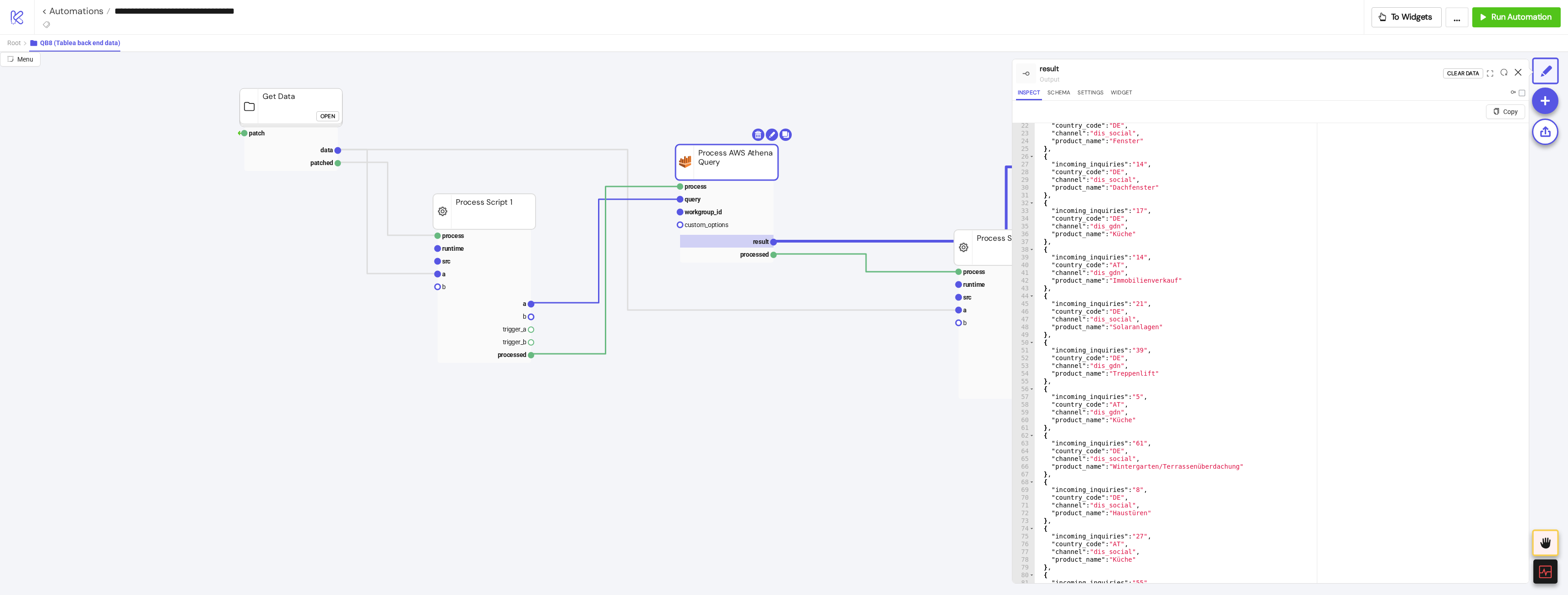
click at [1518, 74] on icon at bounding box center [1517, 72] width 7 height 7
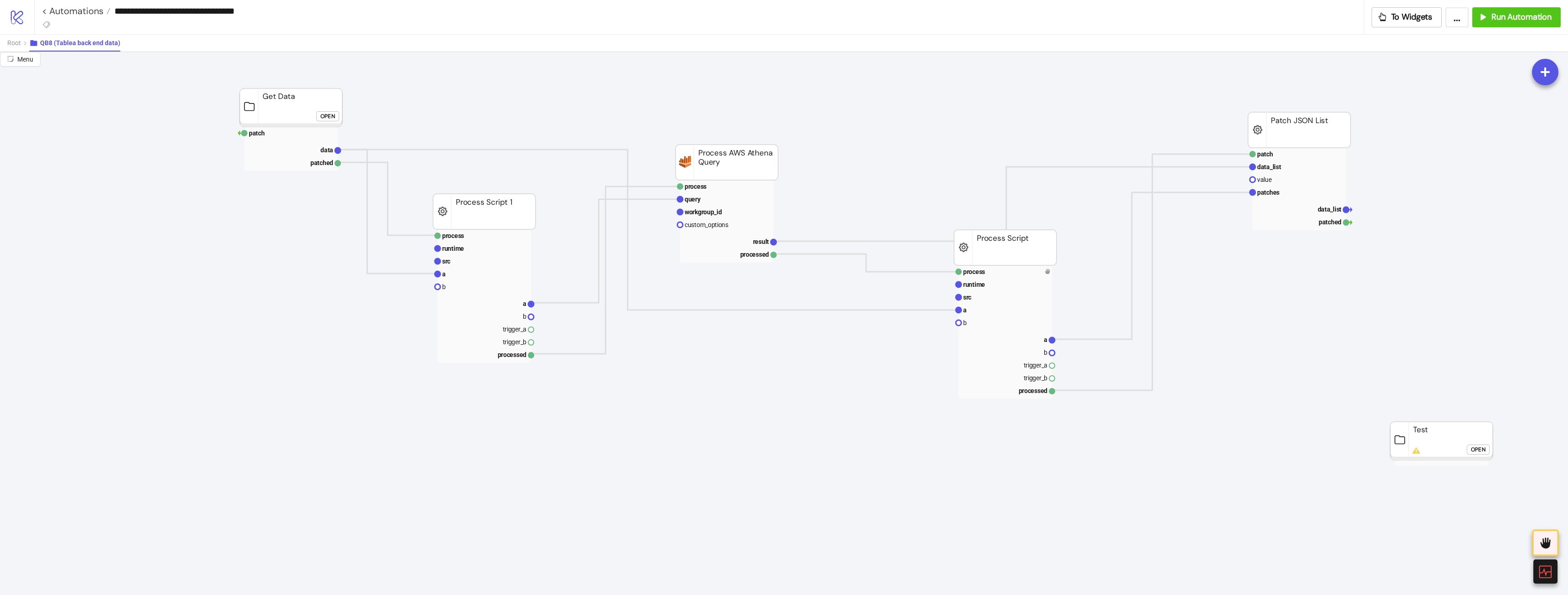
click at [335, 117] on div "Open" at bounding box center [327, 116] width 15 height 10
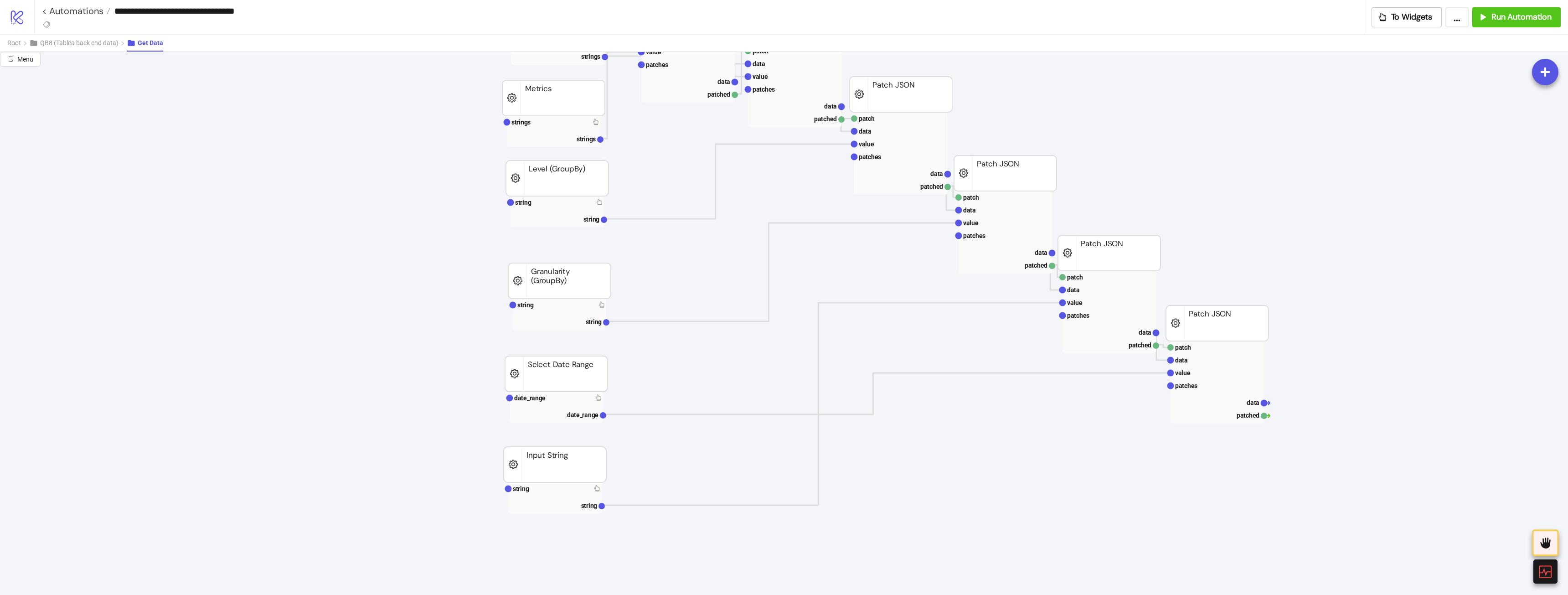
scroll to position [137, 118]
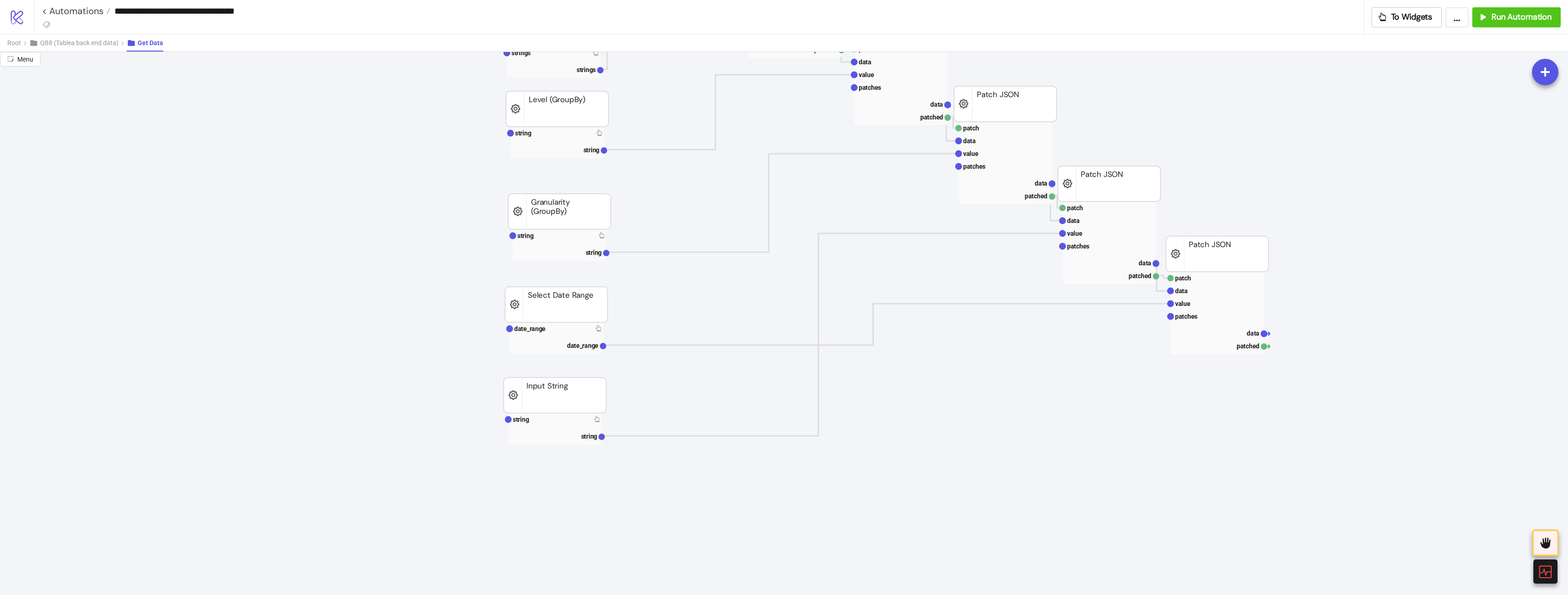
click at [558, 294] on rect at bounding box center [556, 305] width 102 height 35
click at [555, 324] on rect at bounding box center [556, 328] width 94 height 13
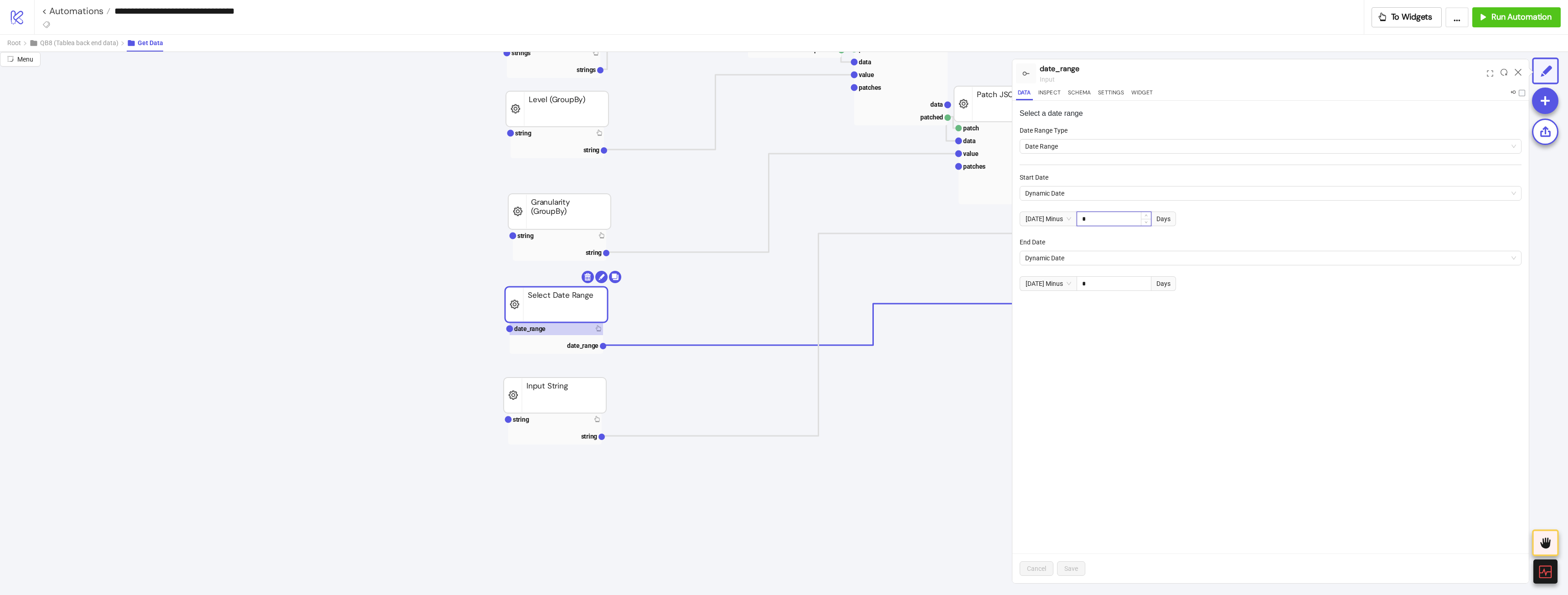
click at [1110, 224] on input "*" at bounding box center [1114, 219] width 74 height 13
click at [1093, 213] on input "*" at bounding box center [1114, 219] width 74 height 13
type input "*"
click at [1122, 308] on form "Date Range Type Date Range Start Date Dynamic Date [DATE] Minus * Days End Date…" at bounding box center [1270, 219] width 502 height 188
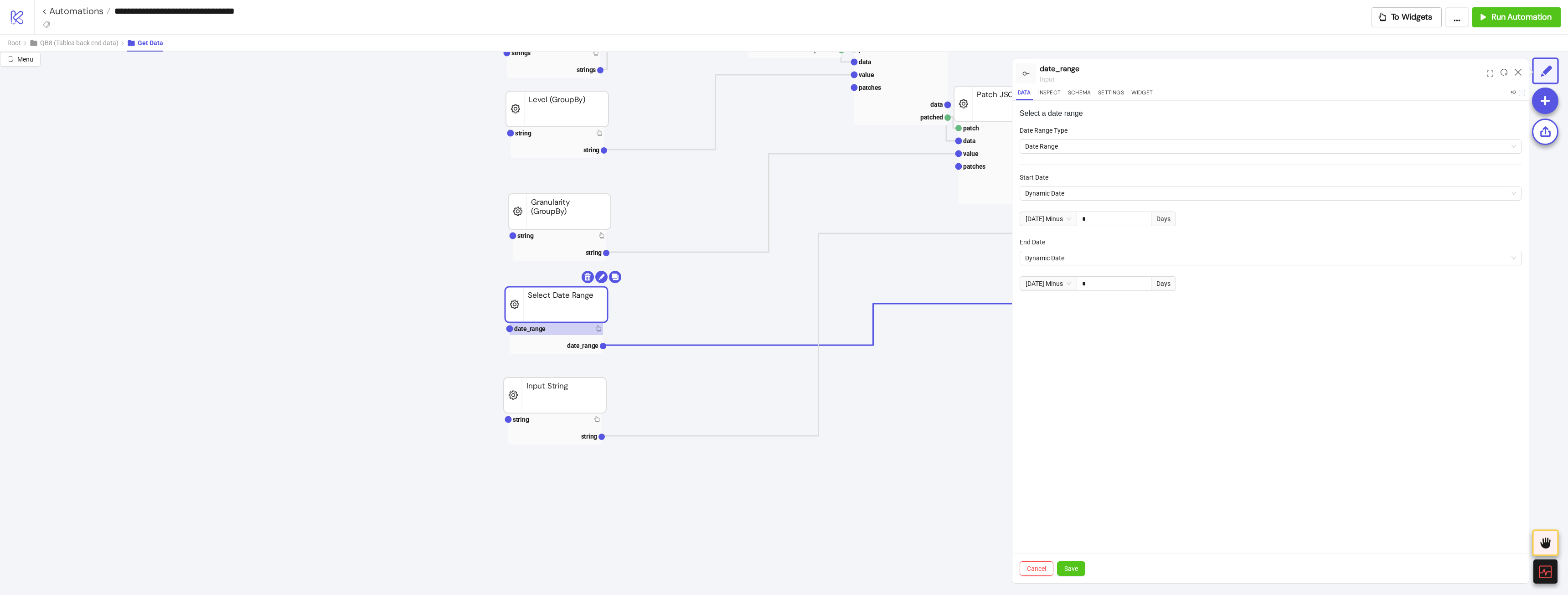
drag, startPoint x: 1074, startPoint y: 564, endPoint x: 1087, endPoint y: 558, distance: 14.3
click at [1075, 564] on button "Save" at bounding box center [1071, 569] width 28 height 15
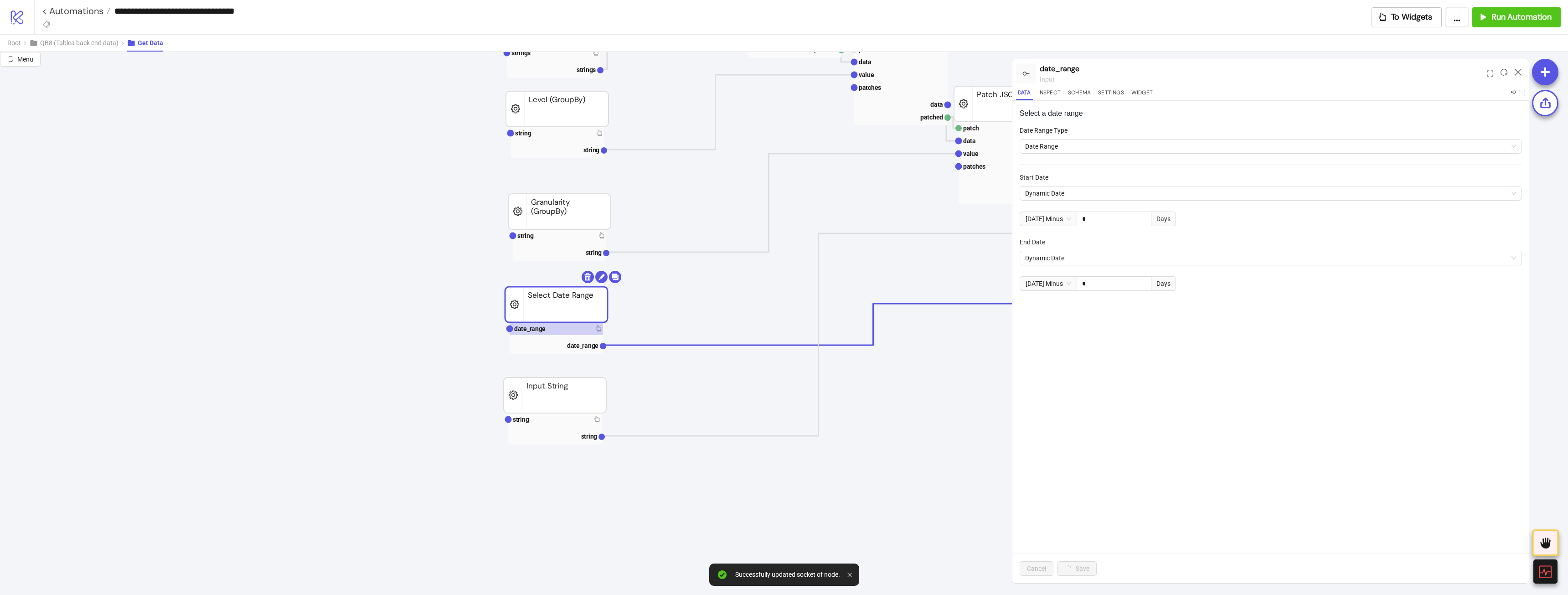
drag, startPoint x: 1190, startPoint y: 415, endPoint x: 1195, endPoint y: 395, distance: 20.6
click at [1191, 415] on div "Select a date range Date Range Type Date Range Start Date Dynamic Date [DATE] M…" at bounding box center [1270, 342] width 516 height 482
click at [1516, 72] on icon at bounding box center [1517, 72] width 7 height 7
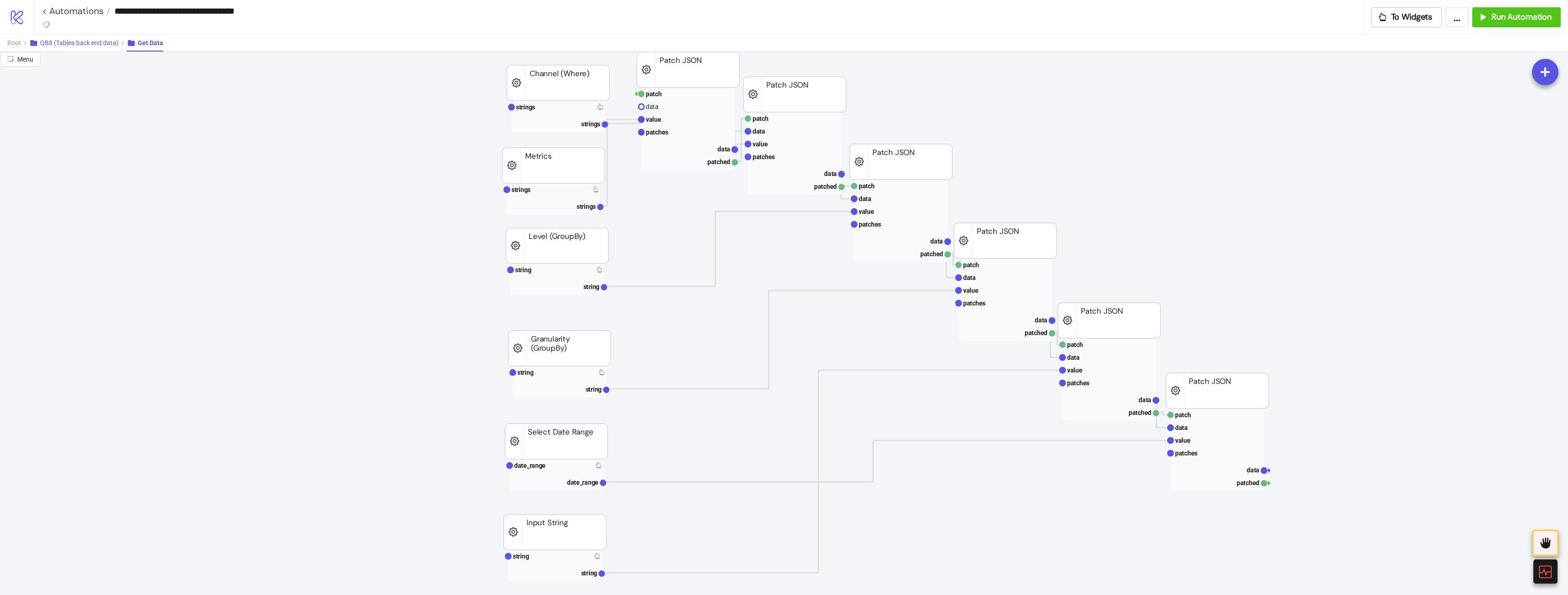
click at [100, 43] on span "QB8 (Tablea back end data)" at bounding box center [79, 43] width 79 height 7
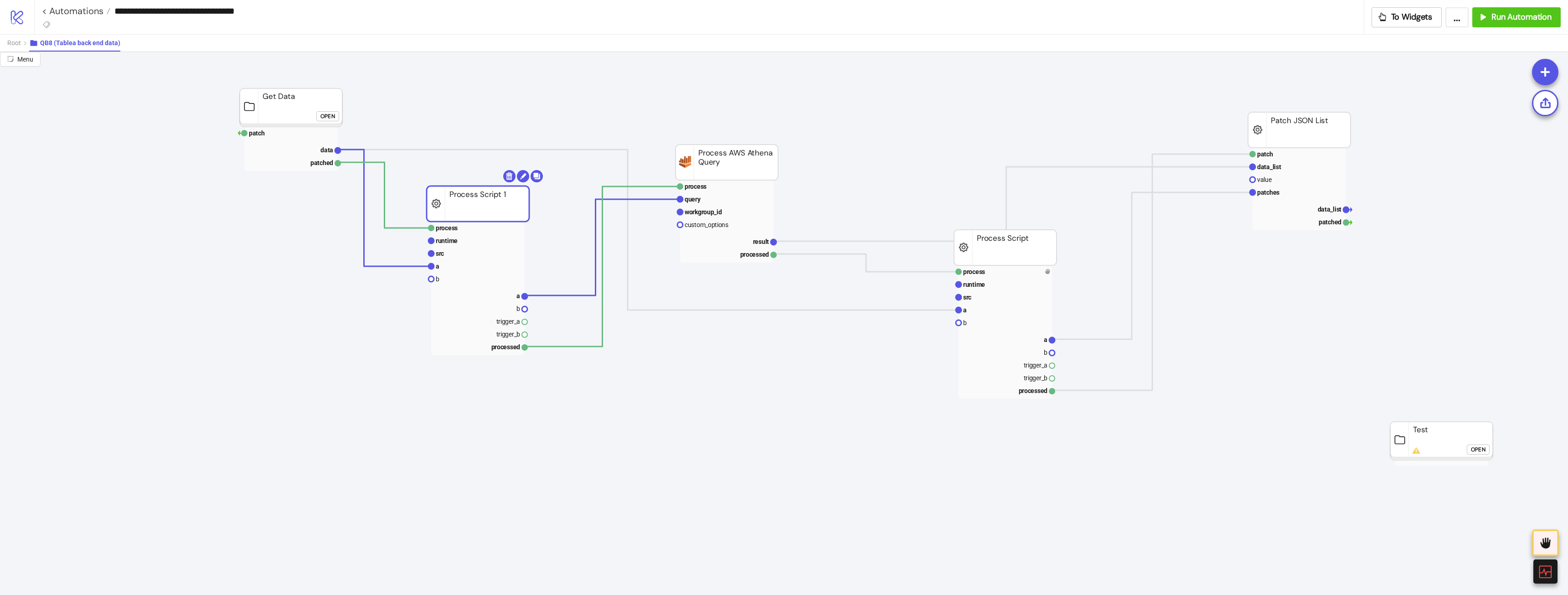
drag, startPoint x: 448, startPoint y: 224, endPoint x: 442, endPoint y: 216, distance: 10.0
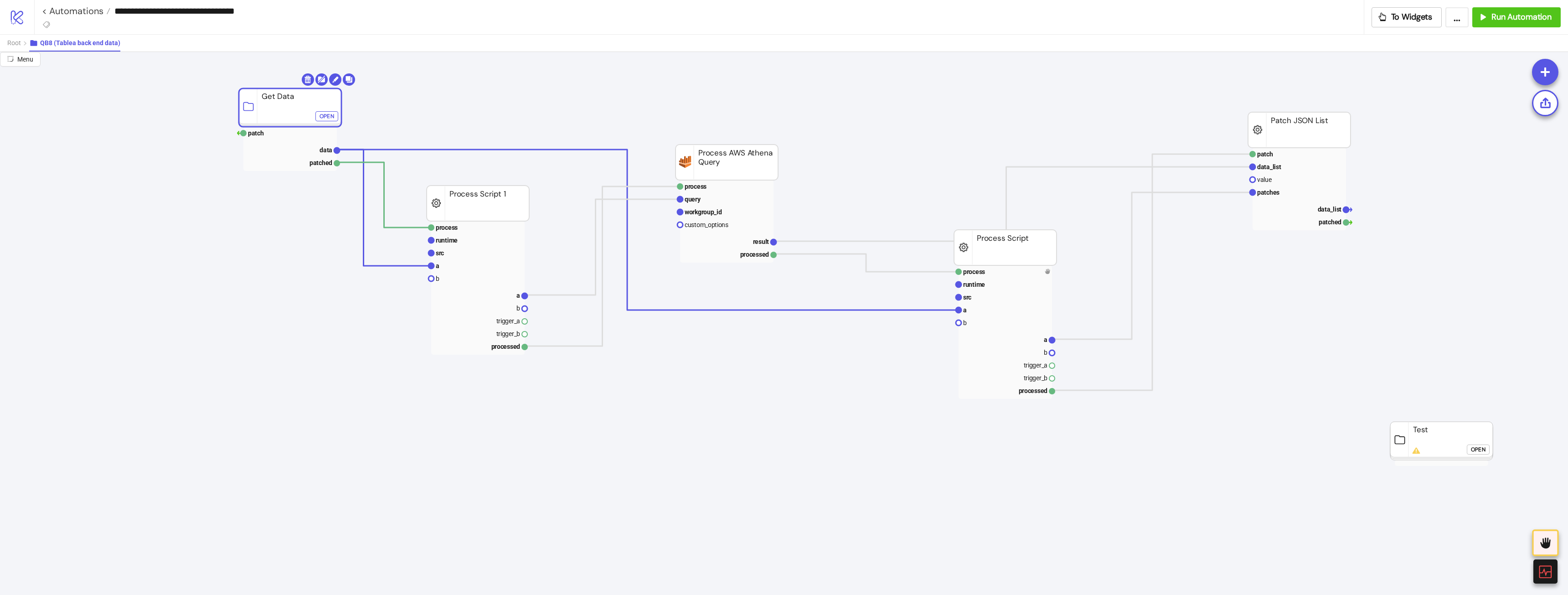
drag, startPoint x: 285, startPoint y: 108, endPoint x: 213, endPoint y: 97, distance: 72.8
click at [19, 35] on button "Root" at bounding box center [18, 43] width 22 height 17
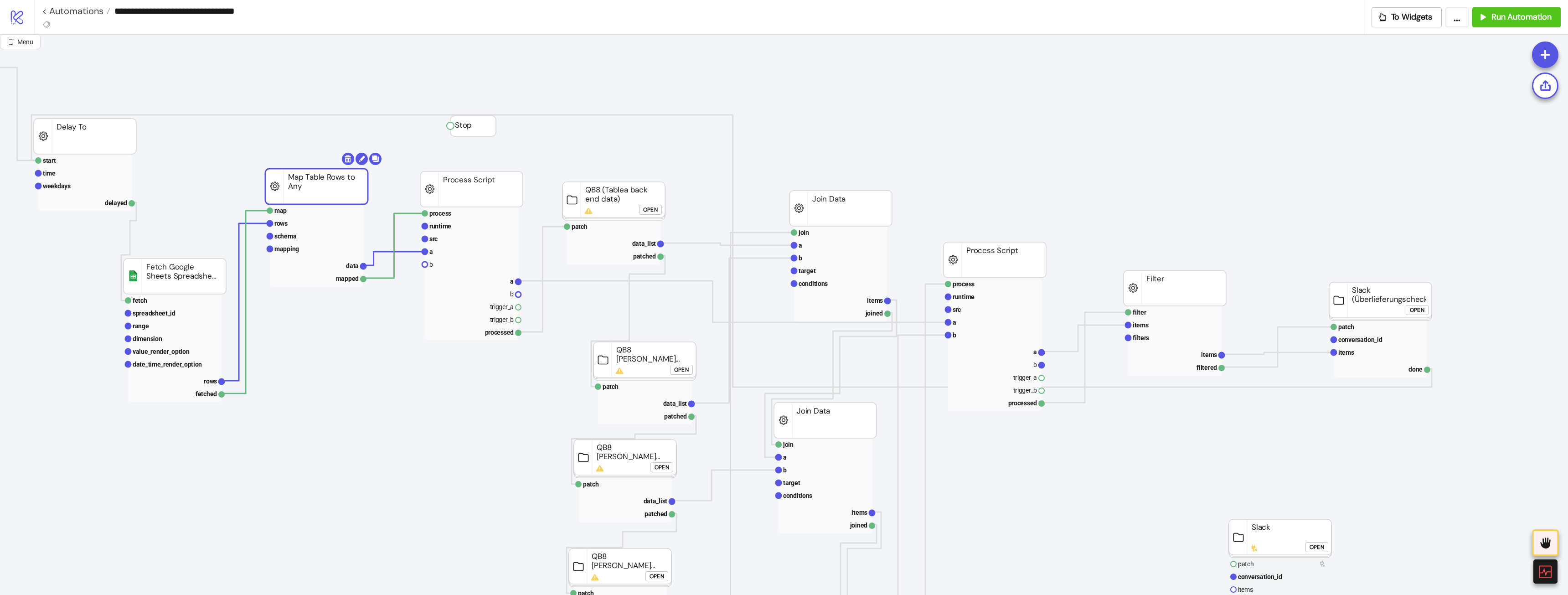
drag, startPoint x: 326, startPoint y: 191, endPoint x: 256, endPoint y: 261, distance: 99.0
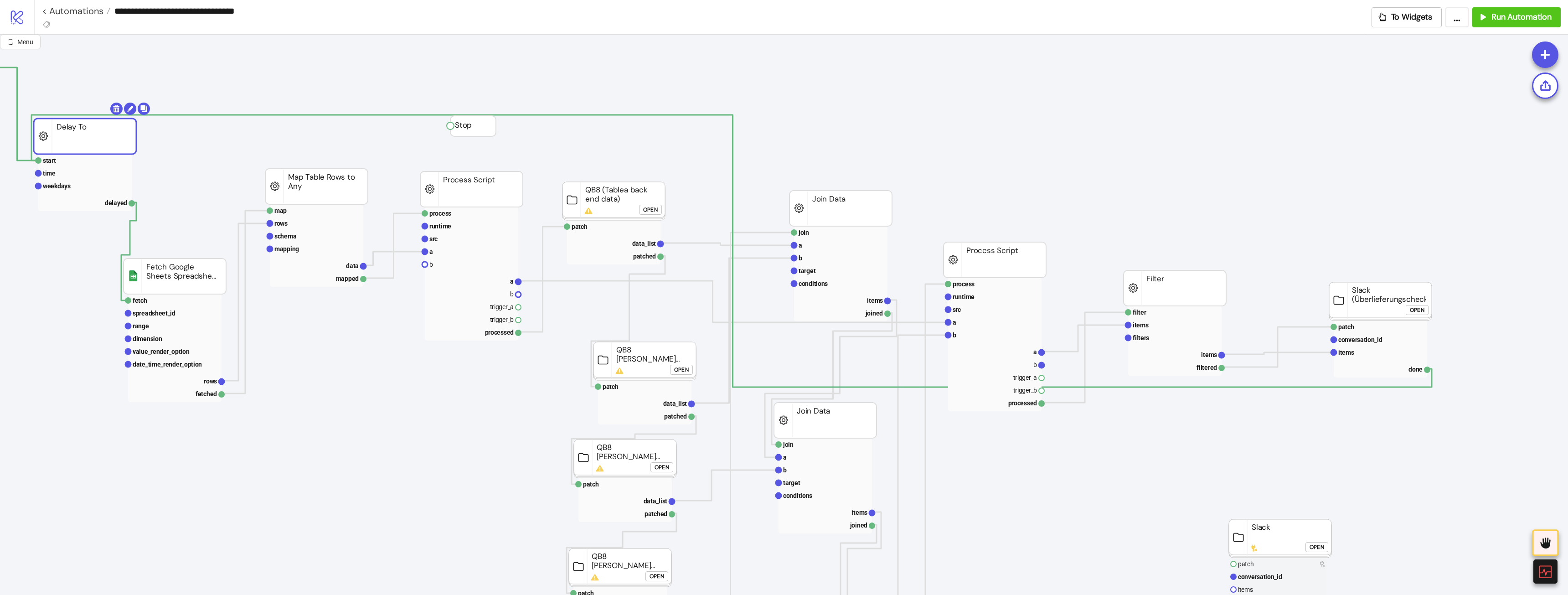
drag, startPoint x: 88, startPoint y: 124, endPoint x: 85, endPoint y: 134, distance: 10.4
drag, startPoint x: 146, startPoint y: 296, endPoint x: 151, endPoint y: 298, distance: 5.4
click at [147, 296] on rect at bounding box center [175, 300] width 94 height 13
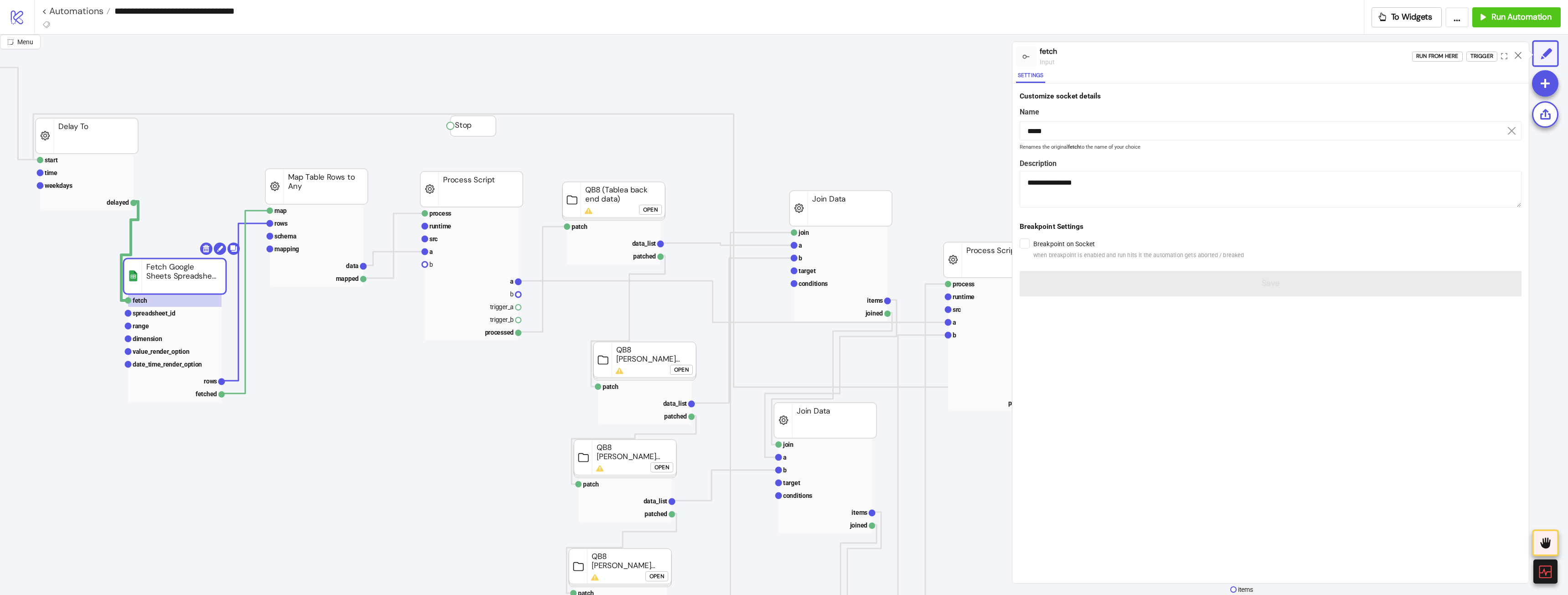
click at [1514, 57] on div at bounding box center [1517, 57] width 14 height 24
click at [1516, 56] on icon at bounding box center [1517, 55] width 7 height 7
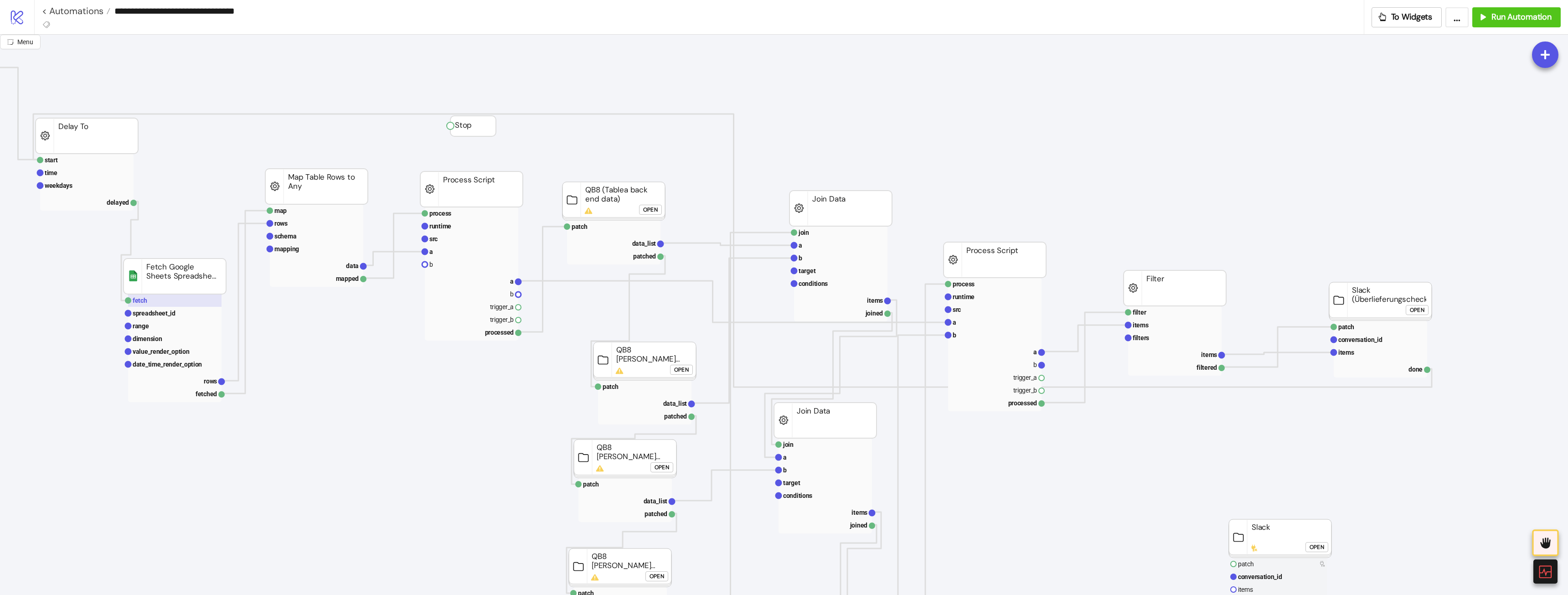
click at [208, 296] on rect at bounding box center [175, 300] width 94 height 13
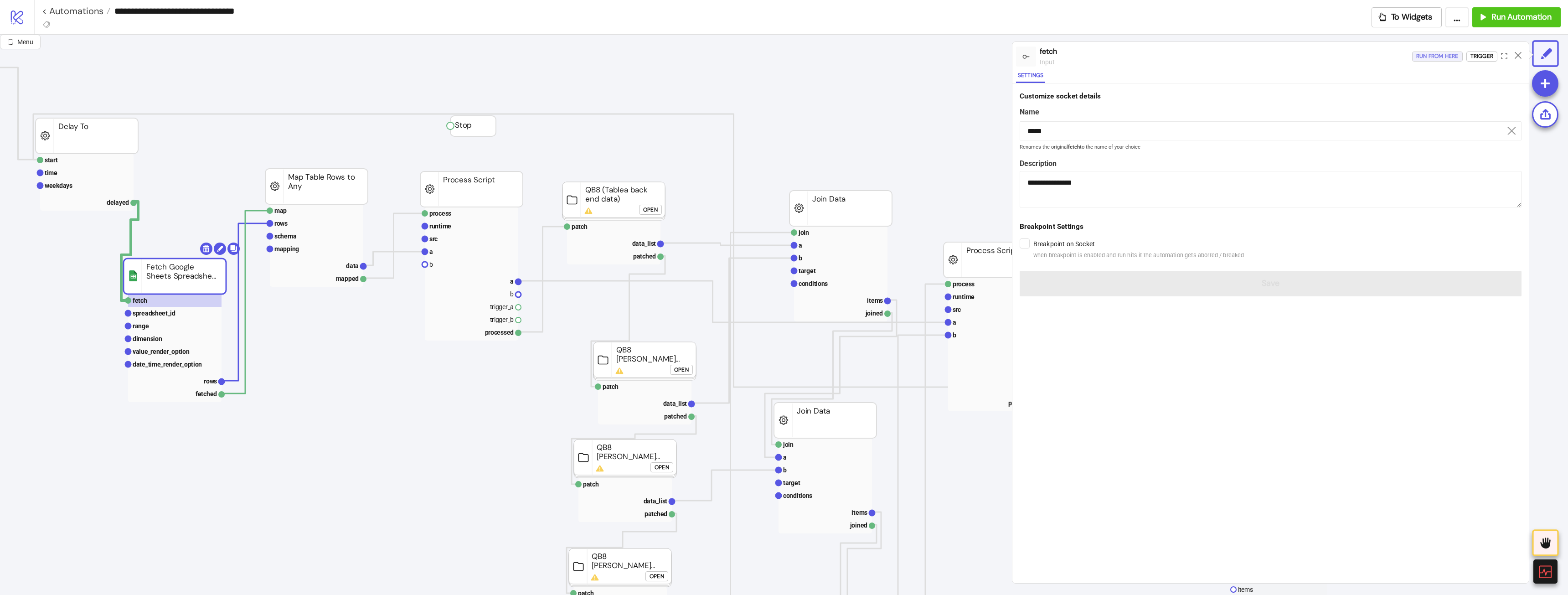
click at [1435, 57] on div "Run from here" at bounding box center [1438, 56] width 43 height 10
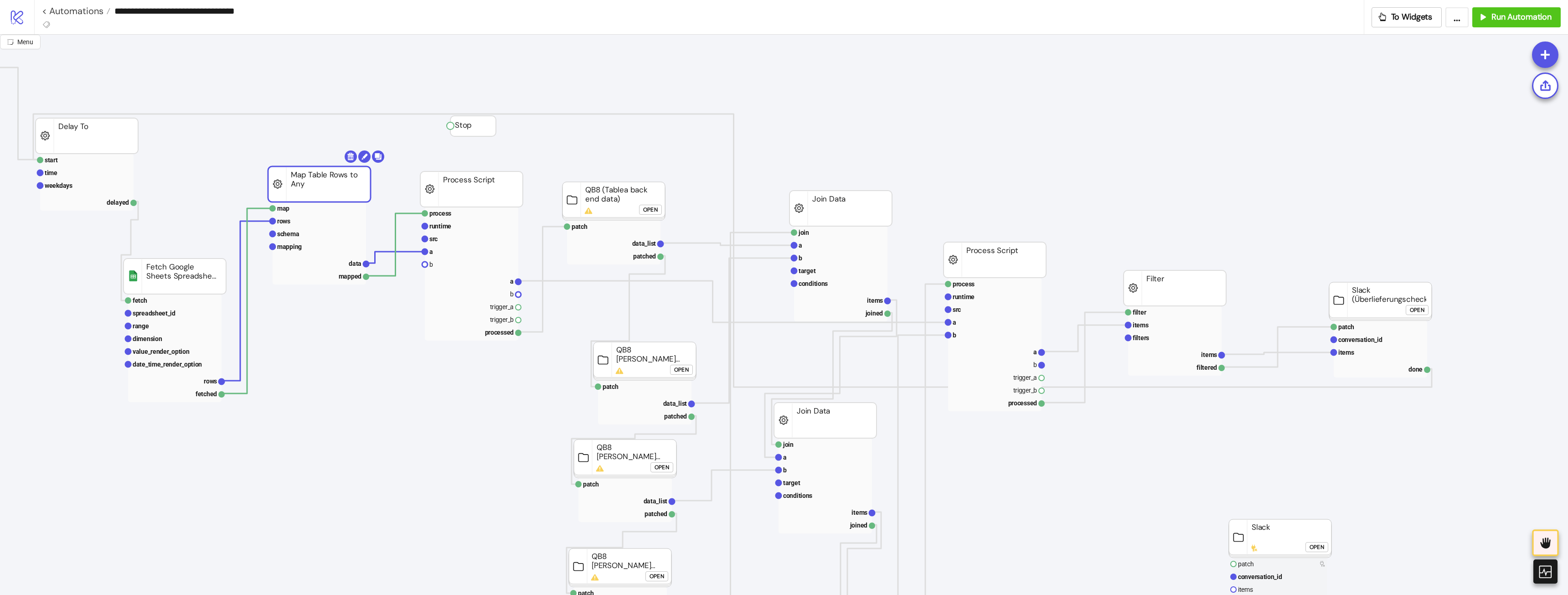
drag, startPoint x: 304, startPoint y: 188, endPoint x: 307, endPoint y: 178, distance: 10.4
click at [178, 297] on rect at bounding box center [175, 300] width 94 height 13
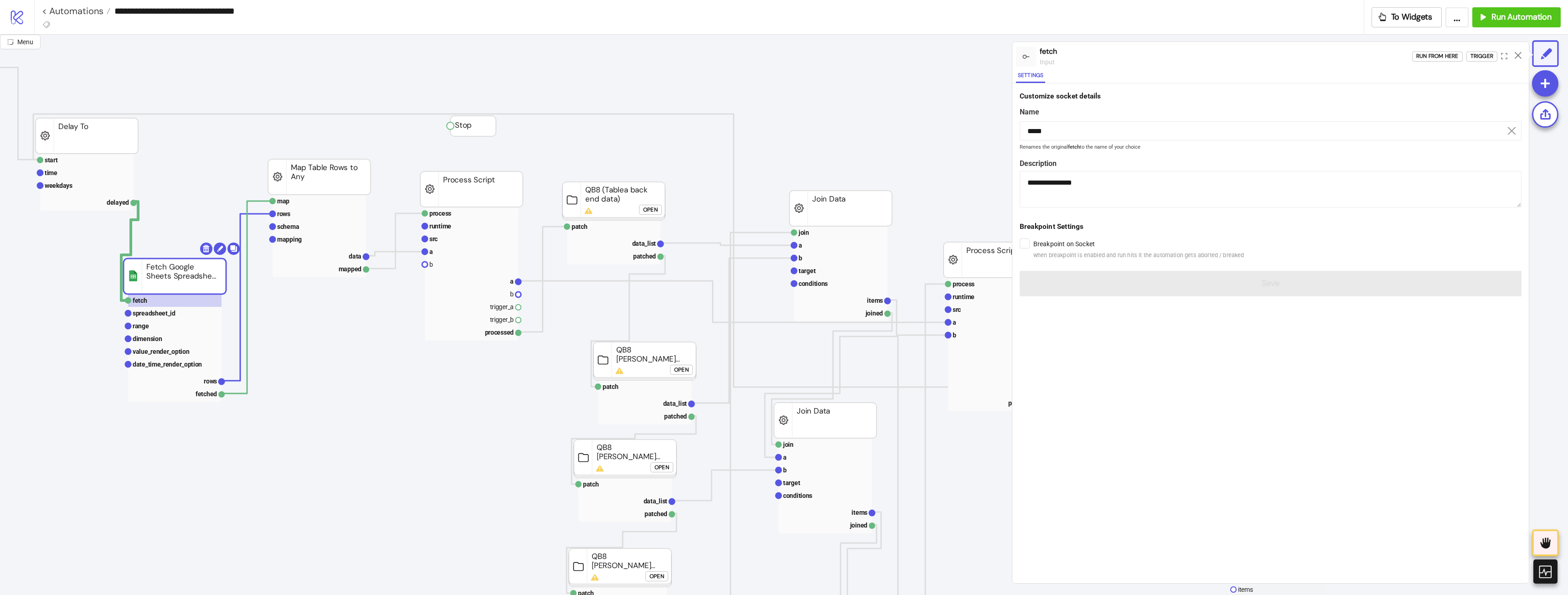
click at [1451, 50] on div "Run from here Trigger" at bounding box center [1471, 57] width 117 height 24
click at [1444, 55] on div "Run from here" at bounding box center [1438, 56] width 43 height 10
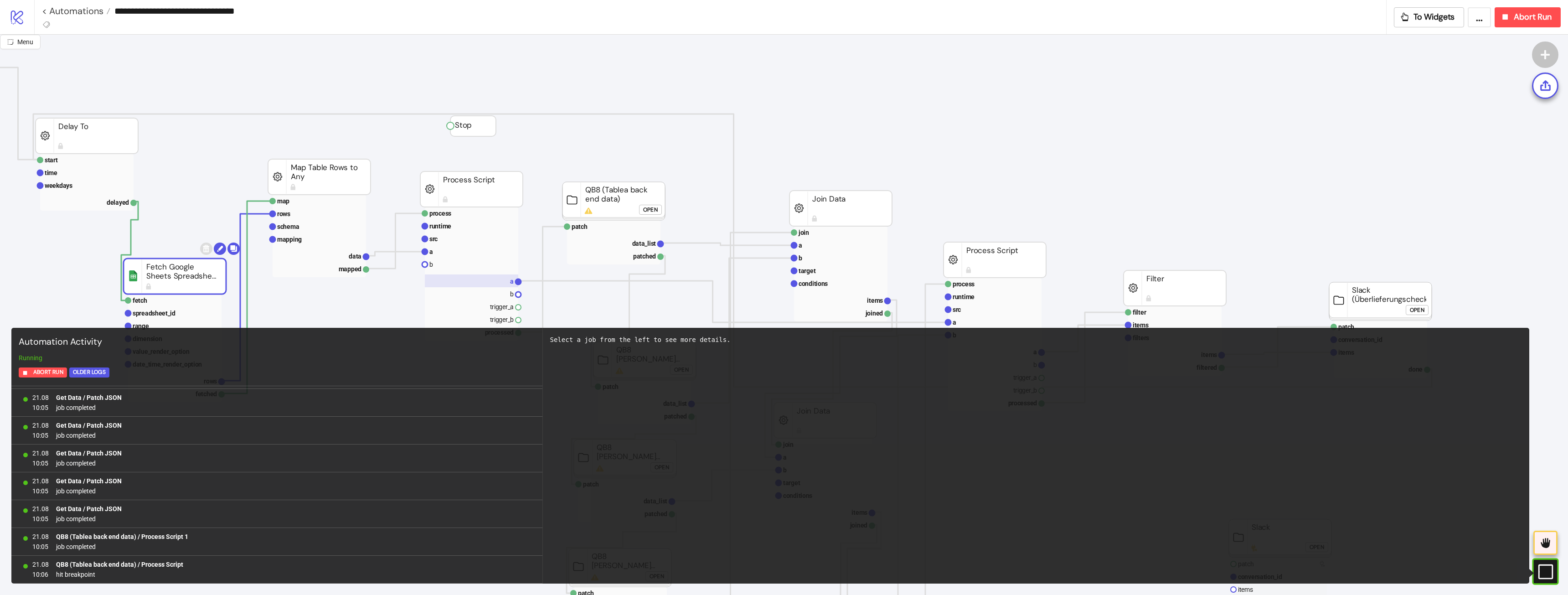
scroll to position [0, 0]
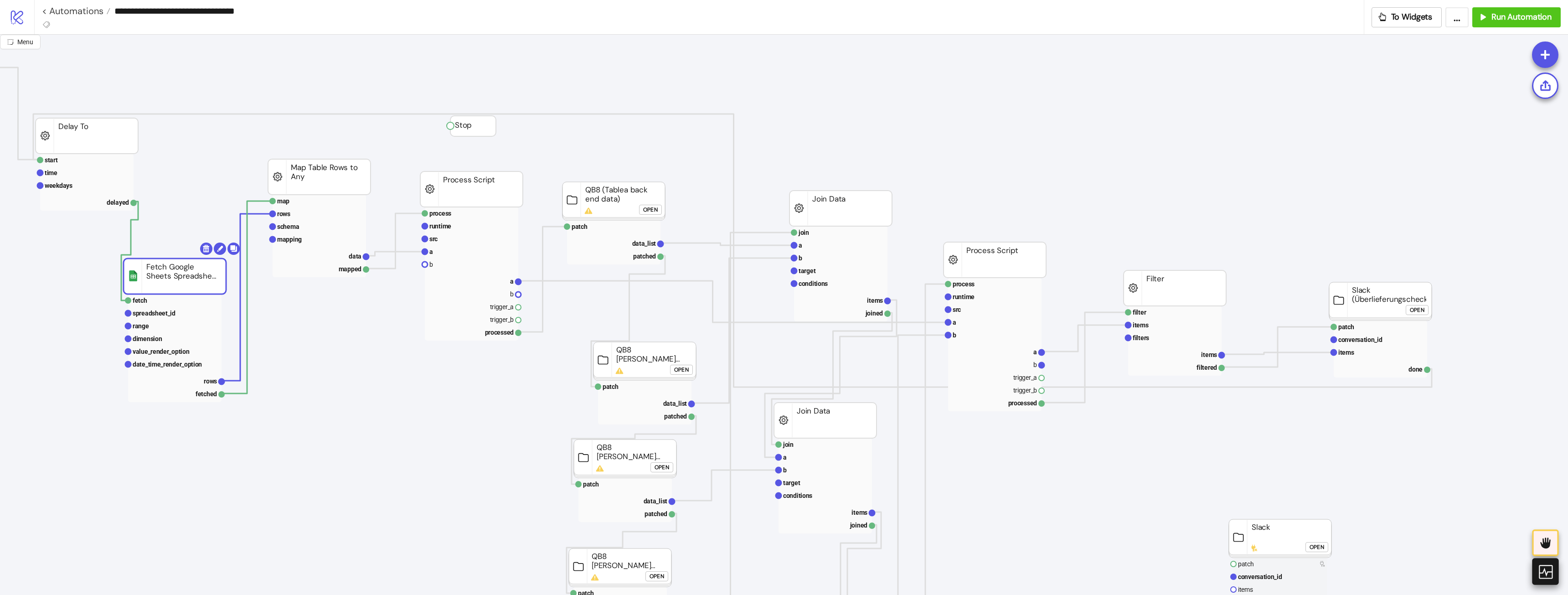
click at [1547, 569] on icon at bounding box center [1545, 572] width 16 height 16
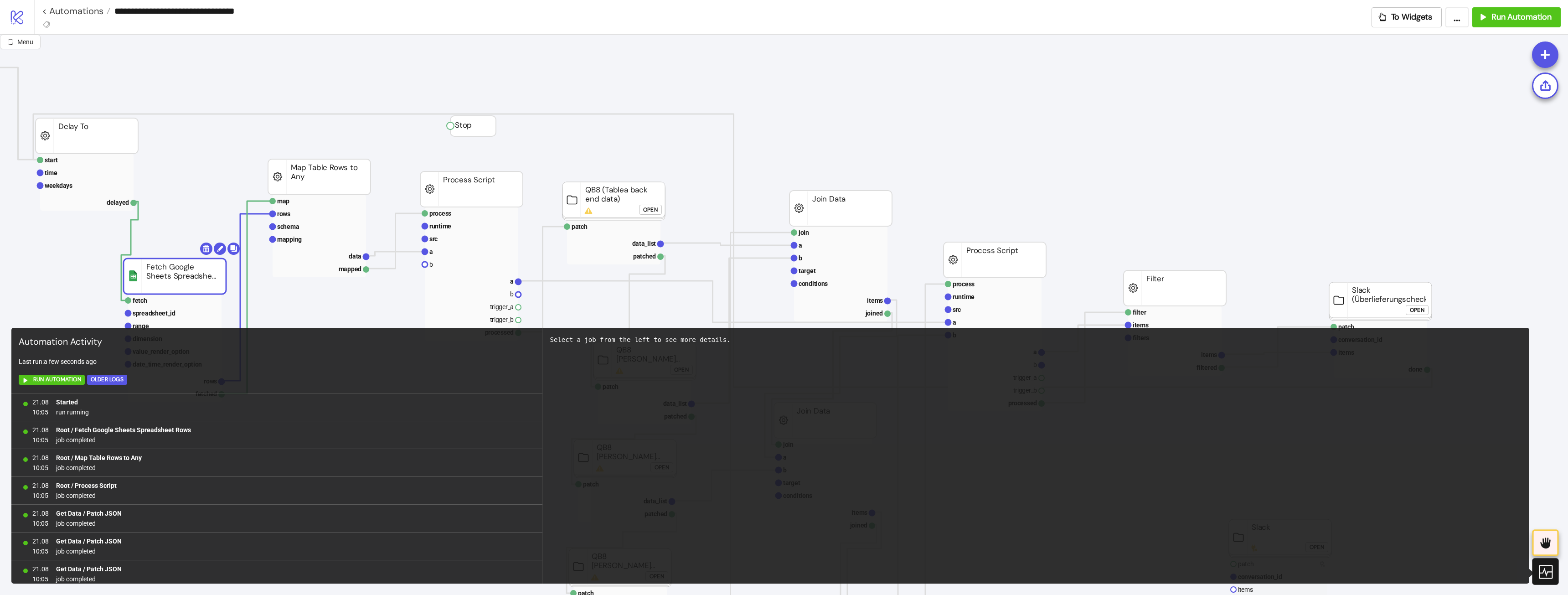
scroll to position [172, 0]
click at [1546, 569] on icon at bounding box center [1545, 572] width 16 height 16
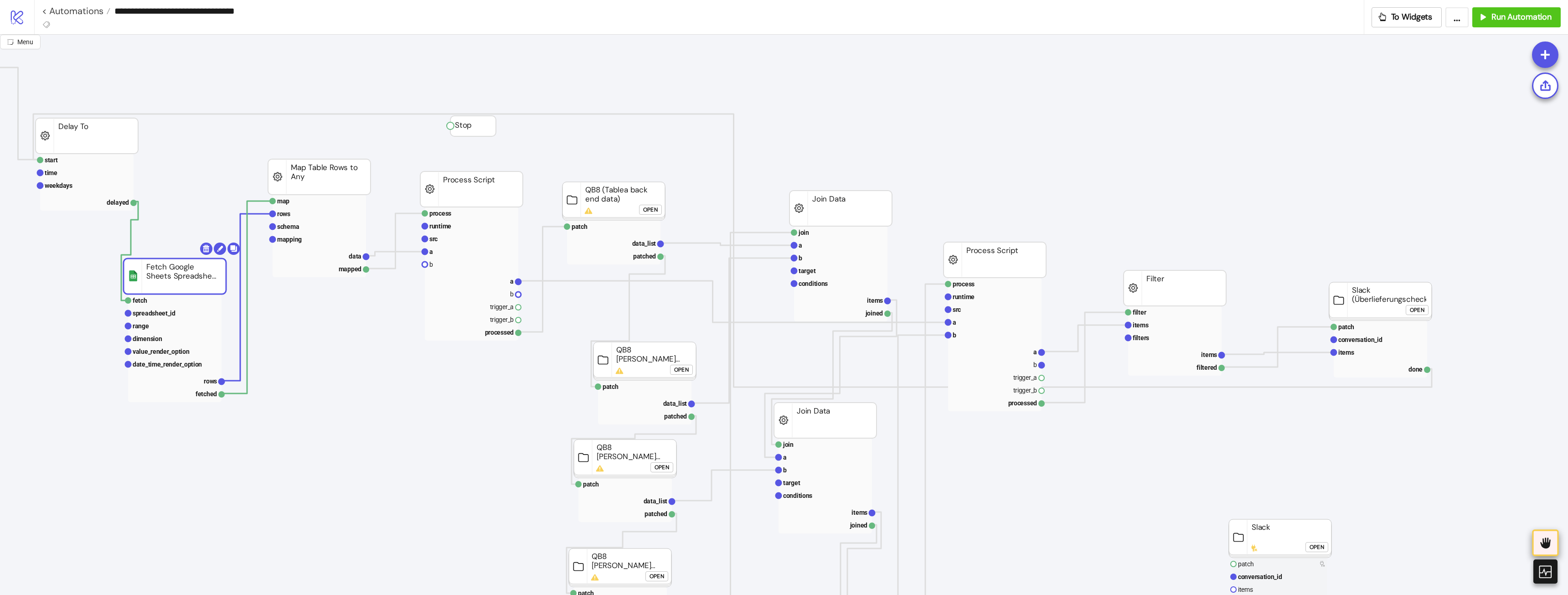
click at [1545, 549] on icon at bounding box center [1545, 543] width 15 height 15
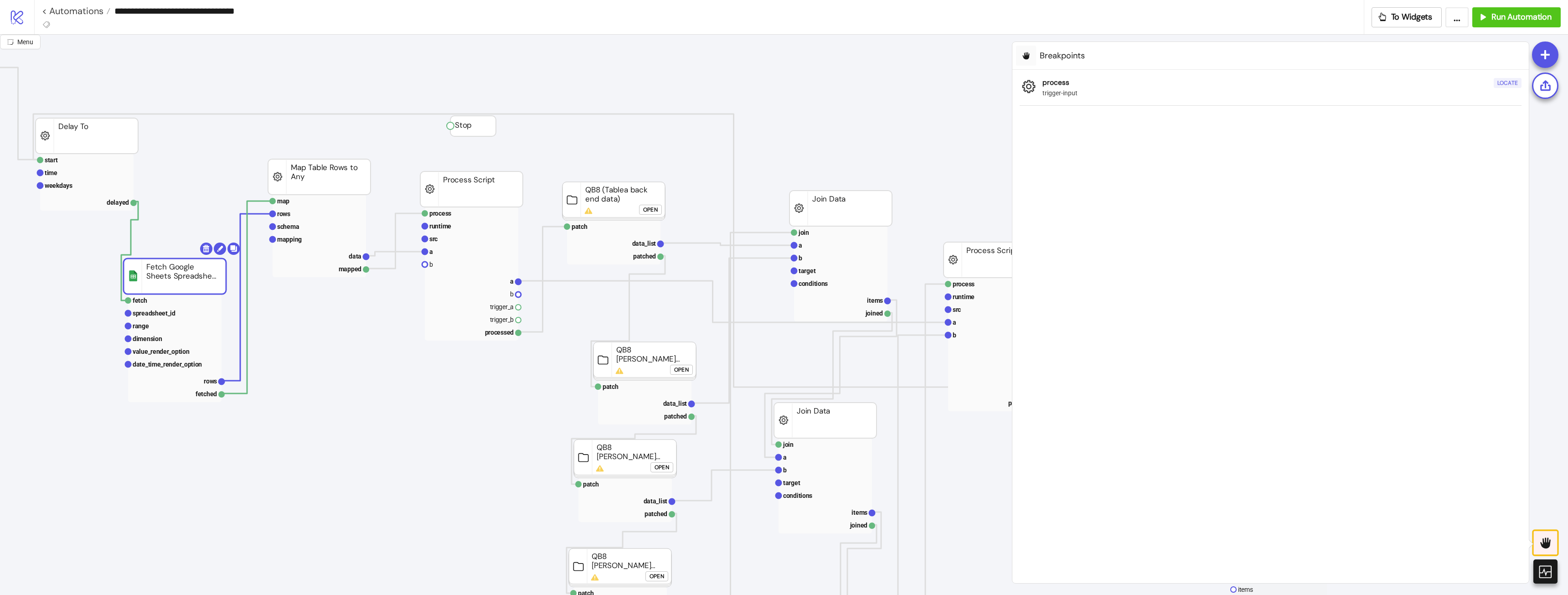
click at [1505, 83] on div "Locate" at bounding box center [1508, 83] width 21 height 10
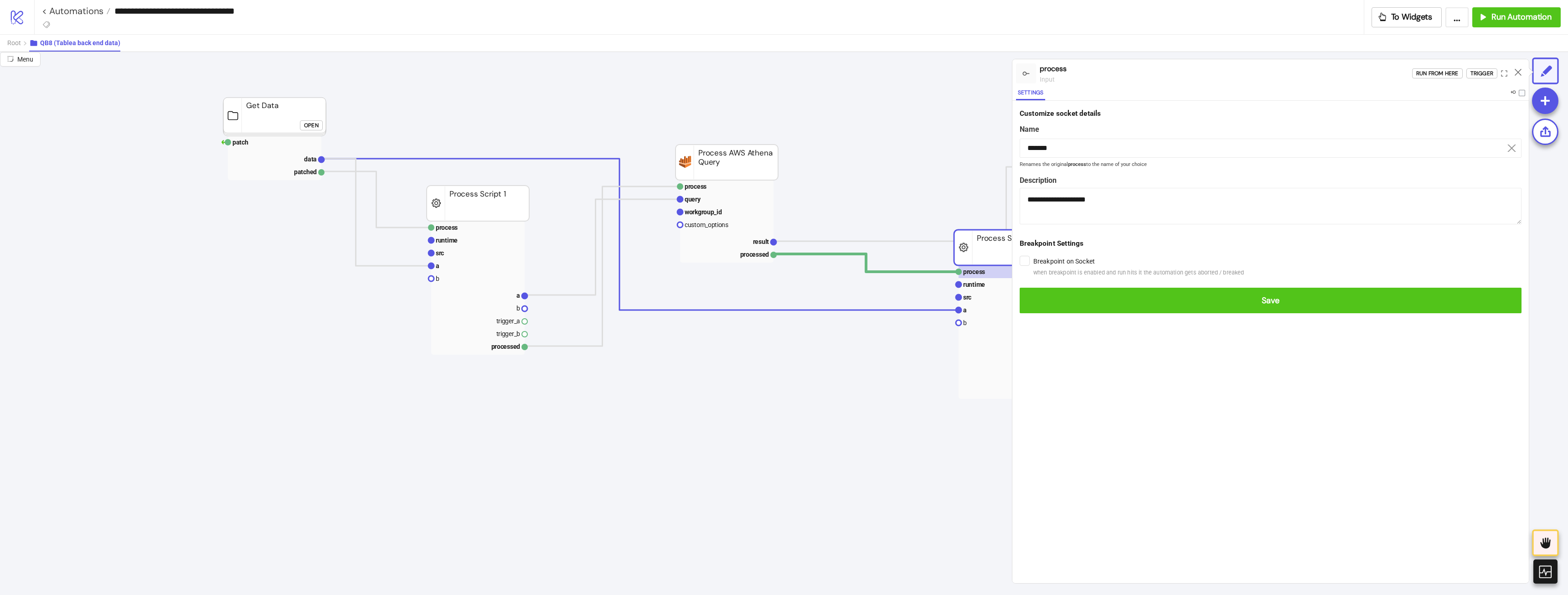
drag, startPoint x: 1061, startPoint y: 289, endPoint x: 1206, endPoint y: 267, distance: 146.7
click at [1061, 290] on button "Save" at bounding box center [1270, 301] width 502 height 26
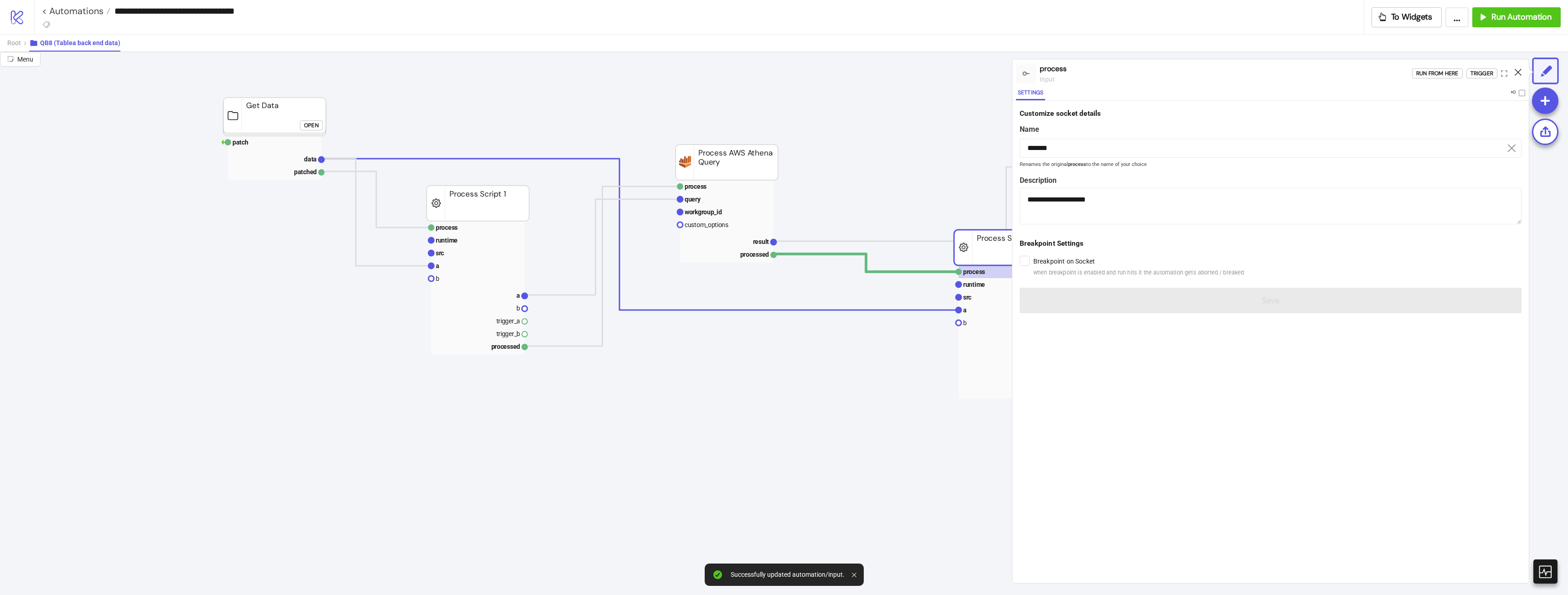
click at [1518, 74] on icon at bounding box center [1517, 72] width 7 height 7
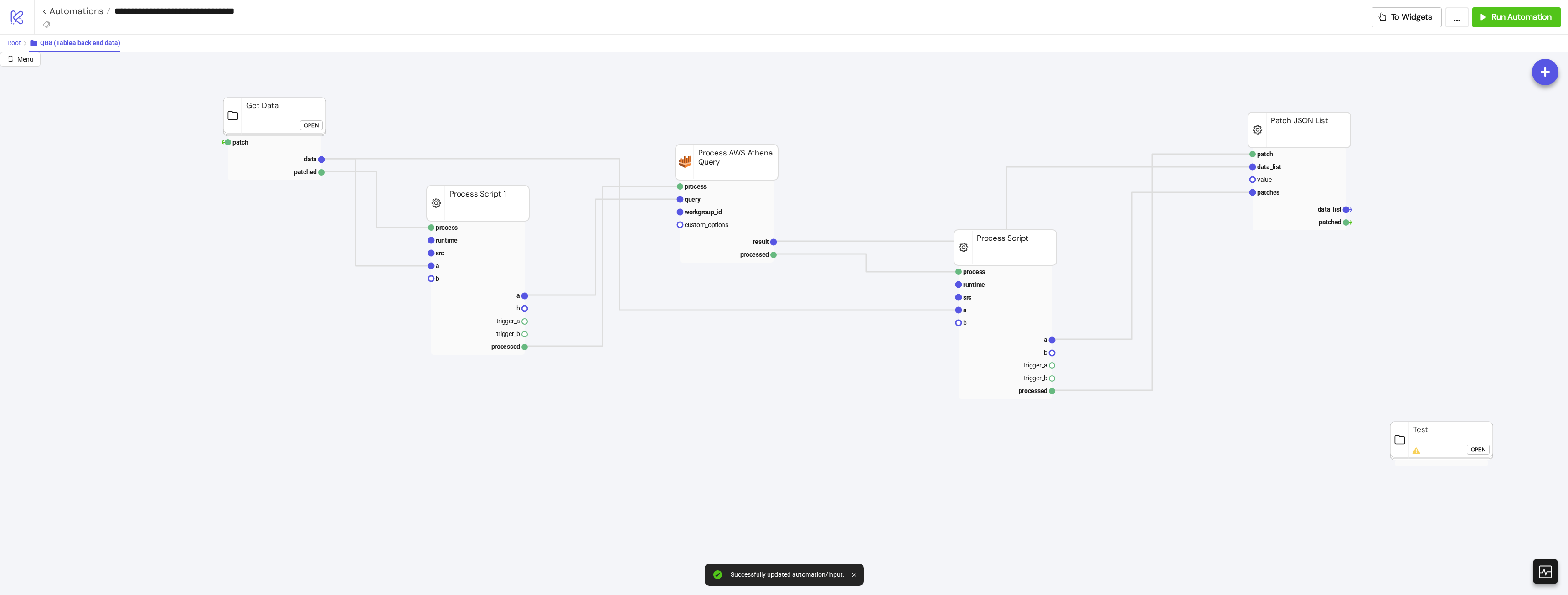
drag, startPoint x: 20, startPoint y: 44, endPoint x: 92, endPoint y: 61, distance: 74.0
click at [19, 44] on span "Root" at bounding box center [14, 43] width 13 height 7
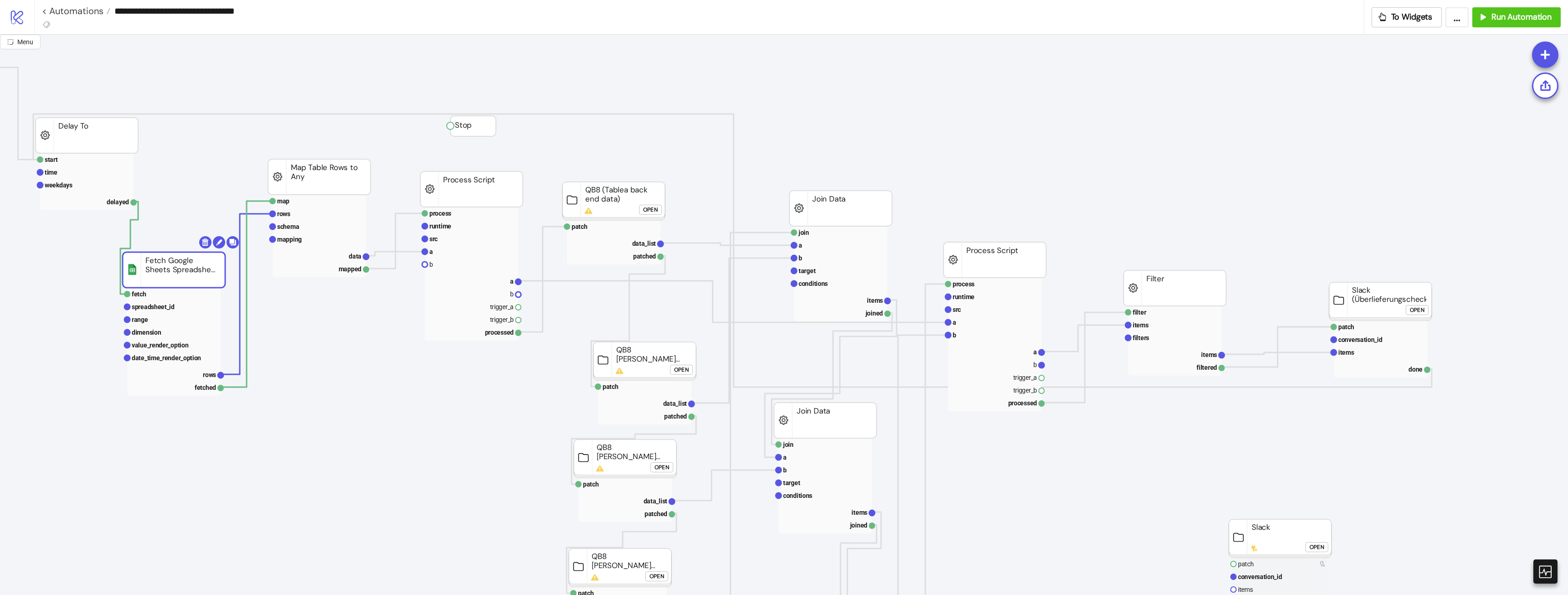
drag, startPoint x: 200, startPoint y: 277, endPoint x: 166, endPoint y: 290, distance: 36.4
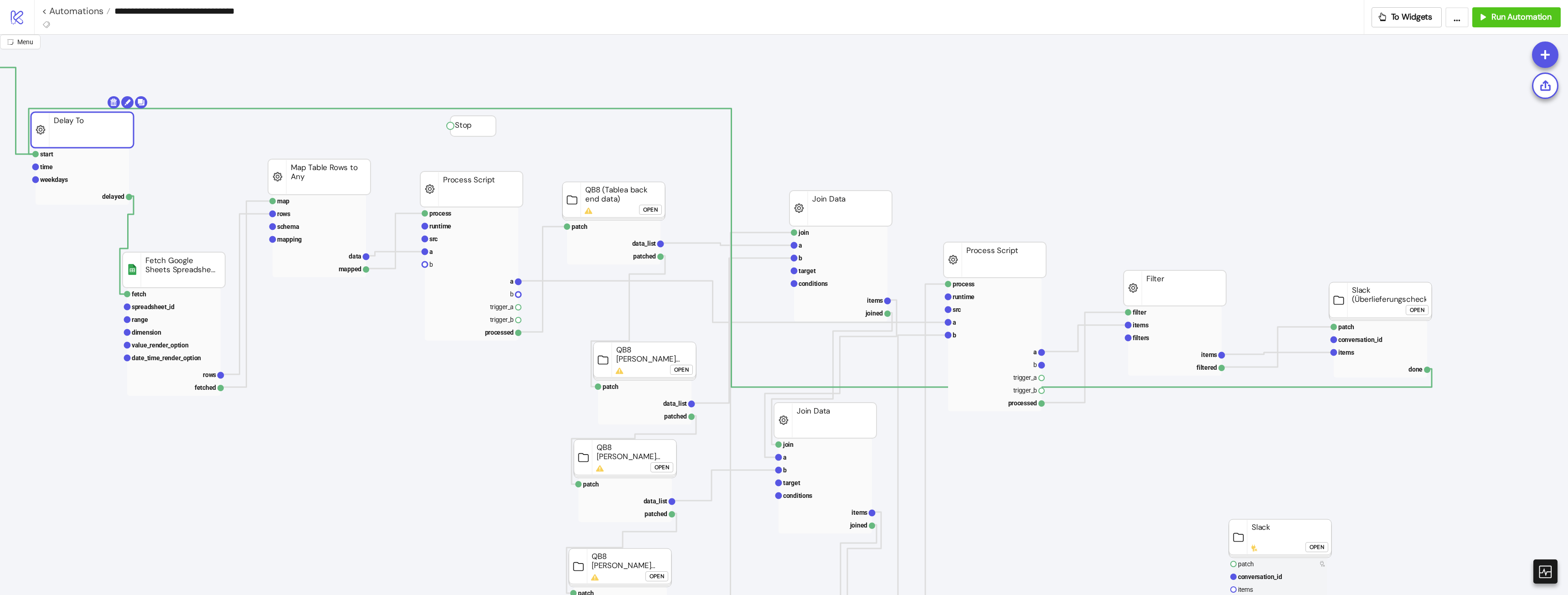
drag, startPoint x: 96, startPoint y: 146, endPoint x: 133, endPoint y: 143, distance: 37.1
click at [172, 298] on rect at bounding box center [174, 294] width 94 height 13
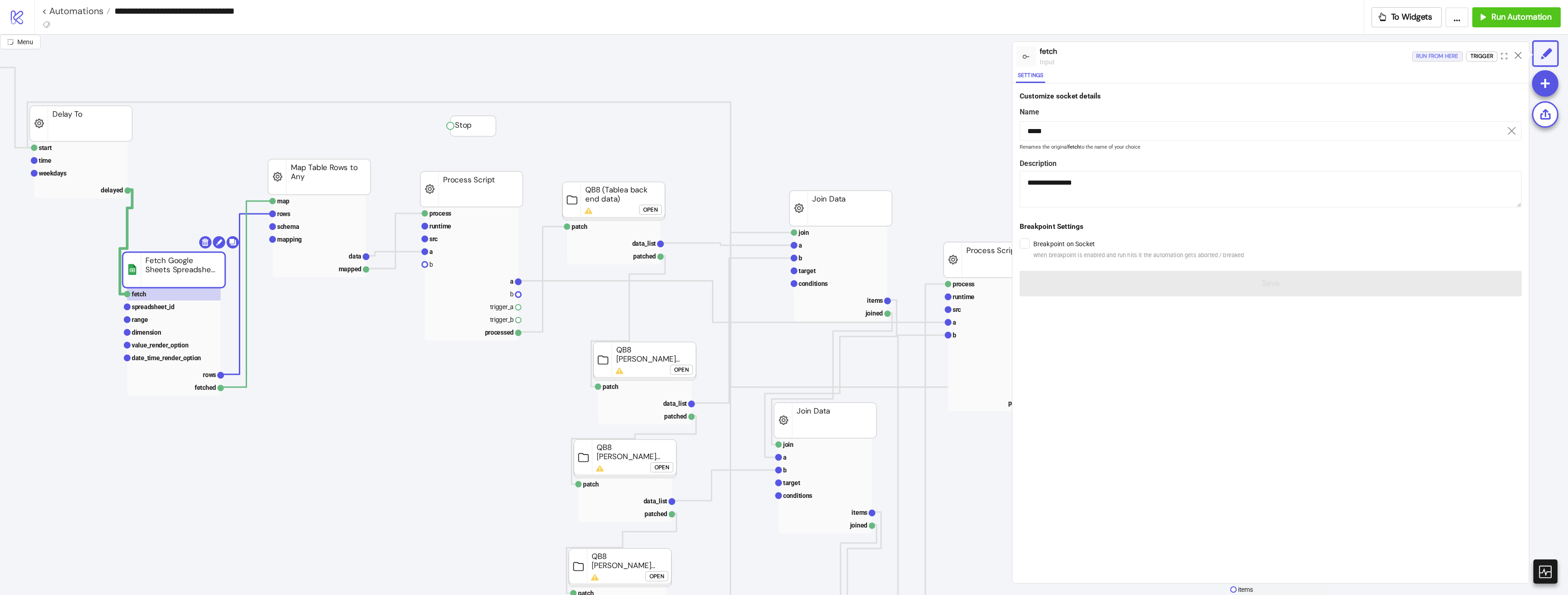
drag, startPoint x: 1447, startPoint y: 57, endPoint x: 1268, endPoint y: 60, distance: 179.0
click at [1446, 57] on div "Run from here" at bounding box center [1438, 56] width 43 height 10
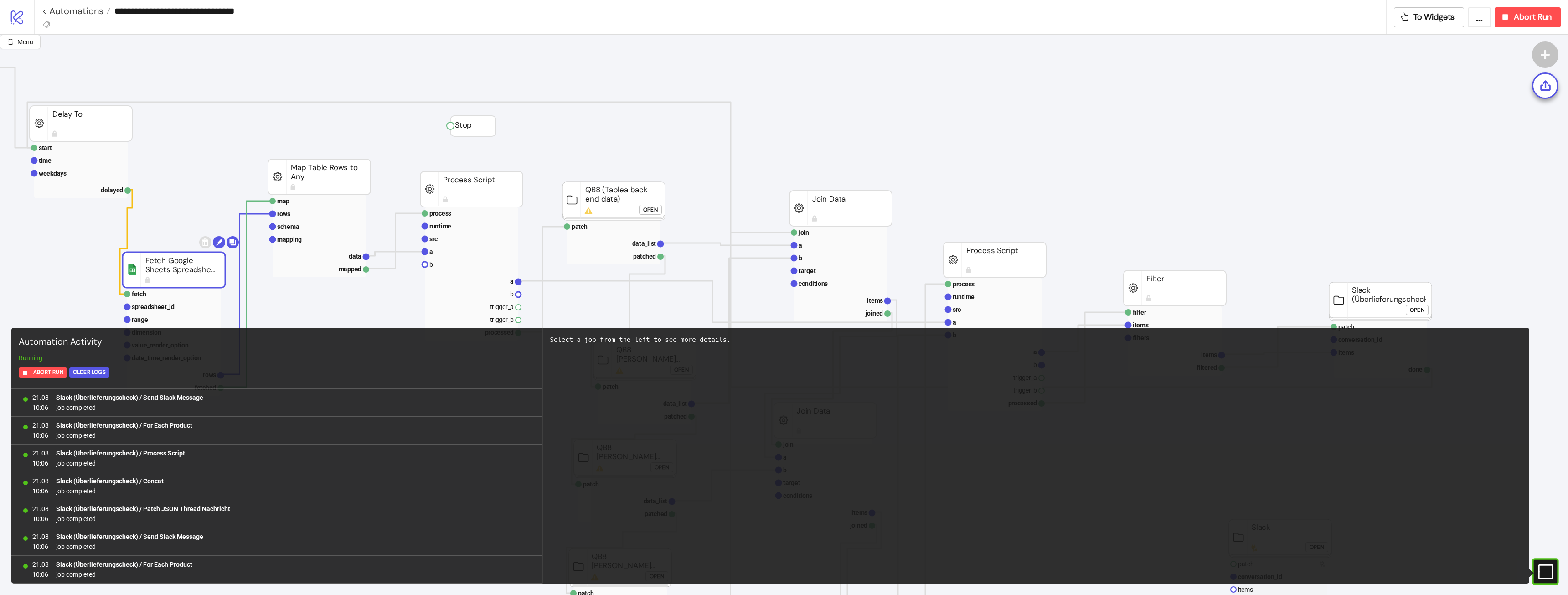
scroll to position [2974, 0]
